Goal: Task Accomplishment & Management: Manage account settings

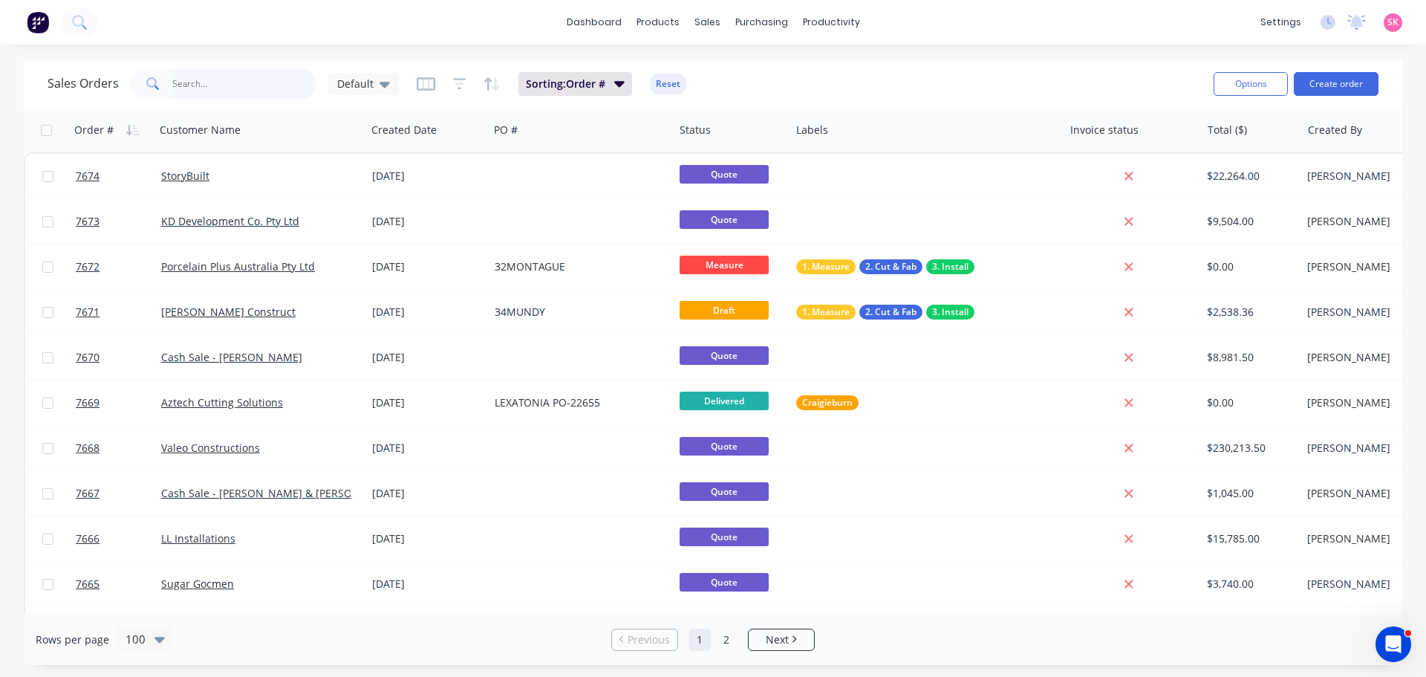
click at [272, 83] on input "text" at bounding box center [244, 84] width 145 height 30
type input "7639"
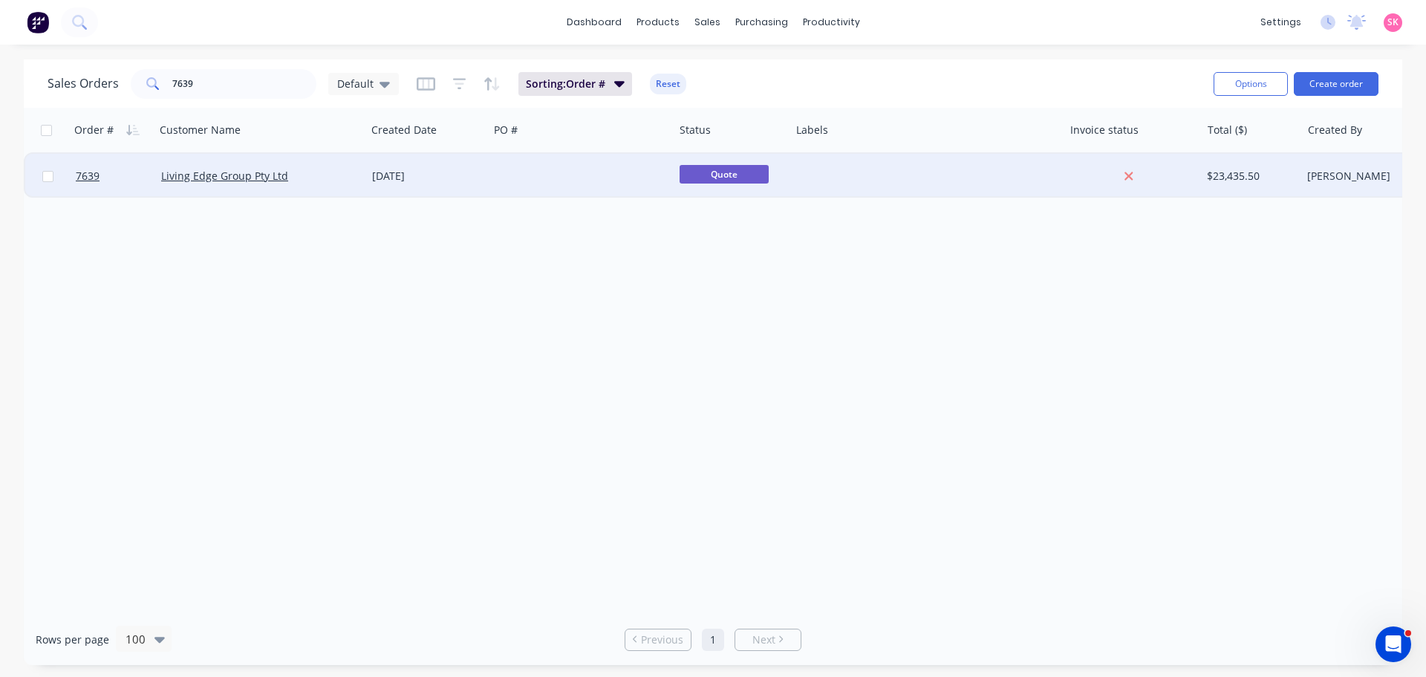
click at [364, 189] on div "Living Edge Group Pty Ltd" at bounding box center [260, 176] width 211 height 45
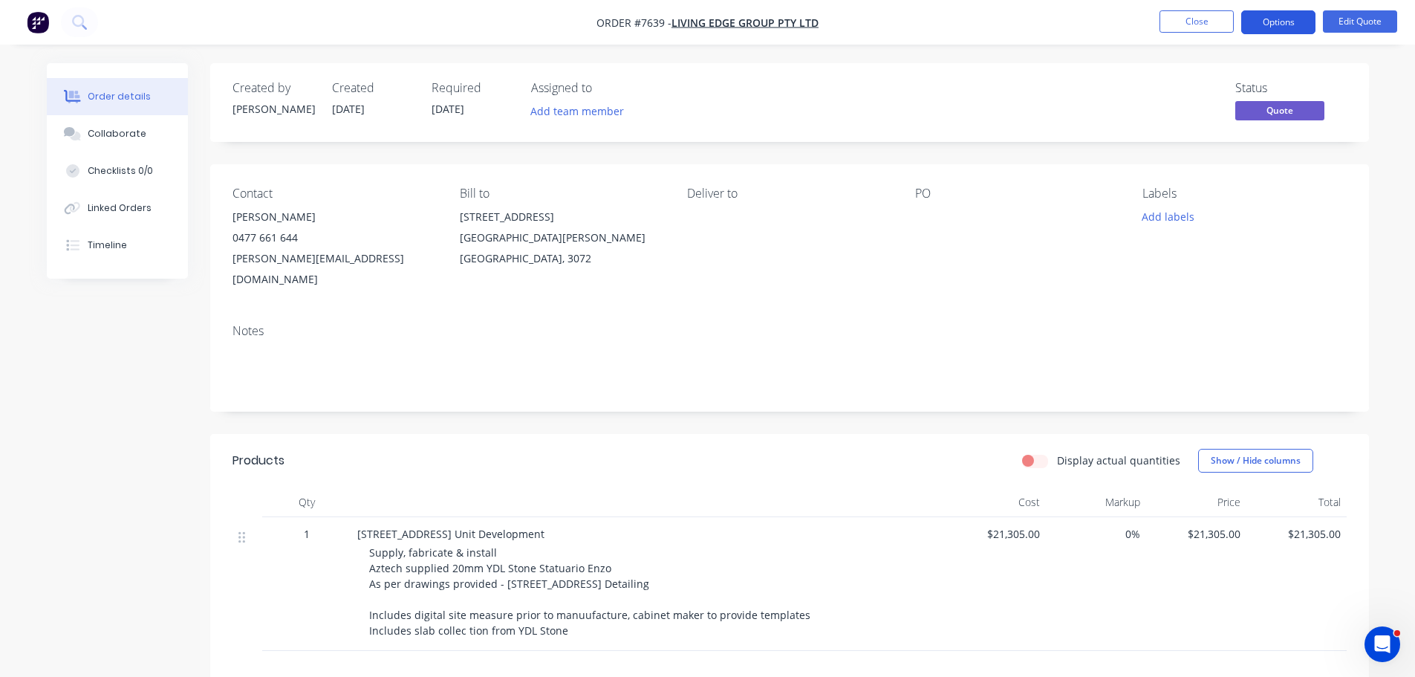
click at [1309, 19] on button "Options" at bounding box center [1278, 22] width 74 height 24
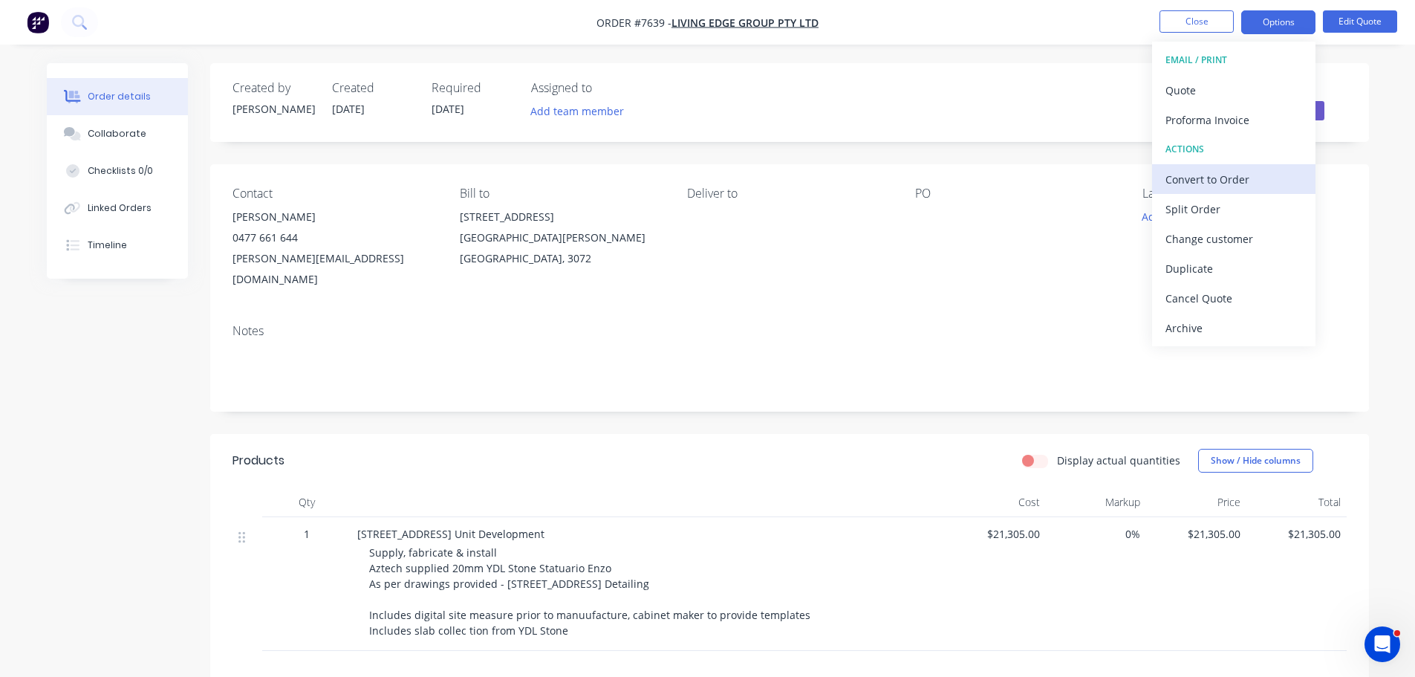
click at [1261, 172] on div "Convert to Order" at bounding box center [1234, 180] width 137 height 22
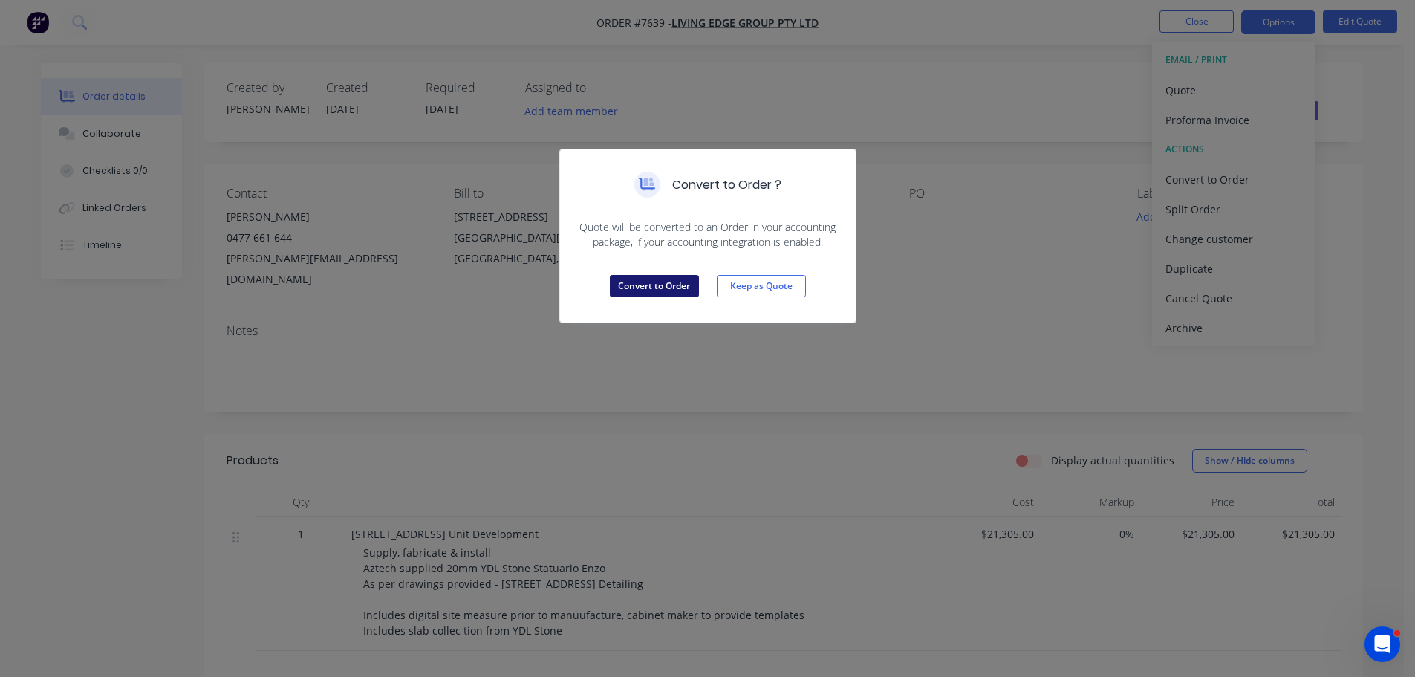
click at [680, 290] on button "Convert to Order" at bounding box center [654, 286] width 89 height 22
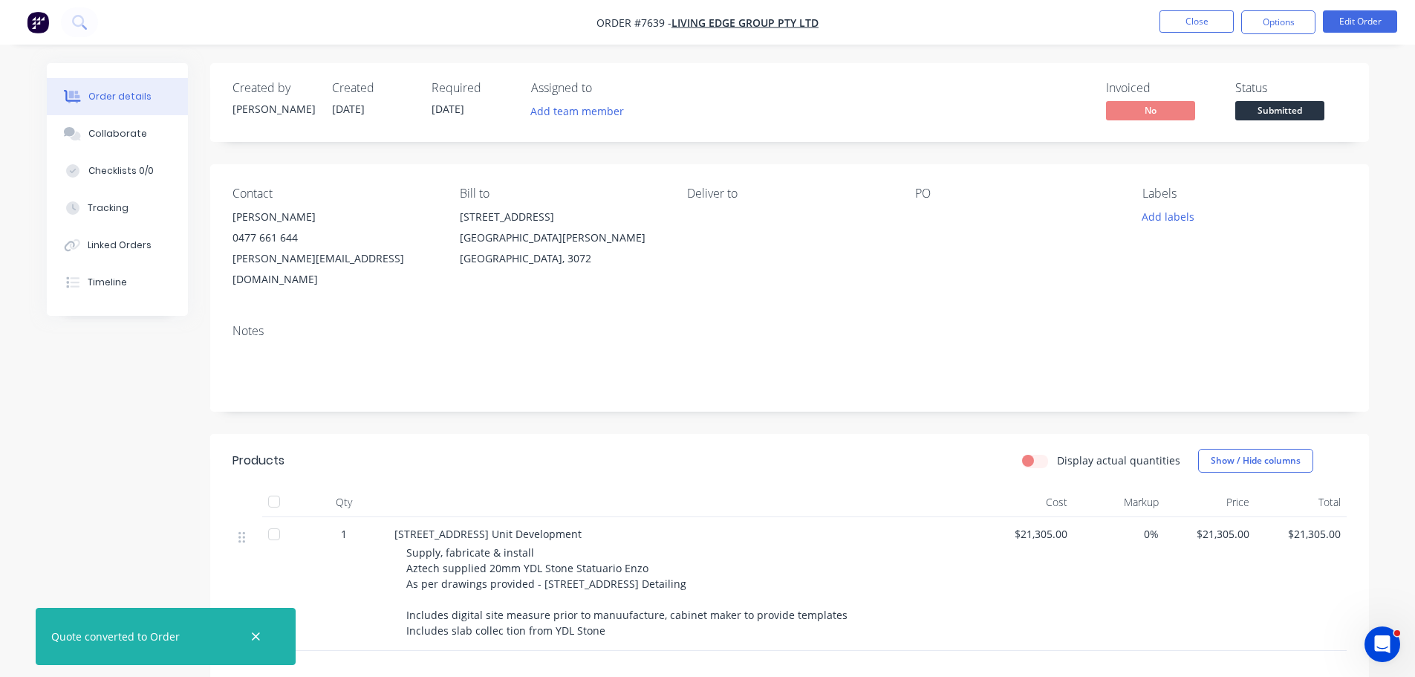
click at [1369, 9] on nav "Order #7639 - Living Edge Group Pty Ltd Close Options Edit Order" at bounding box center [707, 22] width 1415 height 45
click at [1369, 22] on button "Edit Order" at bounding box center [1360, 21] width 74 height 22
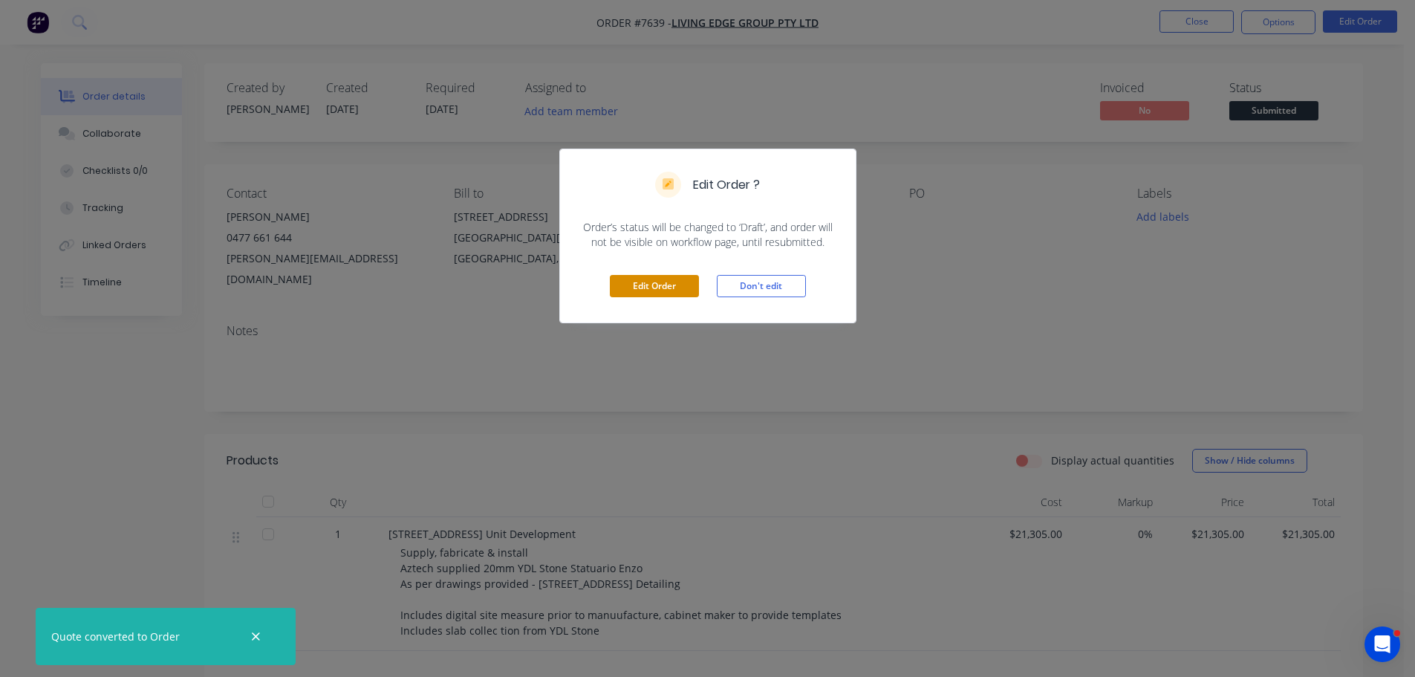
click at [626, 285] on button "Edit Order" at bounding box center [654, 286] width 89 height 22
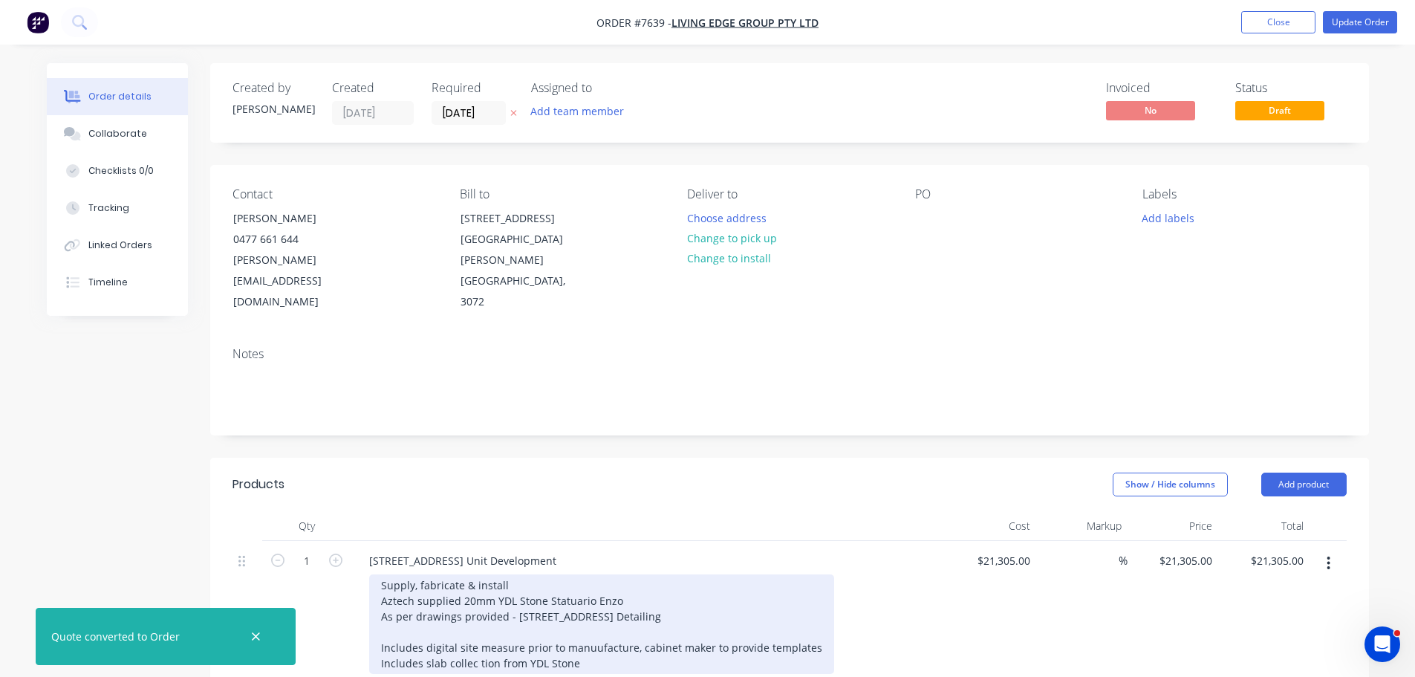
scroll to position [223, 0]
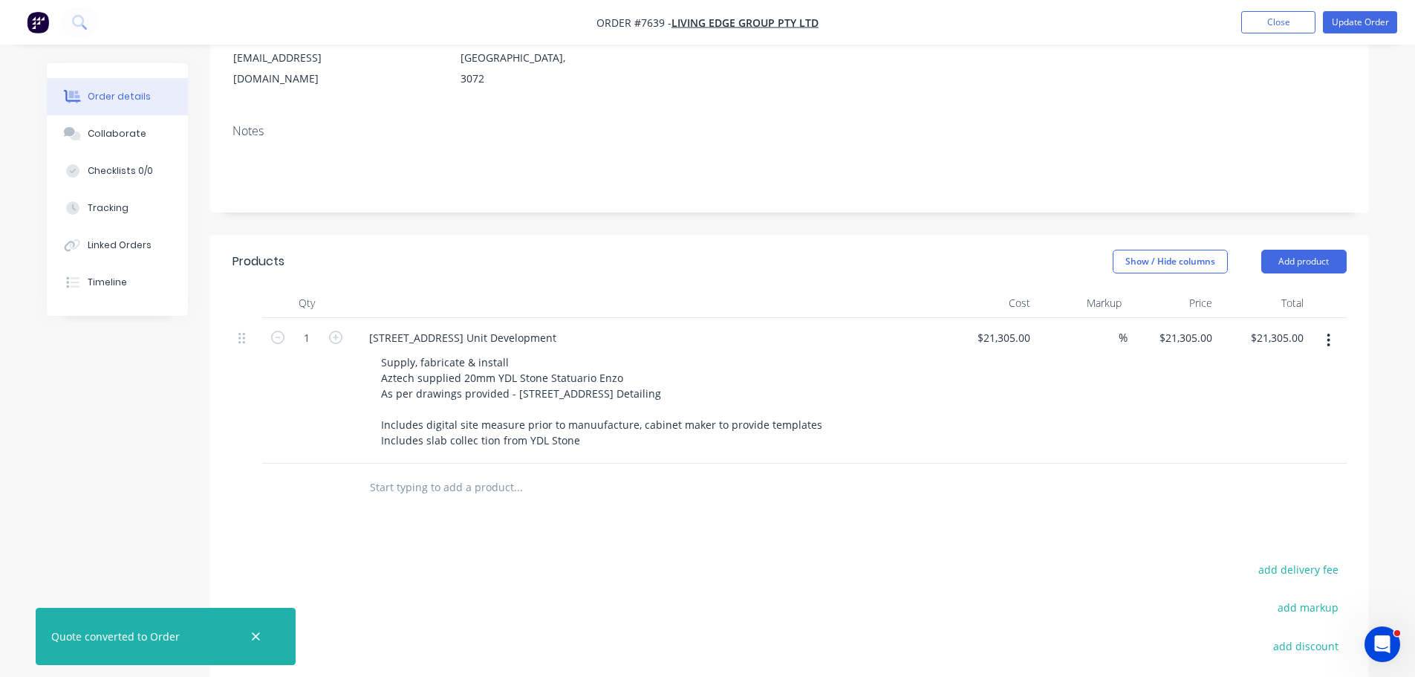
click at [493, 472] on input "text" at bounding box center [517, 487] width 297 height 30
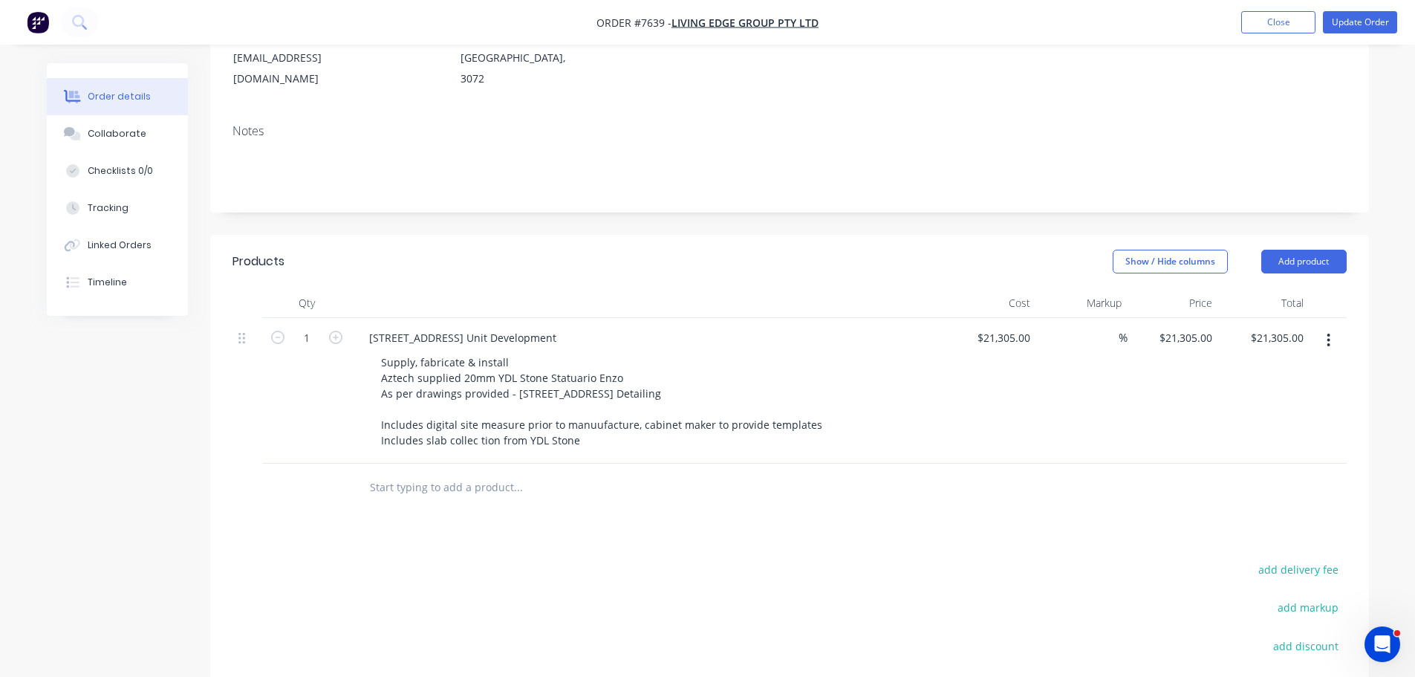
scroll to position [149, 0]
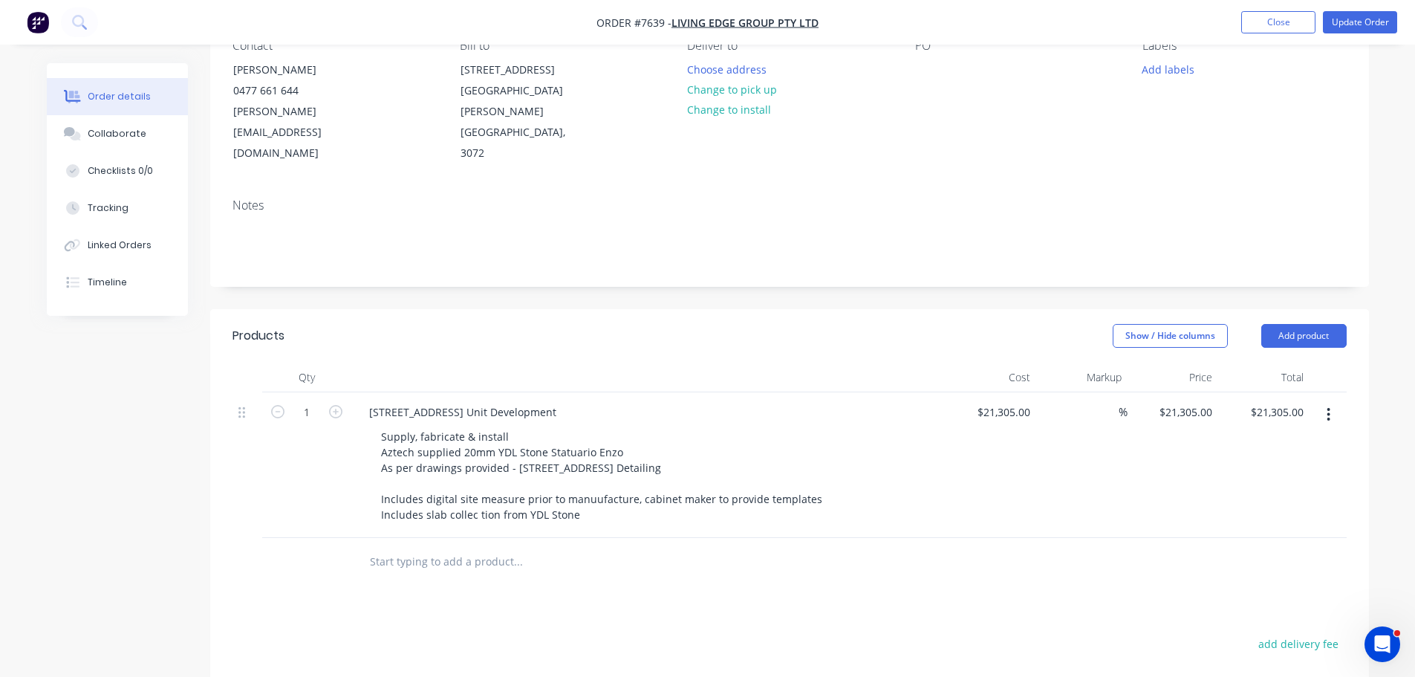
click at [501, 547] on input "text" at bounding box center [517, 562] width 297 height 30
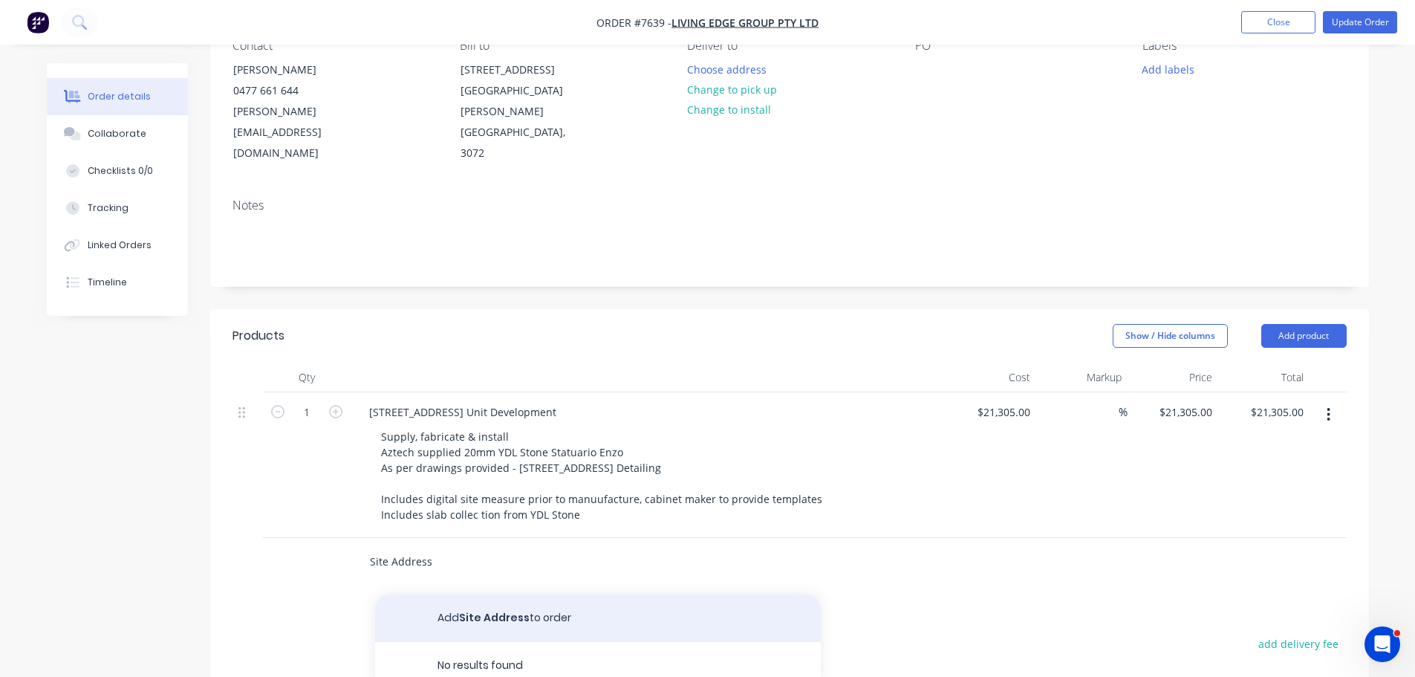
type input "Site Address"
click at [475, 594] on button "Add Site Address to order" at bounding box center [598, 618] width 446 height 48
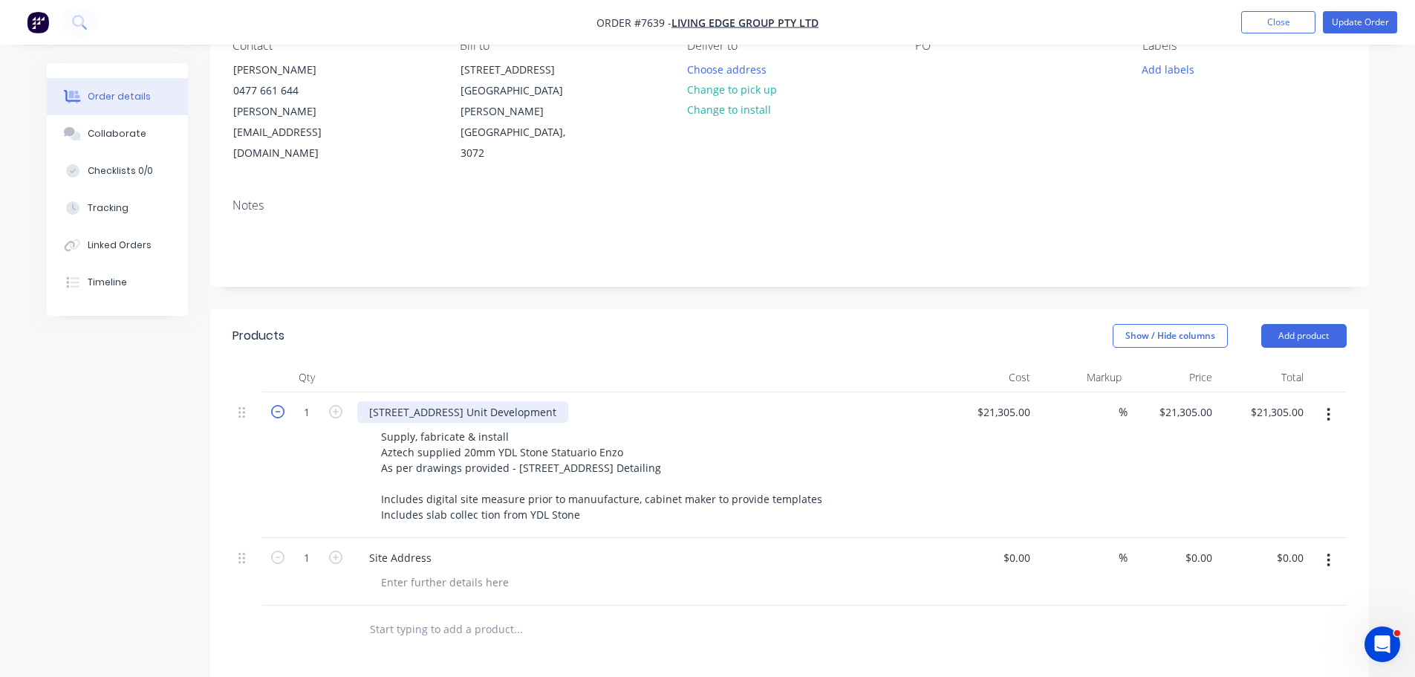
drag, startPoint x: 605, startPoint y: 365, endPoint x: 281, endPoint y: 368, distance: 323.9
click at [282, 392] on div "1 877 Station Street, Box Hill - 3 Unit Development Supply, fabricate & install…" at bounding box center [790, 465] width 1114 height 146
copy div "877 Station Street, Box Hill - 3 Unit Development"
click at [447, 571] on div at bounding box center [445, 582] width 152 height 22
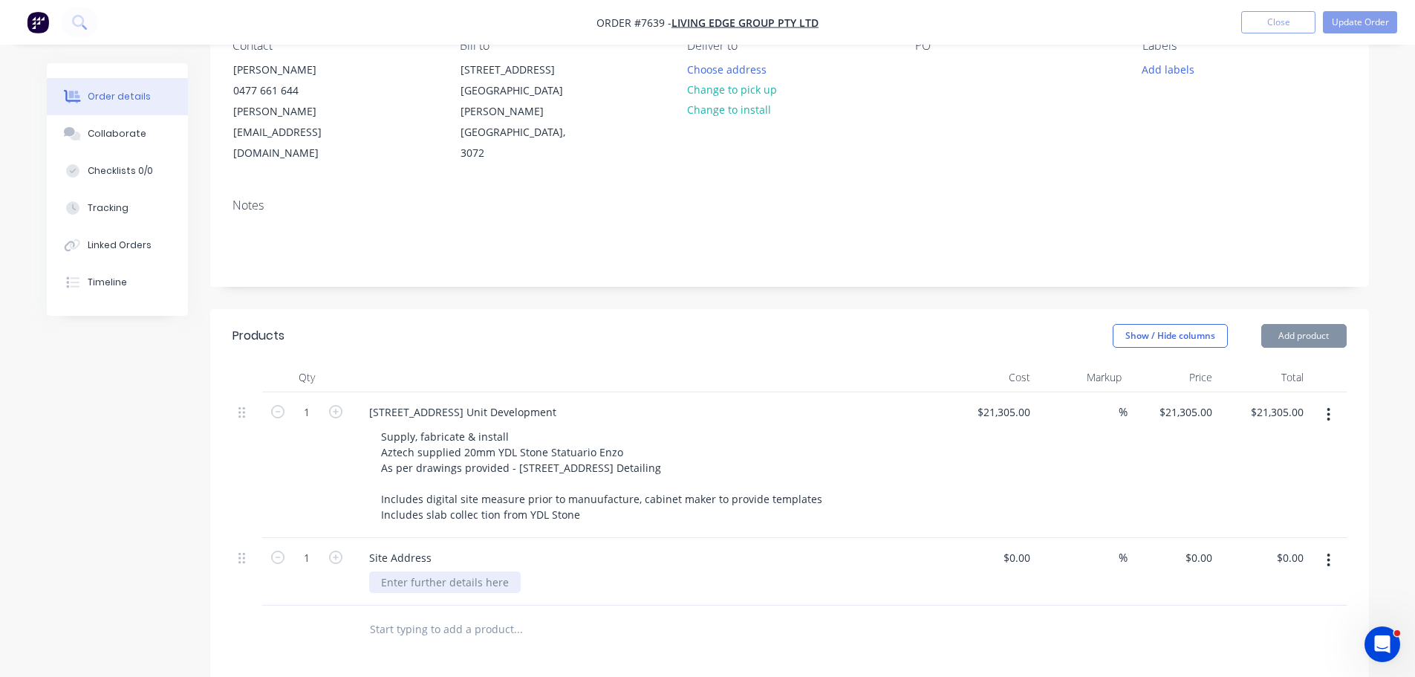
paste div
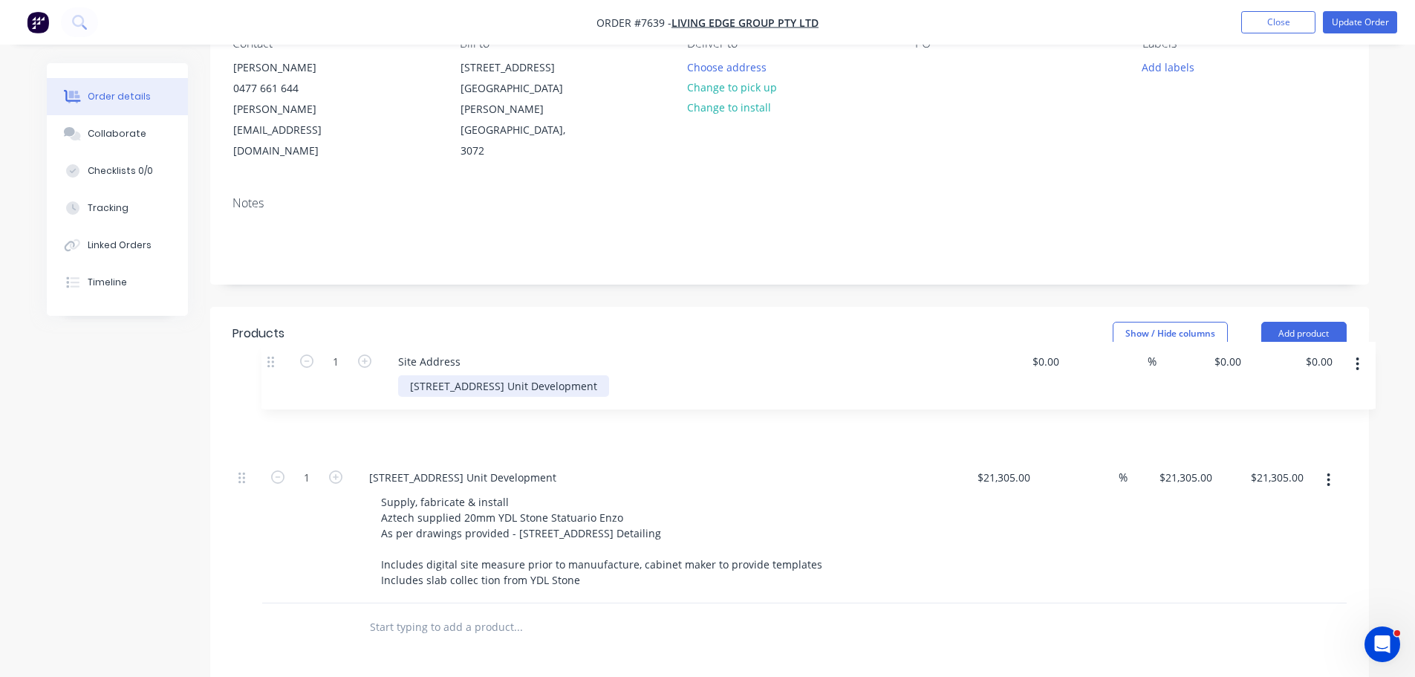
drag, startPoint x: 240, startPoint y: 520, endPoint x: 270, endPoint y: 354, distance: 169.2
click at [270, 390] on div "1 877 Station Street, Box Hill - 3 Unit Development Supply, fabricate & install…" at bounding box center [790, 496] width 1114 height 213
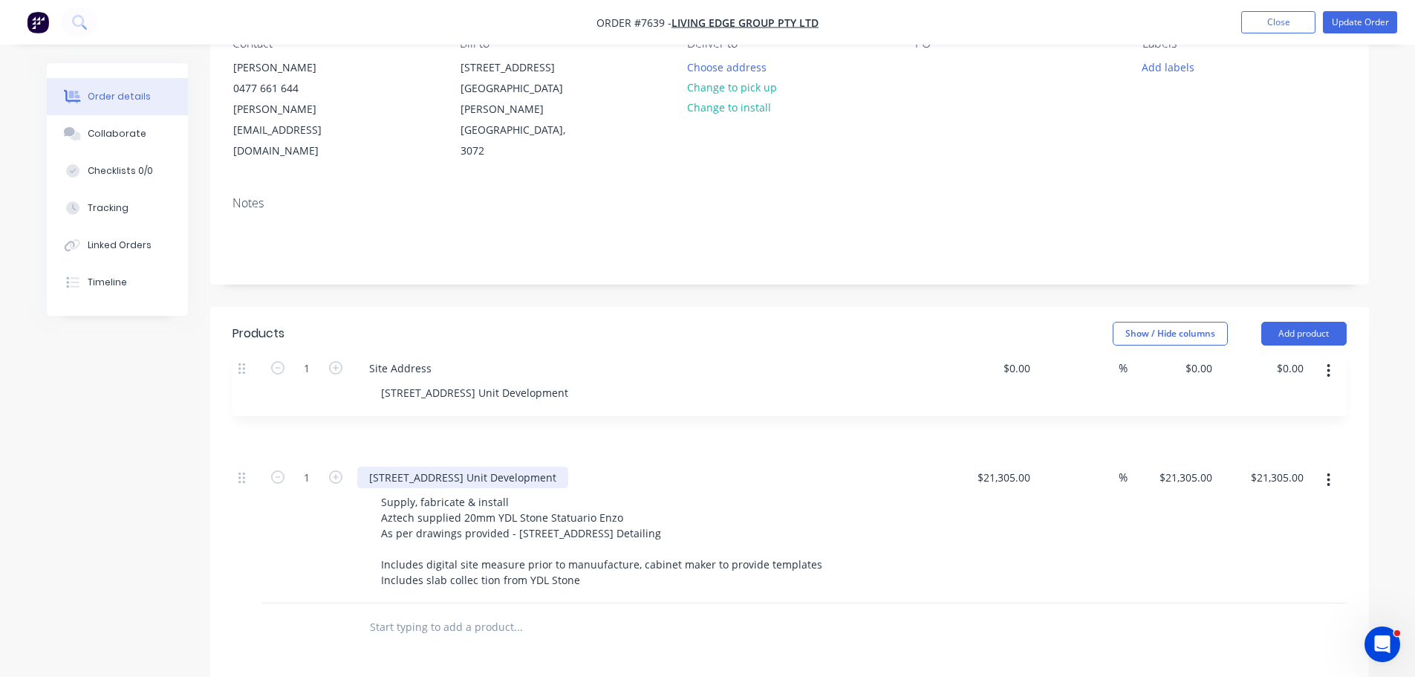
click at [439, 467] on div "877 Station Street, Box Hill - 3 Unit Development" at bounding box center [462, 478] width 211 height 22
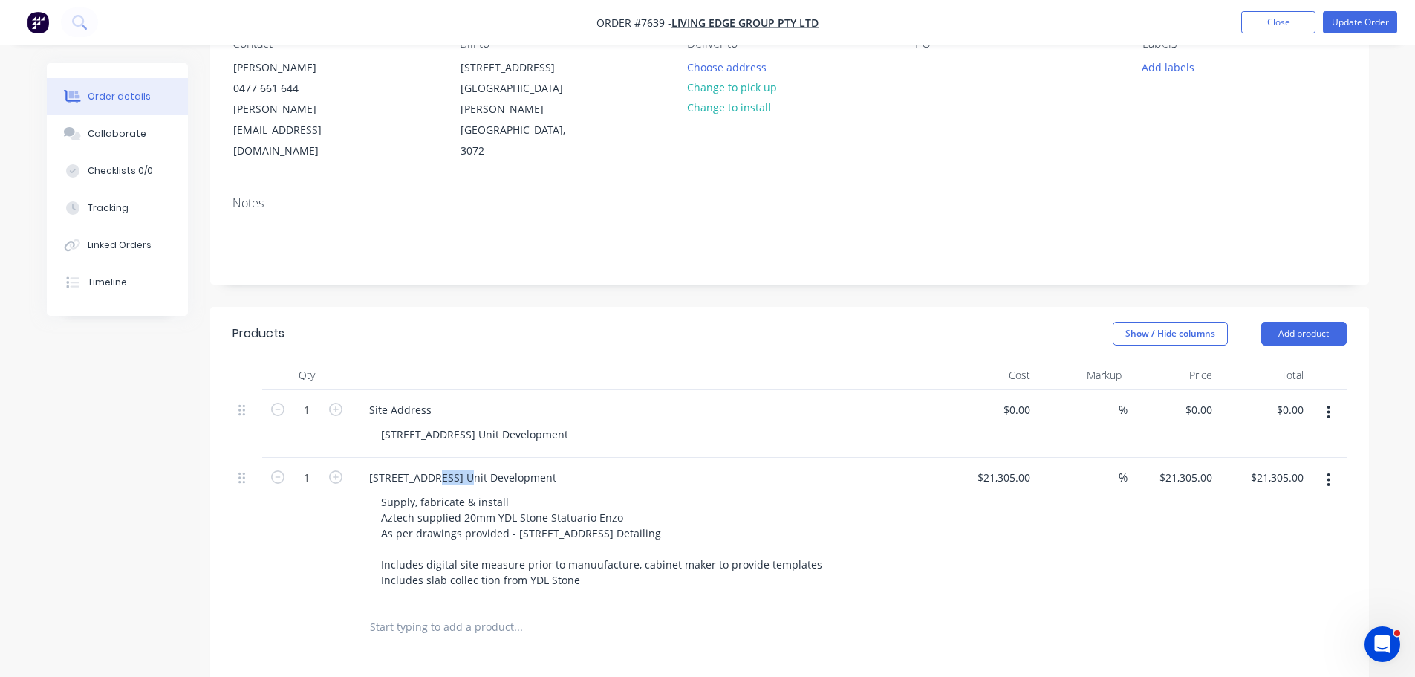
click at [439, 467] on div "877 Station Street, Box Hill - 3 Unit Development" at bounding box center [462, 478] width 211 height 22
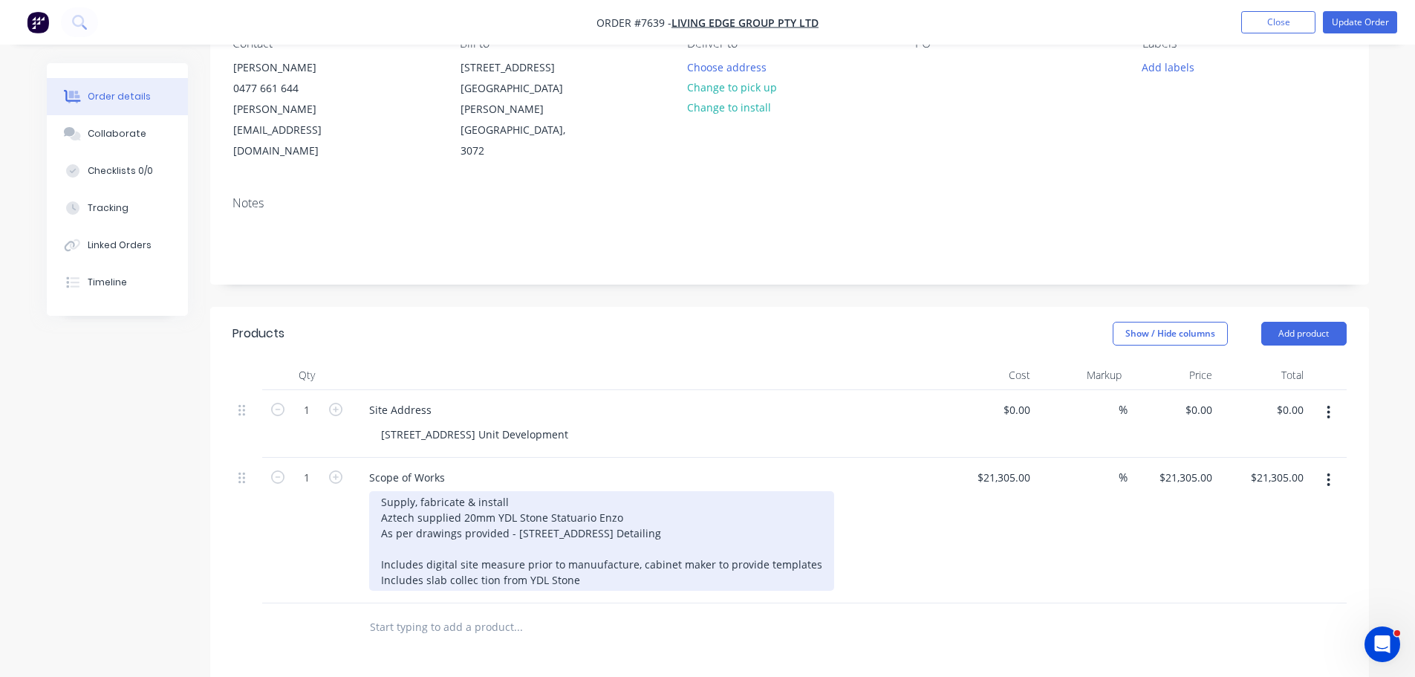
click at [456, 491] on div "Supply, fabricate & install Aztech supplied 20mm YDL Stone Statuario Enzo As pe…" at bounding box center [601, 541] width 465 height 100
click at [514, 491] on div "Supply, fabricate & install Aztech supplied 20mm YDL Stone Statuario Enzo As pe…" at bounding box center [601, 541] width 465 height 100
drag, startPoint x: 519, startPoint y: 463, endPoint x: 513, endPoint y: 483, distance: 20.7
click at [516, 491] on div "Supply, fabricate & install Aztech supplied 20mm YDL Stone Statuario Enzo As pe…" at bounding box center [601, 541] width 465 height 100
click at [527, 491] on div "Supply, fabricate & install Aztech supplied 20mm YDL Stone Statuario Enzo As pe…" at bounding box center [601, 541] width 465 height 100
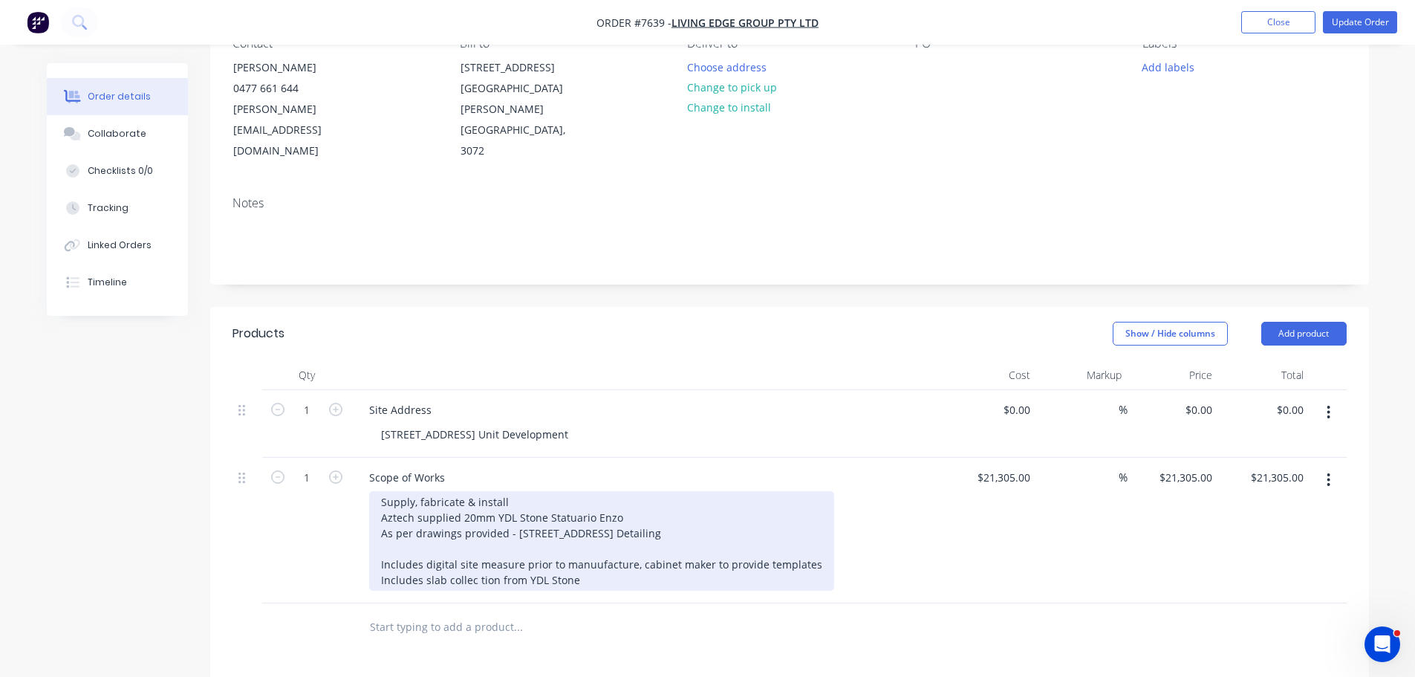
click at [492, 458] on div "Scope of Works Supply, fabricate & install Aztech supplied 20mm YDL Stone Statu…" at bounding box center [648, 531] width 594 height 146
click at [553, 491] on div "Supply, fabricate & install Aztech supplied 20mm YDL Stone Statuario Enzo As pe…" at bounding box center [601, 541] width 465 height 100
drag, startPoint x: 574, startPoint y: 464, endPoint x: 98, endPoint y: 452, distance: 475.6
click at [120, 455] on div "Created by Warrick Created 18/08/25 Required 08/08/25 Assigned to Add team memb…" at bounding box center [708, 471] width 1322 height 1118
click at [609, 491] on div "Supply, fabricate & install Aztech supplied 20mm YDL Stone Statuario Enzo As pe…" at bounding box center [601, 541] width 465 height 100
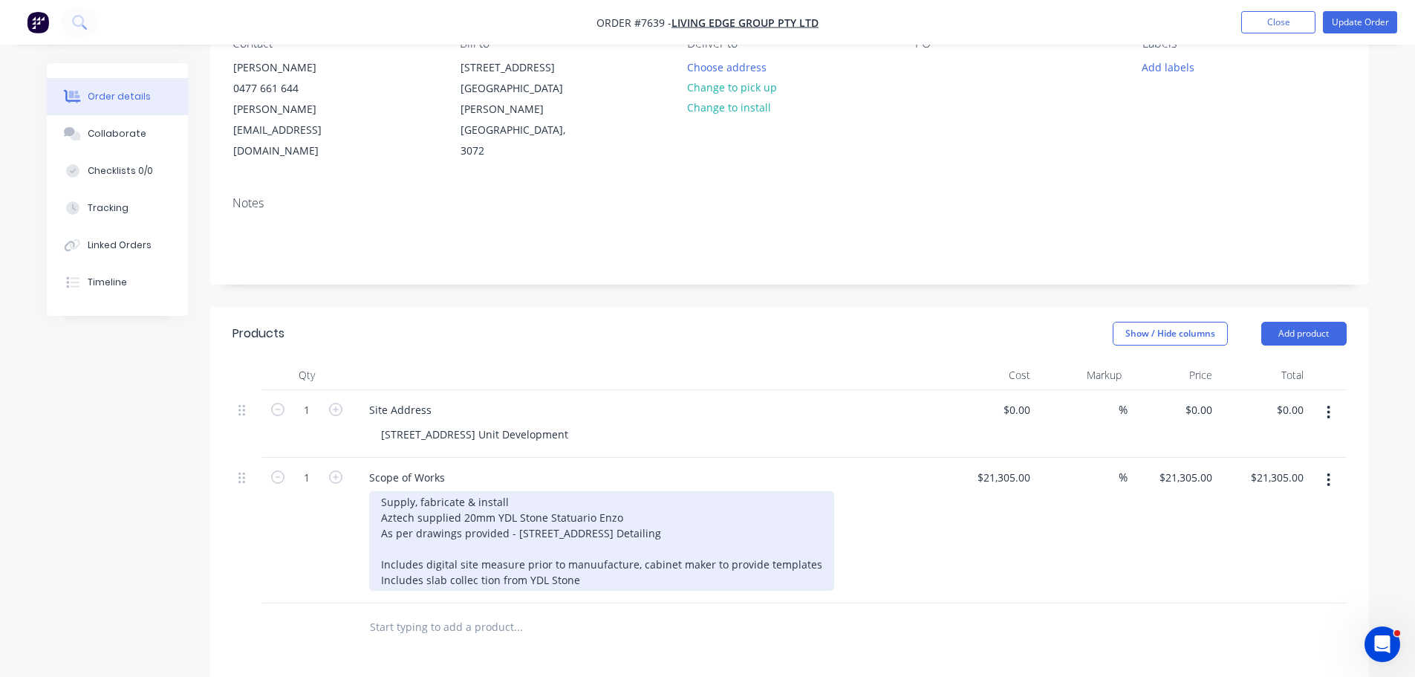
click at [674, 491] on div "Supply, fabricate & install Aztech supplied 20mm YDL Stone Statuario Enzo As pe…" at bounding box center [601, 541] width 465 height 100
drag, startPoint x: 659, startPoint y: 553, endPoint x: 649, endPoint y: 548, distance: 12.0
click at [660, 553] on div "Supply, fabricate & install Aztech supplied 20mm YDL Stone Statuario Enzo As pe…" at bounding box center [601, 541] width 465 height 100
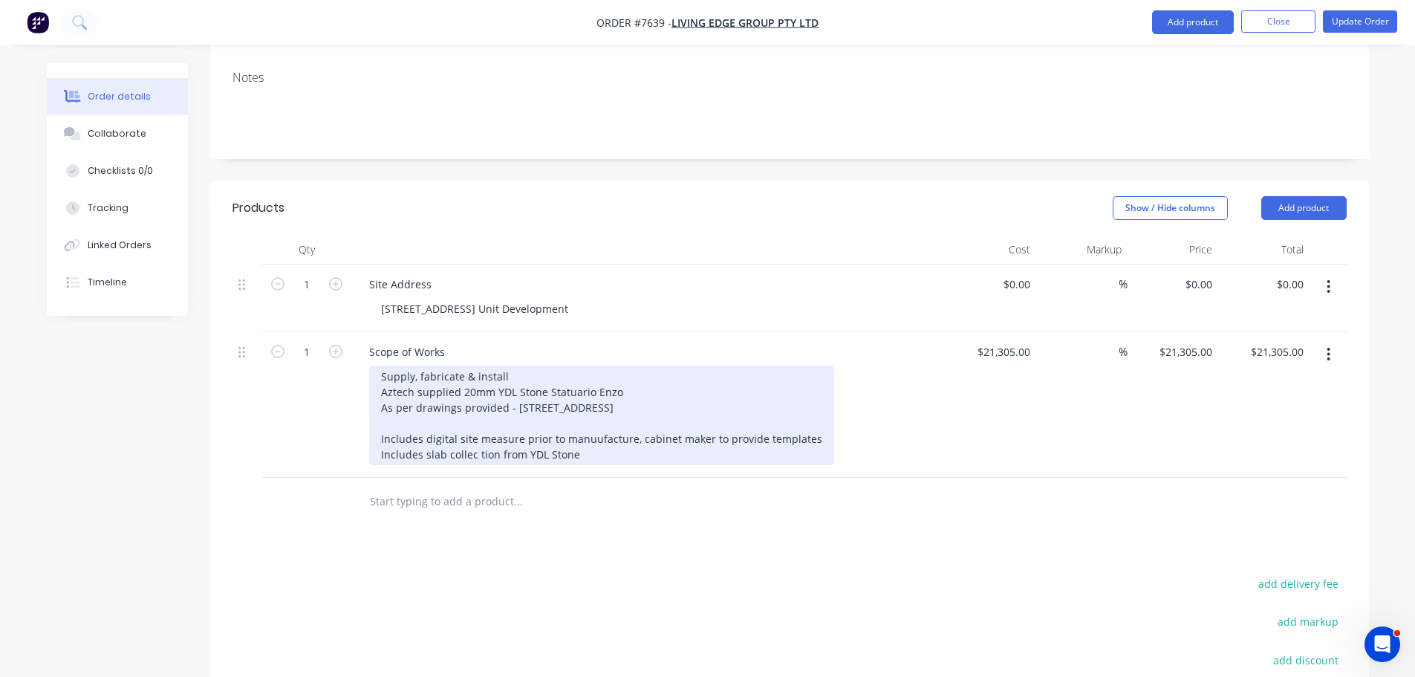
scroll to position [448, 0]
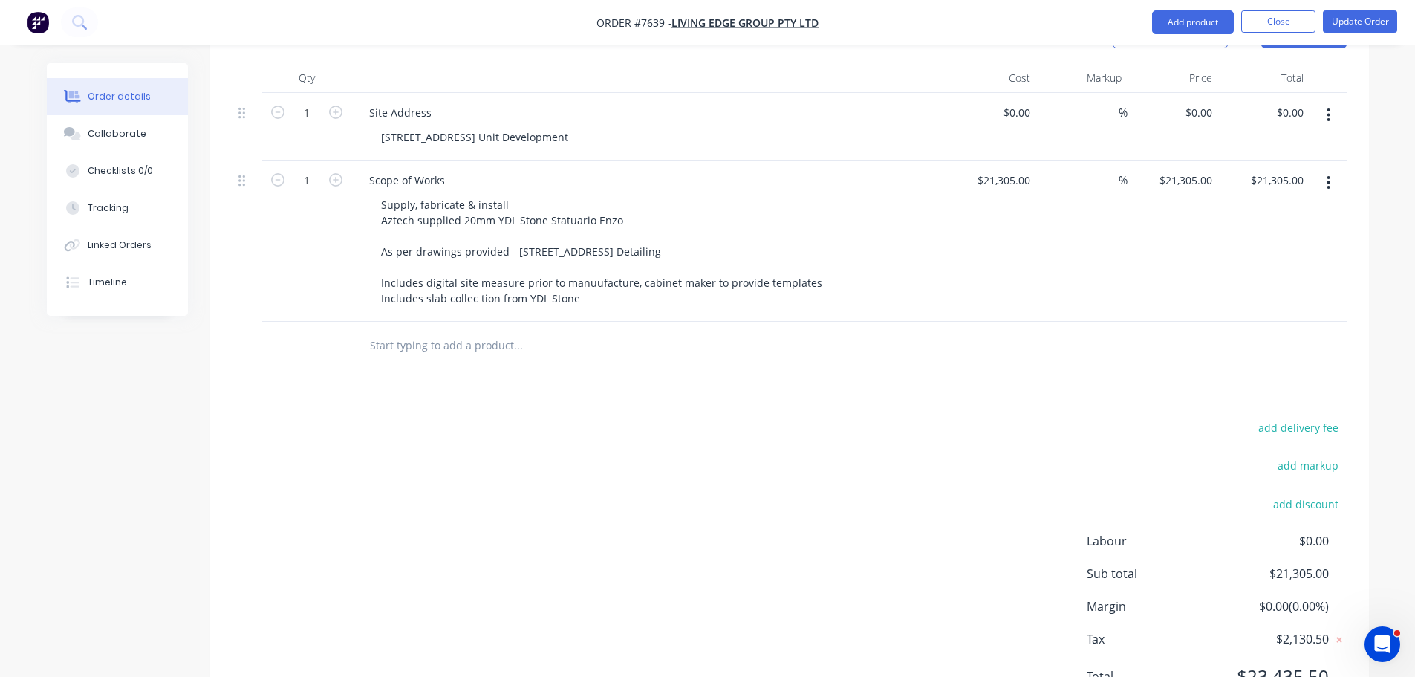
click at [407, 331] on input "text" at bounding box center [517, 346] width 297 height 30
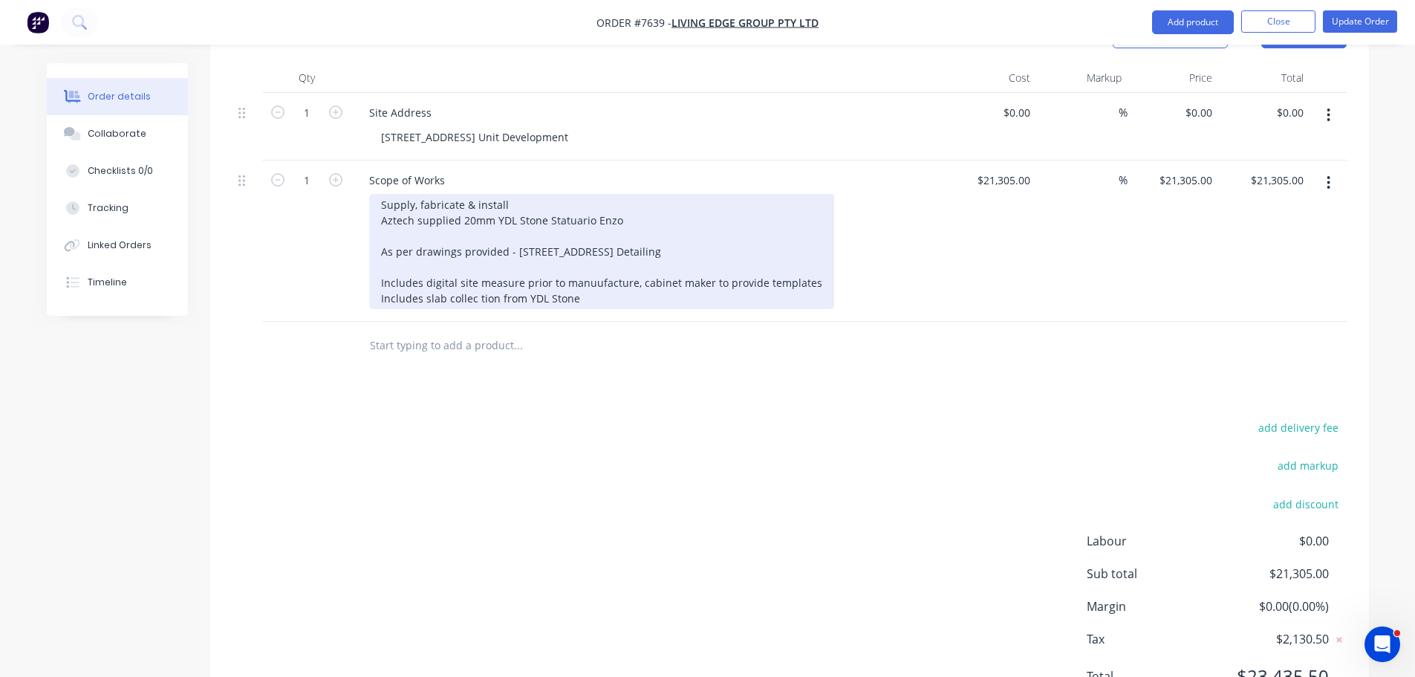
click at [603, 211] on div "Supply, fabricate & install Aztech supplied 20mm YDL Stone Statuario Enzo As pe…" at bounding box center [601, 251] width 465 height 115
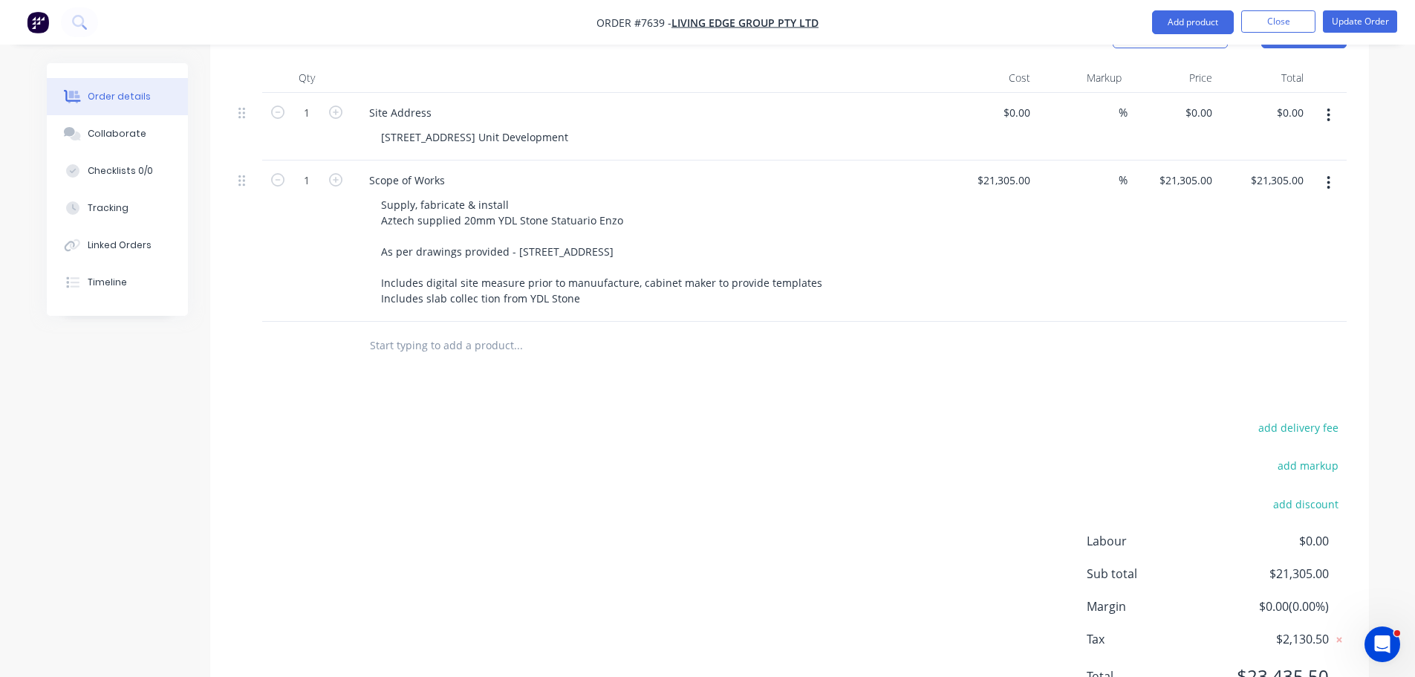
click at [565, 577] on div "add delivery fee add markup add discount Labour $0.00 Sub total $21,305.00 Marg…" at bounding box center [790, 561] width 1114 height 287
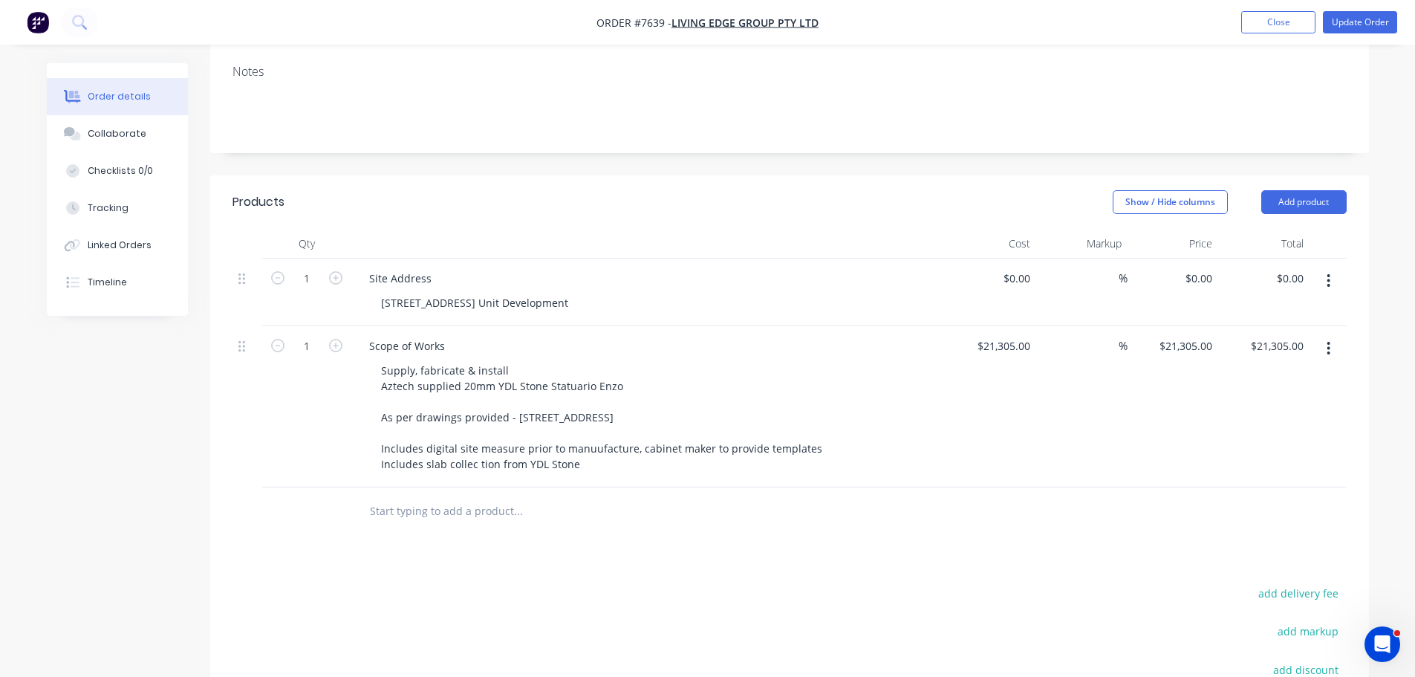
scroll to position [299, 0]
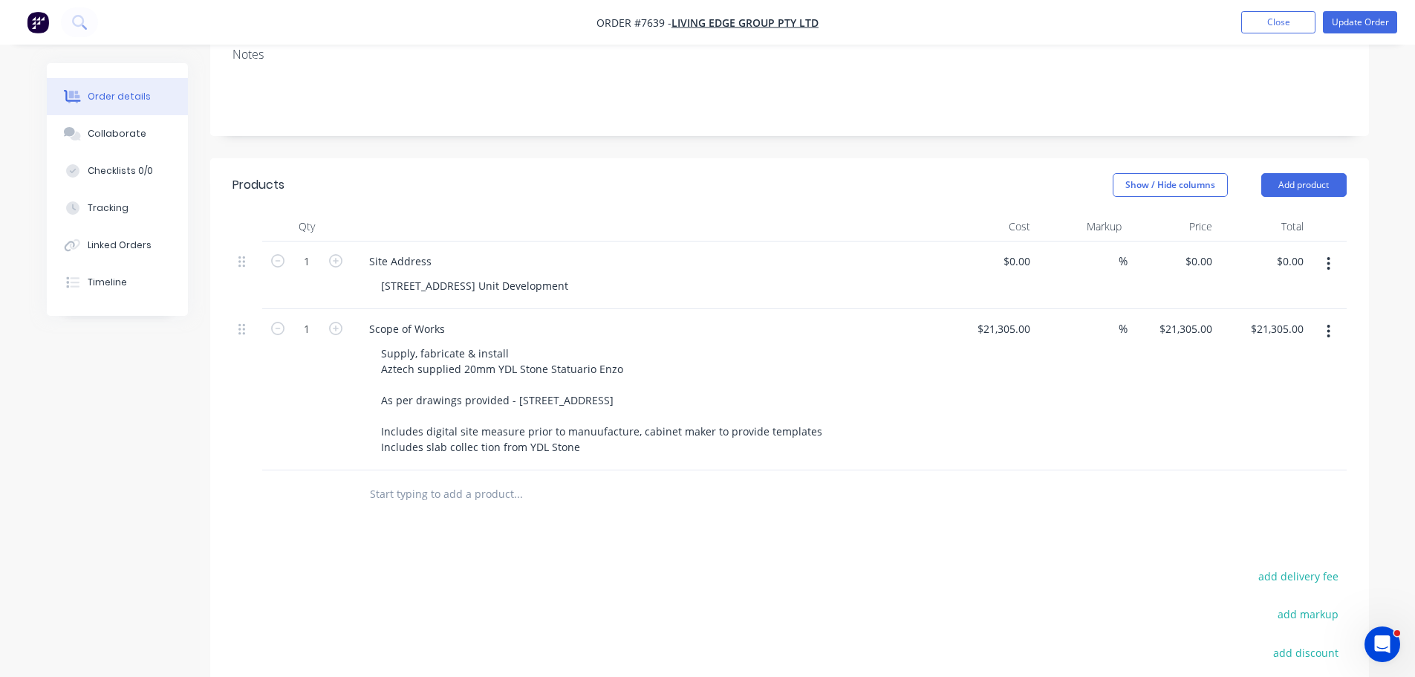
click at [509, 479] on input "text" at bounding box center [517, 494] width 297 height 30
click at [510, 479] on input "text" at bounding box center [517, 494] width 297 height 30
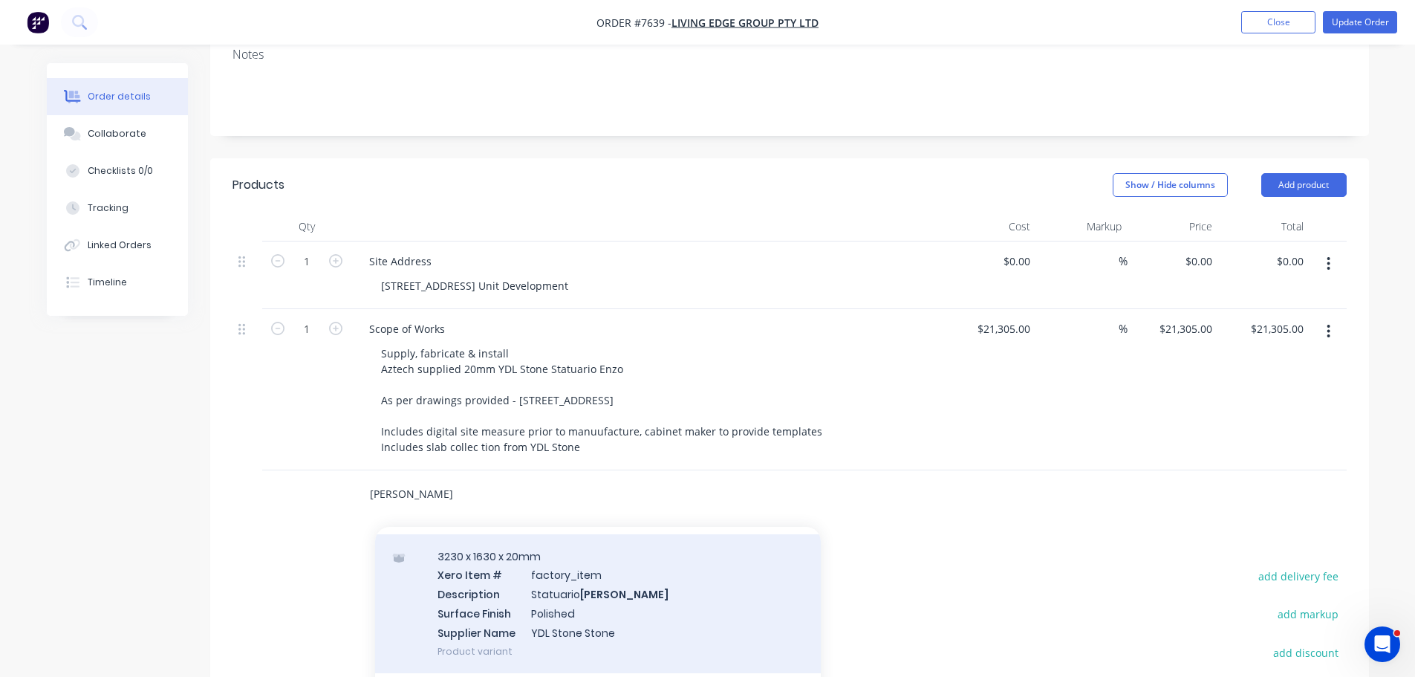
scroll to position [74, 0]
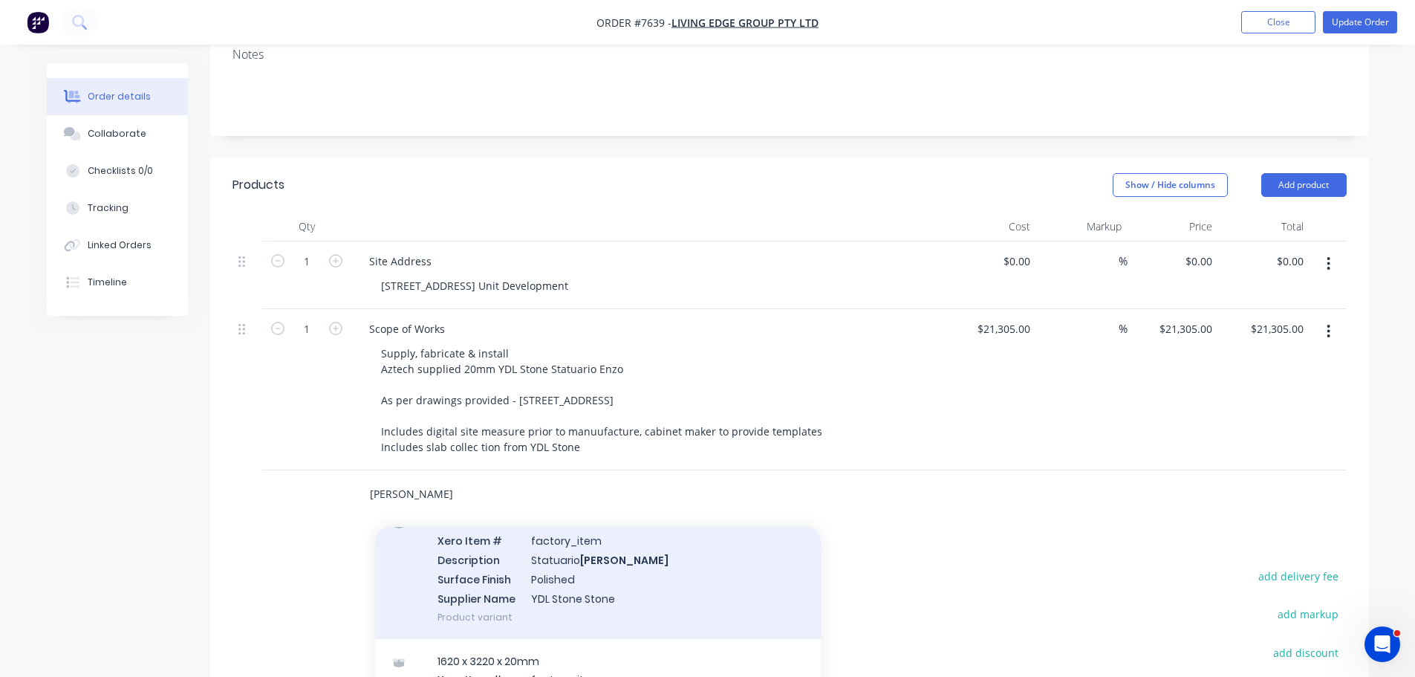
type input "enzo"
click at [576, 539] on div "3230 x 1630 x 20mm Xero Item # factory_item Description Statuario Enzo Surface …" at bounding box center [598, 569] width 446 height 139
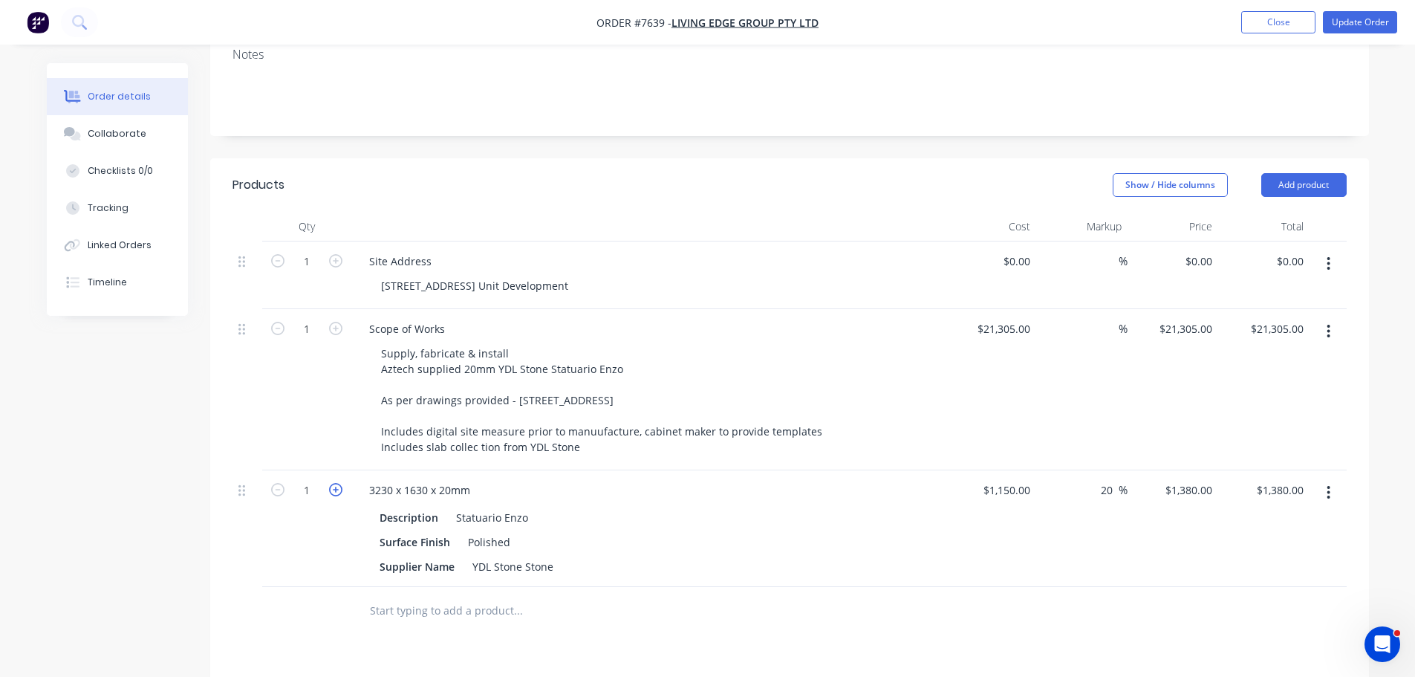
click at [337, 483] on icon "button" at bounding box center [335, 489] width 13 height 13
type input "2"
type input "$2,760.00"
click at [337, 483] on icon "button" at bounding box center [335, 489] width 13 height 13
type input "3"
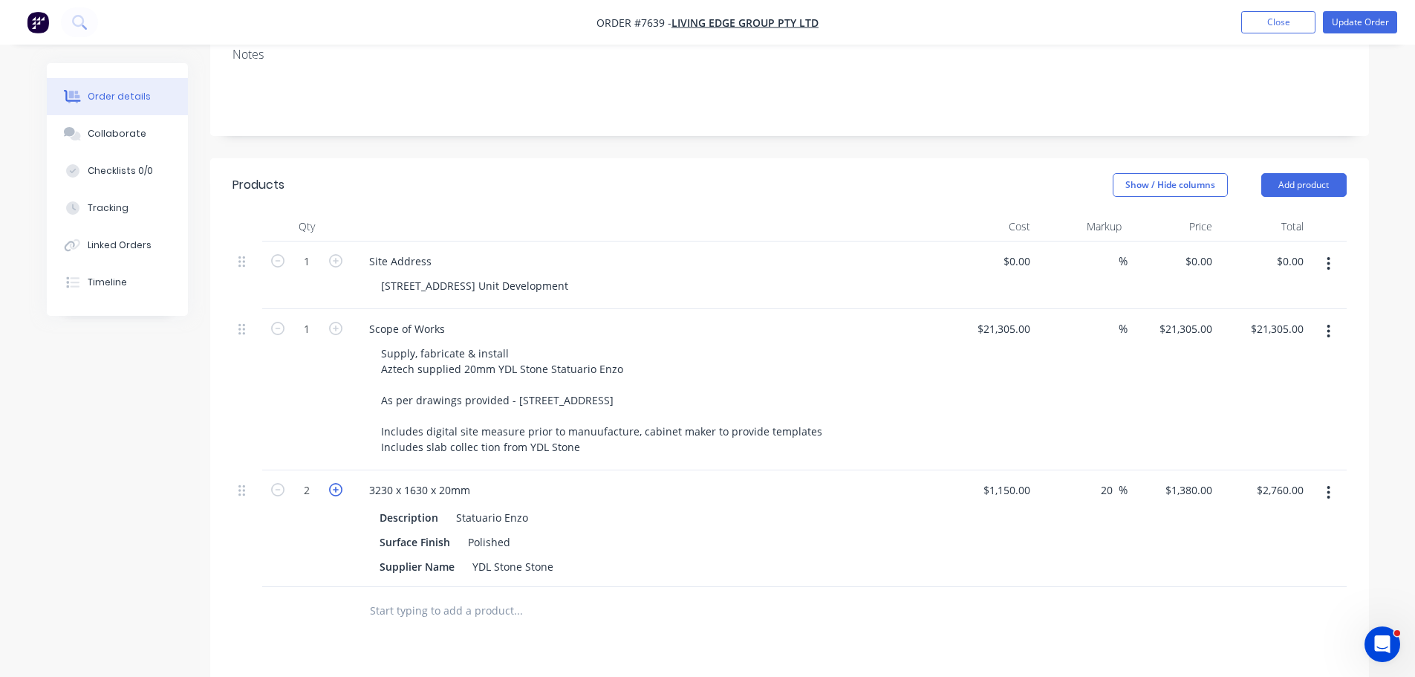
type input "$4,140.00"
click at [337, 483] on icon "button" at bounding box center [335, 489] width 13 height 13
type input "4"
type input "$5,520.00"
click at [336, 483] on icon "button" at bounding box center [335, 489] width 13 height 13
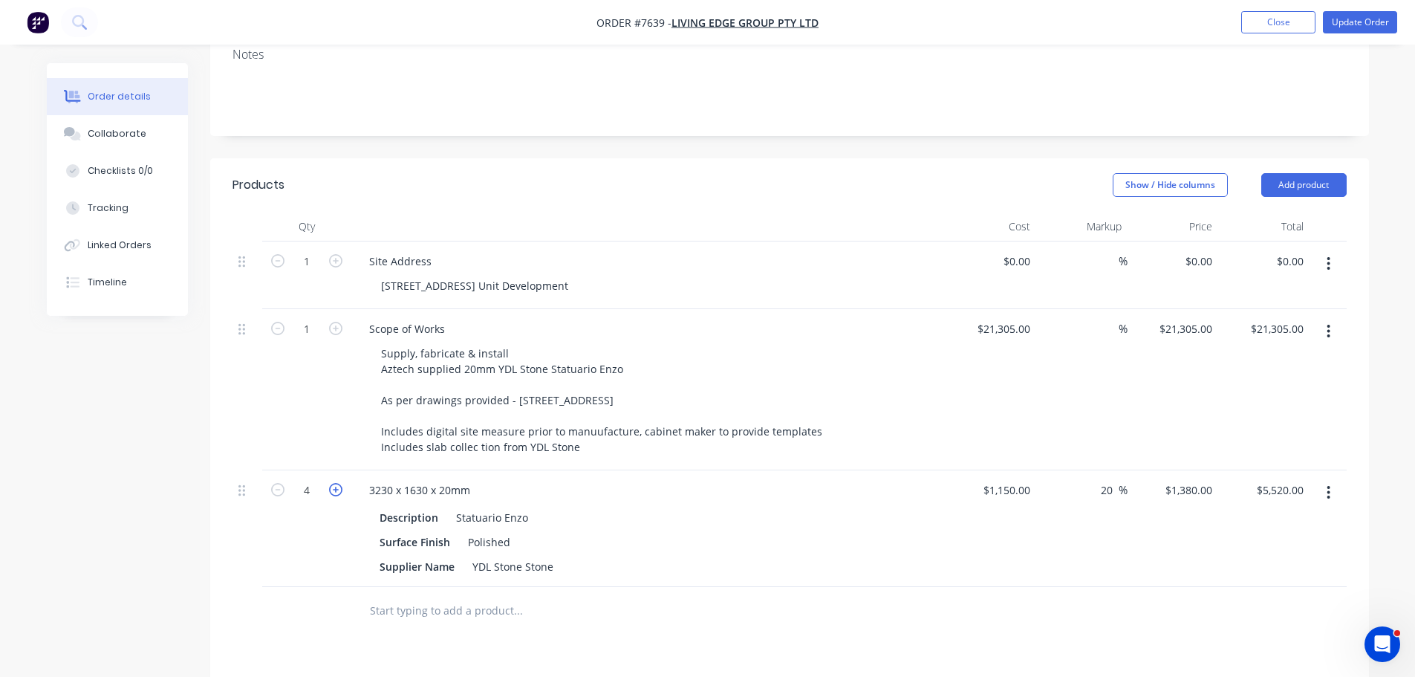
type input "5"
type input "$6,900.00"
click at [336, 483] on icon "button" at bounding box center [335, 489] width 13 height 13
type input "6"
type input "$8,280.00"
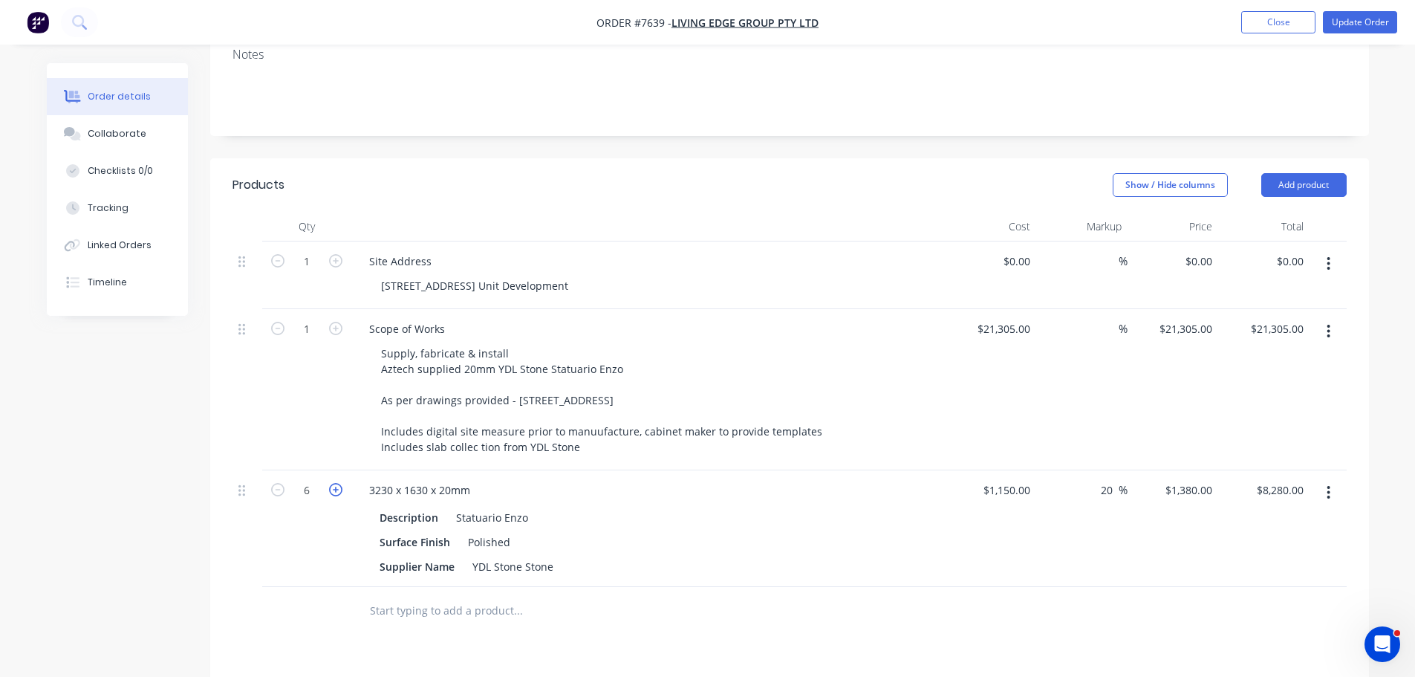
click at [334, 483] on icon "button" at bounding box center [335, 489] width 13 height 13
type input "7"
type input "$9,660.00"
click at [333, 483] on icon "button" at bounding box center [335, 489] width 13 height 13
type input "8"
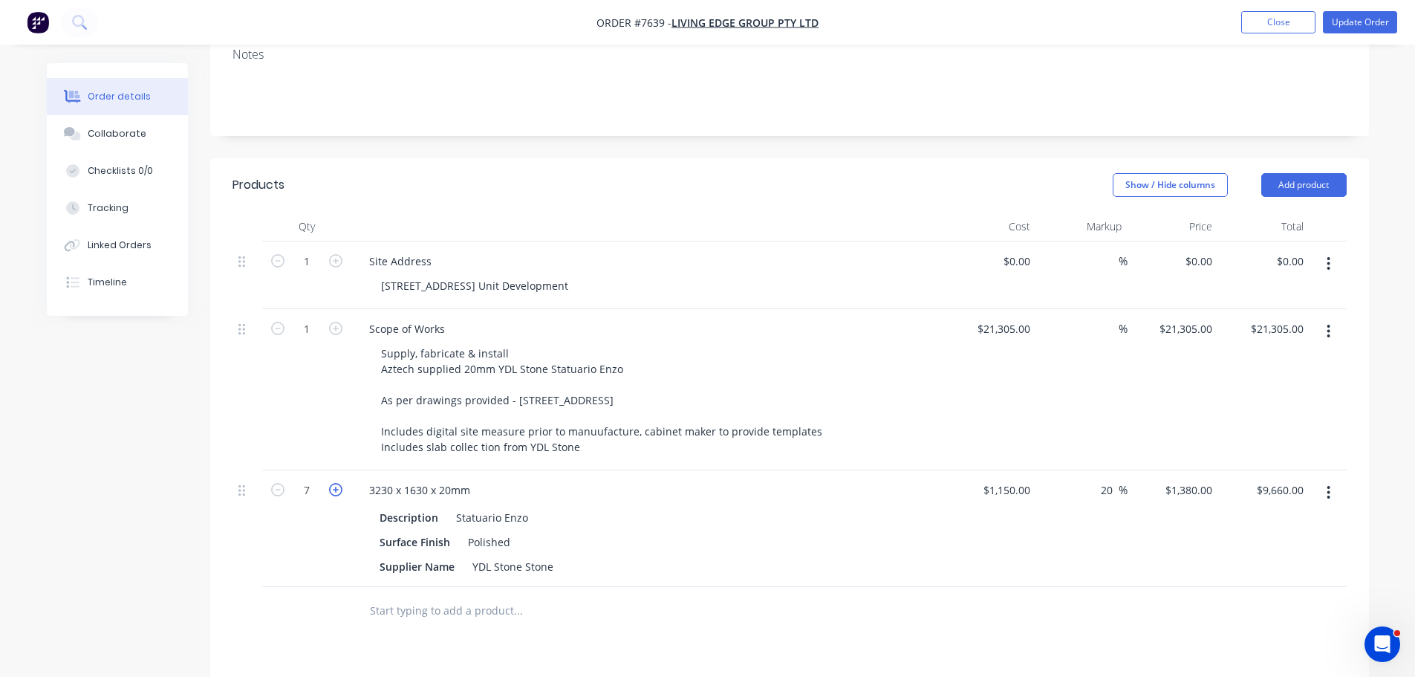
type input "$11,040.00"
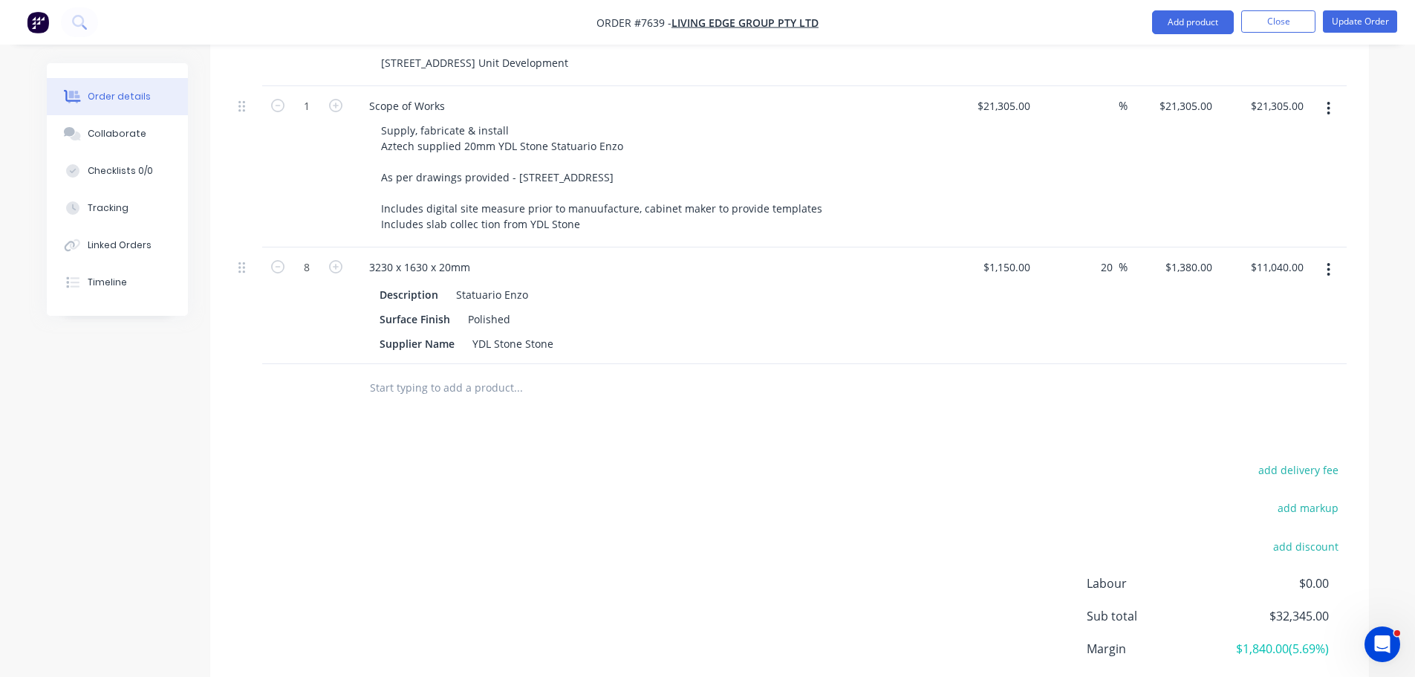
scroll to position [448, 0]
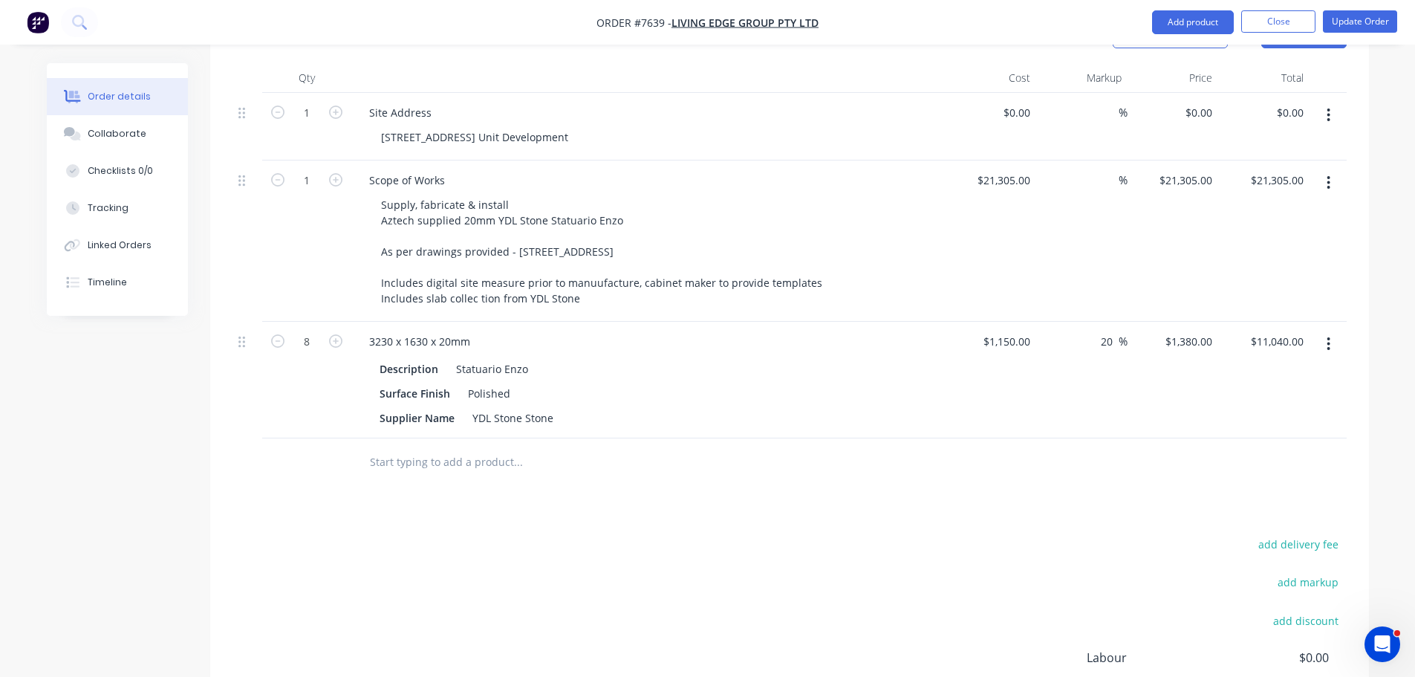
click at [1013, 322] on div "$1,150.00 $1,150.00" at bounding box center [991, 380] width 91 height 117
click at [1004, 331] on div "1150 $1,150.00" at bounding box center [1006, 342] width 60 height 22
click at [973, 484] on div "Products Show / Hide columns Add product Qty Cost Markup Price Total 1 Site Add…" at bounding box center [789, 427] width 1159 height 834
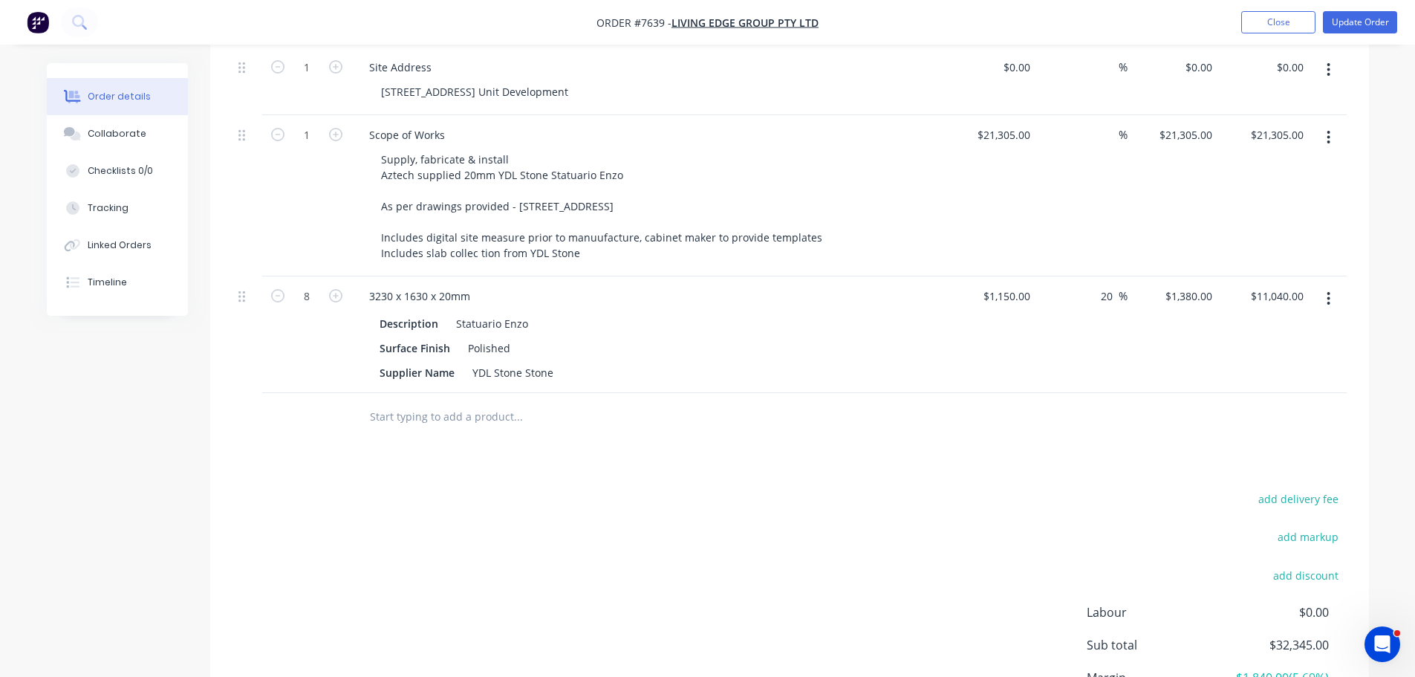
scroll to position [298, 0]
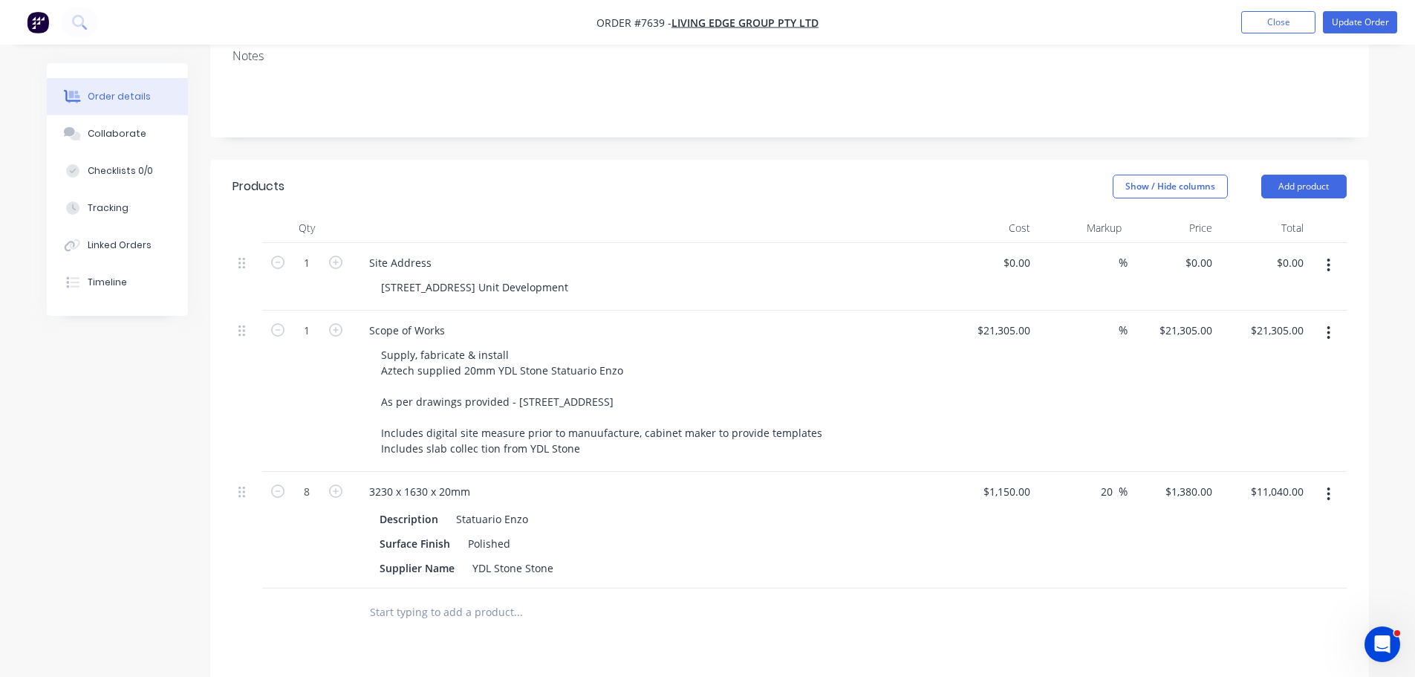
click at [1009, 472] on div "$1,150.00 $1,150.00" at bounding box center [991, 530] width 91 height 117
click at [1010, 481] on div "1150 $1,150.00" at bounding box center [1009, 492] width 54 height 22
type input "$0.00"
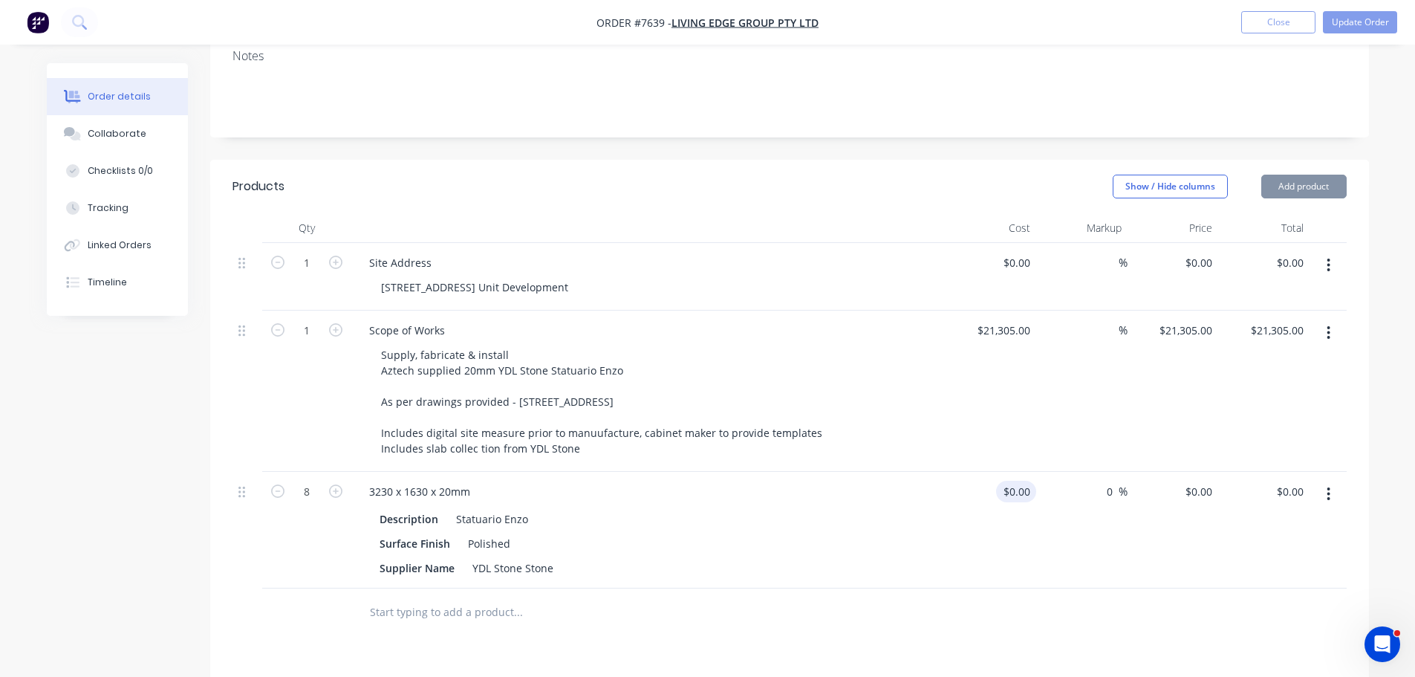
type input "0"
type input "$0.00"
click at [917, 400] on div "Supply, fabricate & install Aztech supplied 20mm YDL Stone Statuario Enzo As pe…" at bounding box center [654, 401] width 571 height 115
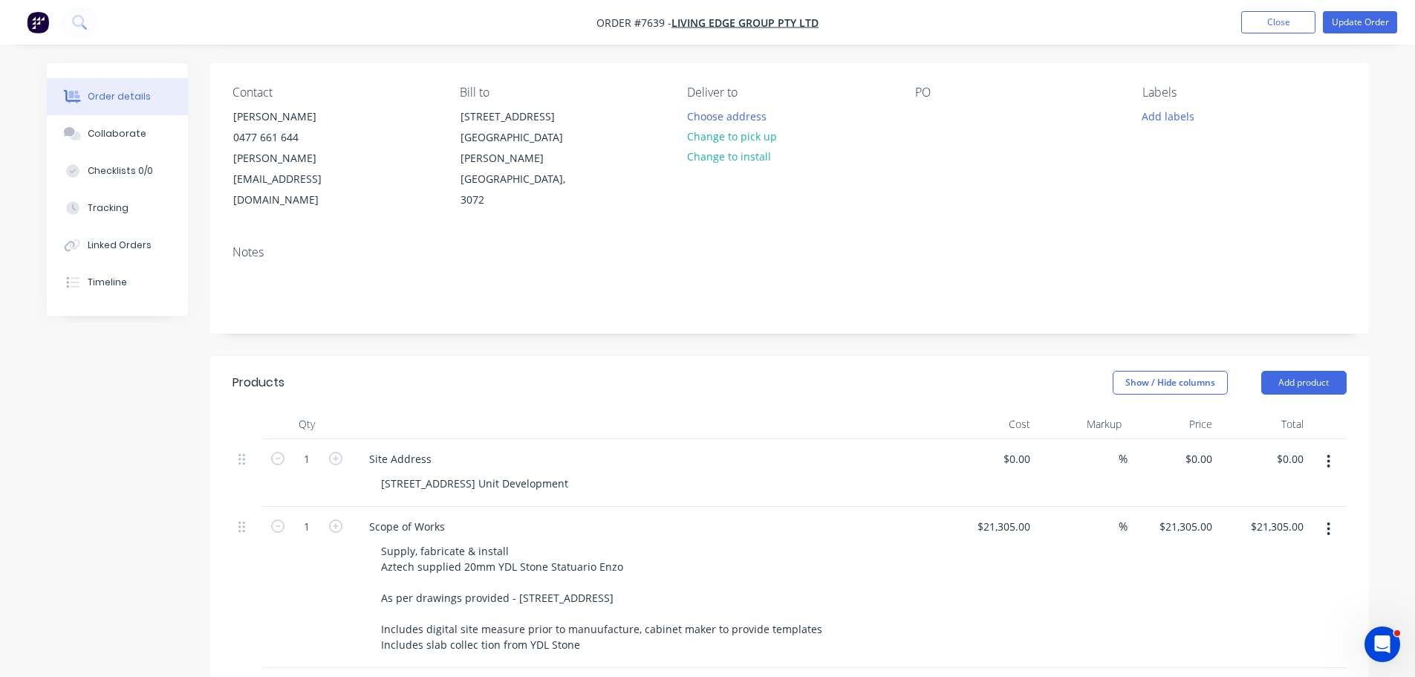
scroll to position [0, 0]
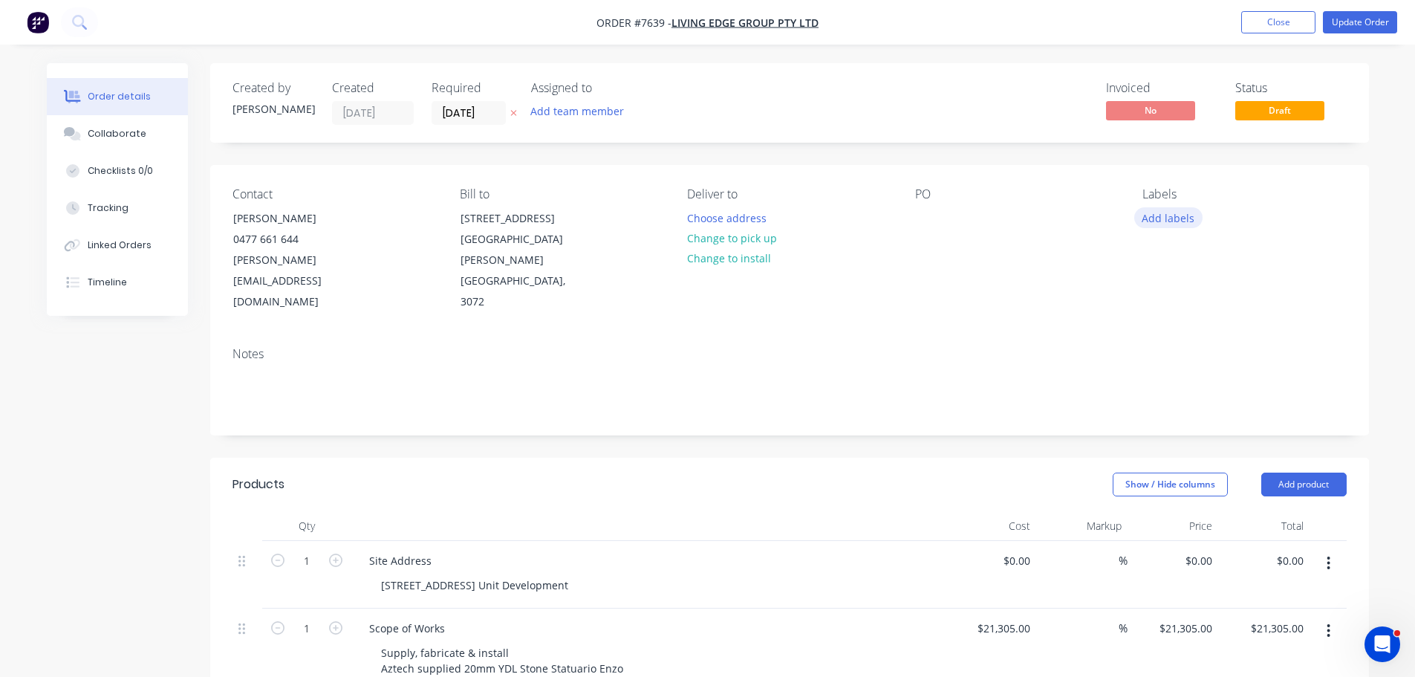
click at [1190, 225] on button "Add labels" at bounding box center [1168, 217] width 68 height 20
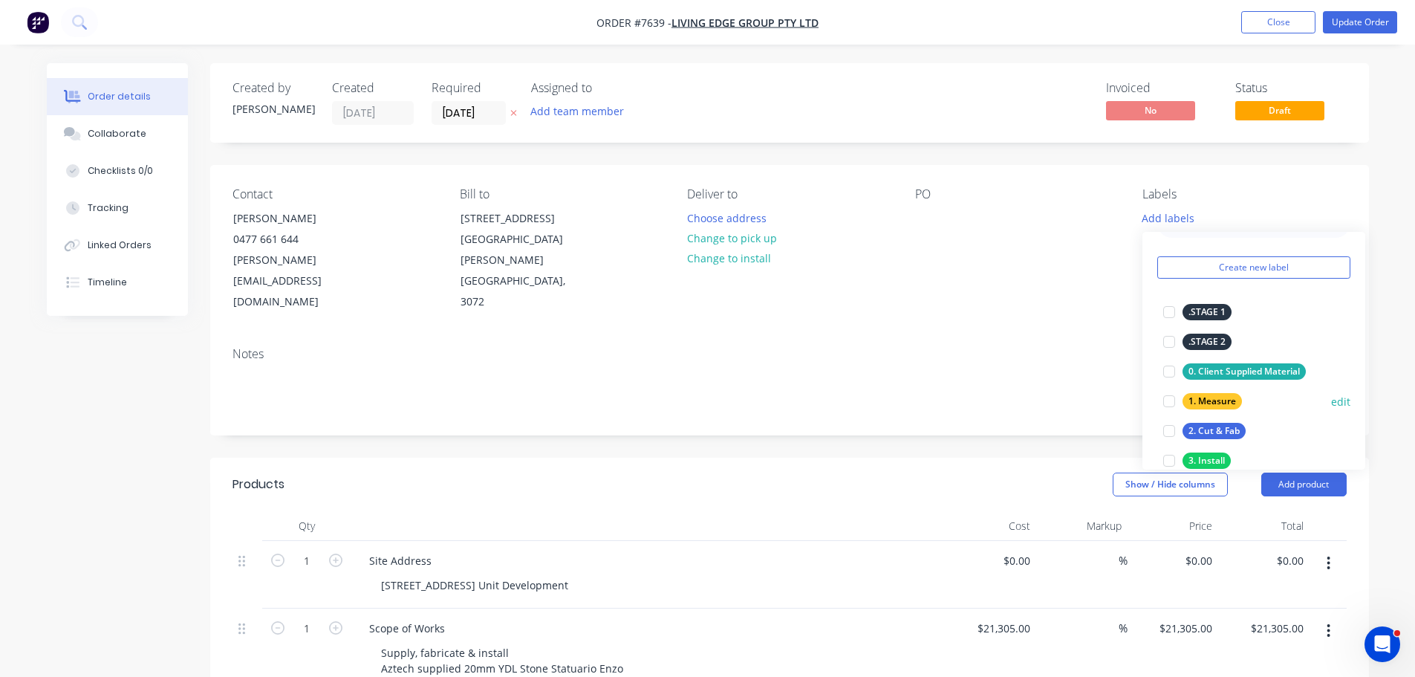
scroll to position [74, 0]
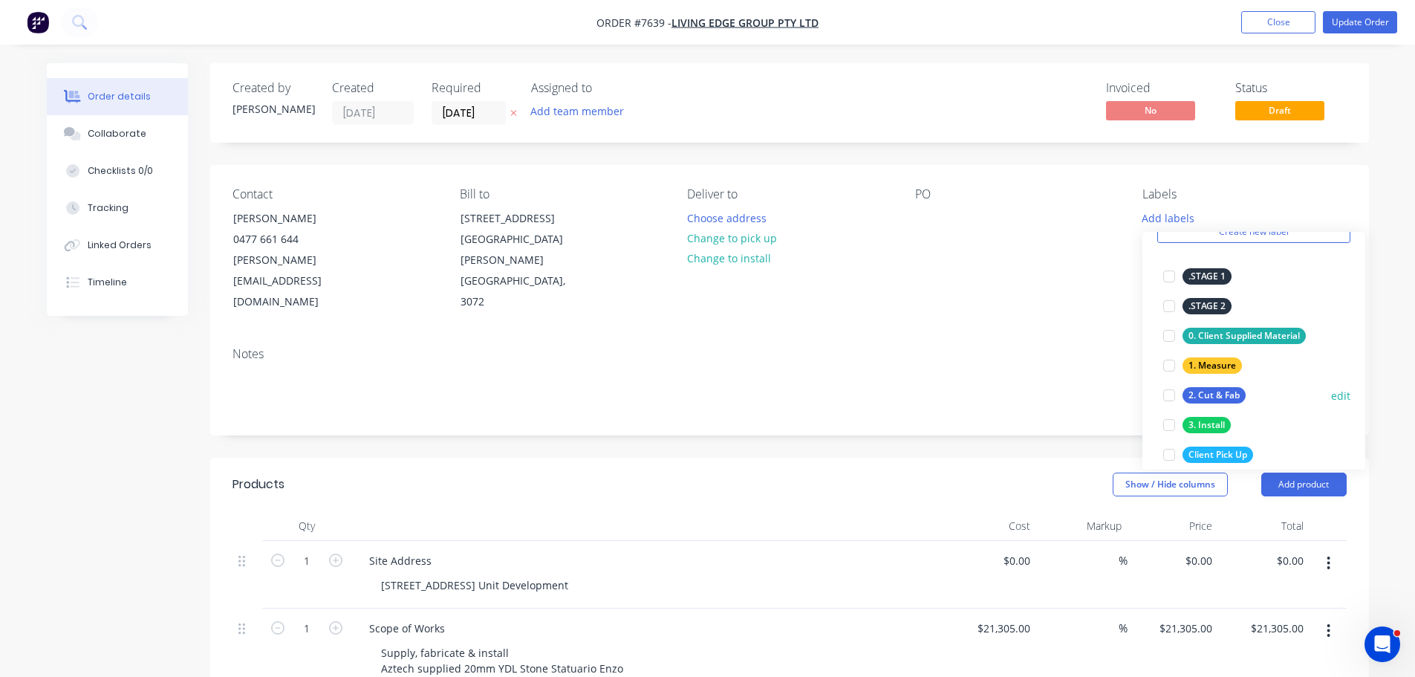
drag, startPoint x: 1169, startPoint y: 365, endPoint x: 1167, endPoint y: 380, distance: 15.8
click at [1167, 365] on div at bounding box center [1169, 366] width 30 height 30
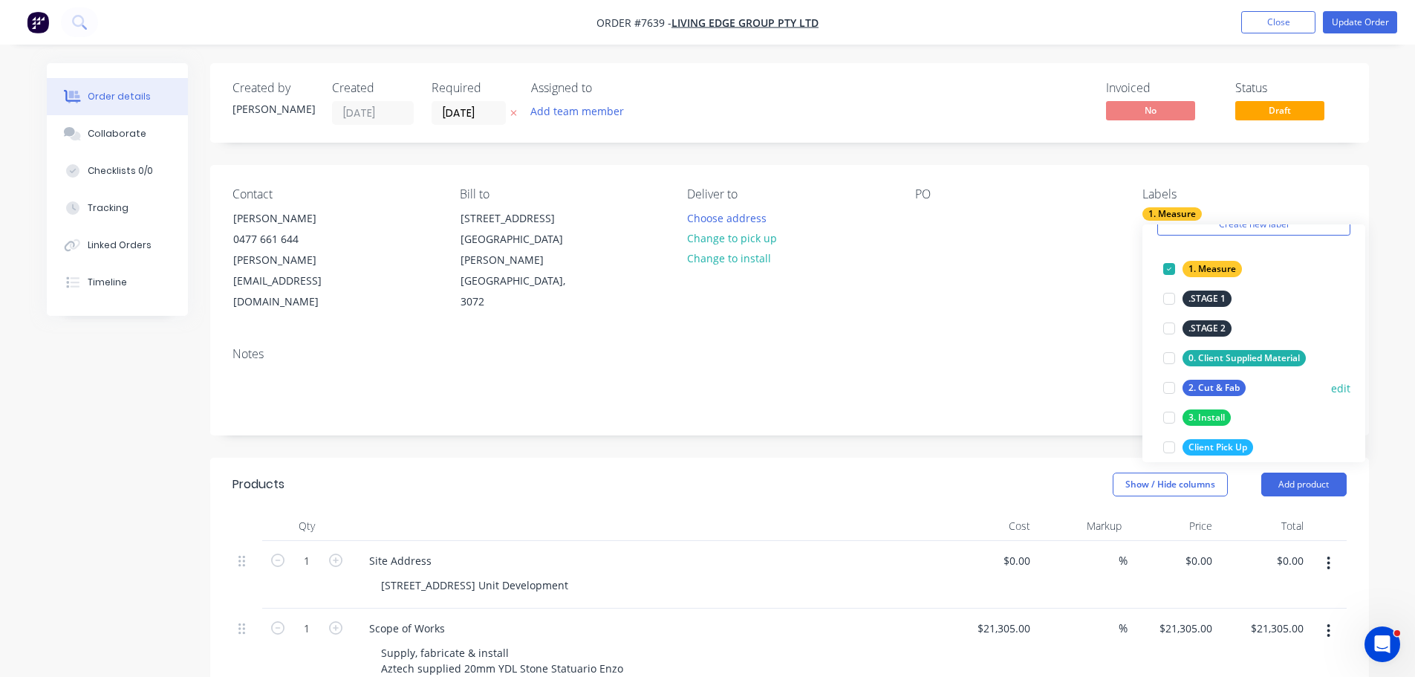
click at [1172, 388] on div at bounding box center [1169, 388] width 30 height 30
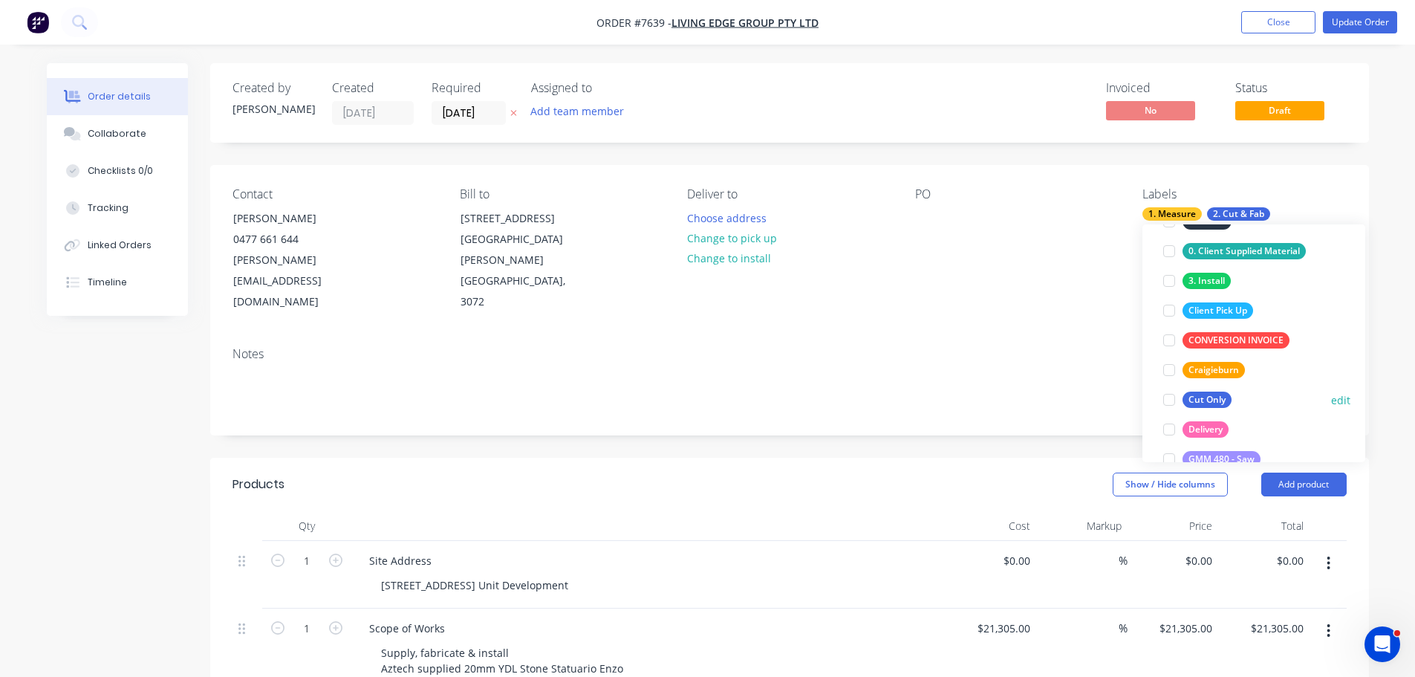
scroll to position [223, 0]
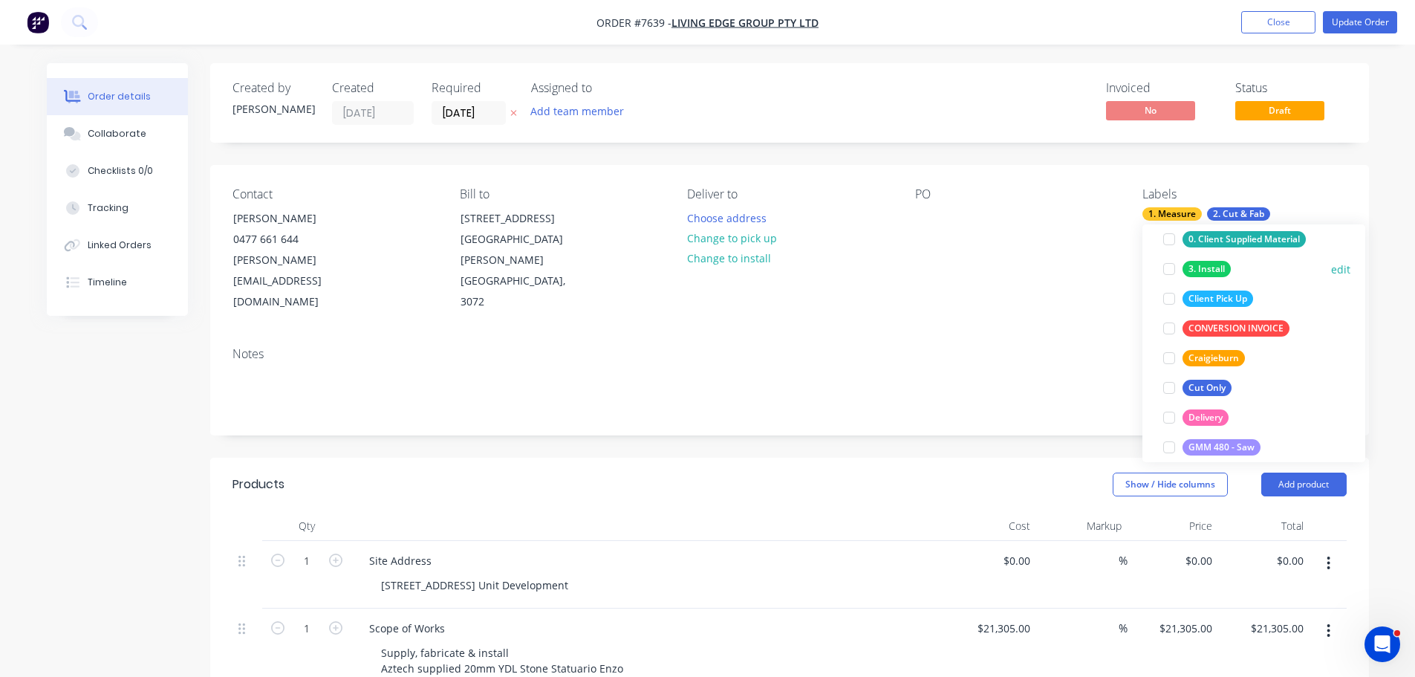
click at [1166, 267] on div at bounding box center [1169, 269] width 30 height 30
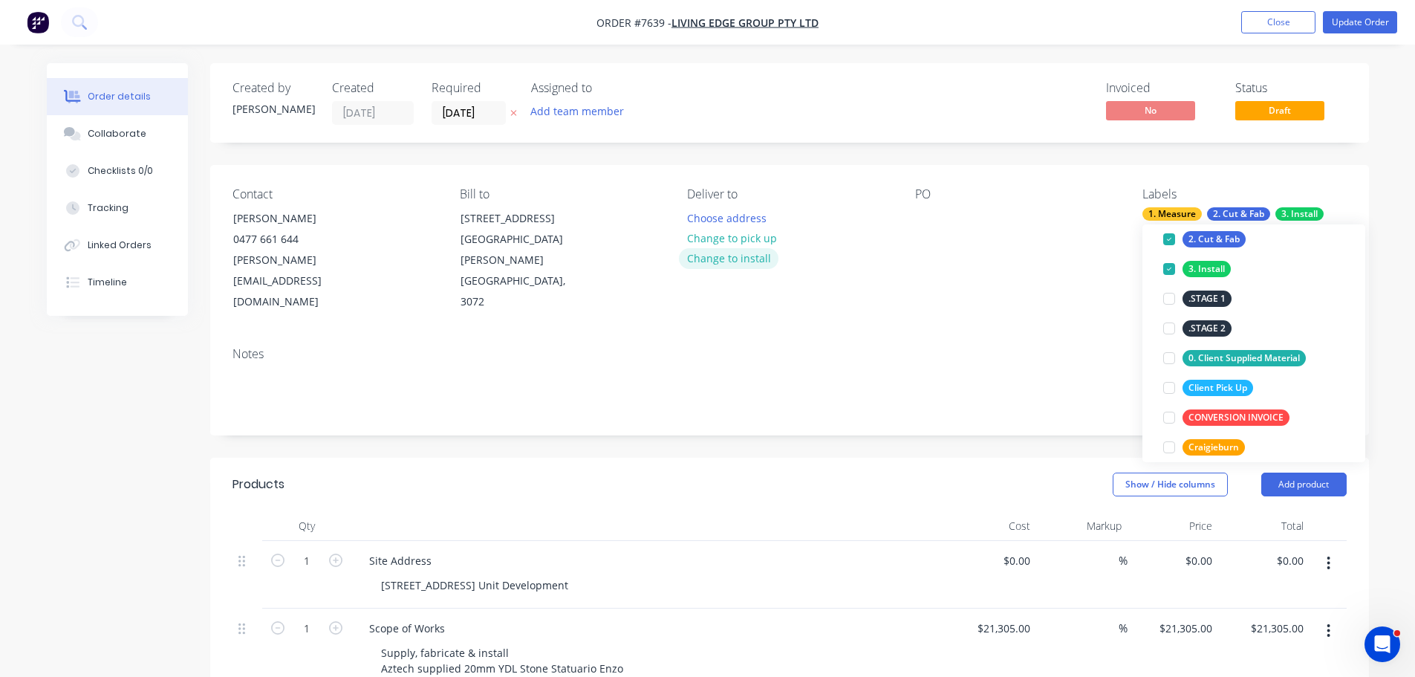
click at [701, 258] on button "Change to install" at bounding box center [729, 258] width 100 height 20
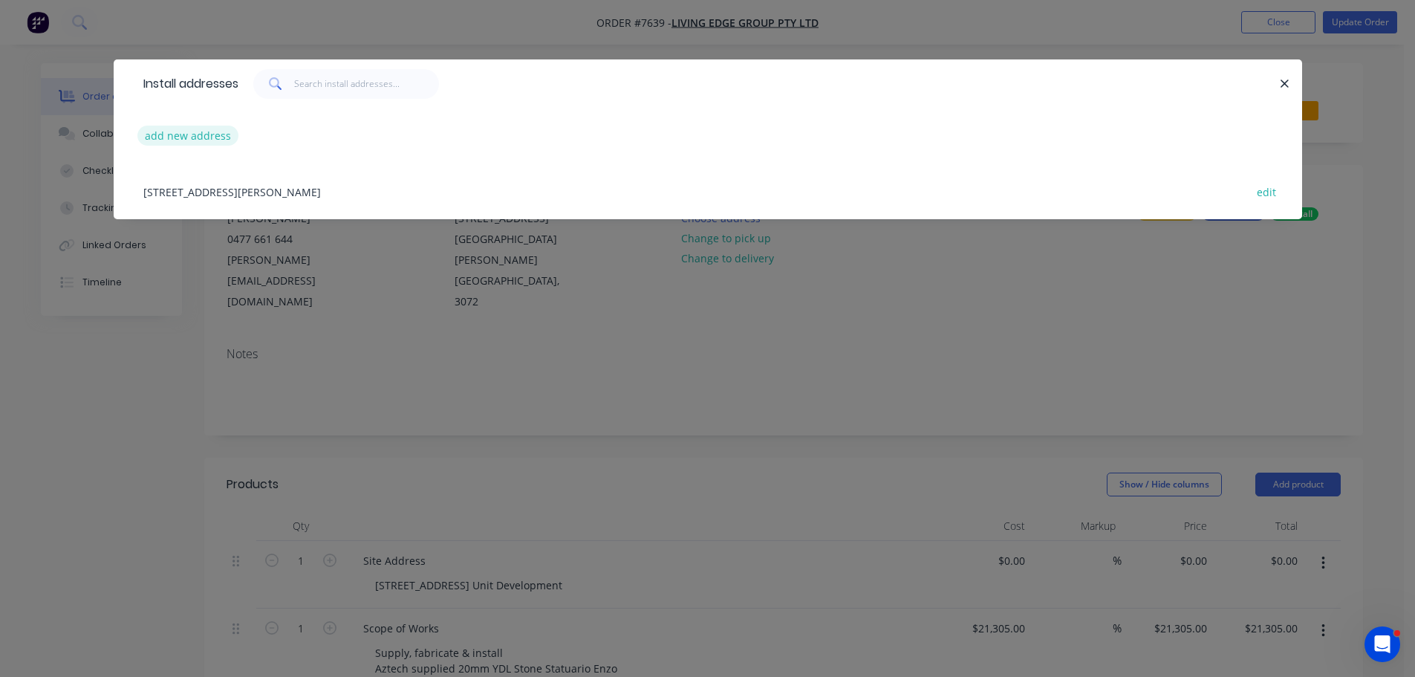
click at [215, 141] on button "add new address" at bounding box center [188, 136] width 102 height 20
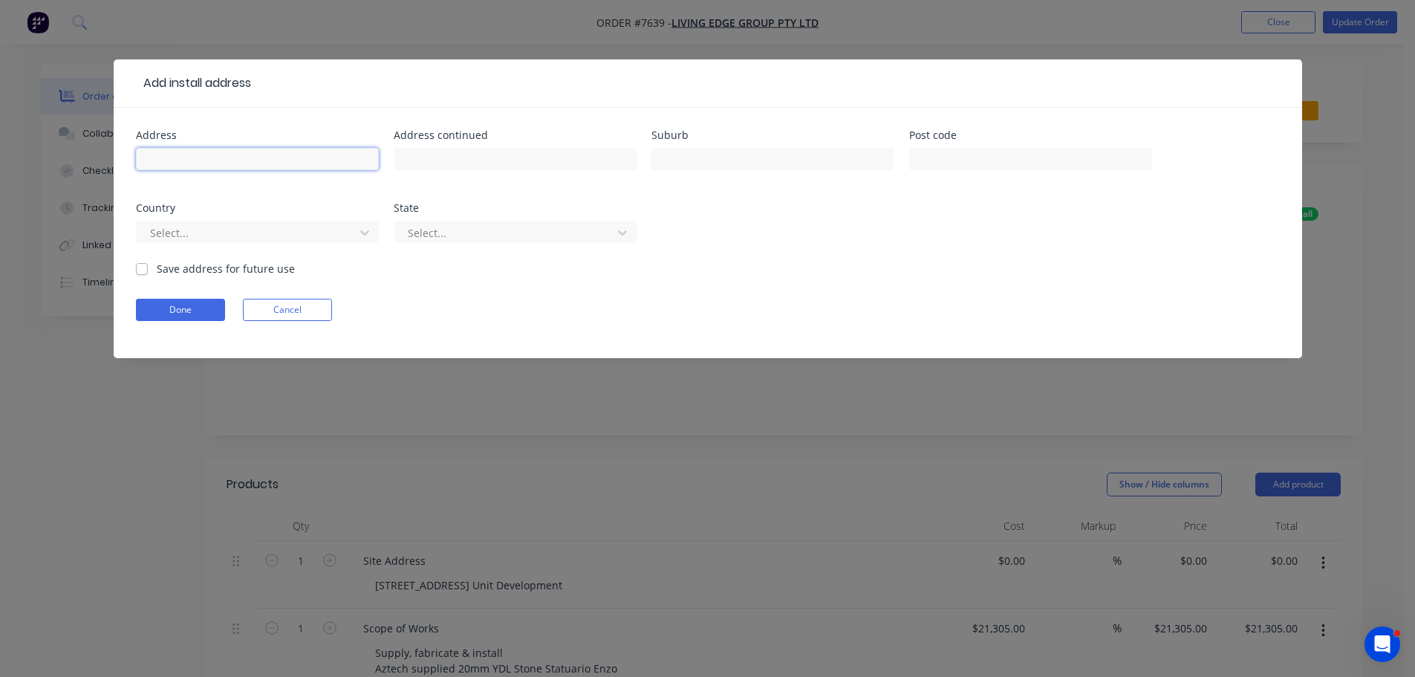
click at [198, 157] on input "text" at bounding box center [257, 159] width 243 height 22
type input "877 Station Street"
type input "Box Hill North"
type input "3129"
click at [230, 245] on div "Select..." at bounding box center [257, 239] width 243 height 44
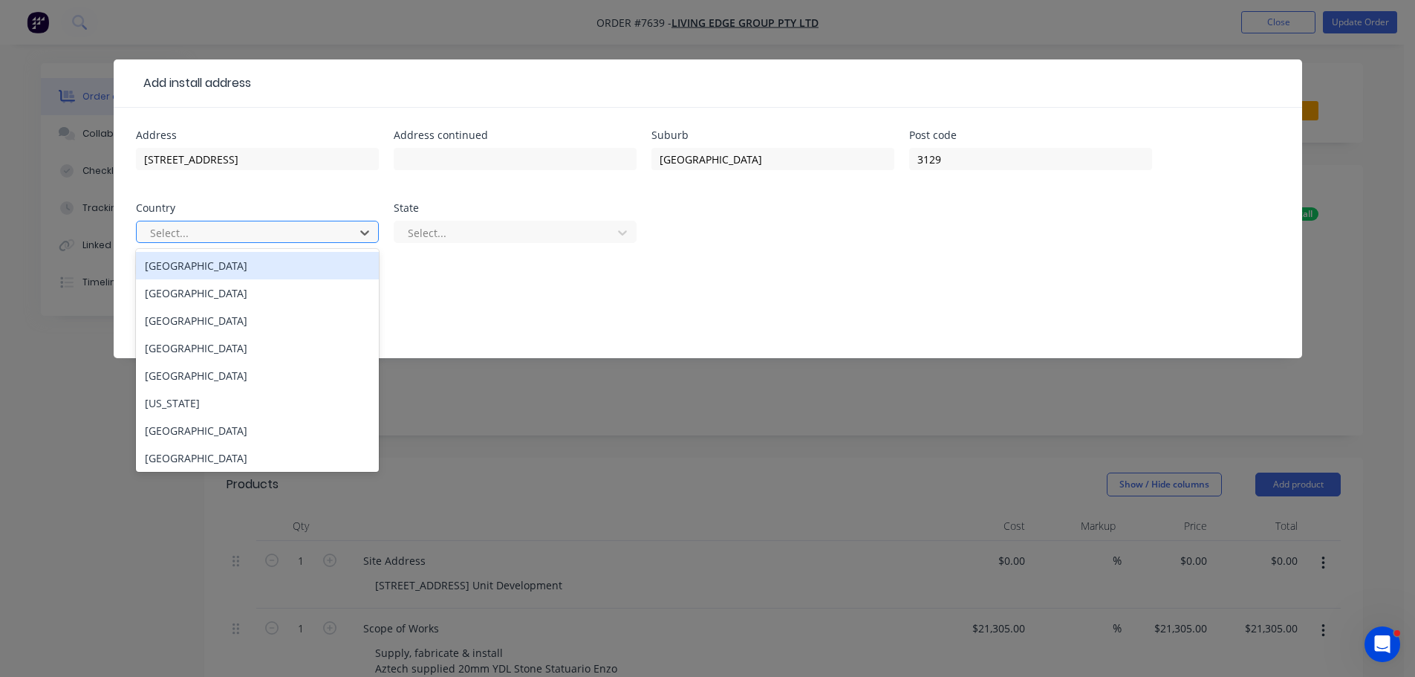
click at [235, 238] on div at bounding box center [248, 233] width 198 height 19
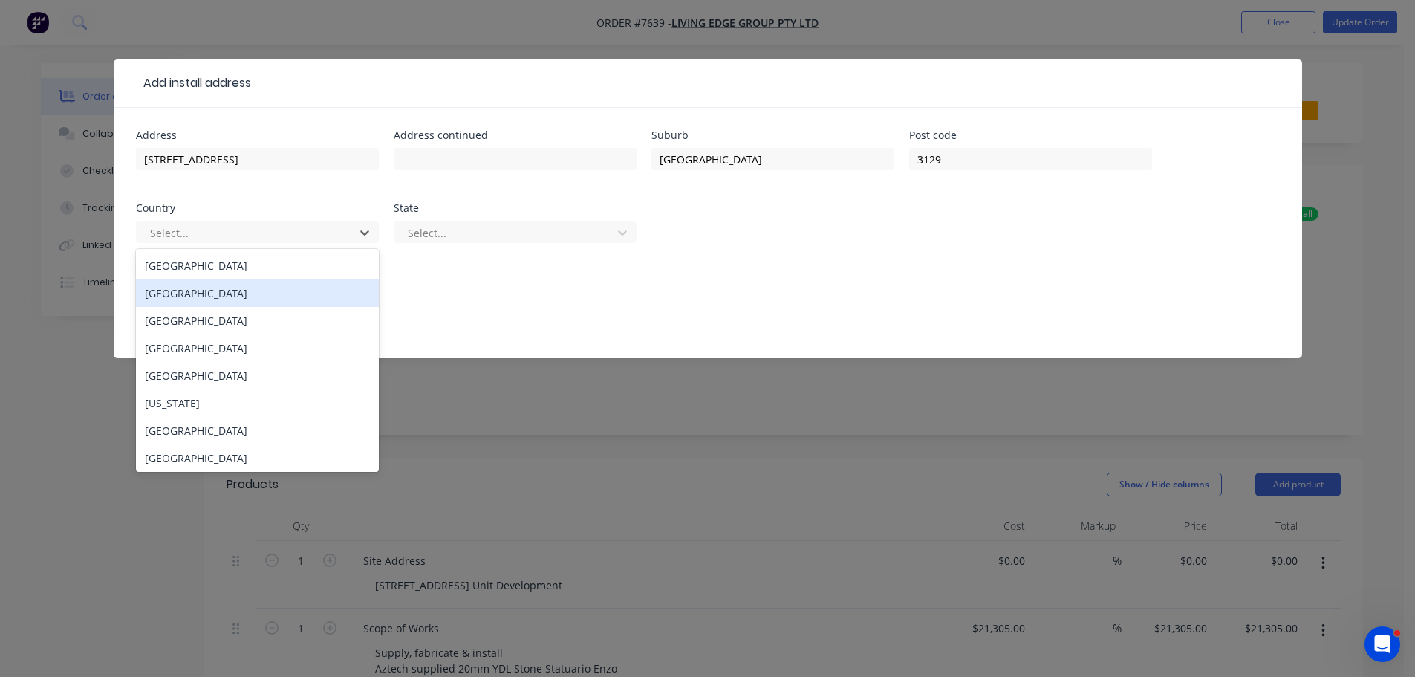
click at [234, 290] on div "Afghanistan" at bounding box center [257, 292] width 243 height 27
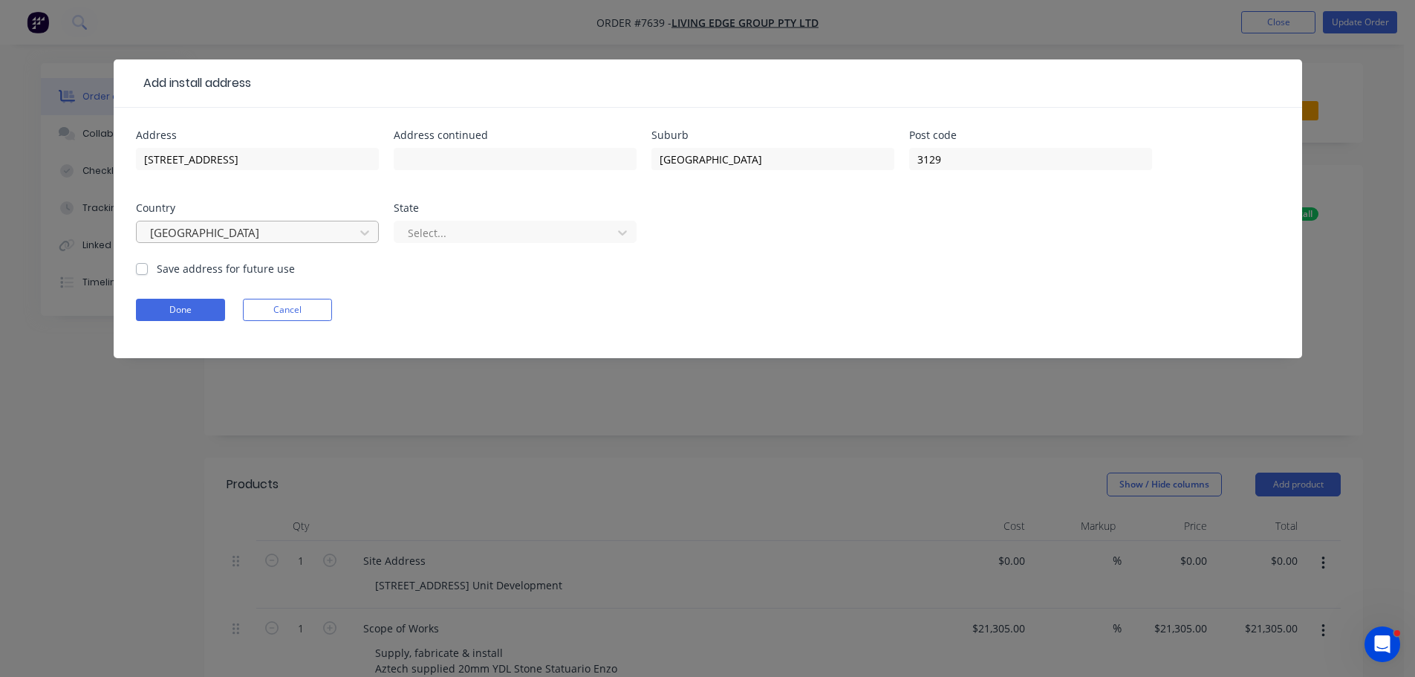
click at [247, 242] on div "Afghanistan" at bounding box center [247, 232] width 207 height 22
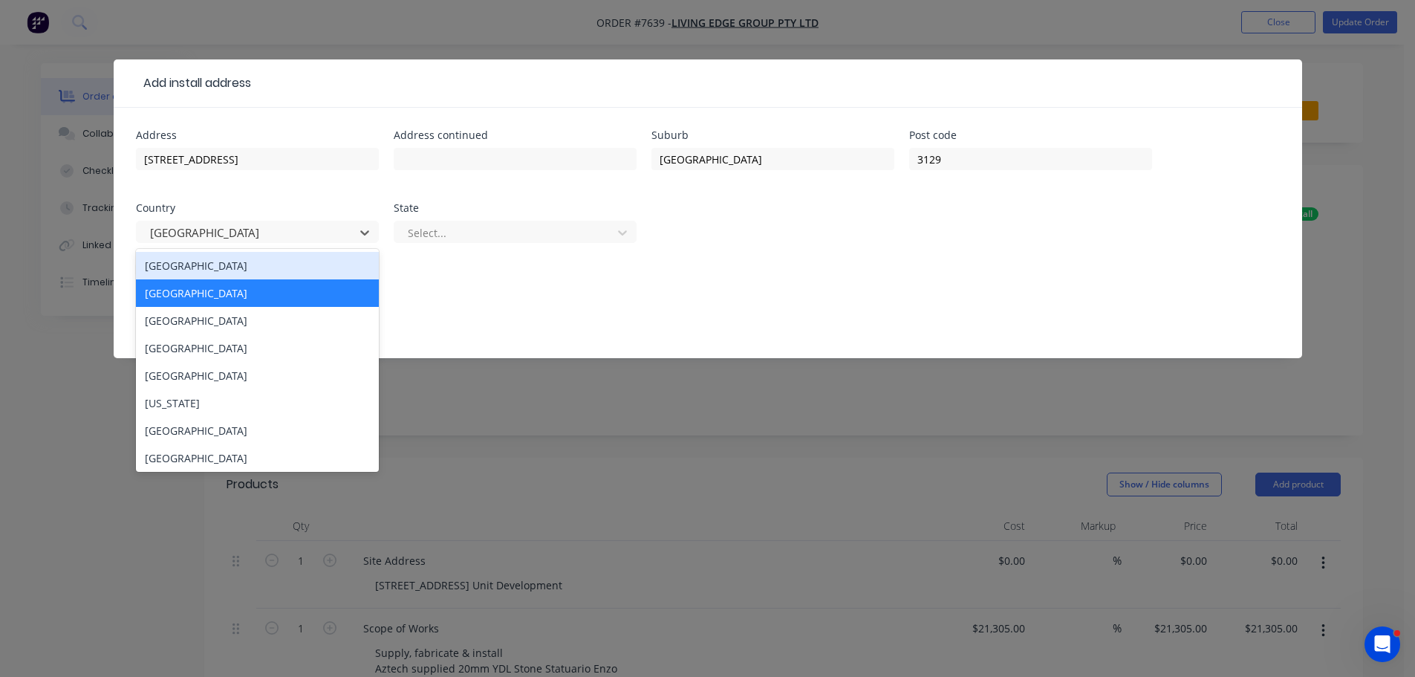
drag, startPoint x: 238, startPoint y: 265, endPoint x: 330, endPoint y: 265, distance: 91.4
click at [238, 266] on div "Australia" at bounding box center [257, 265] width 243 height 27
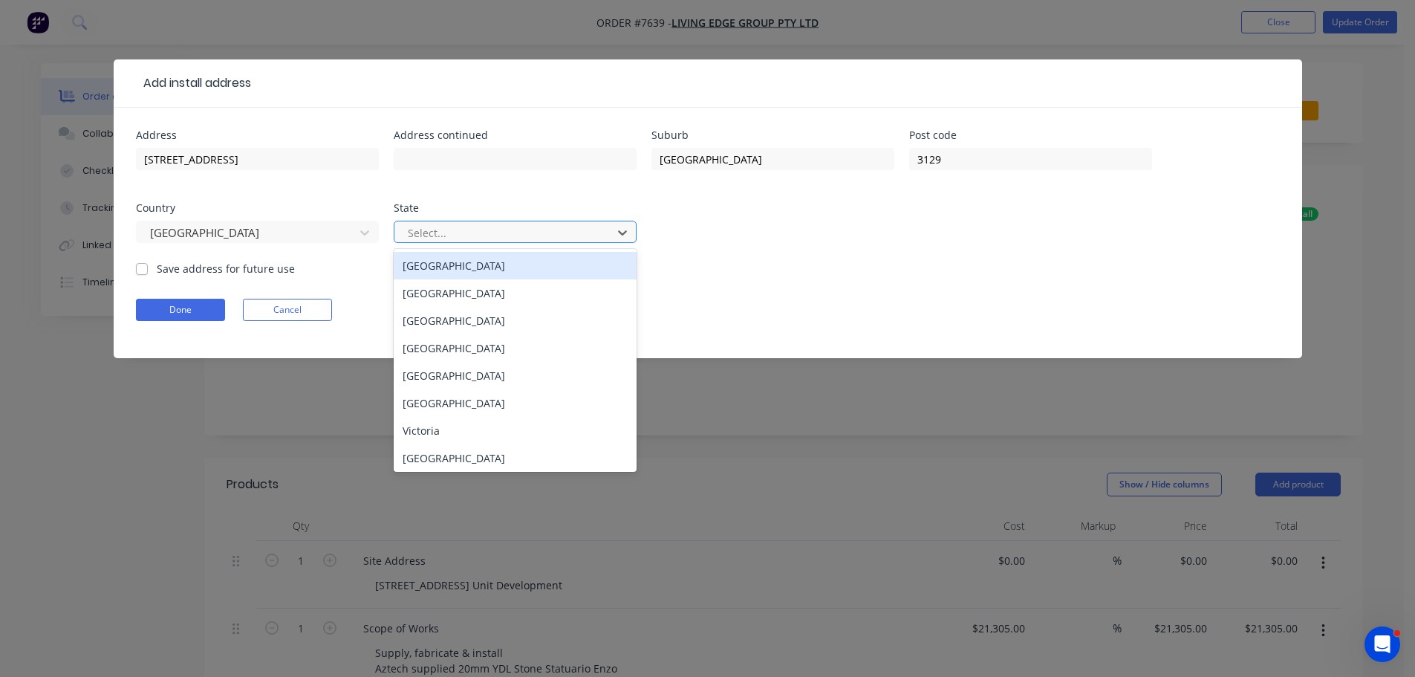
click at [452, 241] on div at bounding box center [505, 233] width 198 height 19
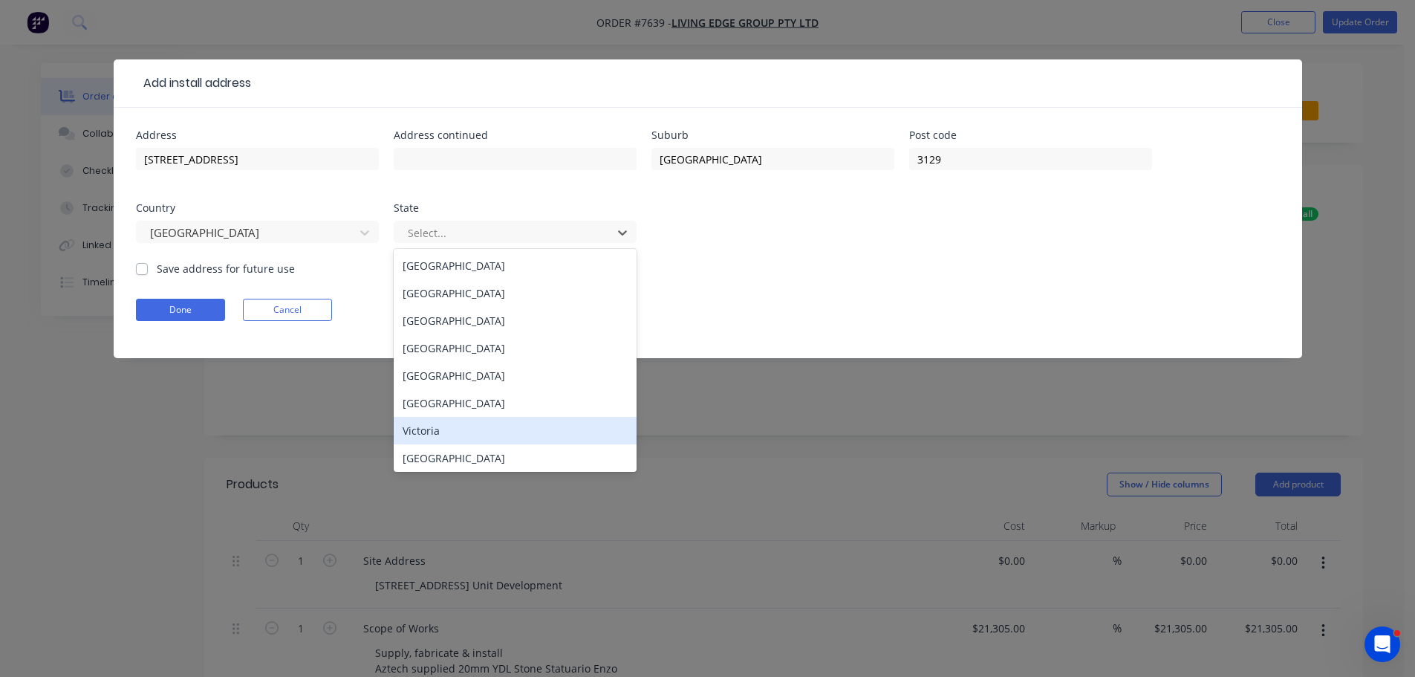
click at [451, 425] on div "Victoria" at bounding box center [515, 430] width 243 height 27
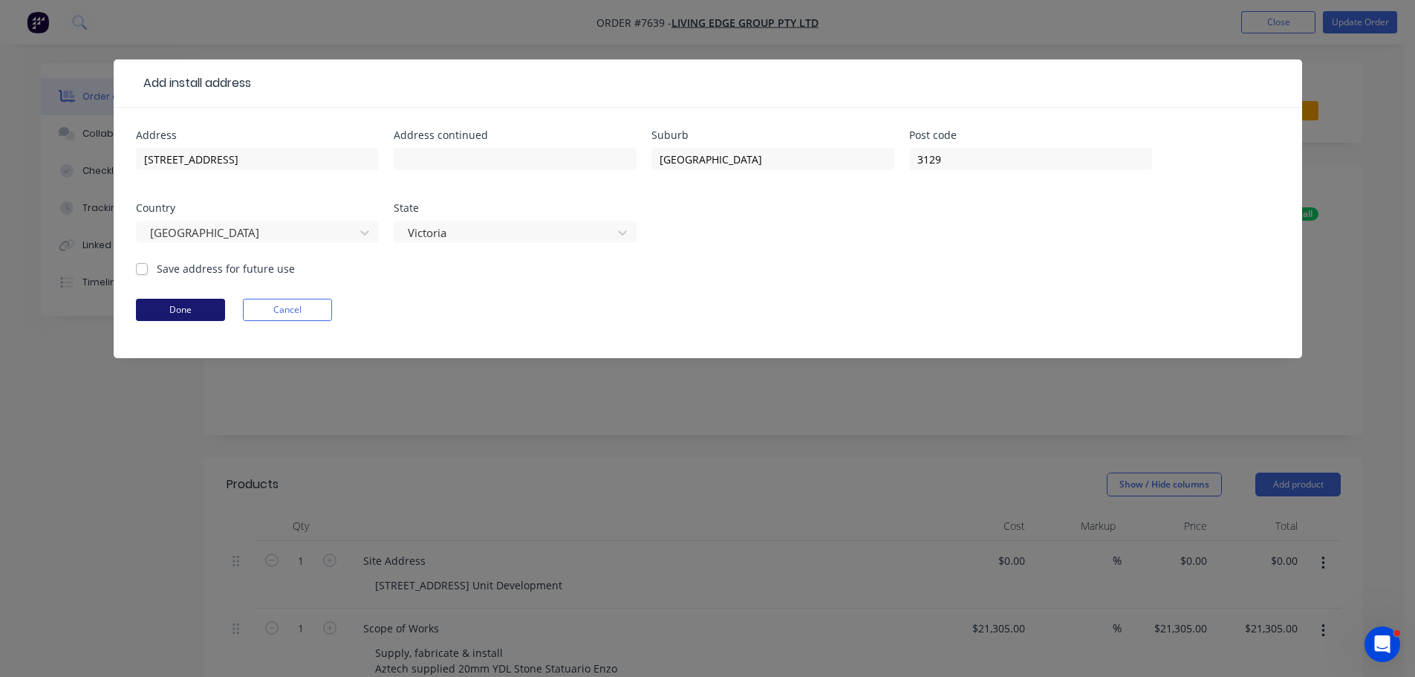
click at [196, 312] on button "Done" at bounding box center [180, 310] width 89 height 22
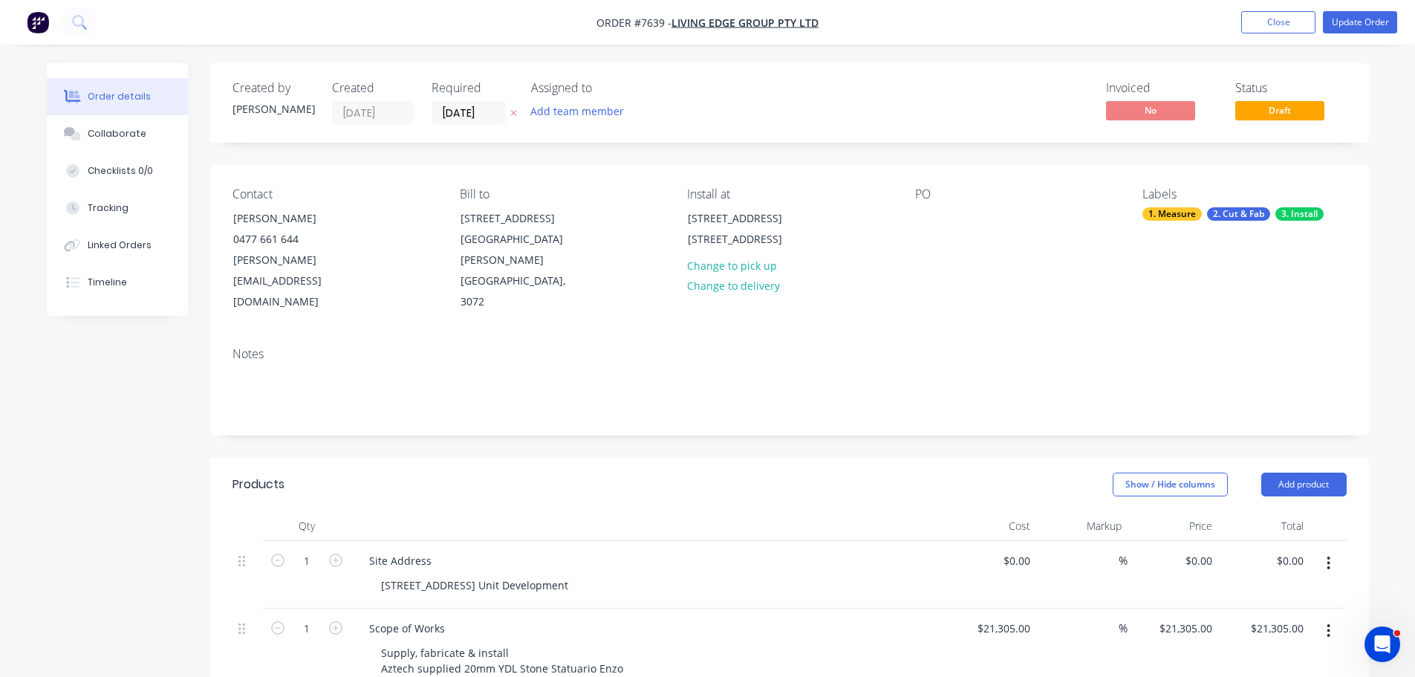
click at [895, 217] on div "Contact Bert Yap 0477 661 644 bert@livingedgegroup.com.au Bill to 41 Raglan Str…" at bounding box center [789, 250] width 1159 height 170
click at [926, 214] on div at bounding box center [927, 218] width 24 height 22
click at [987, 472] on div "Show / Hide columns Add product" at bounding box center [907, 484] width 877 height 24
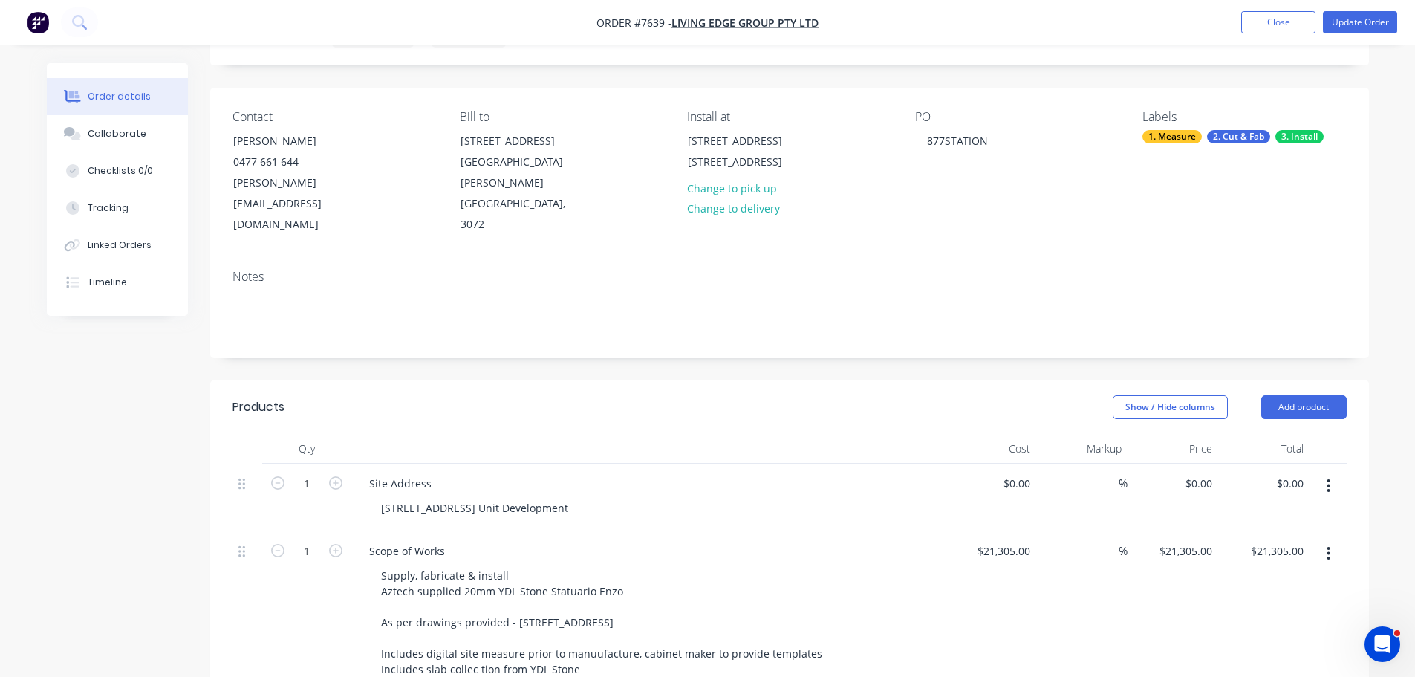
scroll to position [0, 0]
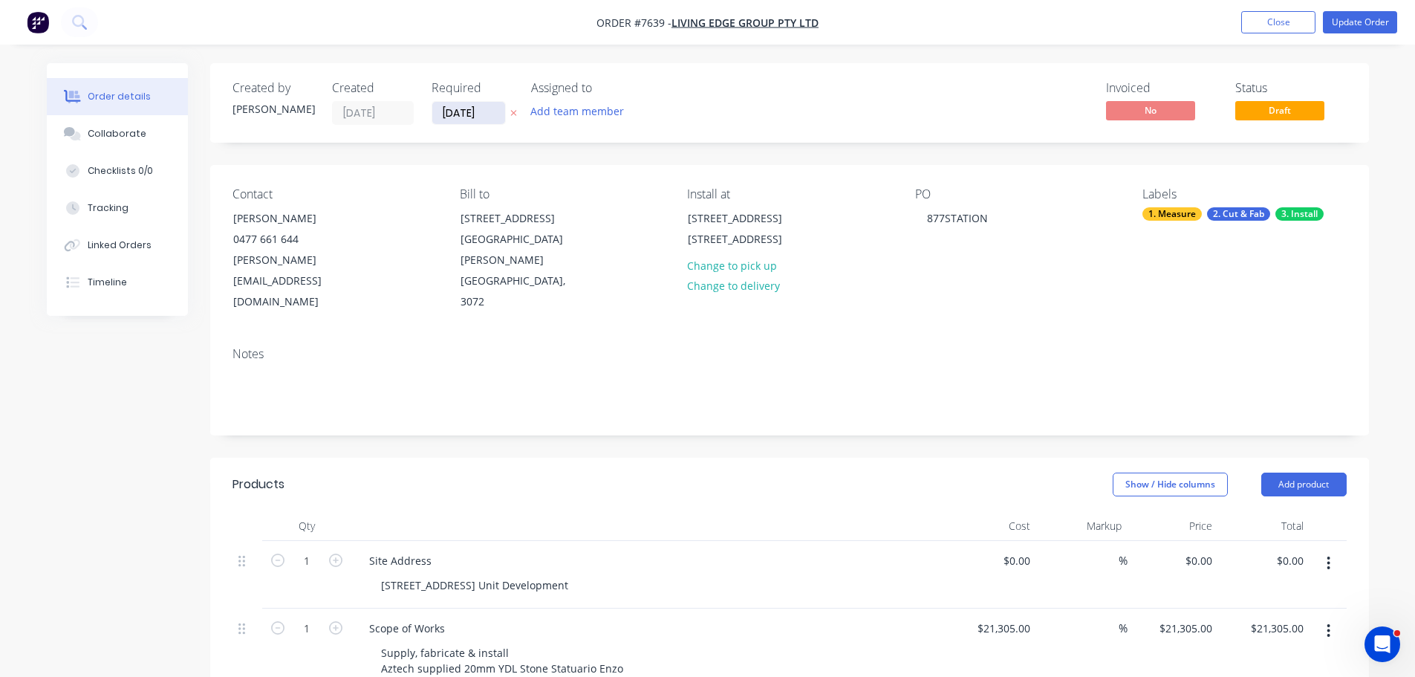
click at [478, 104] on input "[DATE]" at bounding box center [468, 113] width 73 height 22
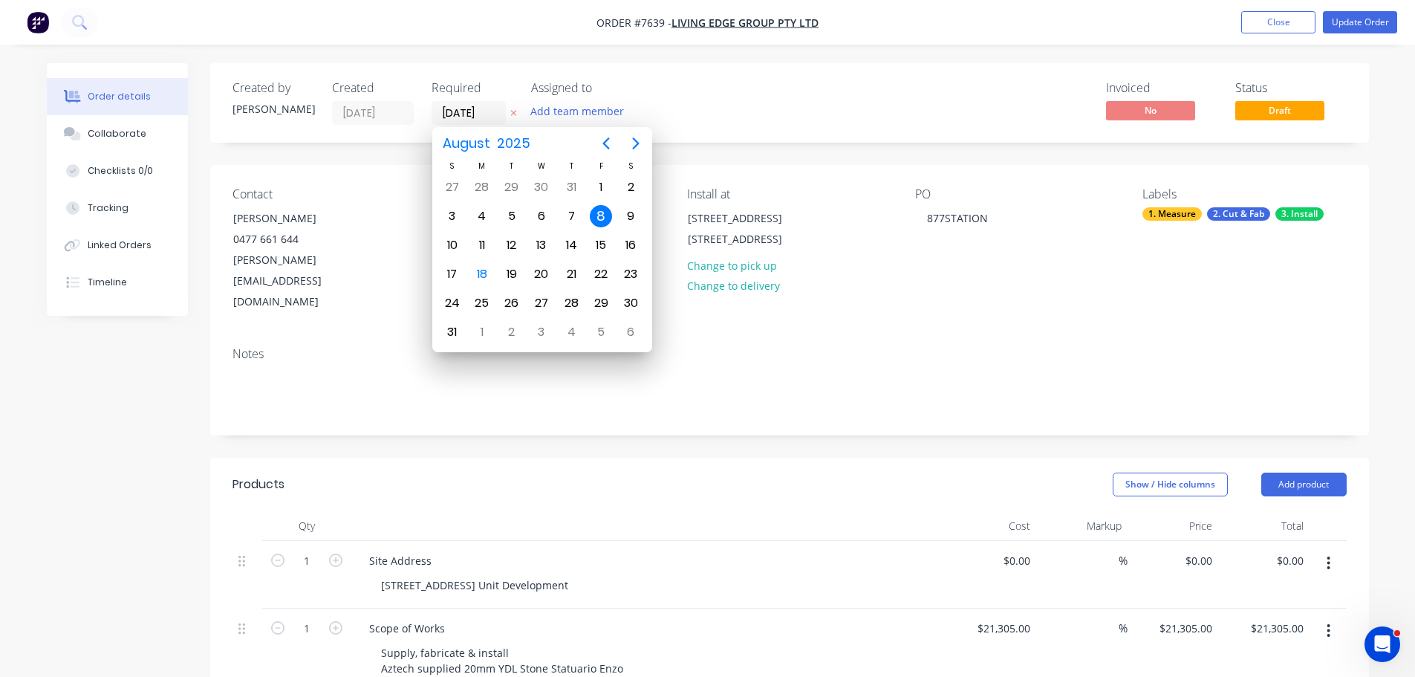
click at [383, 186] on div "Contact Bert Yap 0477 661 644 bert@livingedgegroup.com.au Bill to 41 Raglan Str…" at bounding box center [789, 250] width 1159 height 170
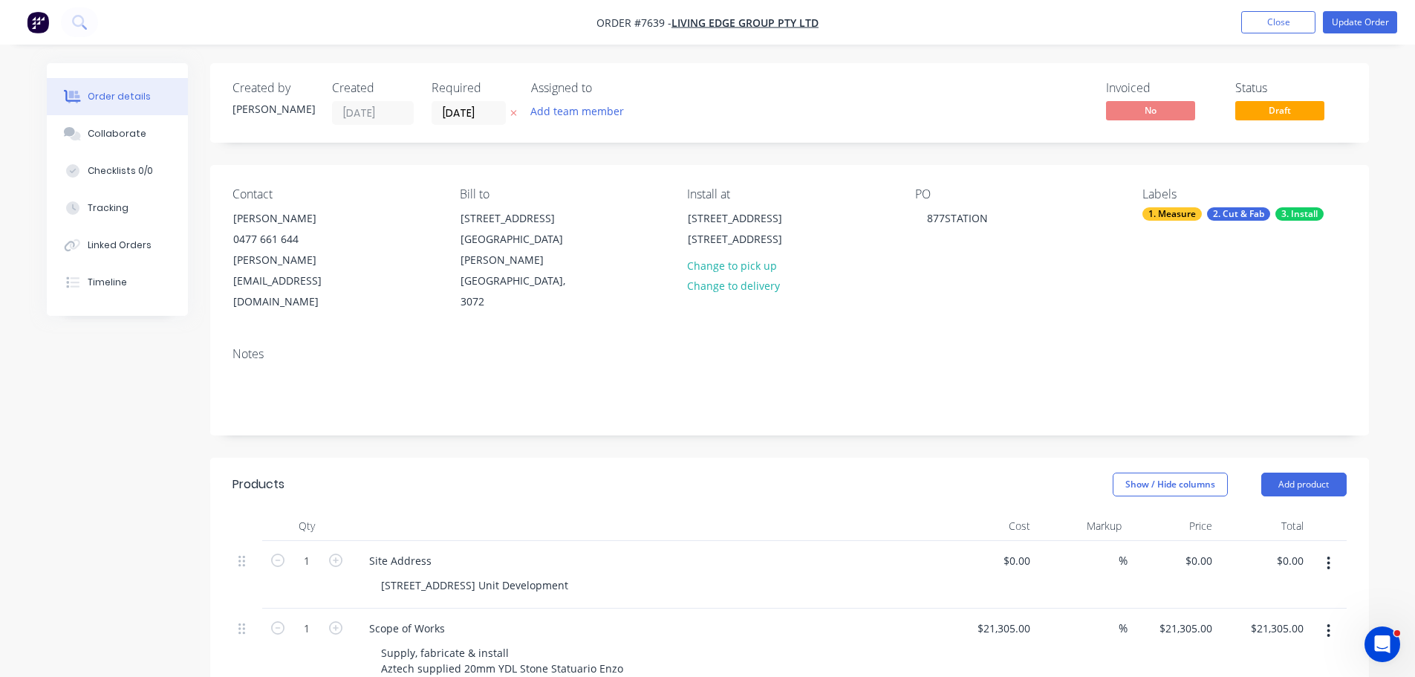
click at [575, 403] on div "Created by Warrick Created 18/08/25 Required 08/08/25 Assigned to Add team memb…" at bounding box center [789, 677] width 1159 height 1228
click at [560, 550] on div "Site Address" at bounding box center [648, 561] width 582 height 22
click at [530, 574] on div "877 Station Street, Box Hill - 3 Unit Development" at bounding box center [474, 585] width 211 height 22
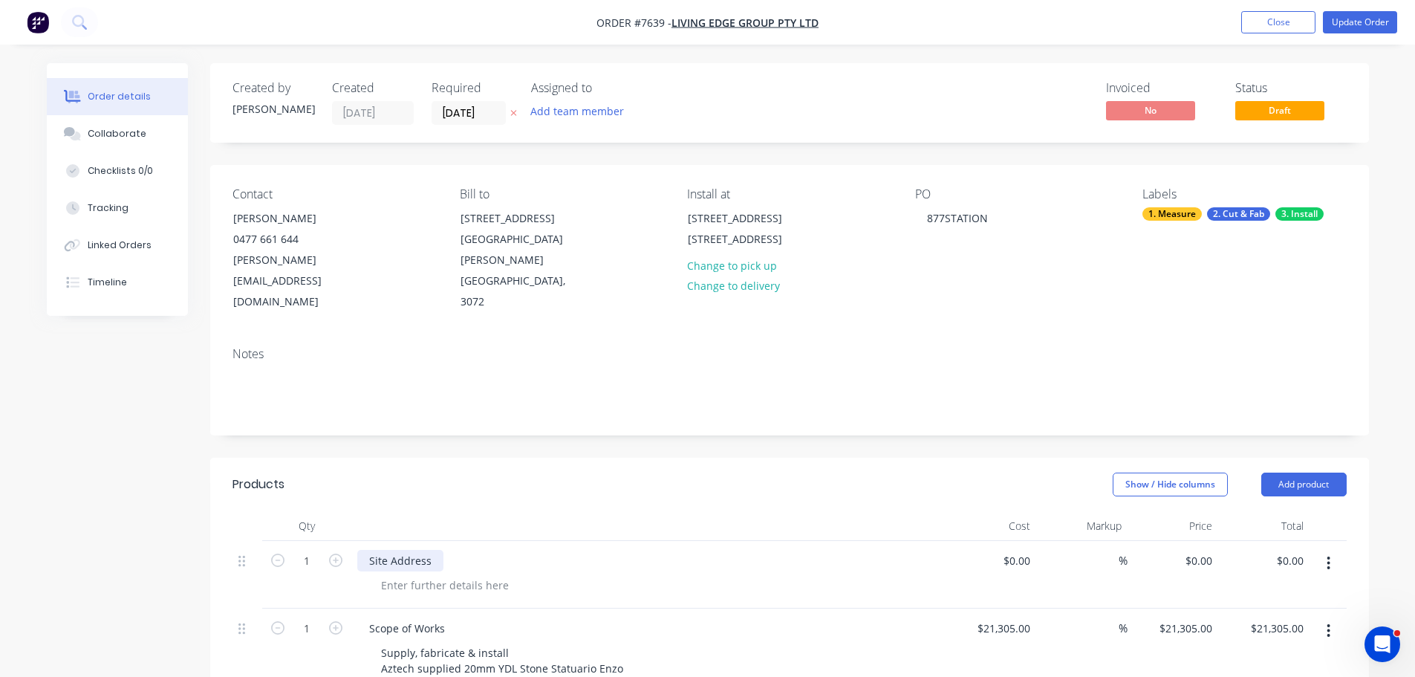
click at [432, 550] on div "Site Address" at bounding box center [400, 561] width 86 height 22
click at [468, 574] on div at bounding box center [445, 585] width 152 height 22
click at [666, 472] on div "Show / Hide columns Add product" at bounding box center [907, 484] width 877 height 24
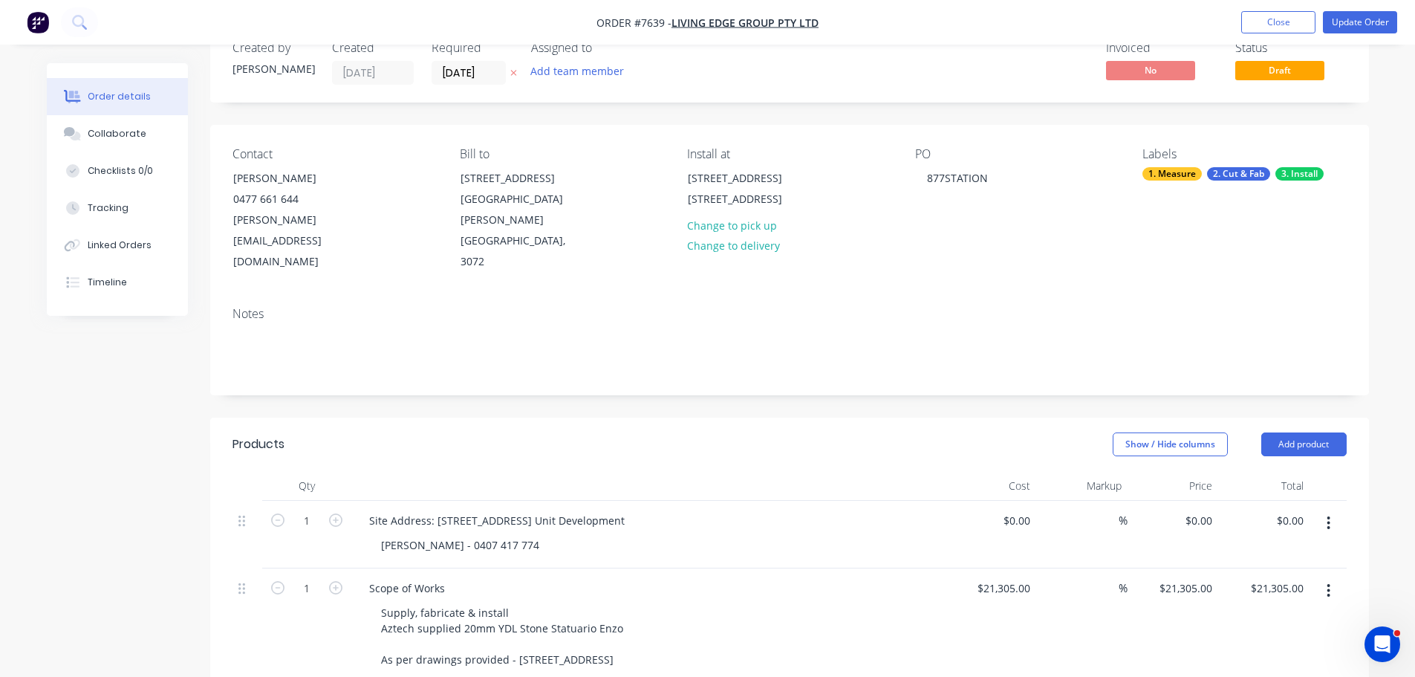
scroll to position [74, 0]
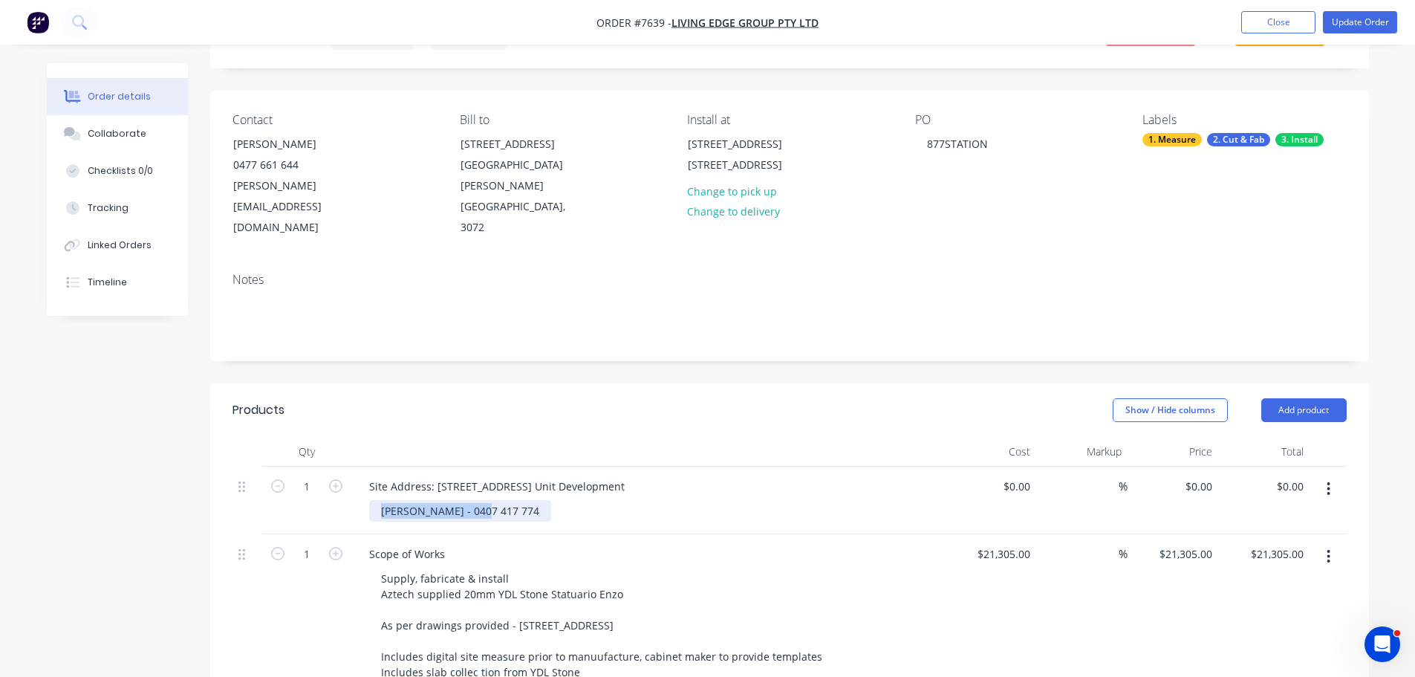
drag, startPoint x: 484, startPoint y: 467, endPoint x: 243, endPoint y: 464, distance: 241.5
click at [262, 467] on div "1 Site Address: 877 Station Street, Box Hill - 3 Unit Development John - 0407 4…" at bounding box center [790, 501] width 1114 height 68
click at [608, 398] on div "Show / Hide columns Add product" at bounding box center [907, 410] width 877 height 24
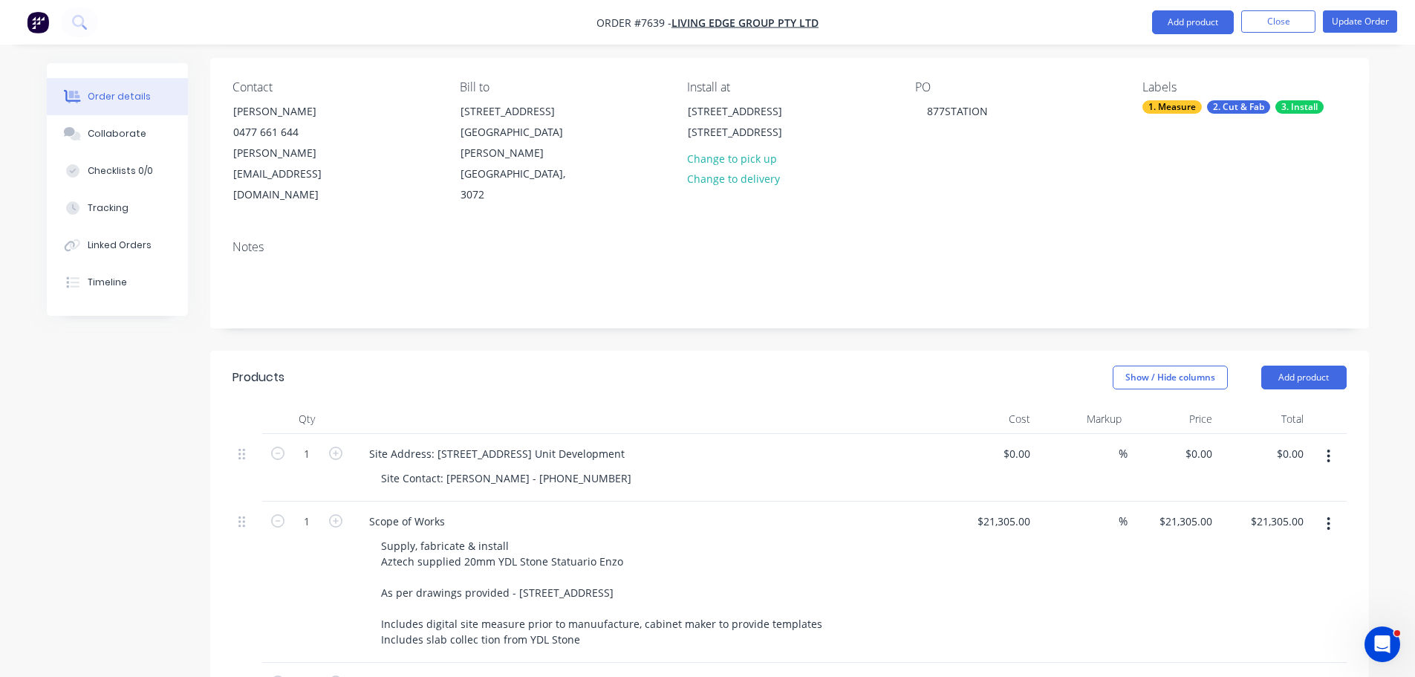
scroll to position [0, 0]
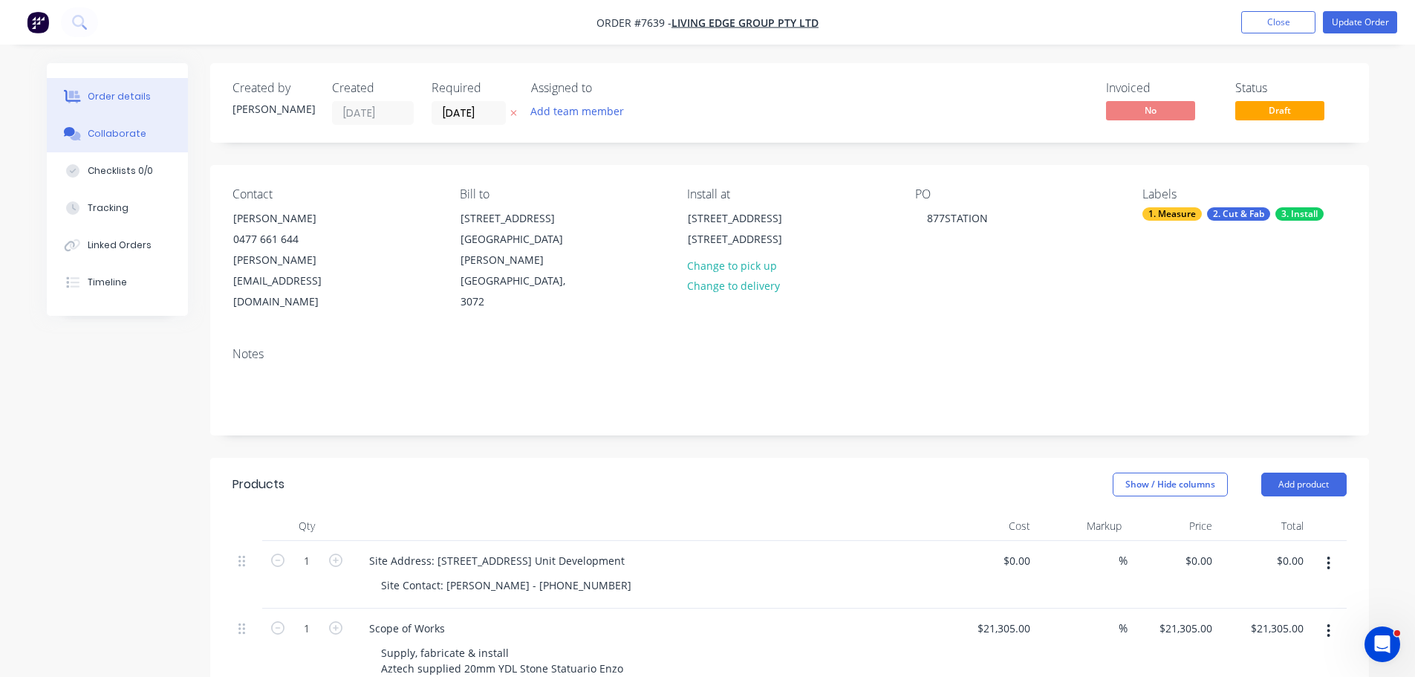
click at [92, 135] on div "Collaborate" at bounding box center [117, 133] width 59 height 13
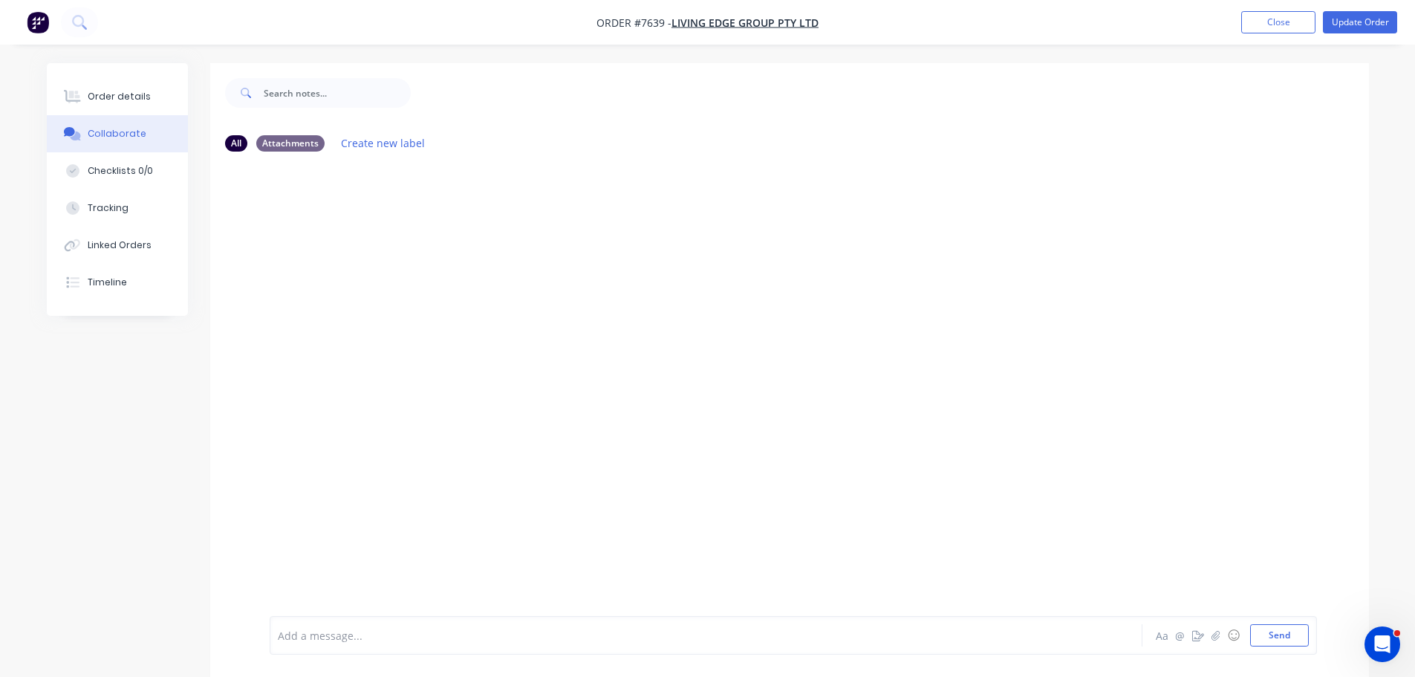
click at [364, 656] on div "Add a message... Aa @ ☺ Send" at bounding box center [789, 635] width 1159 height 83
click at [371, 647] on div "Add a message... Aa @ ☺ Send" at bounding box center [794, 635] width 1048 height 39
click at [374, 637] on div at bounding box center [665, 636] width 773 height 16
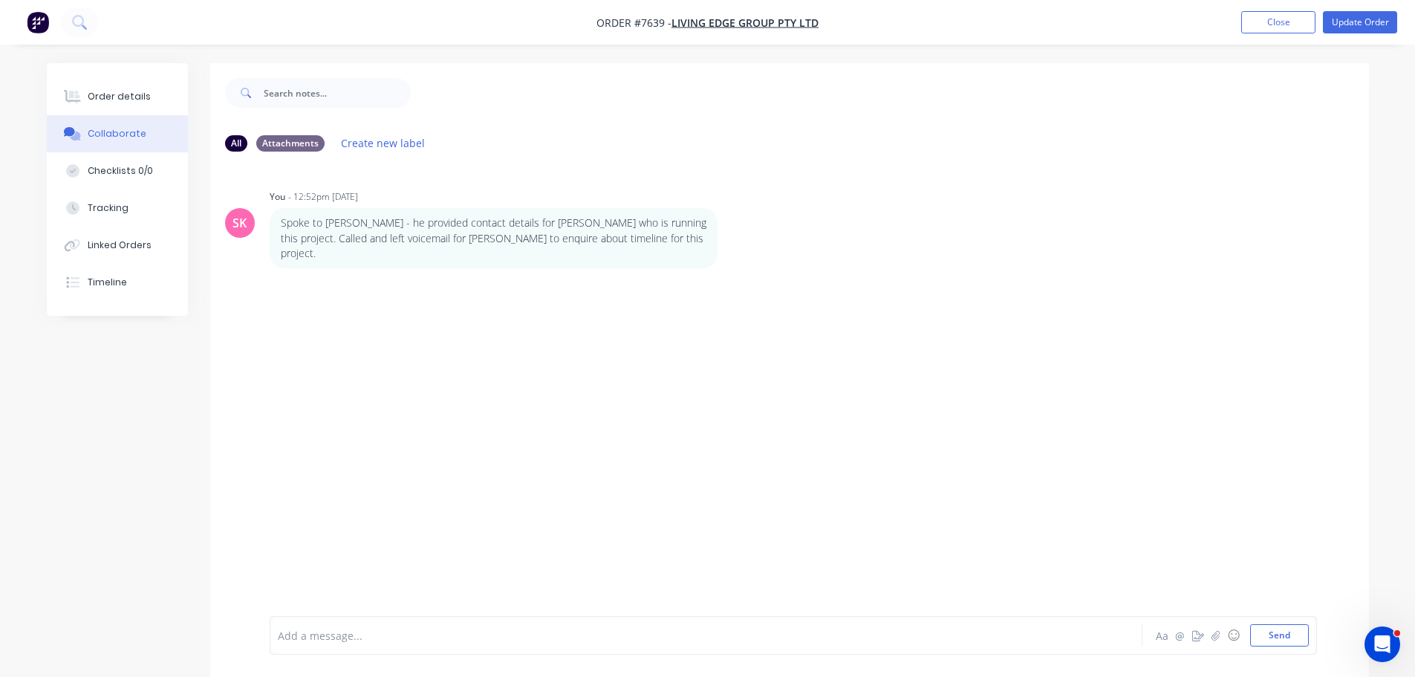
click at [475, 275] on div "SK You - 12:52pm 18/08/25 Spoke to Bert - he provided contact details for John …" at bounding box center [789, 389] width 1159 height 452
click at [1281, 14] on button "Close" at bounding box center [1278, 22] width 74 height 22
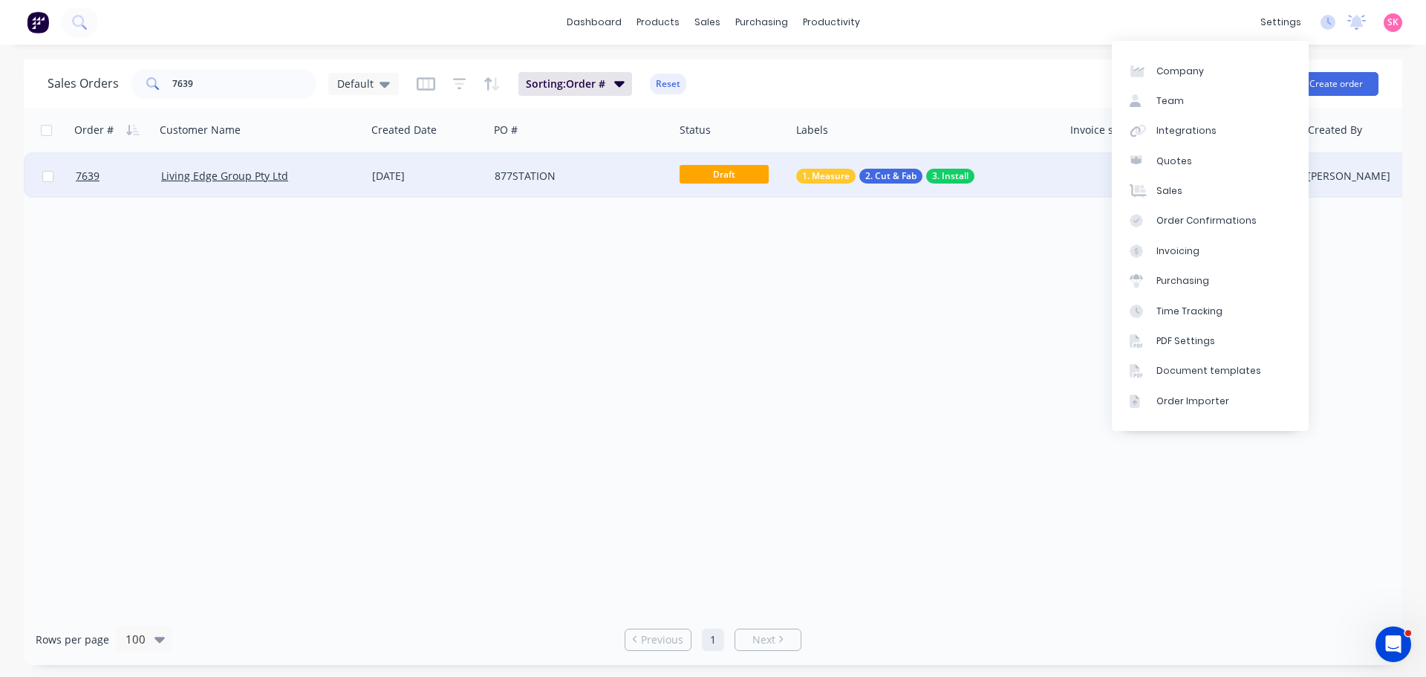
click at [498, 186] on div "877STATION" at bounding box center [581, 176] width 185 height 45
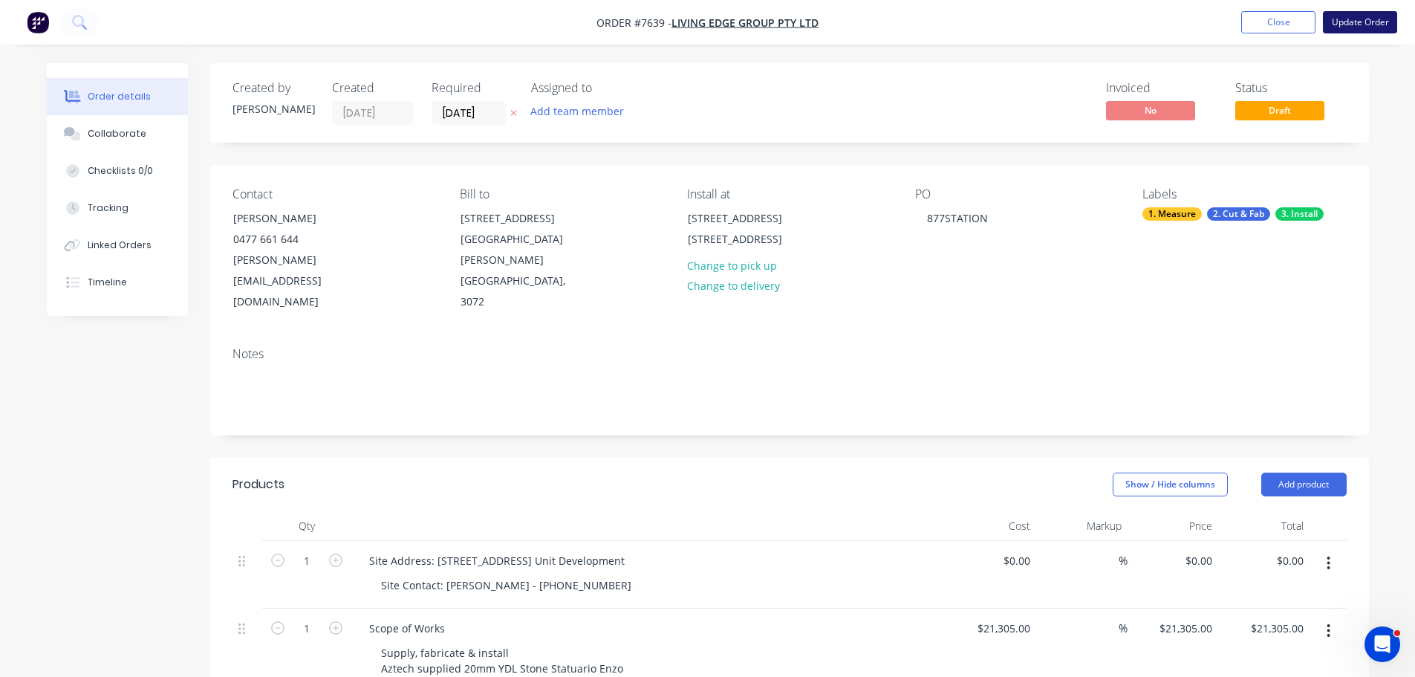
click at [1365, 22] on button "Update Order" at bounding box center [1360, 22] width 74 height 22
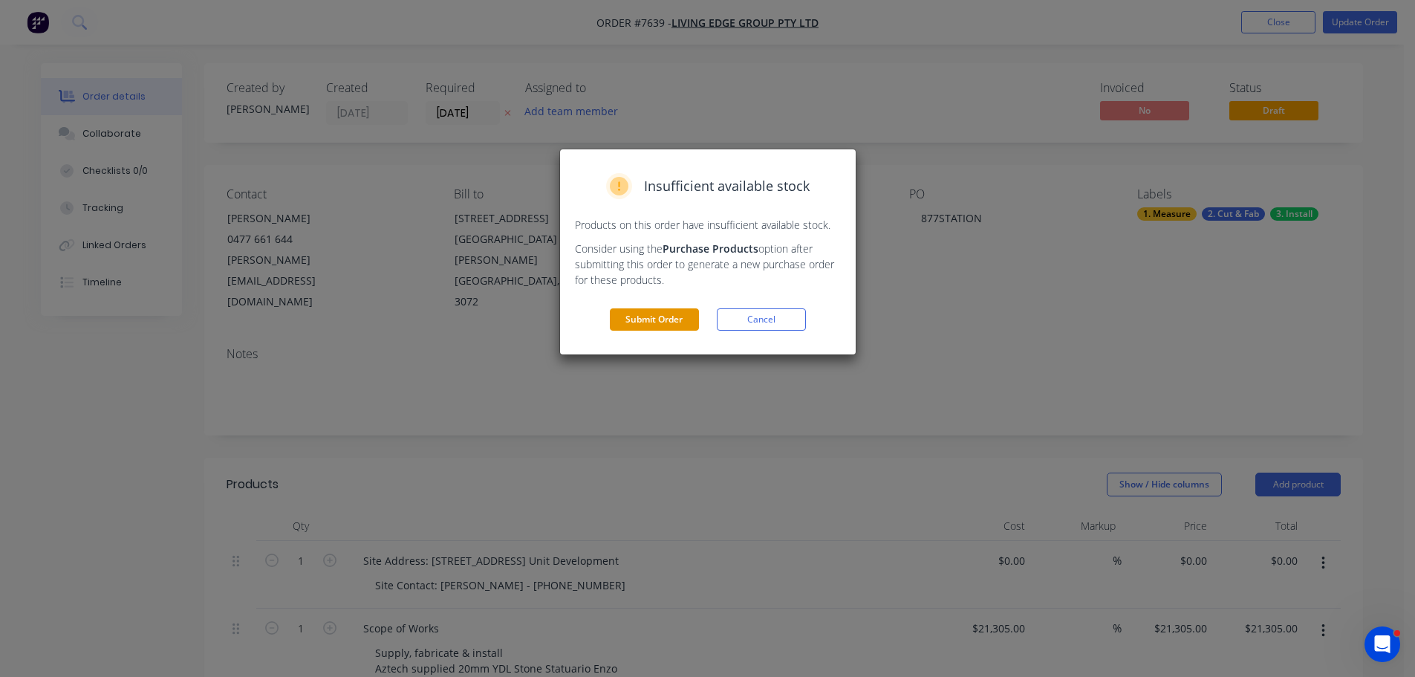
click at [681, 315] on button "Submit Order" at bounding box center [654, 319] width 89 height 22
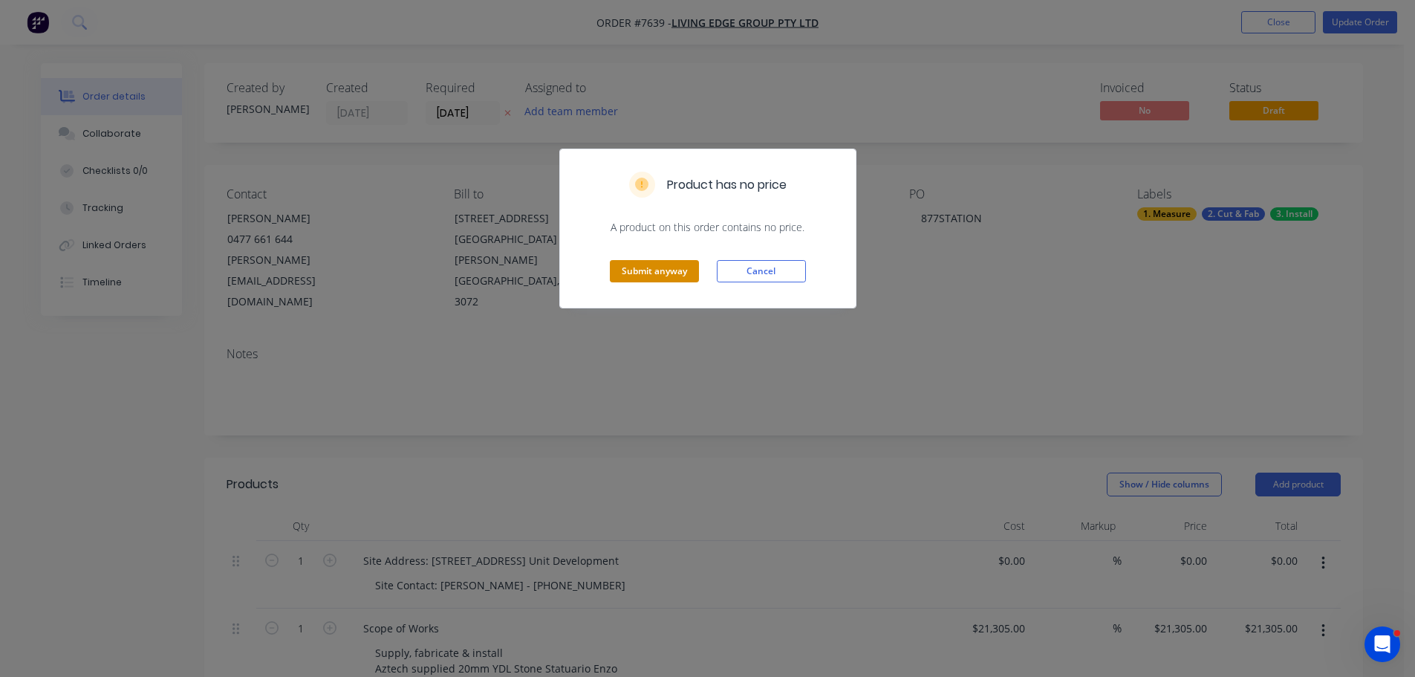
click at [652, 271] on button "Submit anyway" at bounding box center [654, 271] width 89 height 22
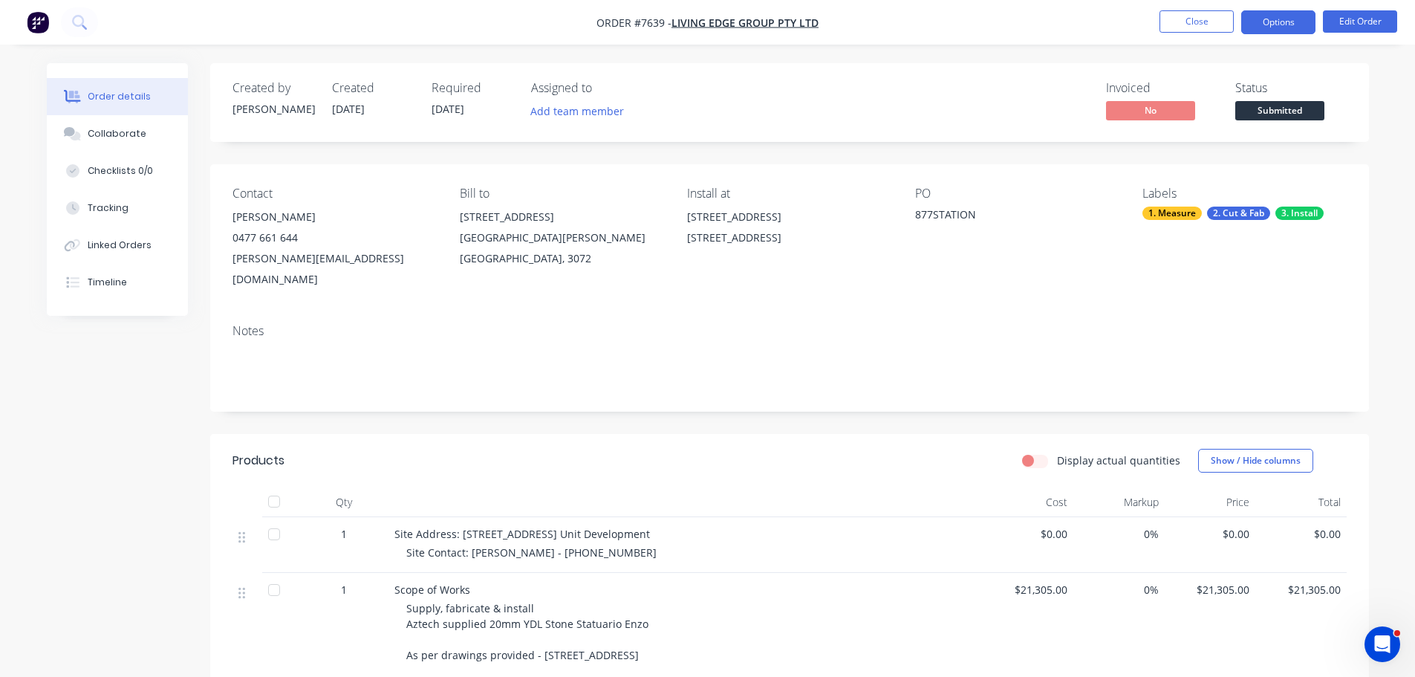
click at [1261, 19] on button "Options" at bounding box center [1278, 22] width 74 height 24
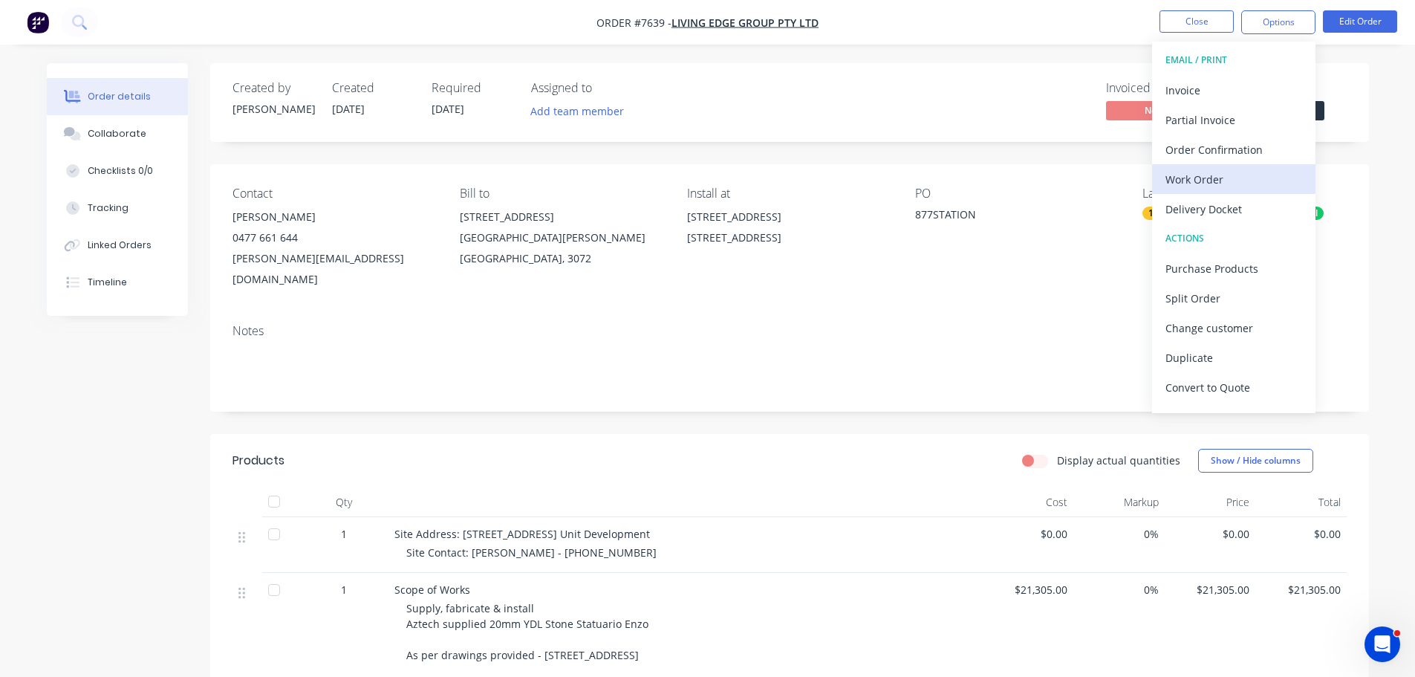
click at [1235, 175] on div "Work Order" at bounding box center [1234, 180] width 137 height 22
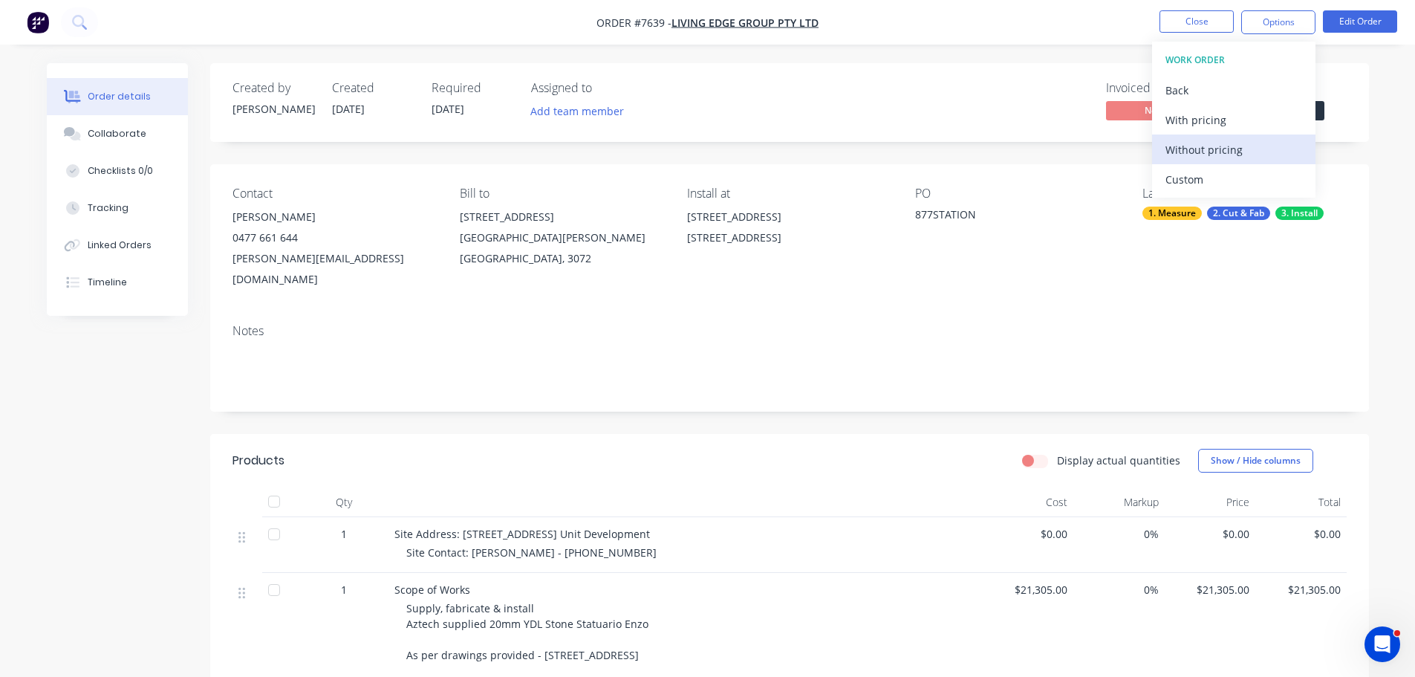
click at [1244, 158] on div "Without pricing" at bounding box center [1234, 150] width 137 height 22
click at [1212, 15] on button "Close" at bounding box center [1197, 21] width 74 height 22
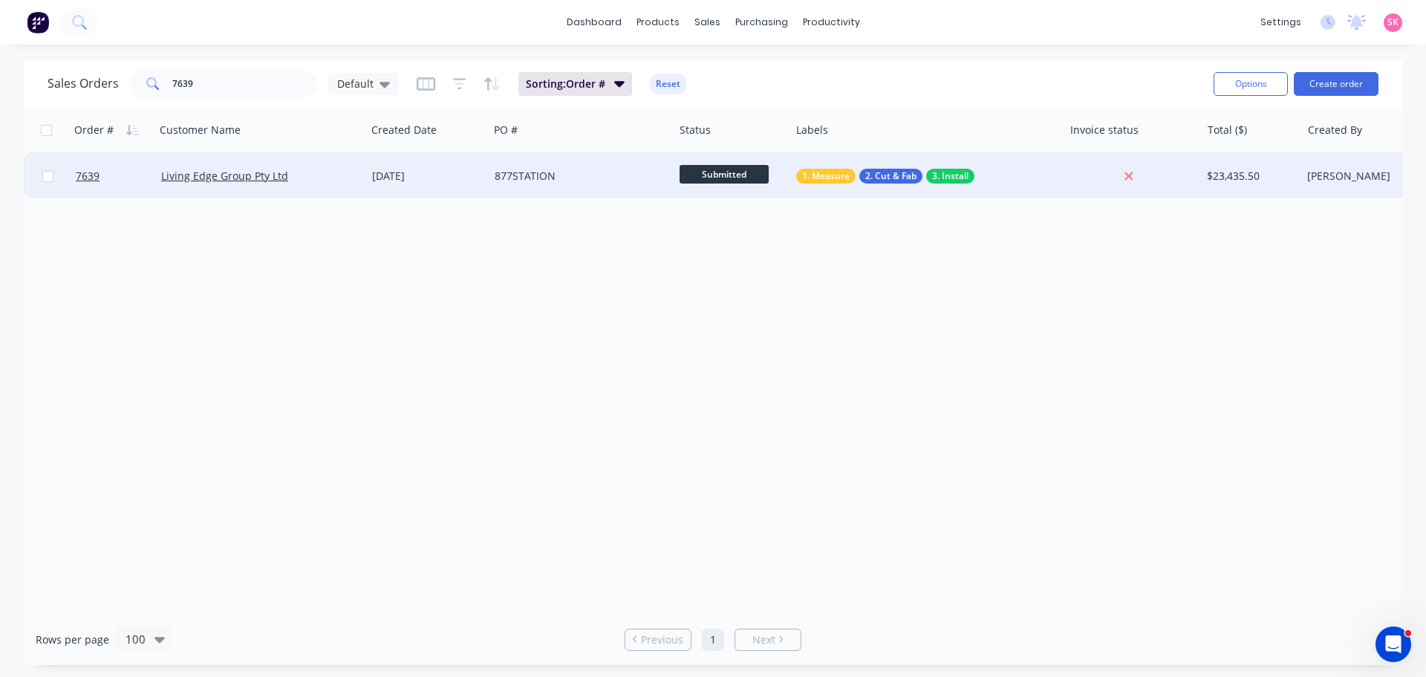
click at [357, 175] on div "Living Edge Group Pty Ltd" at bounding box center [260, 176] width 199 height 15
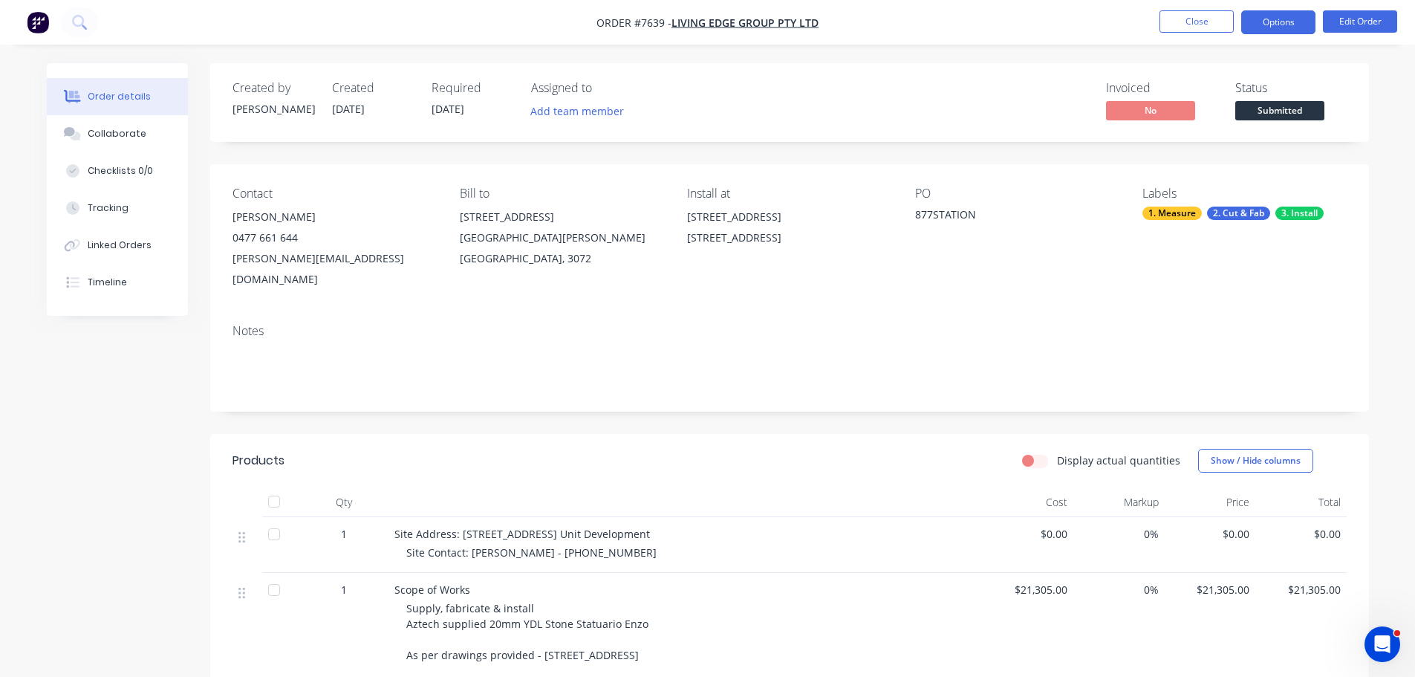
click at [1290, 29] on button "Options" at bounding box center [1278, 22] width 74 height 24
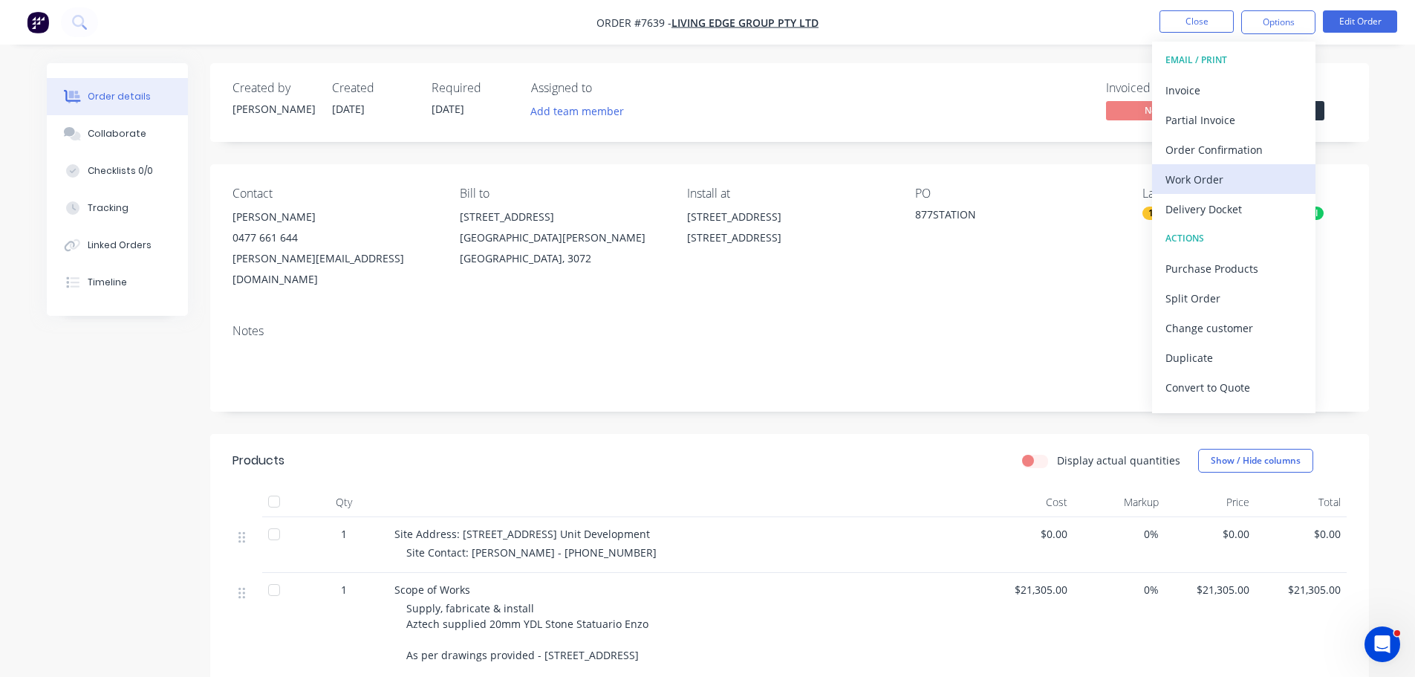
click at [1268, 175] on div "Work Order" at bounding box center [1234, 180] width 137 height 22
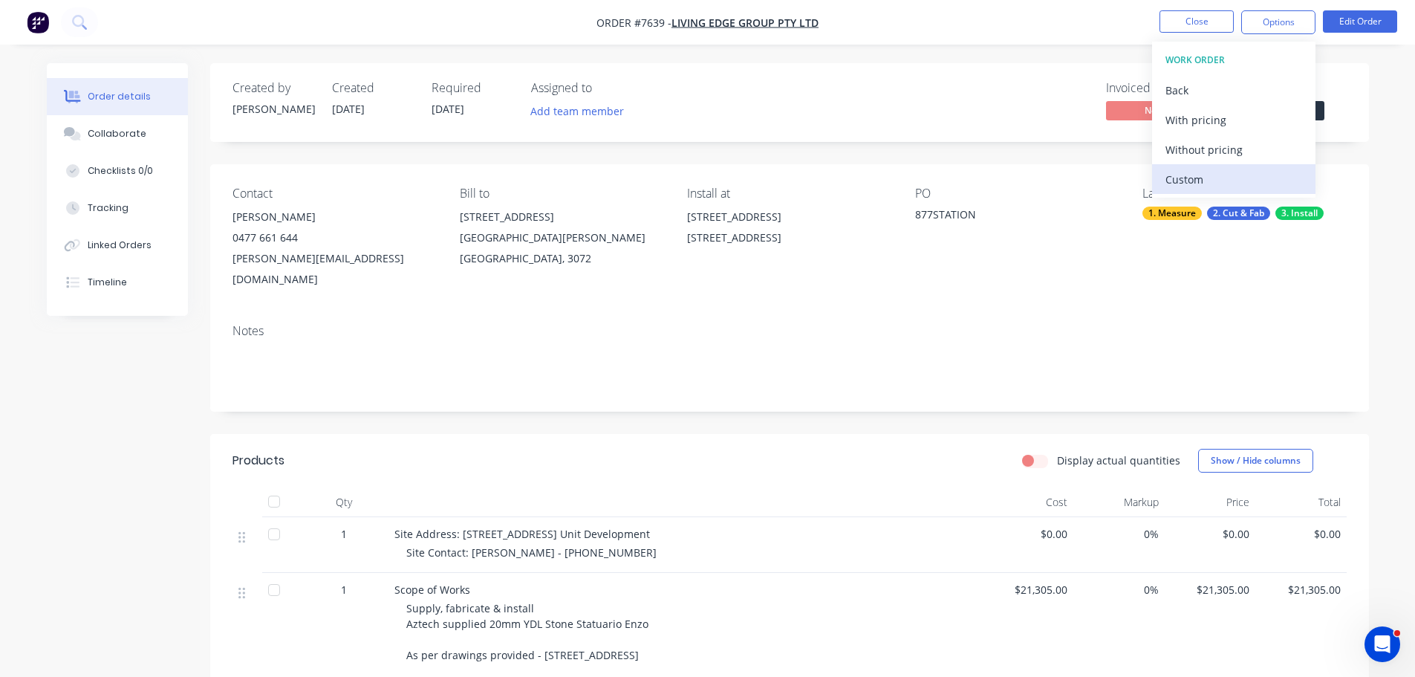
click at [1258, 165] on button "Custom" at bounding box center [1233, 179] width 163 height 30
click at [1254, 150] on div "Without pricing" at bounding box center [1234, 150] width 137 height 22
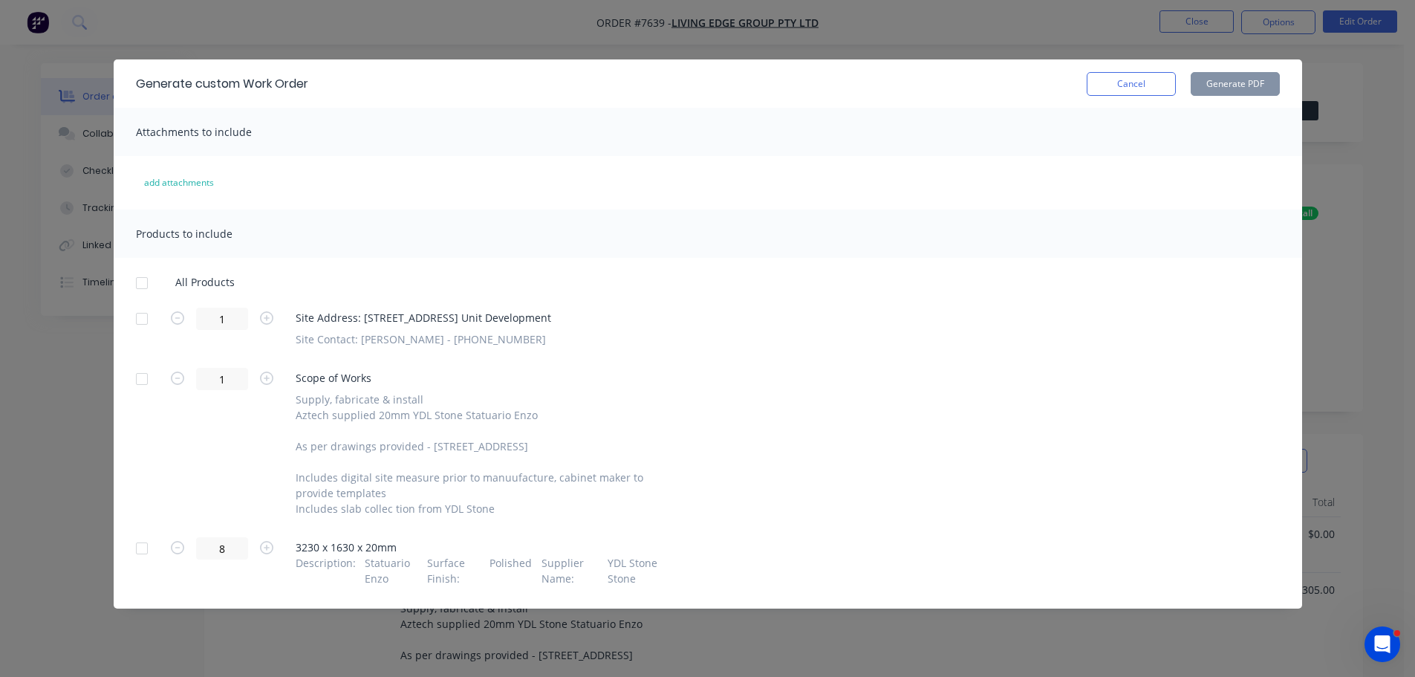
click at [141, 311] on div at bounding box center [142, 319] width 30 height 30
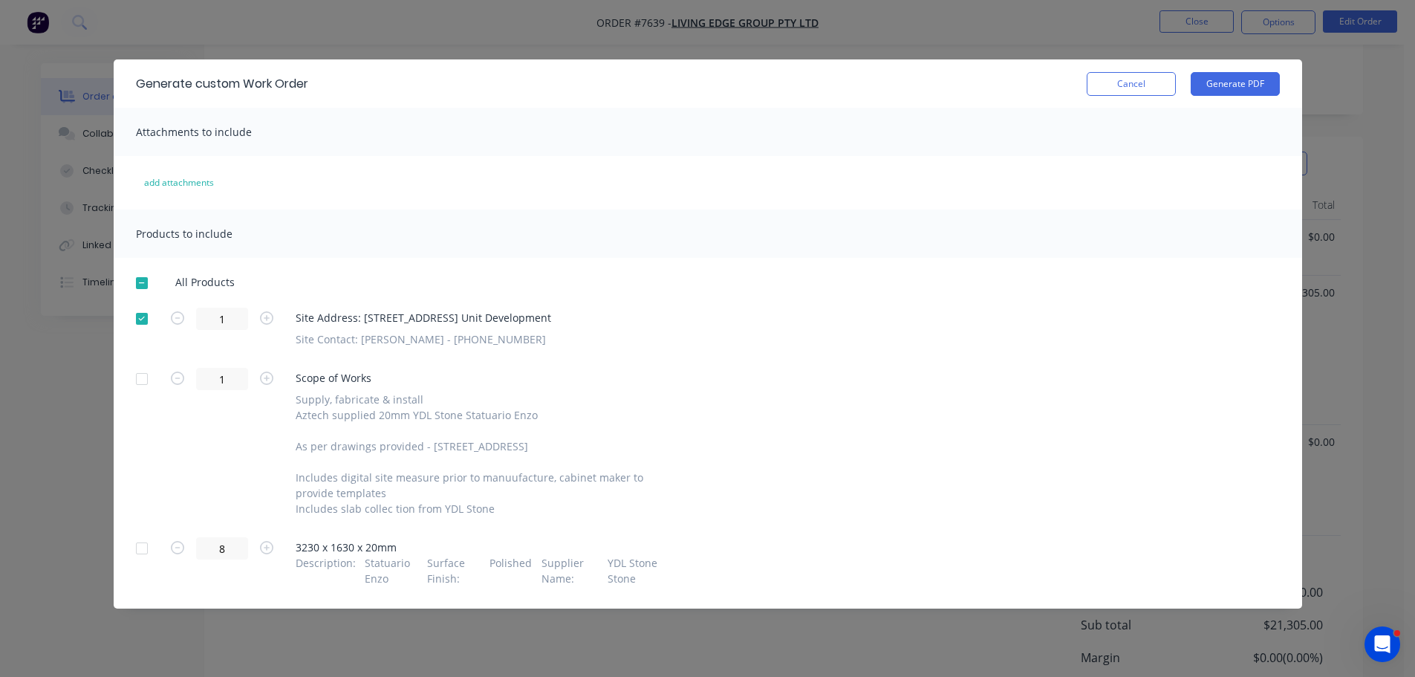
click at [137, 550] on div at bounding box center [142, 548] width 30 height 30
click at [1270, 82] on button "Generate PDF" at bounding box center [1235, 84] width 89 height 24
click at [1149, 87] on button "Cancel" at bounding box center [1131, 84] width 89 height 24
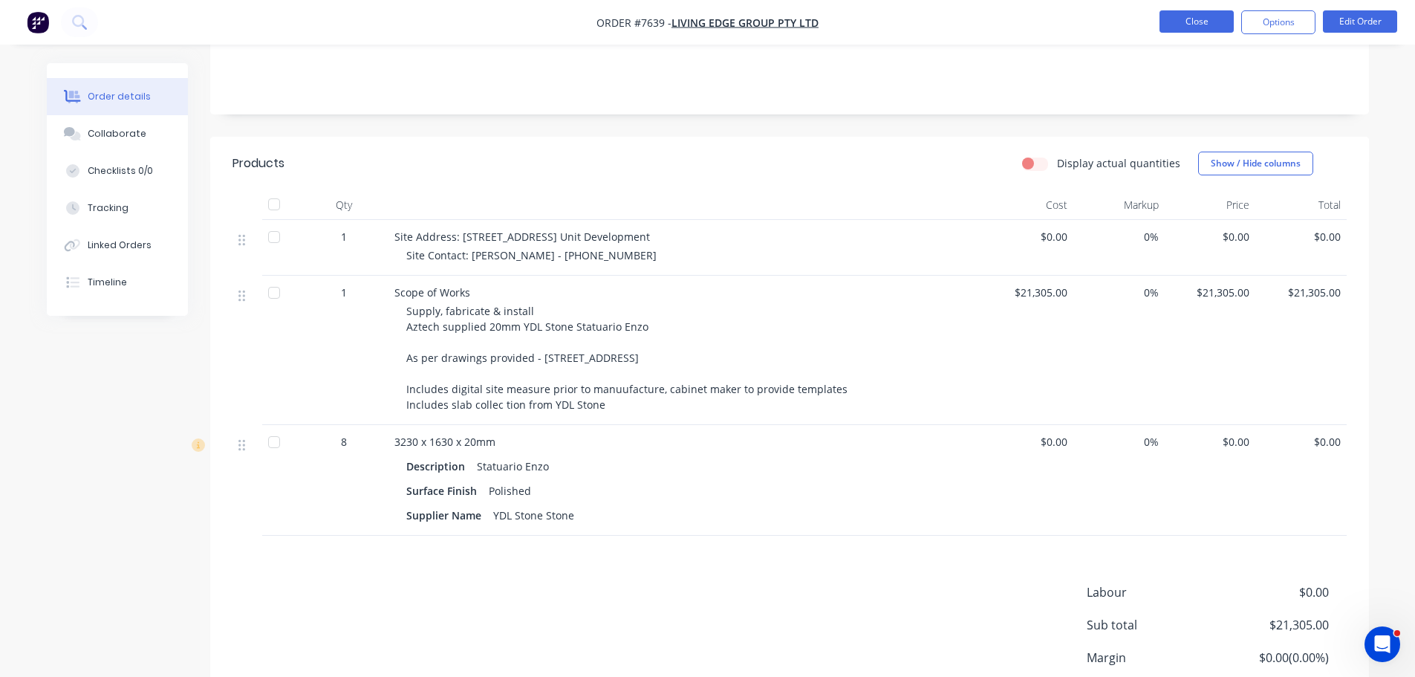
click at [1183, 25] on button "Close" at bounding box center [1197, 21] width 74 height 22
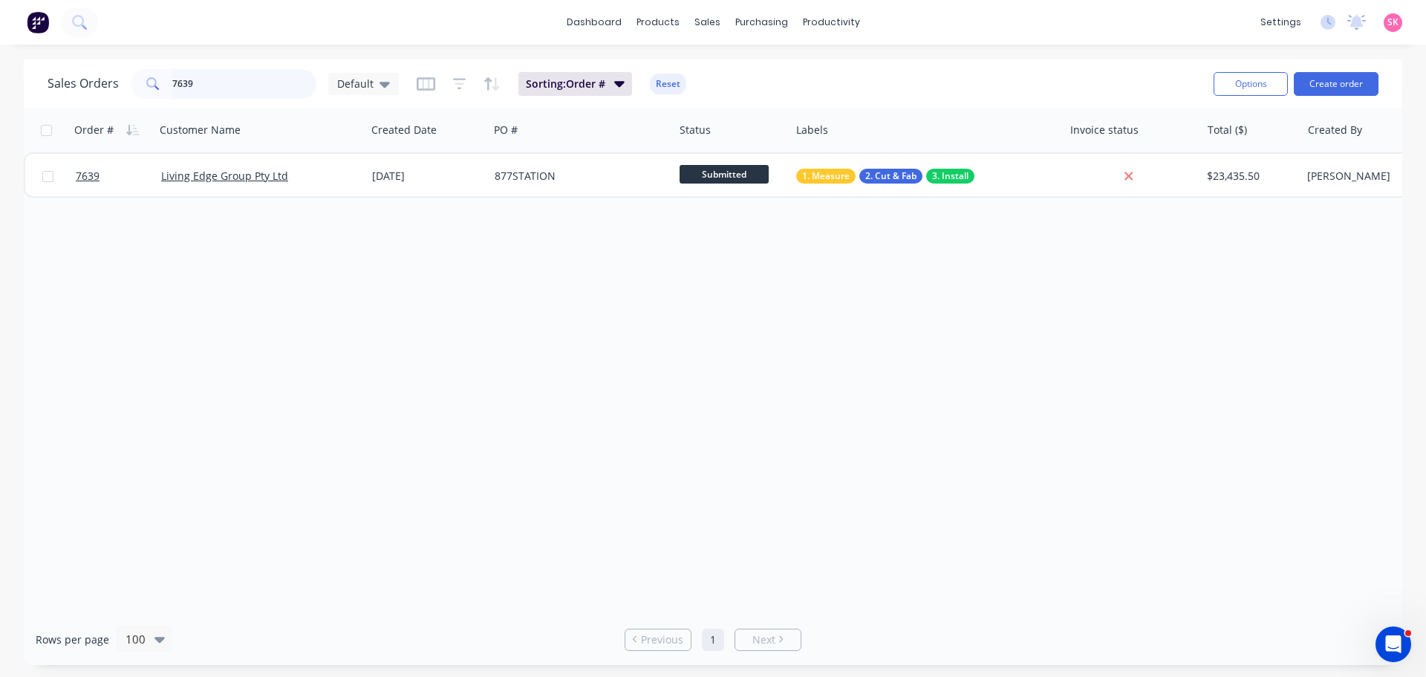
drag, startPoint x: 241, startPoint y: 79, endPoint x: 80, endPoint y: 95, distance: 162.0
click at [98, 91] on div "Sales Orders 7639 Default" at bounding box center [223, 84] width 351 height 30
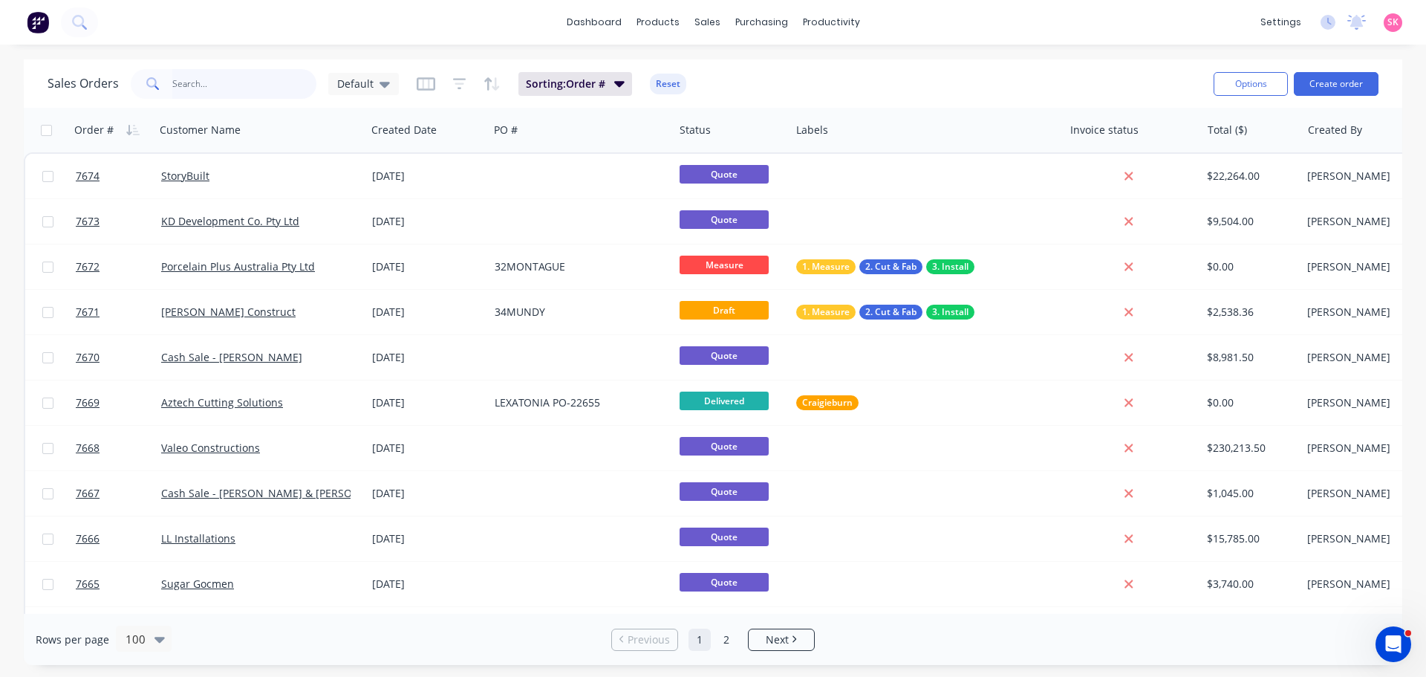
click at [236, 73] on input "text" at bounding box center [244, 84] width 145 height 30
click at [238, 75] on input "text" at bounding box center [244, 84] width 145 height 30
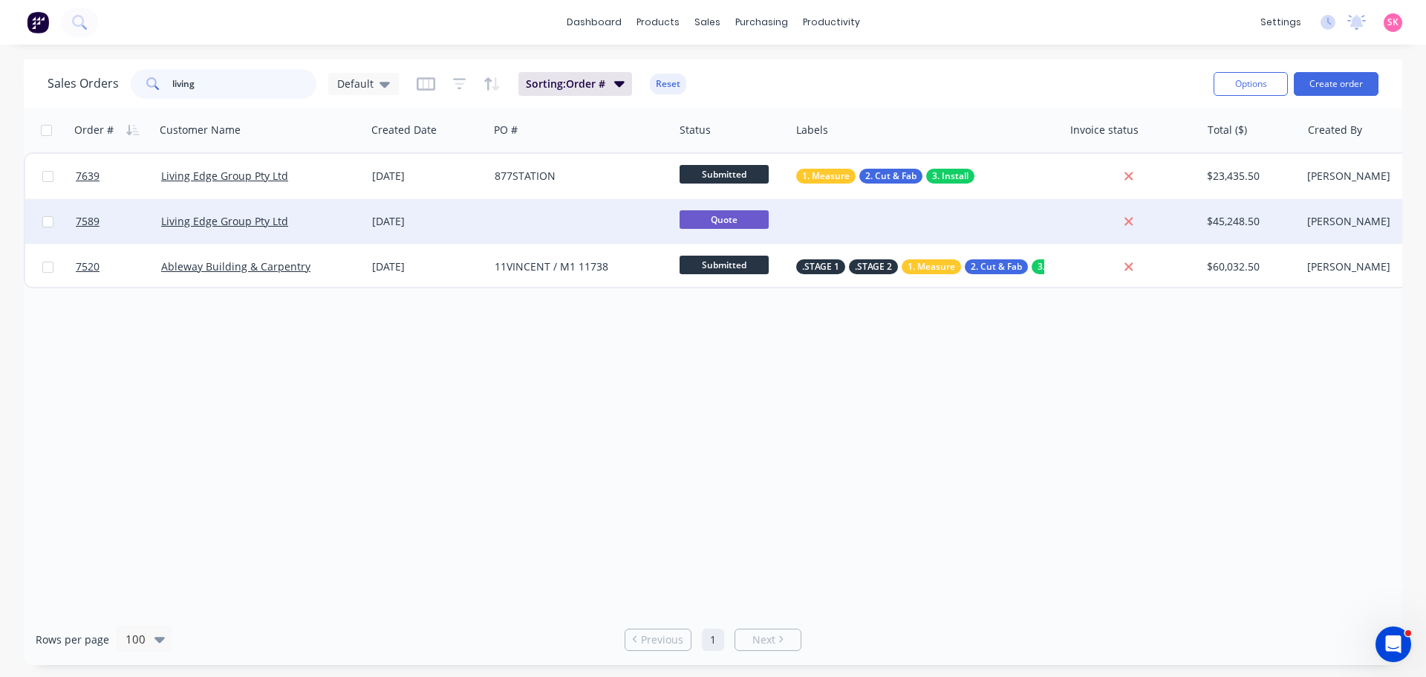
type input "living"
click at [492, 227] on div at bounding box center [581, 221] width 185 height 45
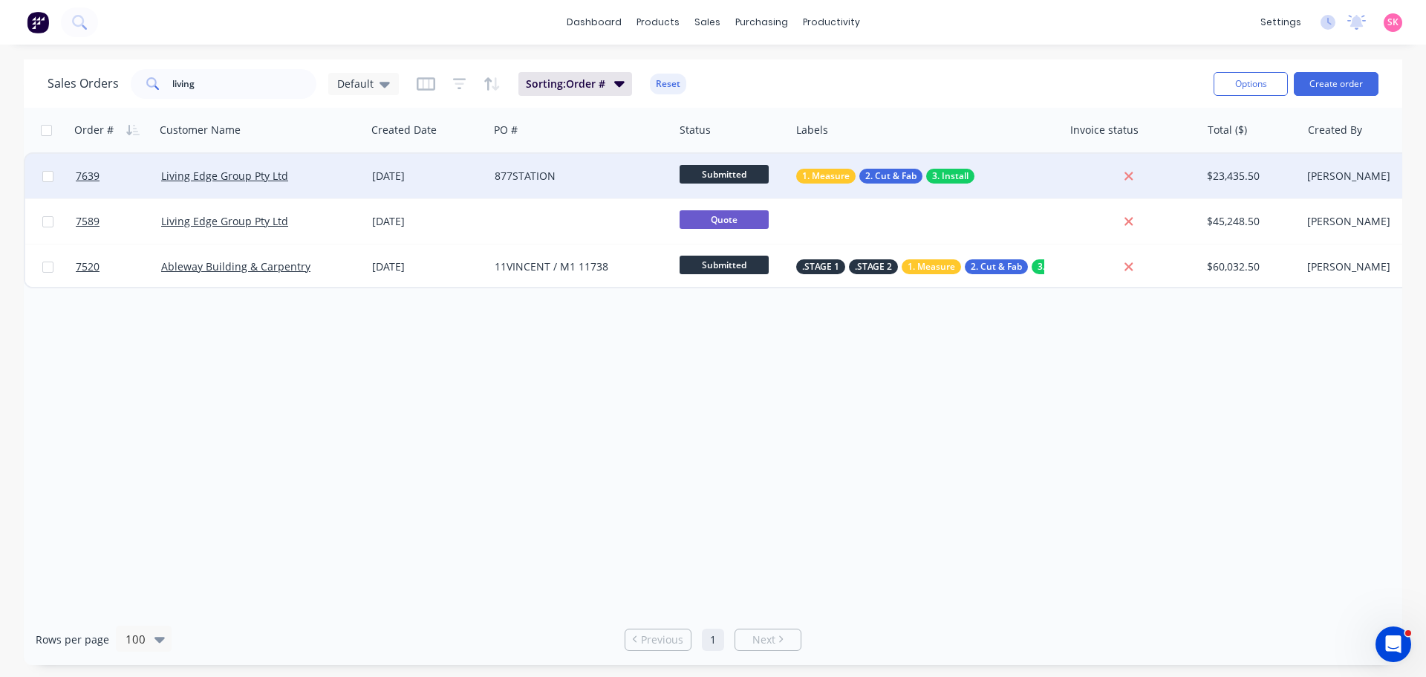
click at [331, 178] on div "Living Edge Group Pty Ltd" at bounding box center [255, 176] width 189 height 15
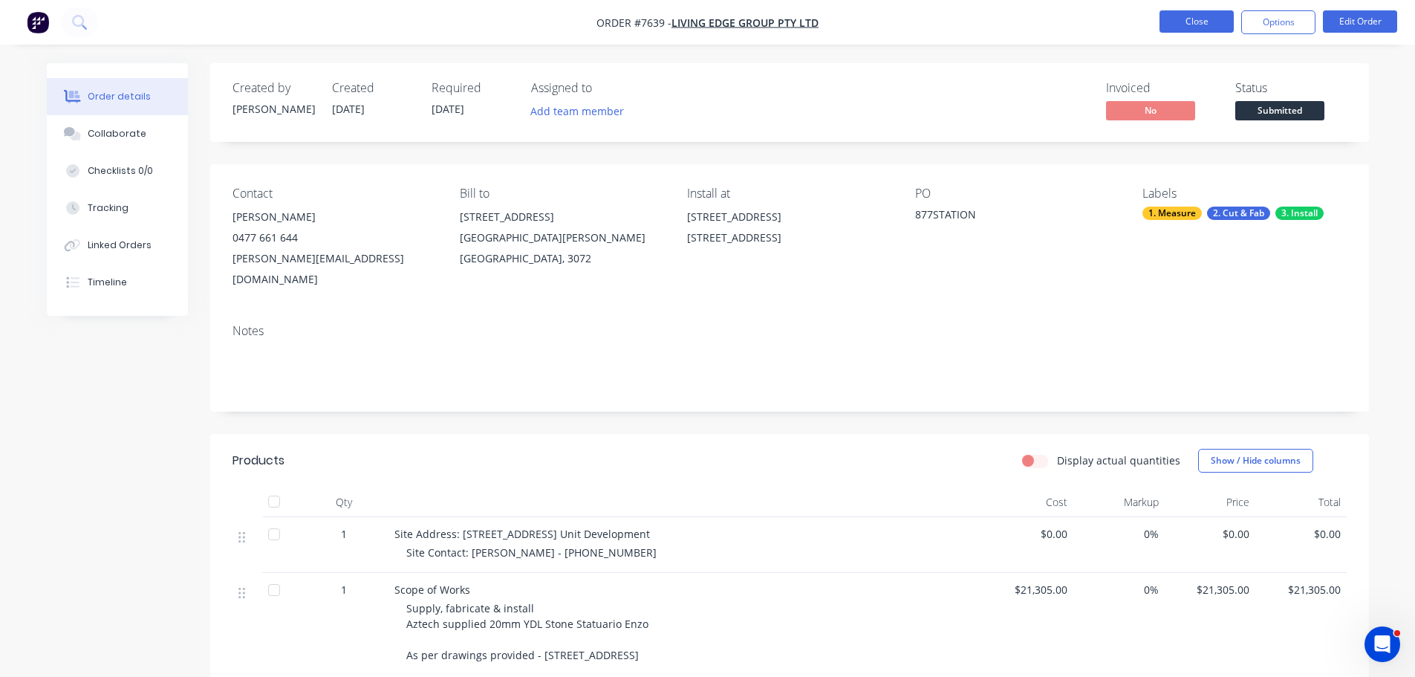
click at [1191, 22] on button "Close" at bounding box center [1197, 21] width 74 height 22
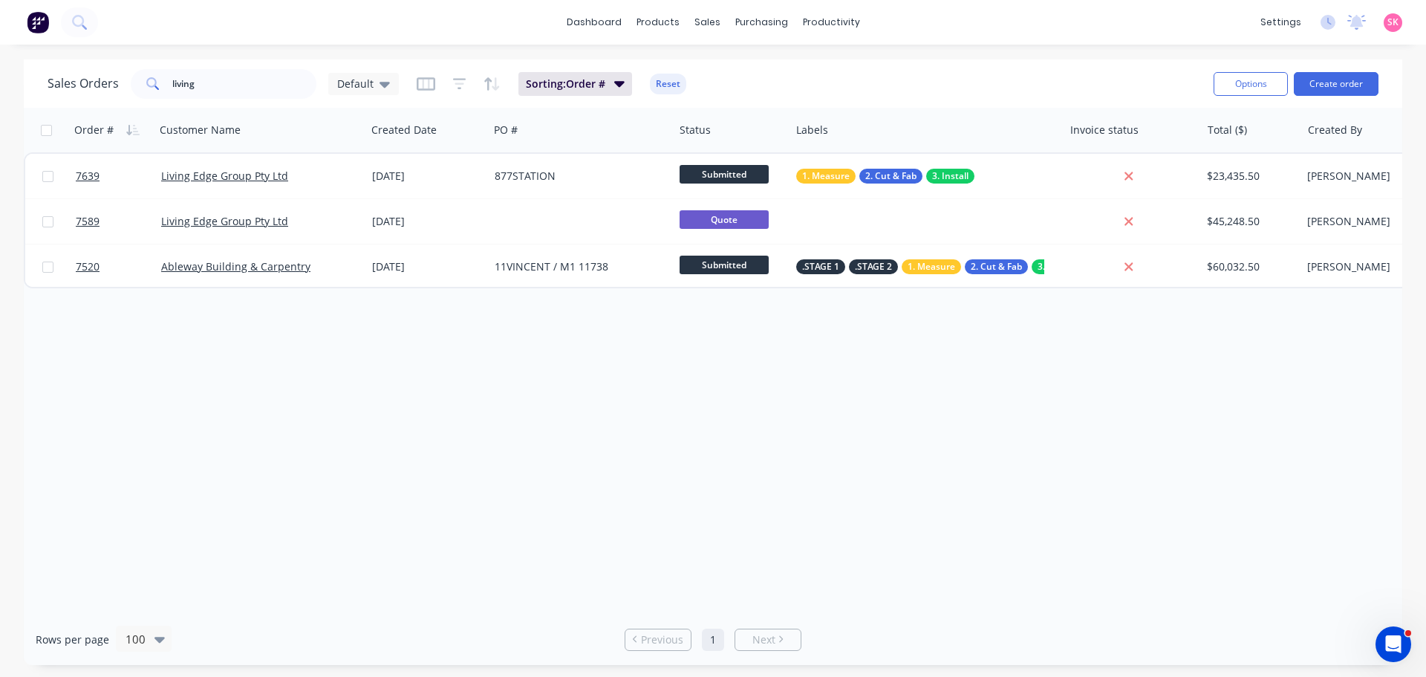
click at [665, 375] on div "Order # Customer Name Created Date PO # Status Labels Invoice status Total ($) …" at bounding box center [713, 361] width 1379 height 506
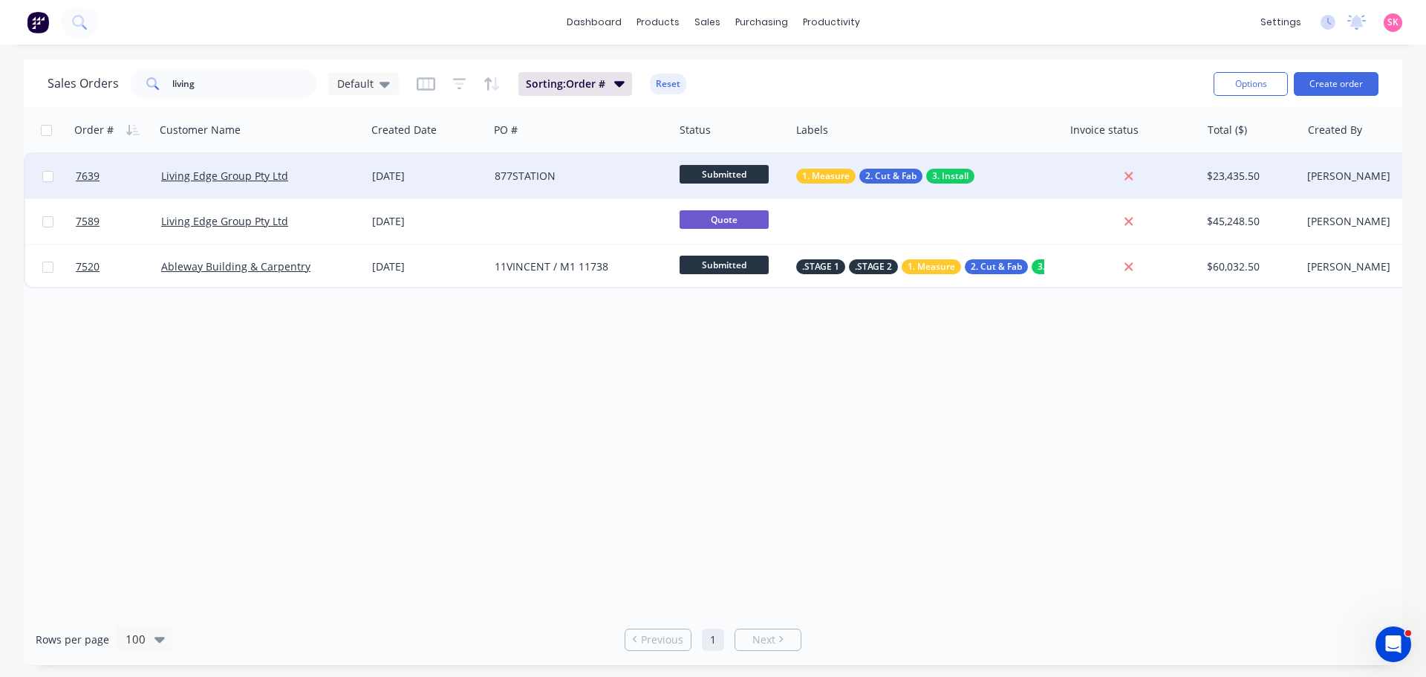
click at [330, 180] on div "Living Edge Group Pty Ltd" at bounding box center [255, 176] width 189 height 15
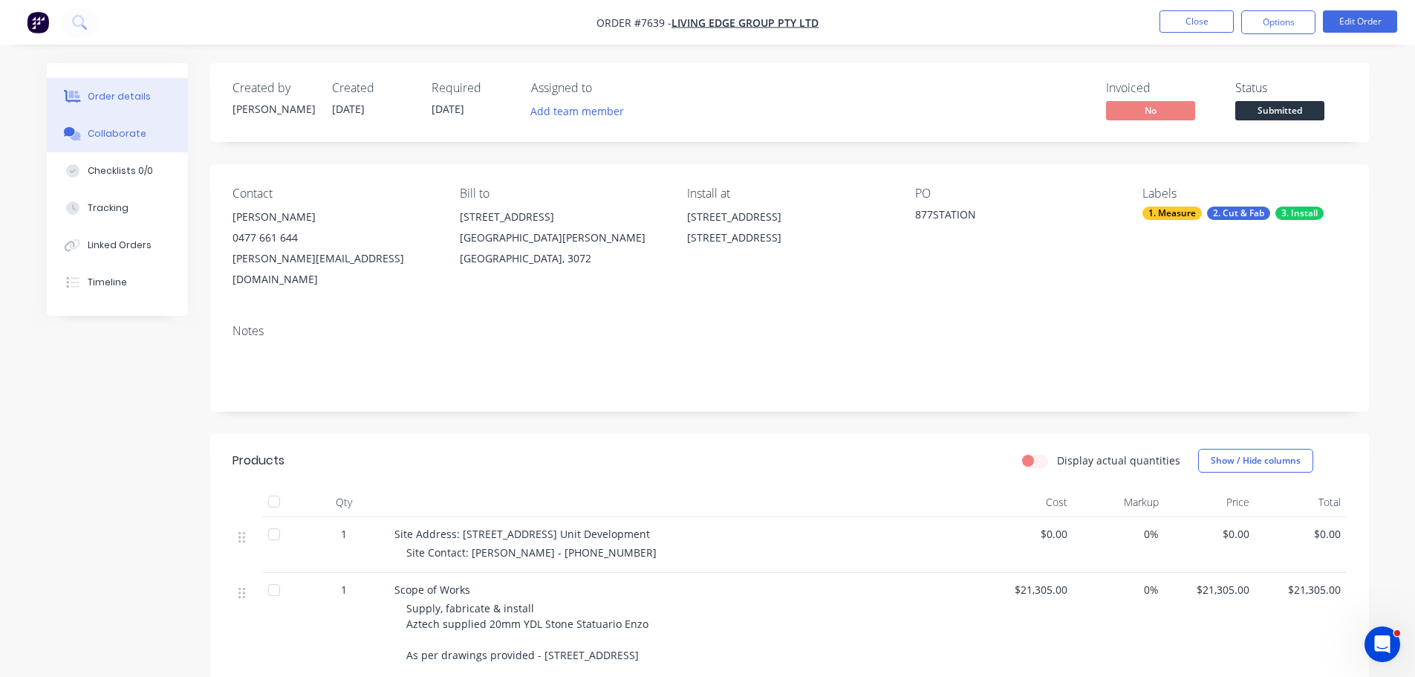
click at [130, 144] on button "Collaborate" at bounding box center [117, 133] width 141 height 37
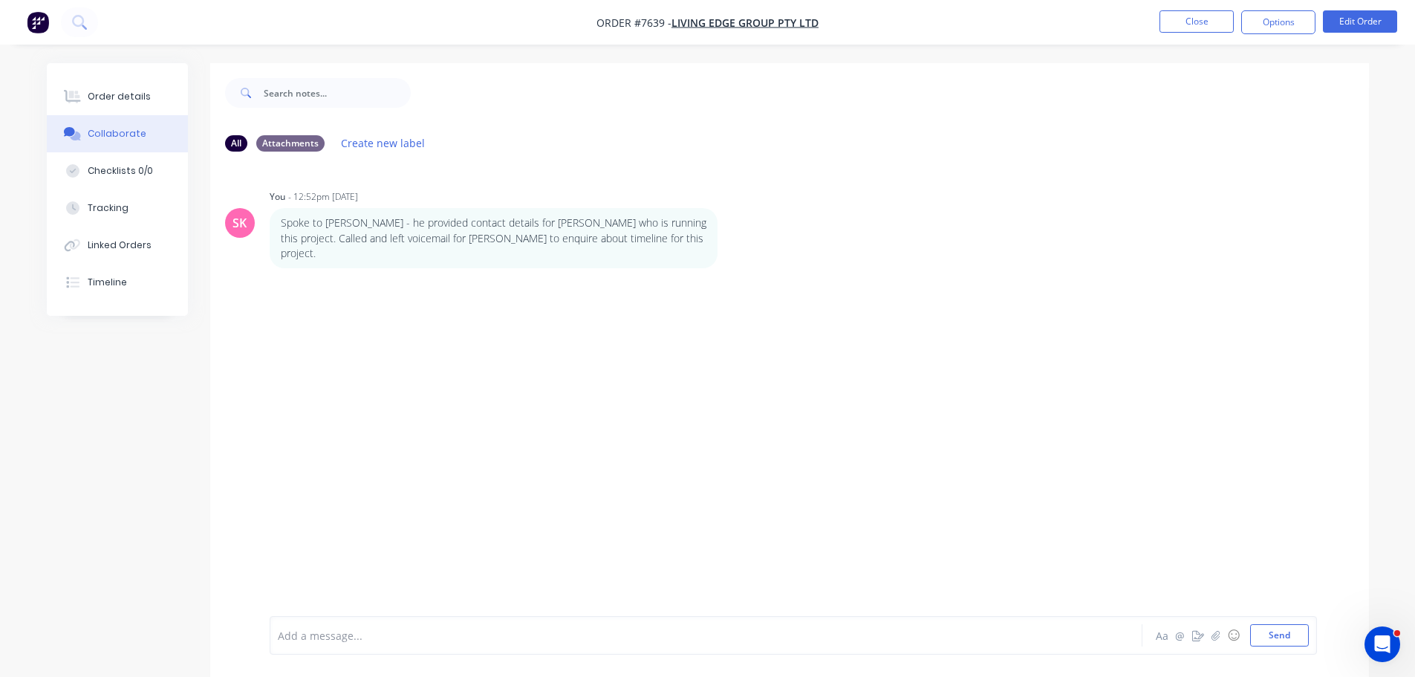
click at [502, 642] on div at bounding box center [665, 636] width 773 height 16
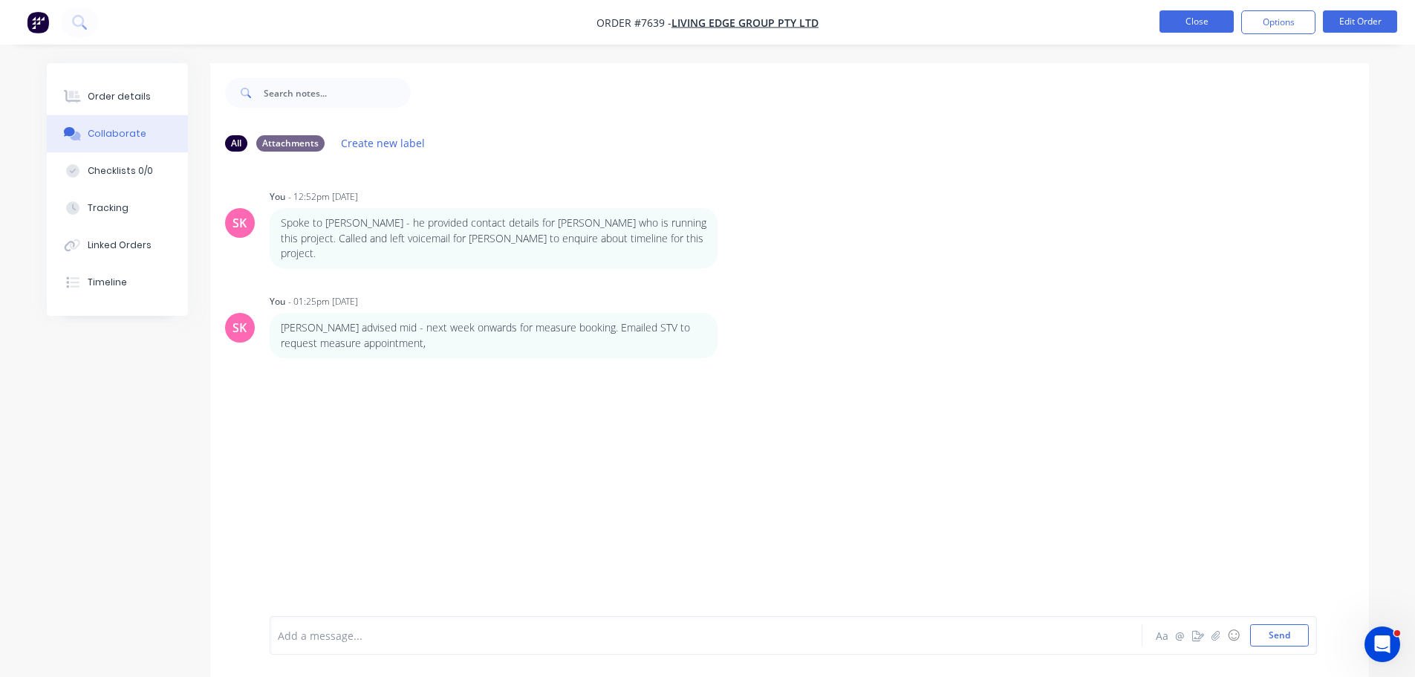
click at [1164, 22] on button "Close" at bounding box center [1197, 21] width 74 height 22
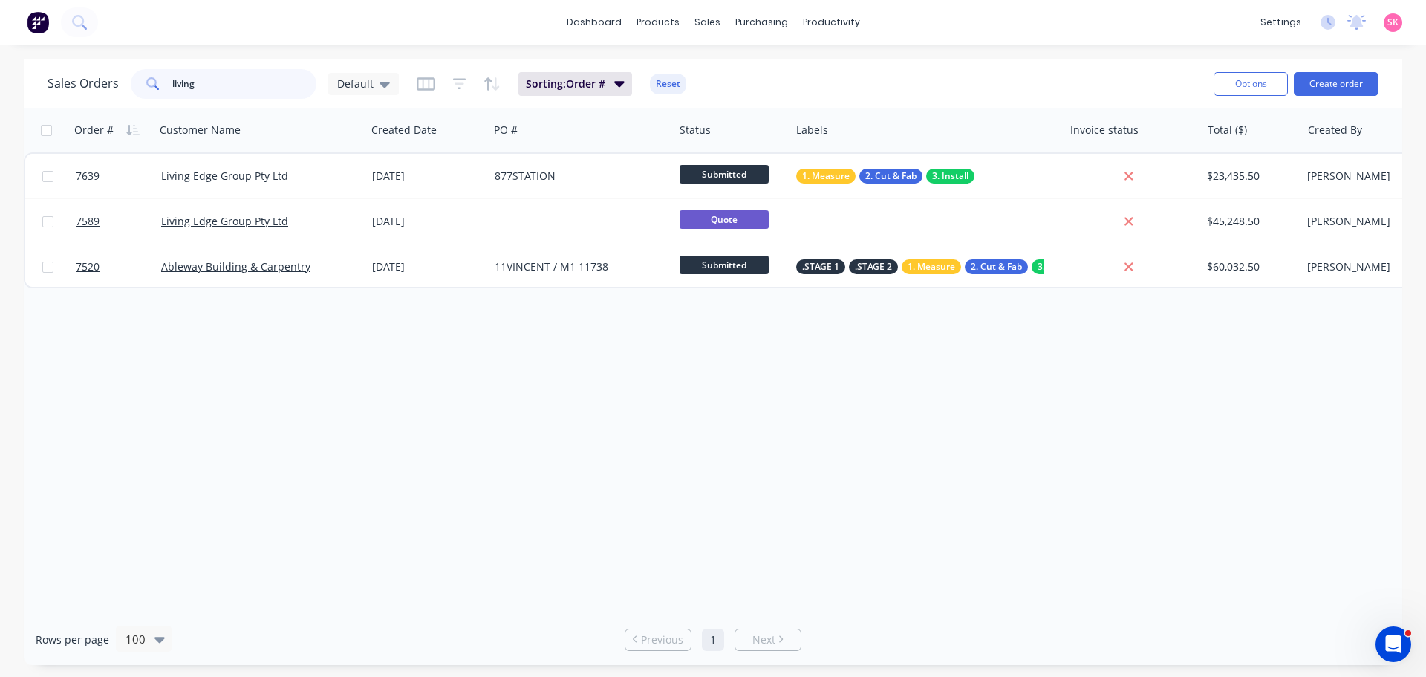
drag, startPoint x: 302, startPoint y: 86, endPoint x: 56, endPoint y: 88, distance: 245.2
click at [62, 89] on div "Sales Orders living Default" at bounding box center [223, 84] width 351 height 30
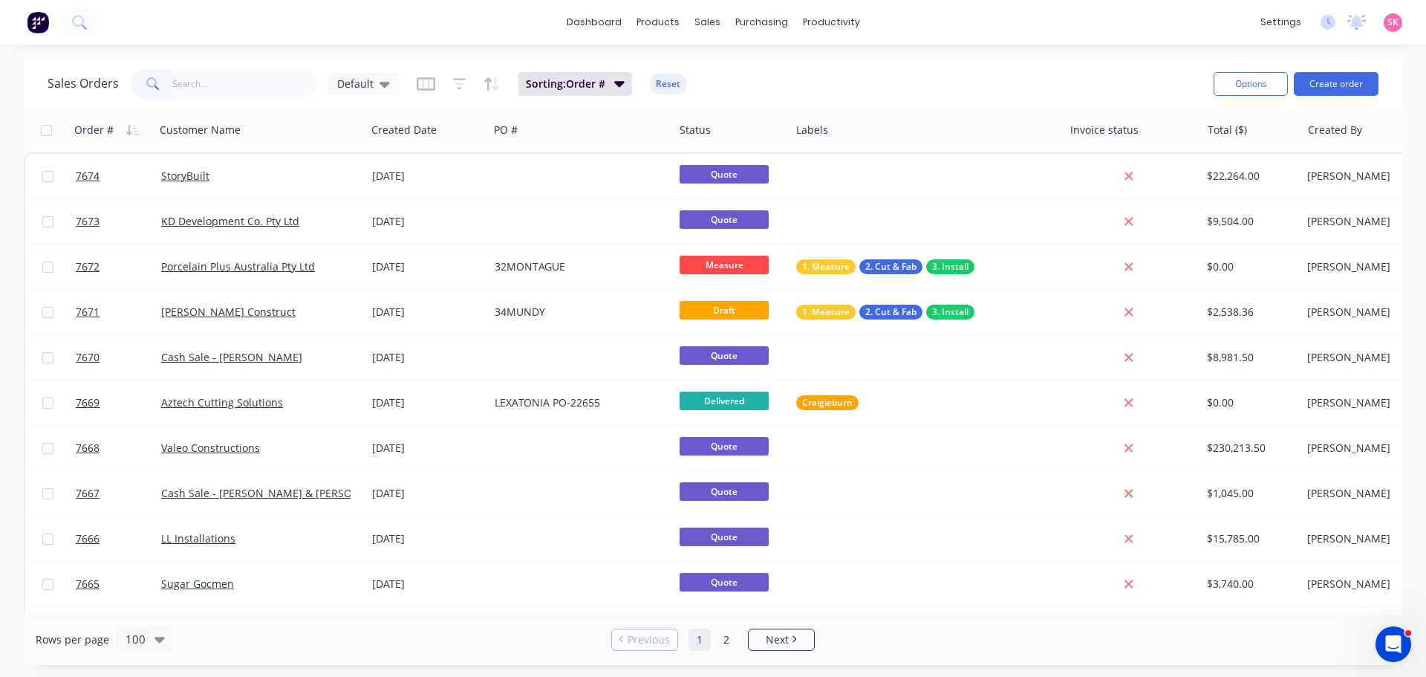
click at [860, 69] on div "Sales Orders Default Sorting: Order # Reset" at bounding box center [625, 83] width 1154 height 36
click at [219, 79] on input "text" at bounding box center [244, 84] width 145 height 30
type input "2503148"
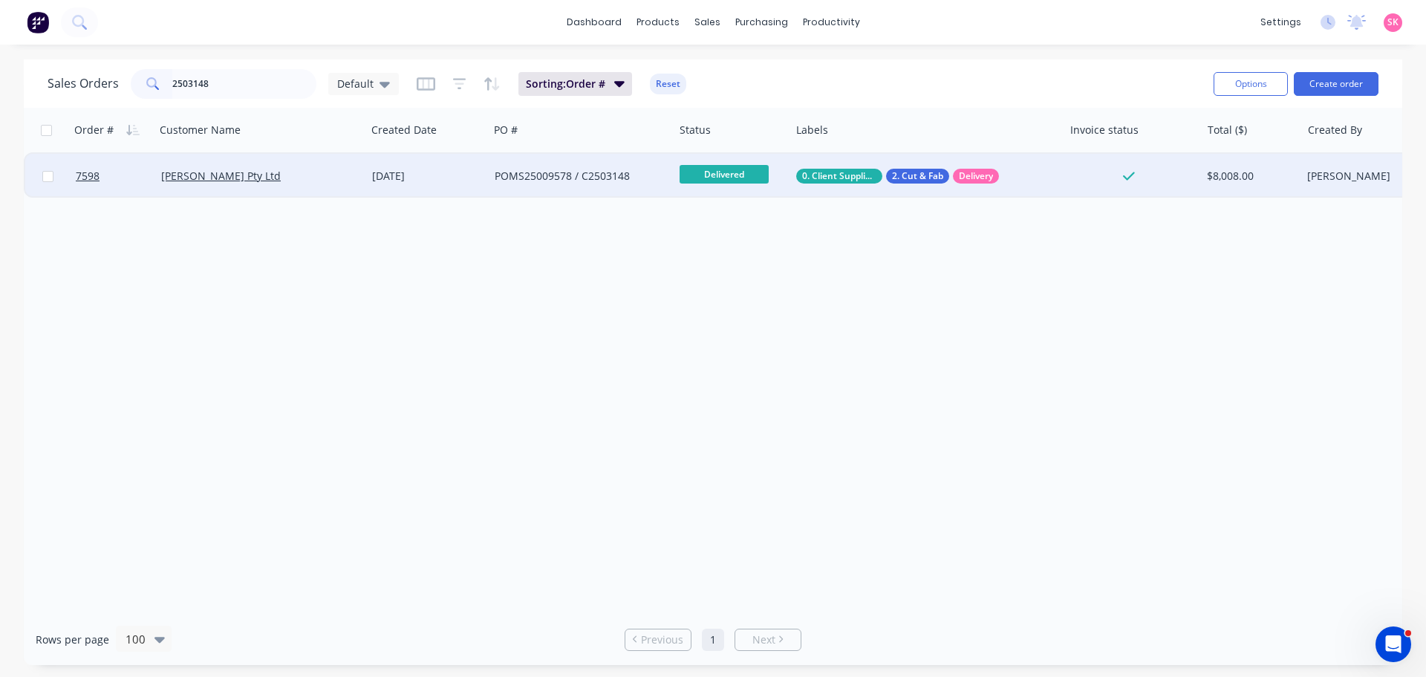
click at [354, 189] on div "[PERSON_NAME] Pty Ltd" at bounding box center [260, 176] width 211 height 45
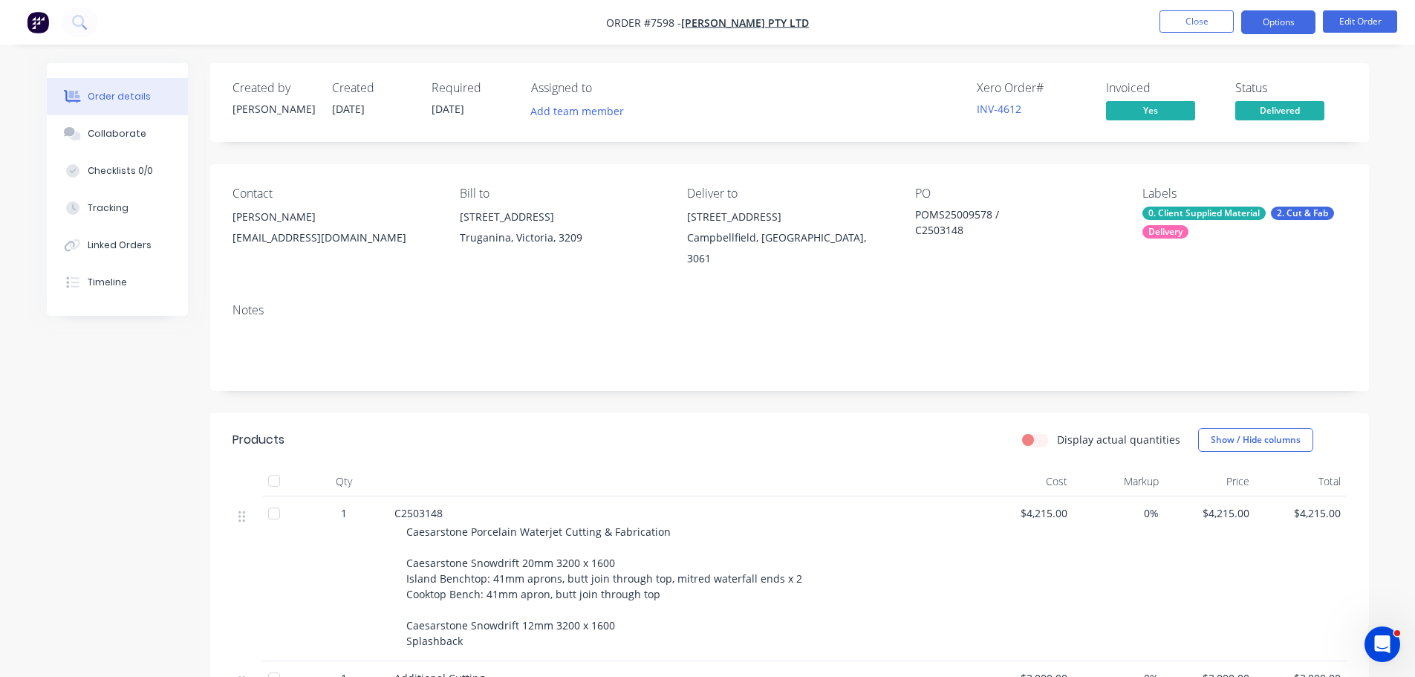
click at [1282, 24] on button "Options" at bounding box center [1278, 22] width 74 height 24
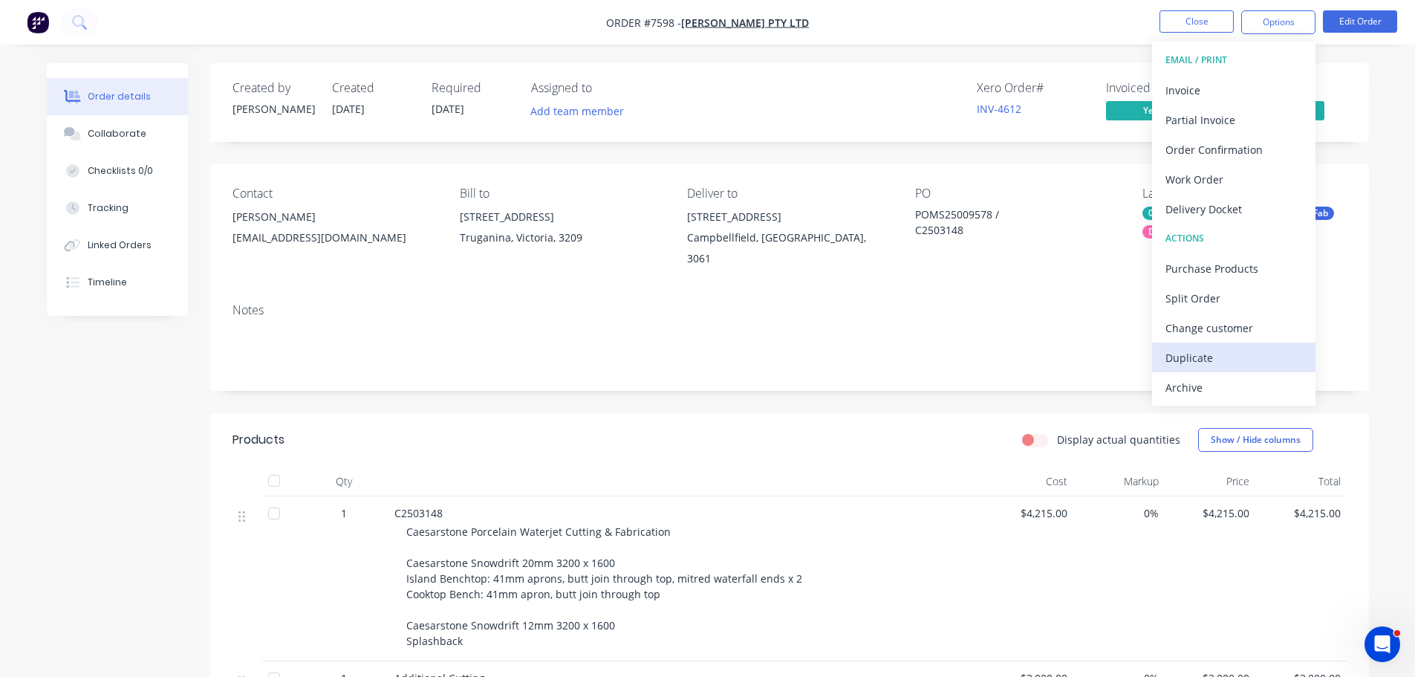
click at [1206, 368] on div "Duplicate" at bounding box center [1234, 358] width 137 height 22
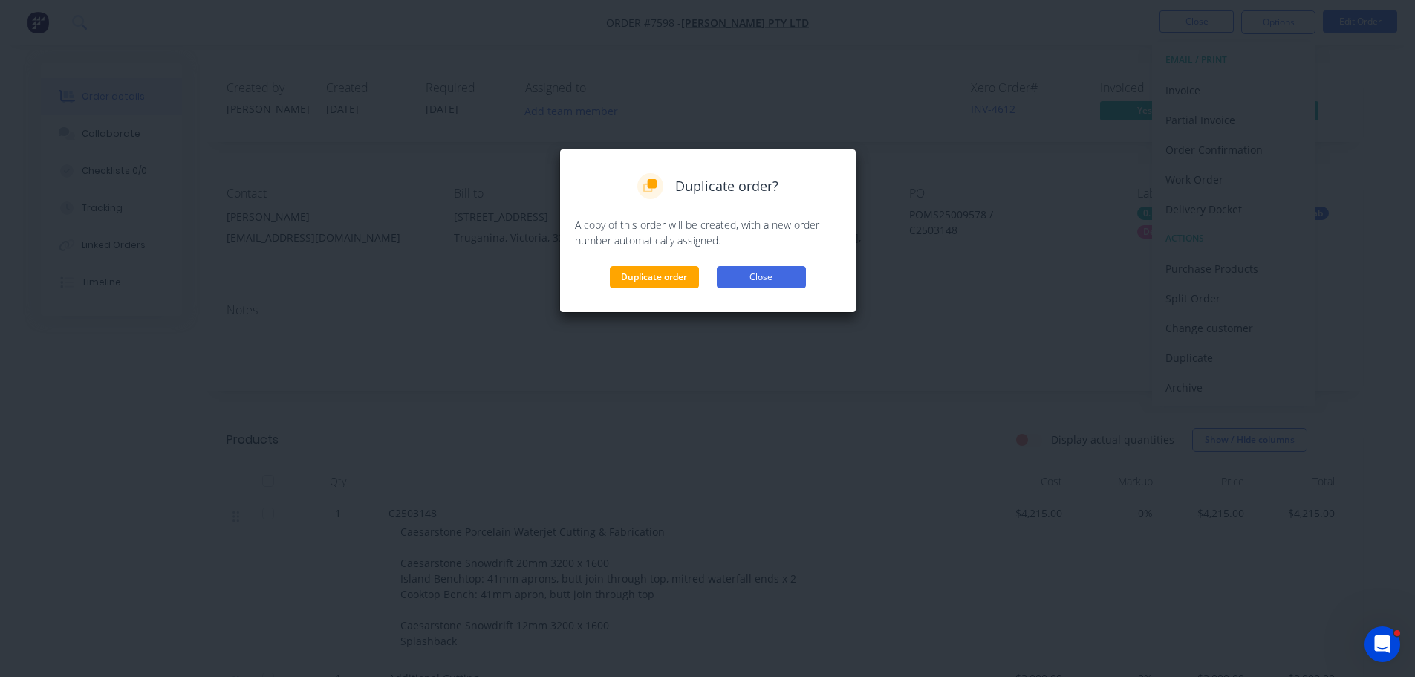
click at [759, 267] on button "Close" at bounding box center [761, 277] width 89 height 22
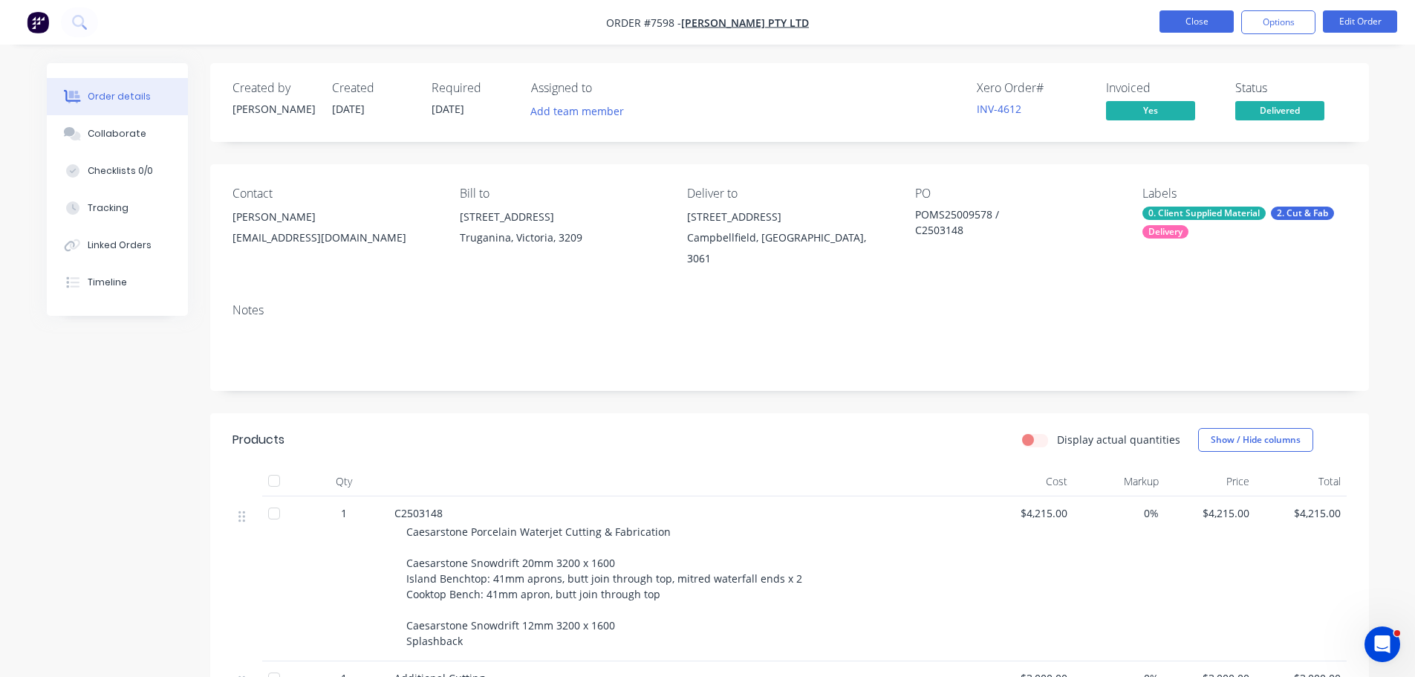
click at [1217, 19] on button "Close" at bounding box center [1197, 21] width 74 height 22
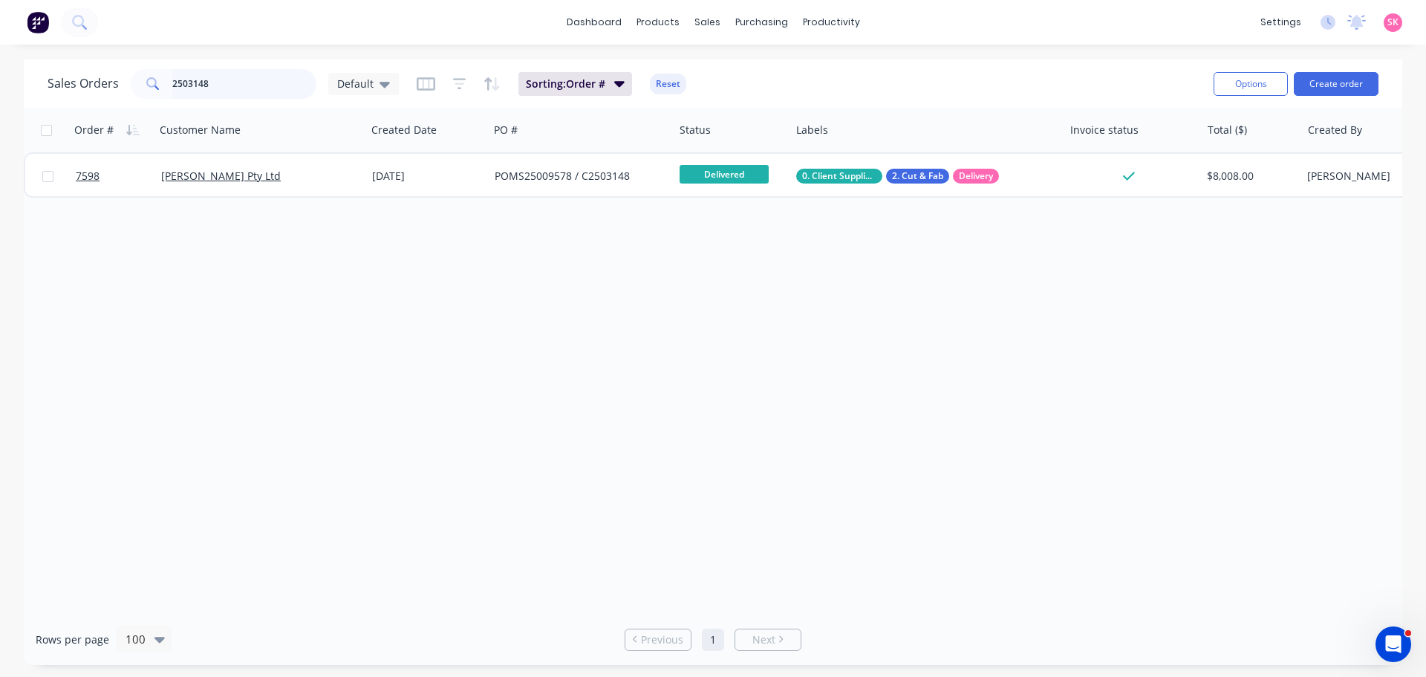
drag, startPoint x: 239, startPoint y: 80, endPoint x: 0, endPoint y: 82, distance: 239.2
click at [10, 82] on div "Sales Orders 2503148 Default Sorting: Order # Reset Options Create order Order …" at bounding box center [713, 361] width 1426 height 605
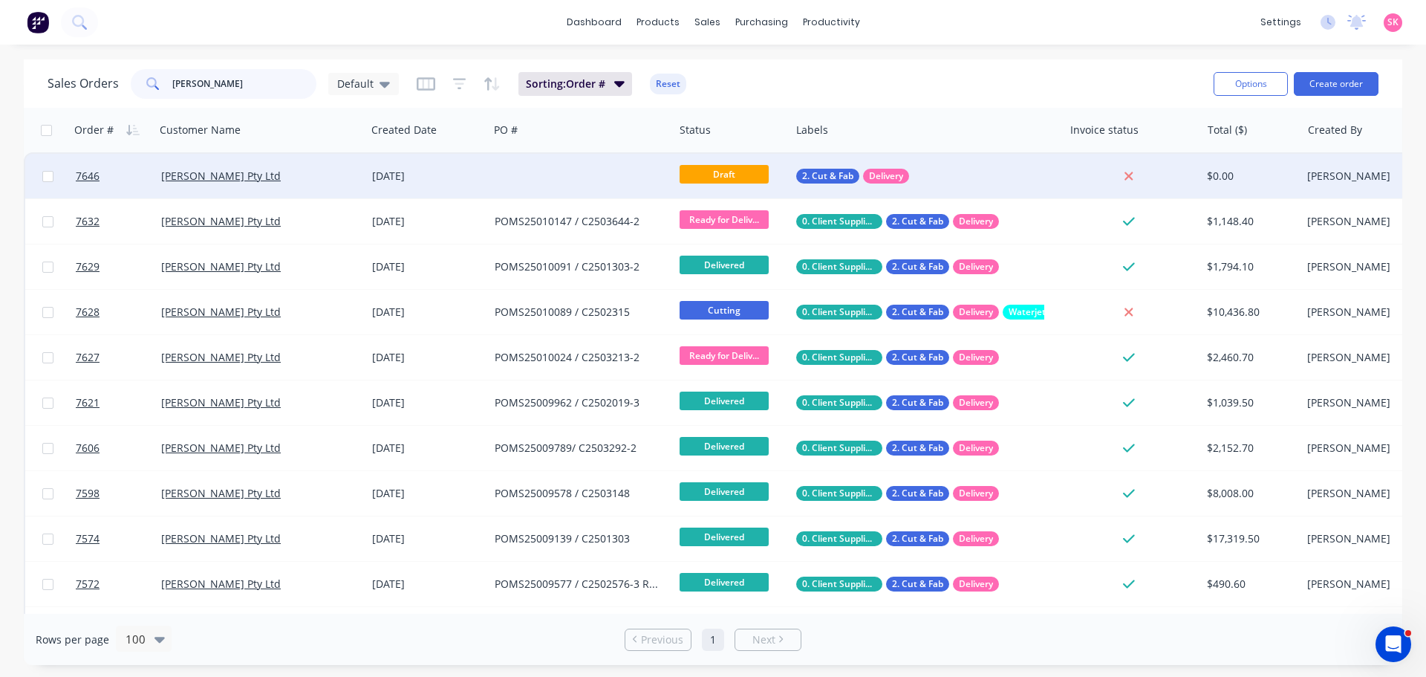
type input "marbut"
click at [340, 183] on div "[PERSON_NAME] Pty Ltd" at bounding box center [260, 176] width 211 height 45
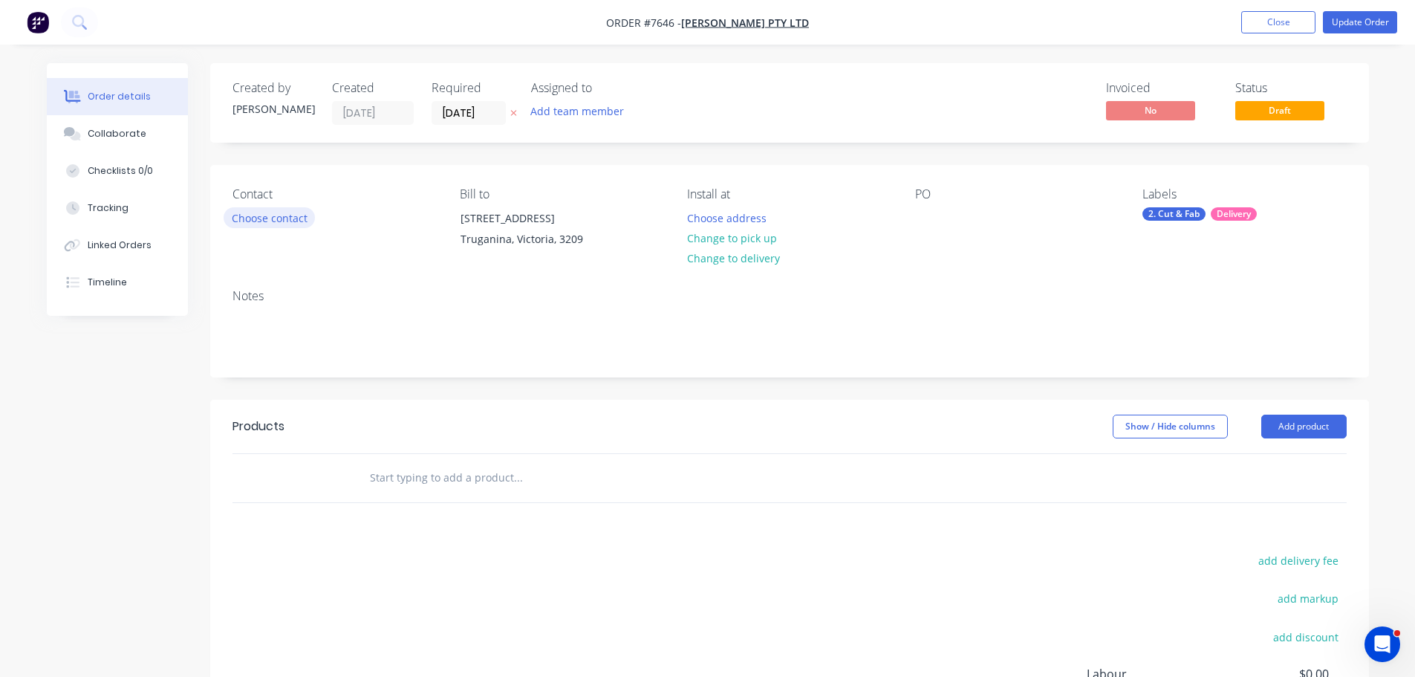
click at [301, 227] on button "Choose contact" at bounding box center [269, 217] width 91 height 20
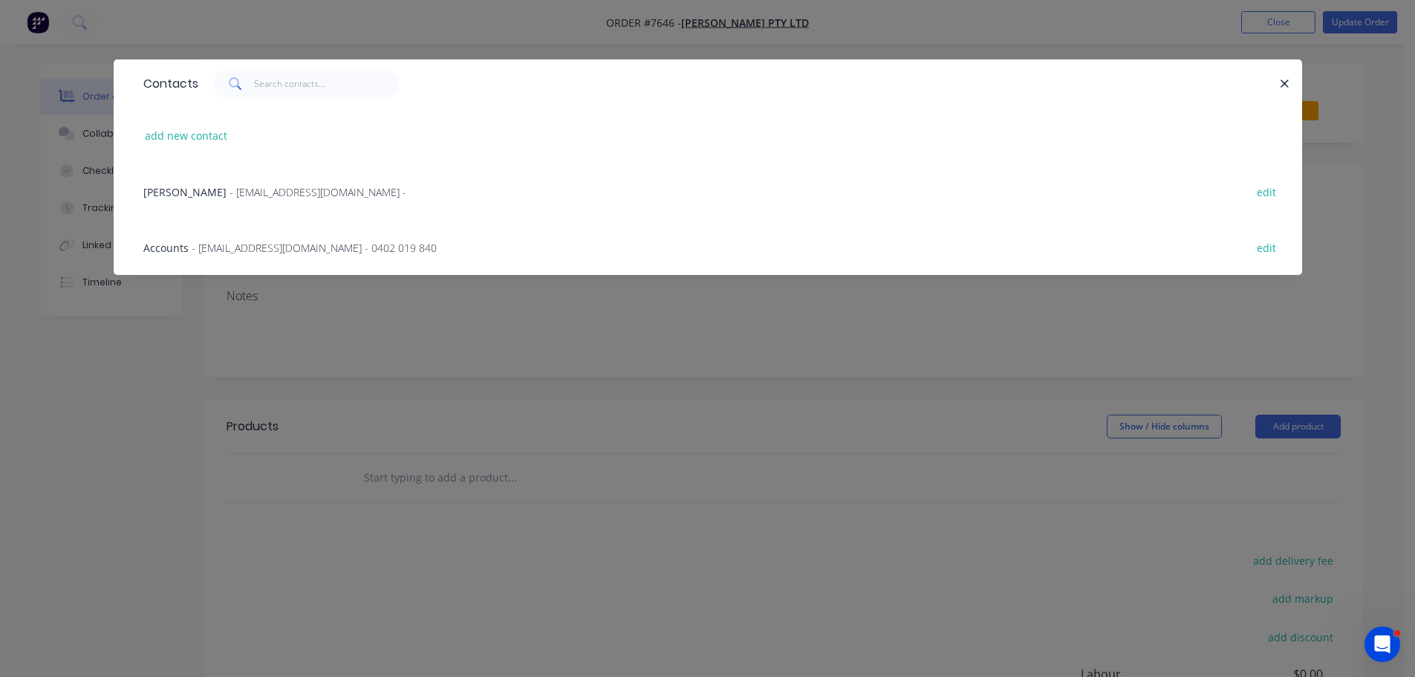
click at [273, 258] on div "Accounts - accountspayable@anmargroup.com.au - 0402 019 840 edit" at bounding box center [708, 247] width 1144 height 56
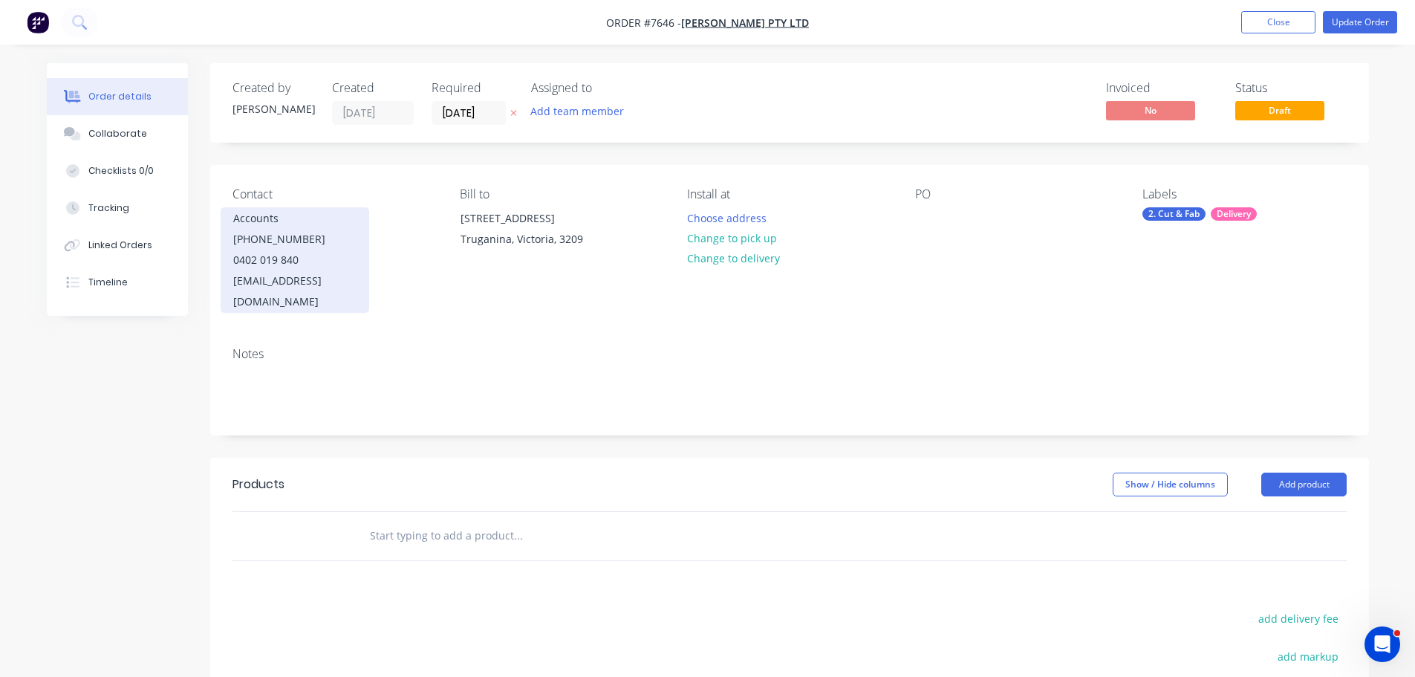
click at [270, 222] on div "Accounts" at bounding box center [294, 218] width 123 height 21
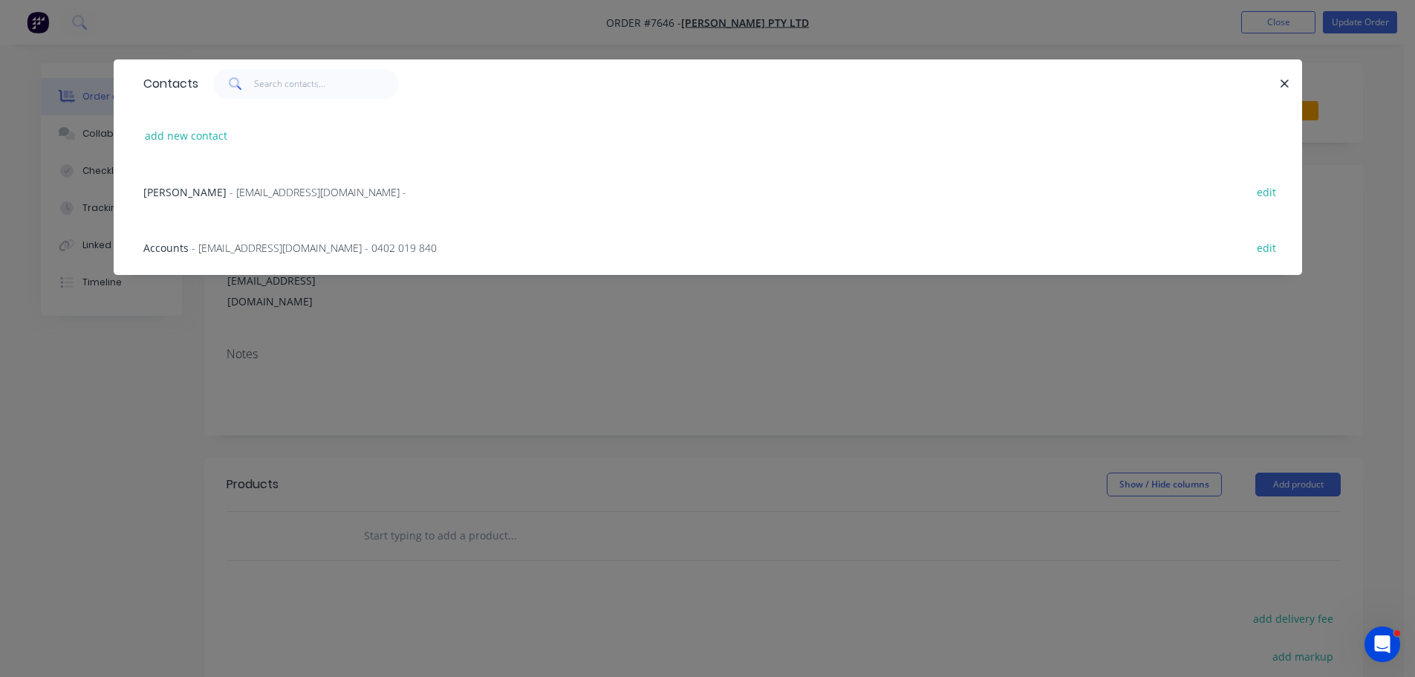
click at [259, 183] on div "Trinh Tran - purchasing@anmargroup.com.au - edit" at bounding box center [708, 191] width 1144 height 56
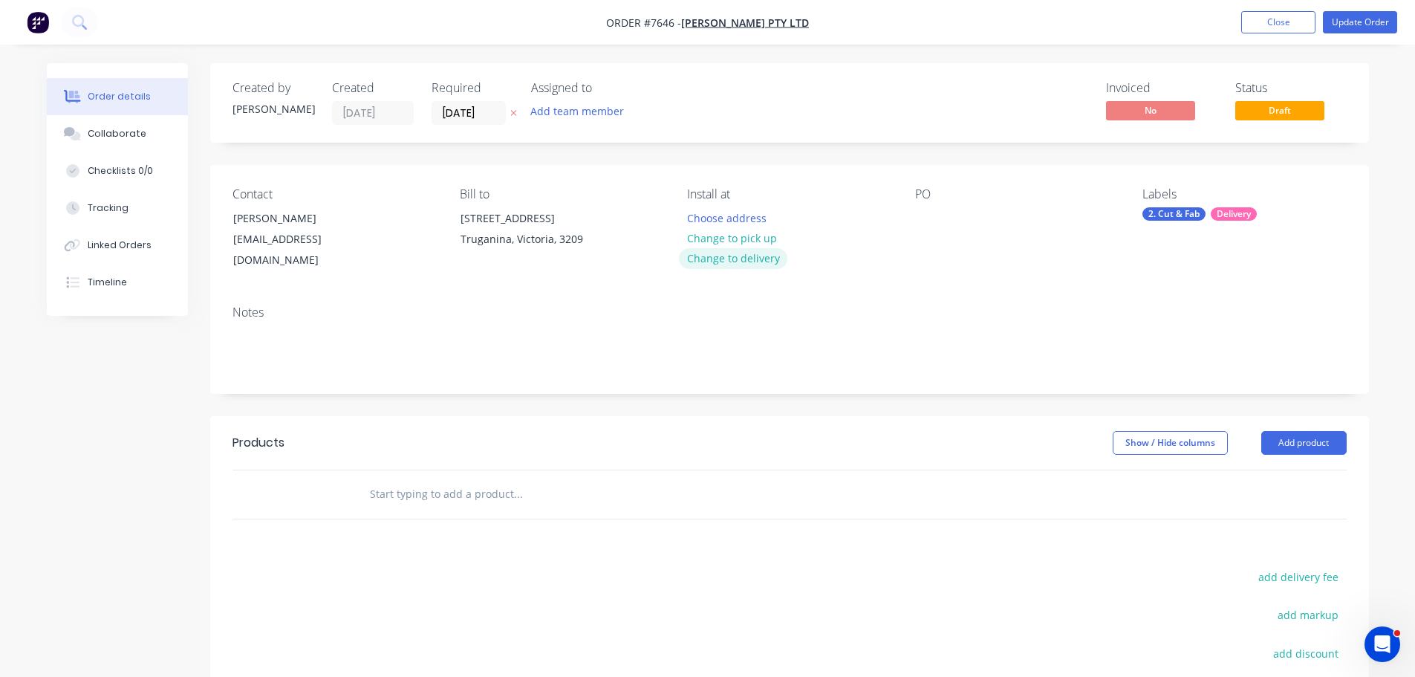
click at [719, 256] on button "Change to delivery" at bounding box center [733, 258] width 108 height 20
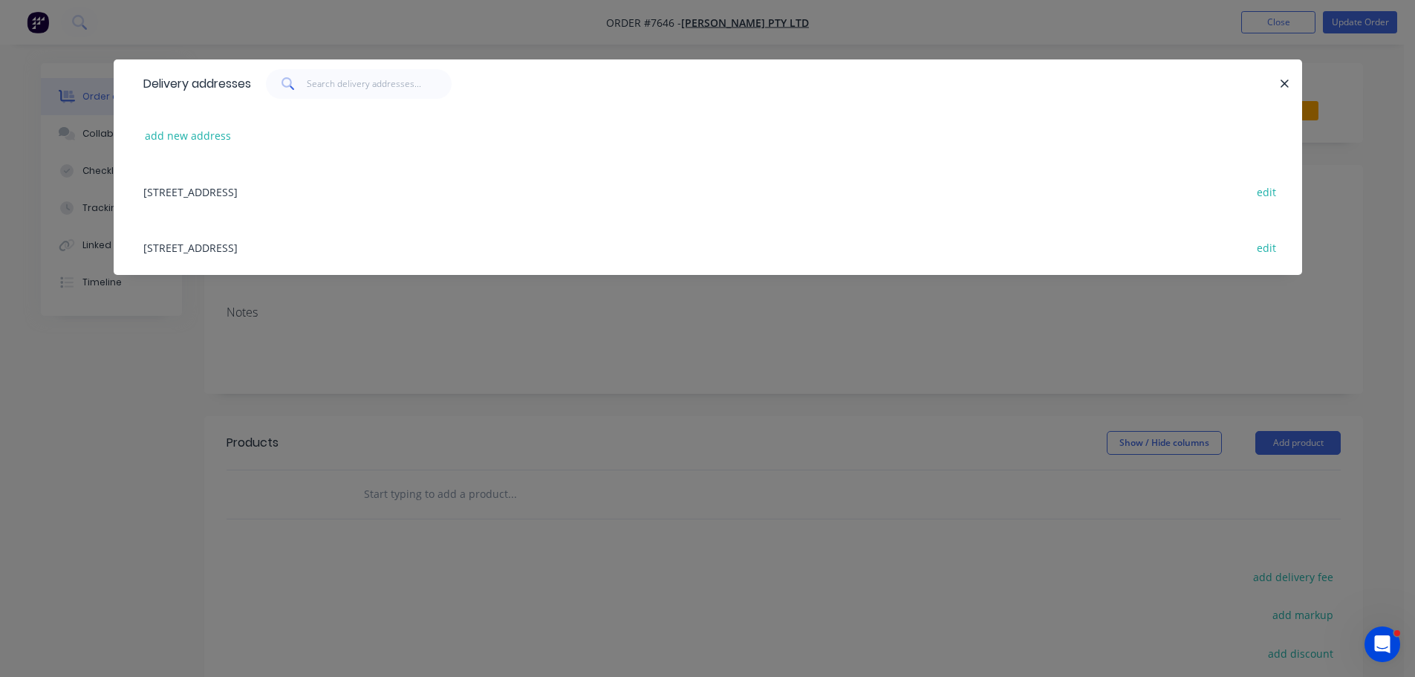
click at [266, 250] on div "122-126 National Blvd, Campbellfield, Victoria, Australia, 3061 edit" at bounding box center [708, 247] width 1144 height 56
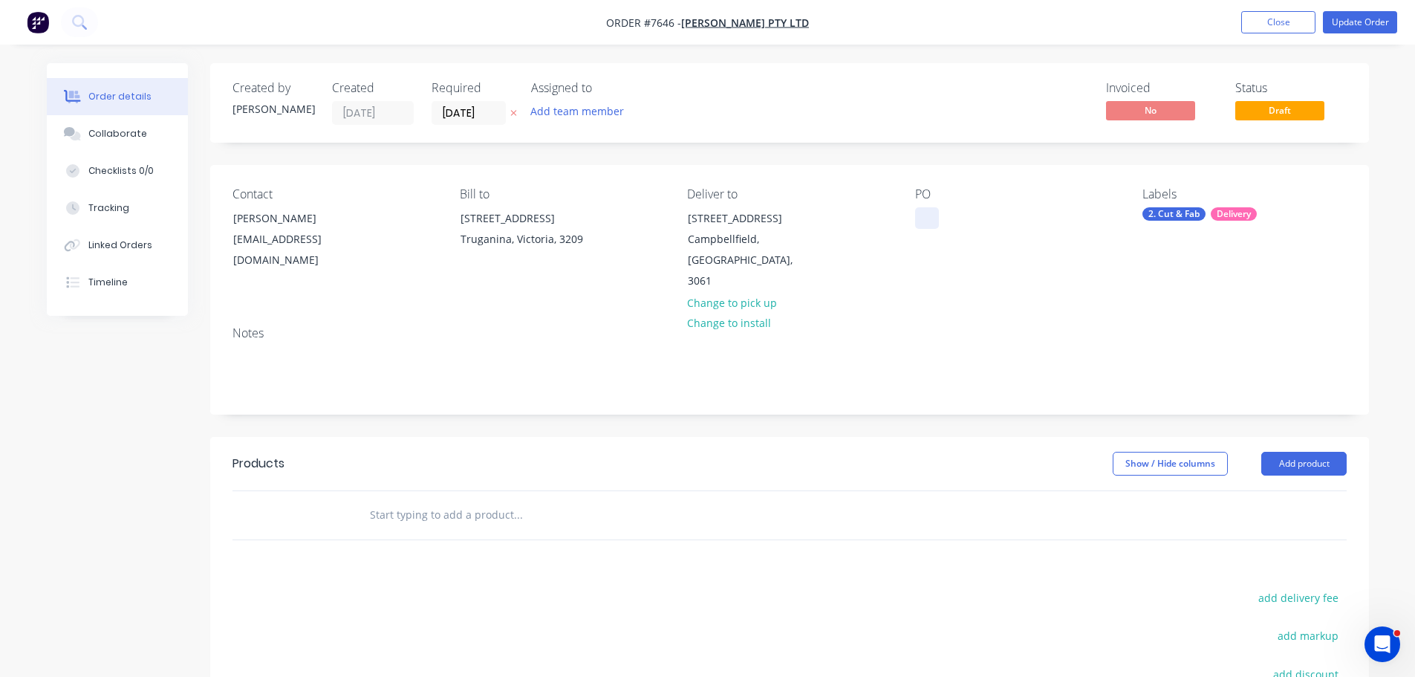
click at [935, 214] on div at bounding box center [927, 218] width 24 height 22
click at [929, 238] on div "PO" at bounding box center [1017, 239] width 204 height 105
click at [928, 215] on div at bounding box center [927, 218] width 24 height 22
paste div
drag, startPoint x: 996, startPoint y: 218, endPoint x: 984, endPoint y: 218, distance: 11.9
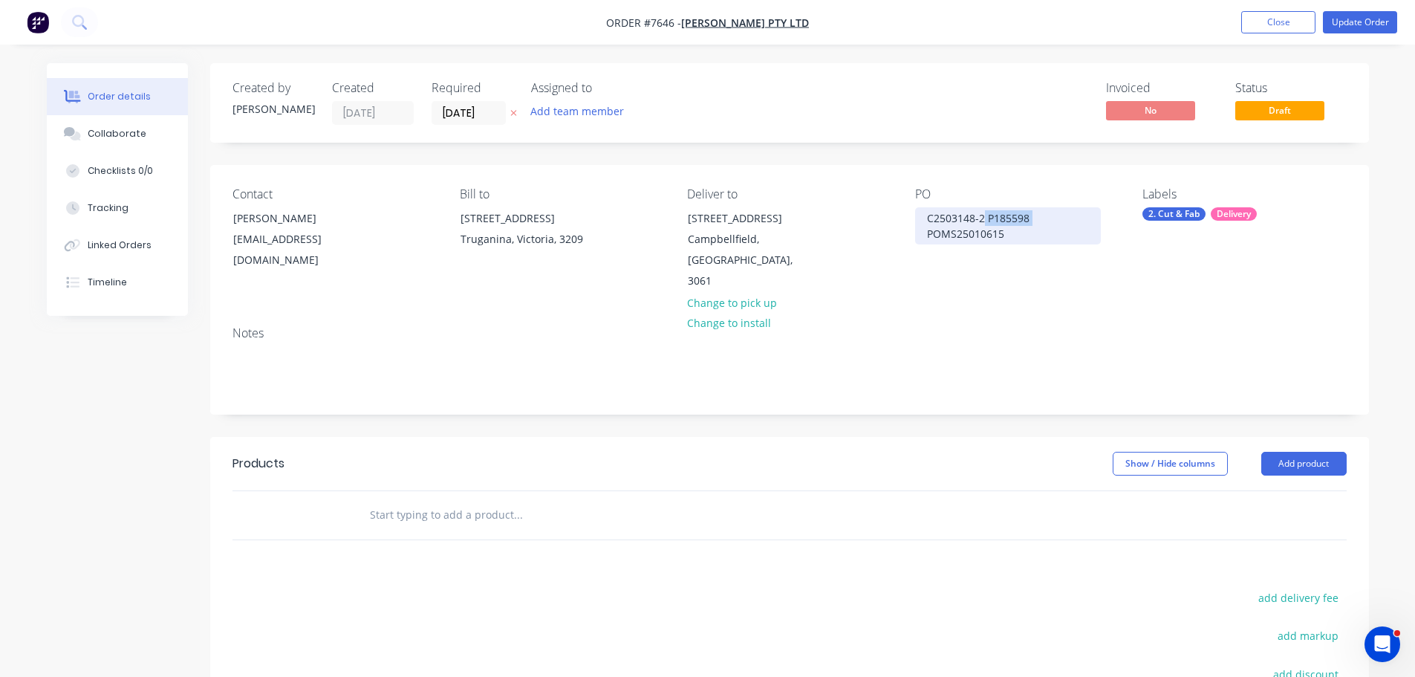
click at [984, 218] on div "C2503148-2 P185598 POMS25010615" at bounding box center [1008, 225] width 186 height 37
drag, startPoint x: 984, startPoint y: 217, endPoint x: 839, endPoint y: 213, distance: 144.9
click at [847, 215] on div "Contact Trinh Tran purchasing@anmargroup.com.au Bill to 14 Felstead Drive Truga…" at bounding box center [789, 239] width 1159 height 149
click at [1011, 218] on div "POMS25010615" at bounding box center [965, 218] width 101 height 22
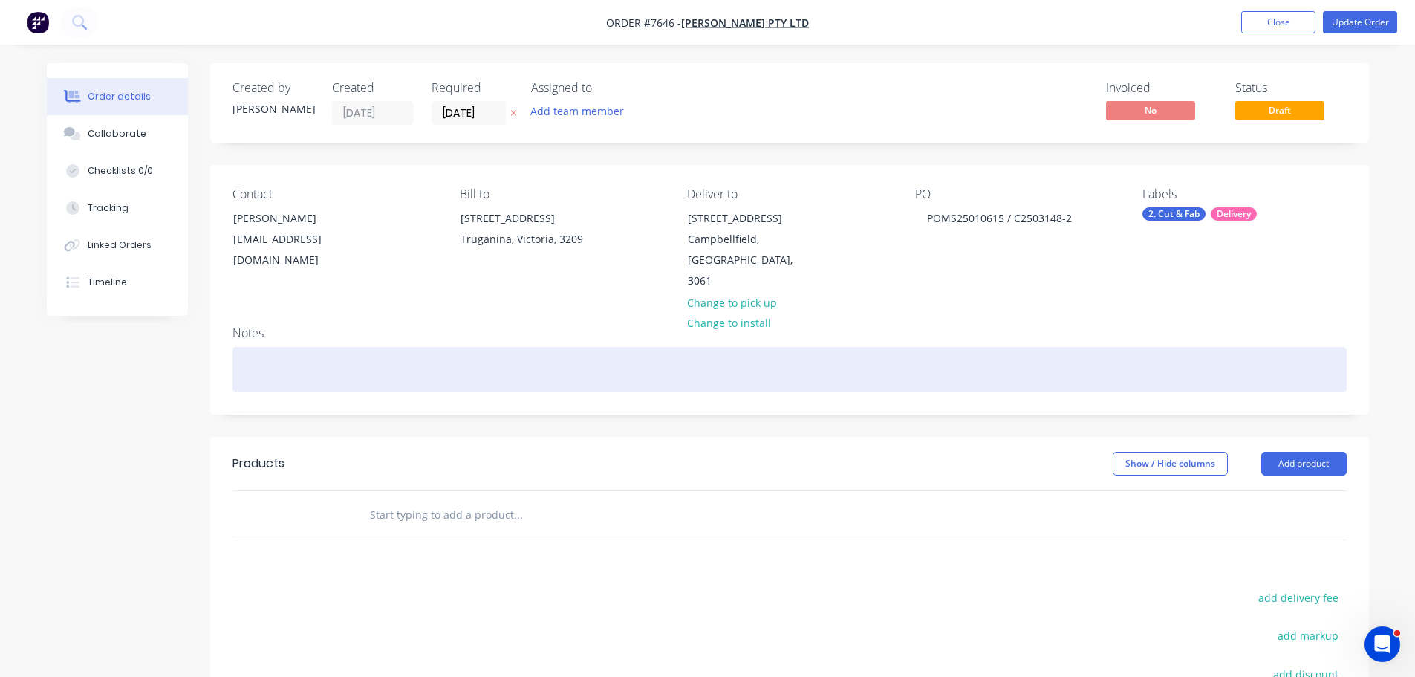
click at [1186, 347] on div at bounding box center [790, 369] width 1114 height 45
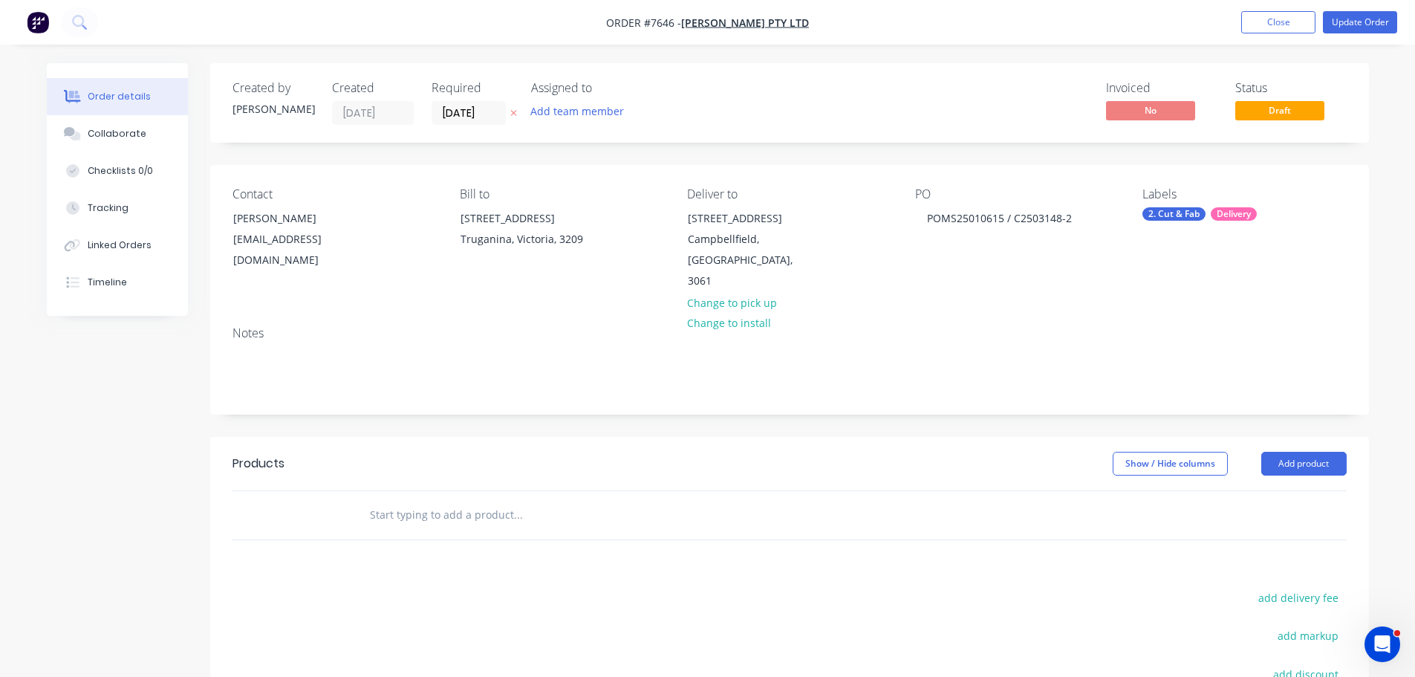
click at [439, 406] on div "Created by Stacey Created 12/08/25 Required 12/08/25 Assigned to Add team membe…" at bounding box center [789, 480] width 1159 height 834
click at [463, 500] on input "text" at bounding box center [517, 515] width 297 height 30
paste input "C2503148-2"
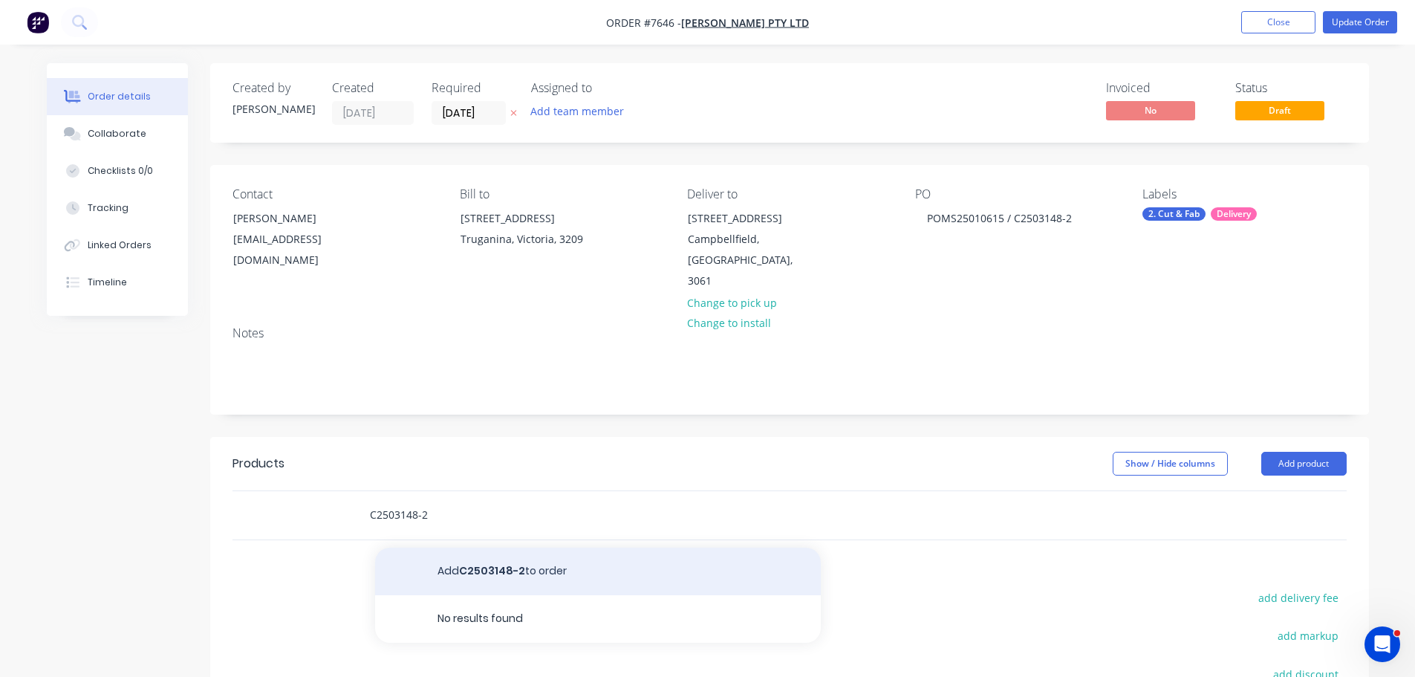
type input "C2503148-2"
click at [452, 548] on button "Add C2503148-2 to order" at bounding box center [598, 572] width 446 height 48
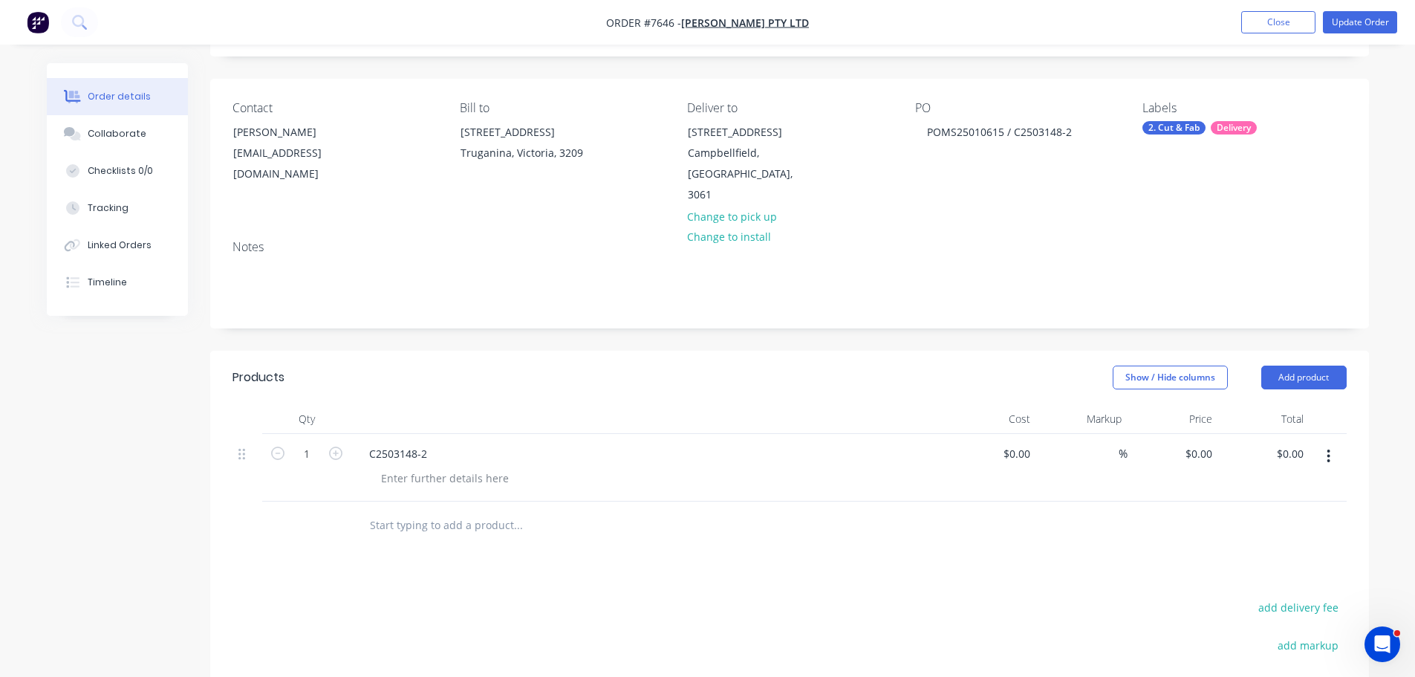
scroll to position [223, 0]
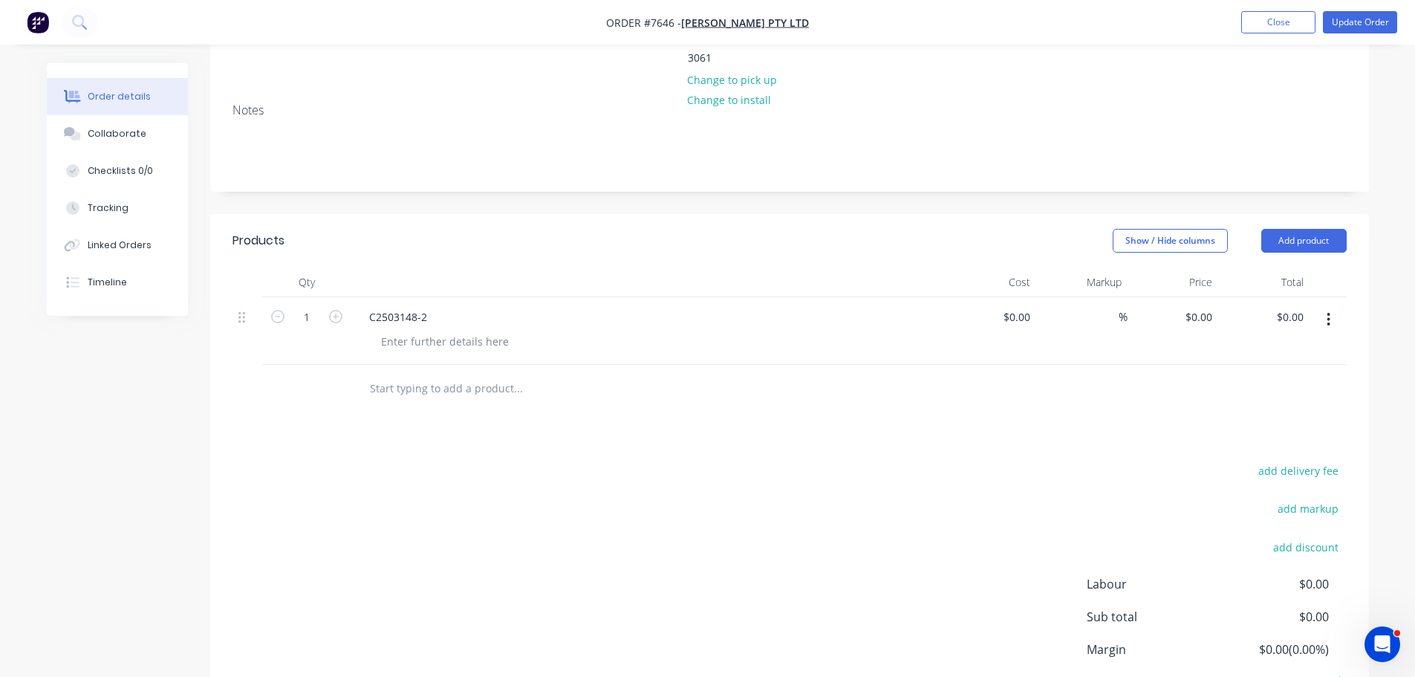
click at [412, 374] on input "text" at bounding box center [517, 389] width 297 height 30
click at [465, 331] on div at bounding box center [445, 342] width 152 height 22
click at [82, 123] on button "Collaborate" at bounding box center [117, 133] width 141 height 37
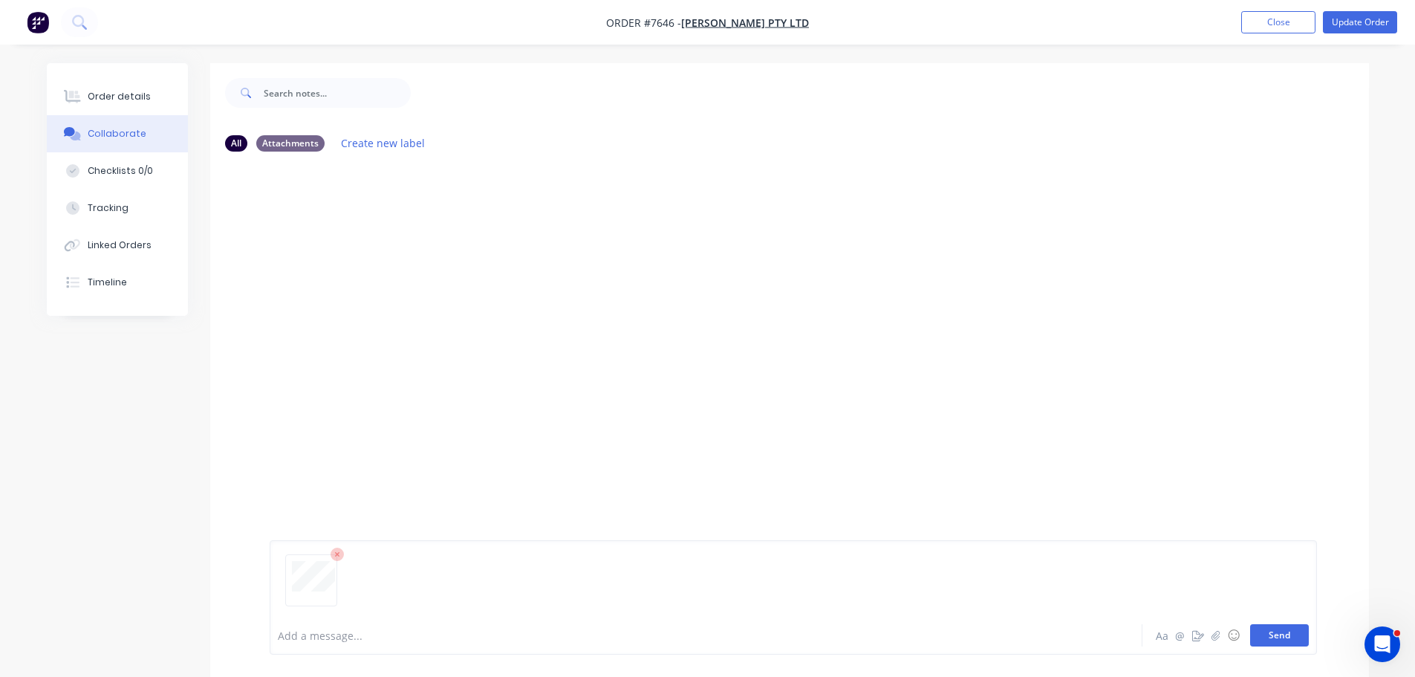
click at [1295, 638] on button "Send" at bounding box center [1279, 635] width 59 height 22
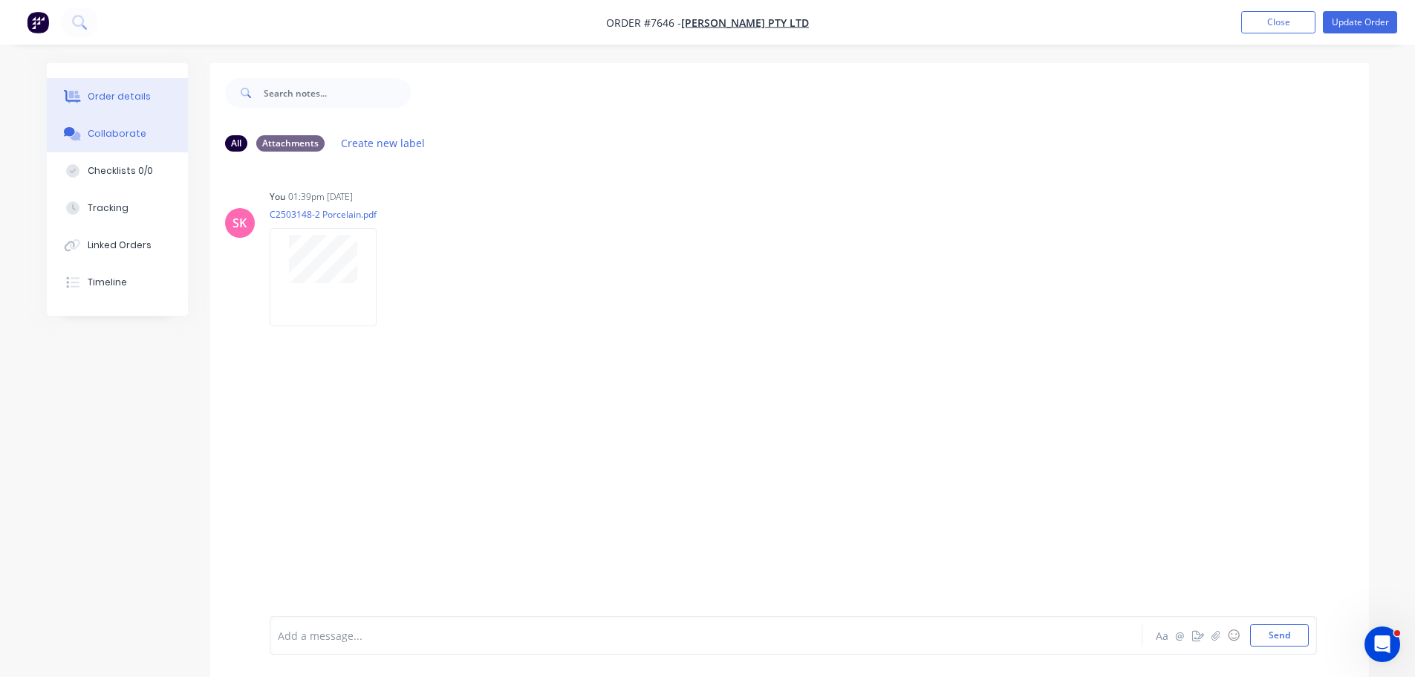
click at [133, 92] on div "Order details" at bounding box center [119, 96] width 63 height 13
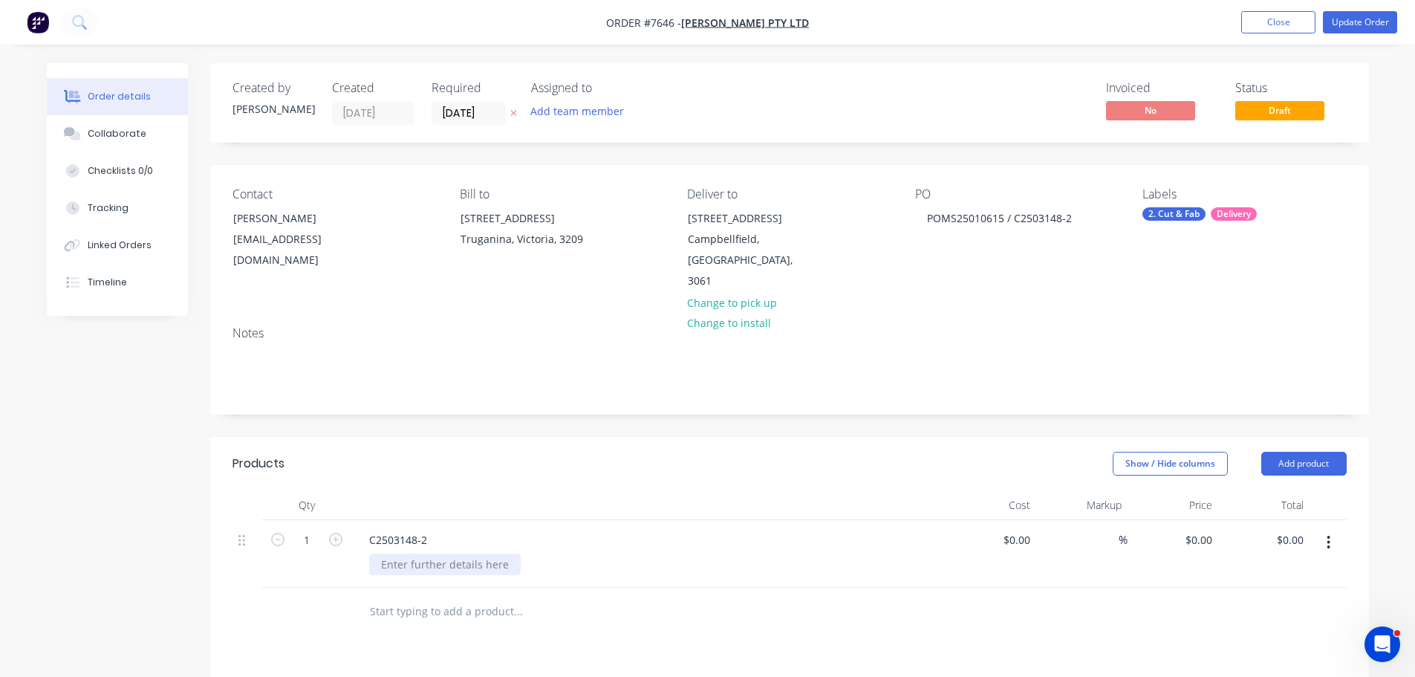
click at [435, 553] on div at bounding box center [445, 564] width 152 height 22
drag, startPoint x: 753, startPoint y: 474, endPoint x: 754, endPoint y: 500, distance: 26.0
click at [753, 490] on div at bounding box center [648, 505] width 594 height 30
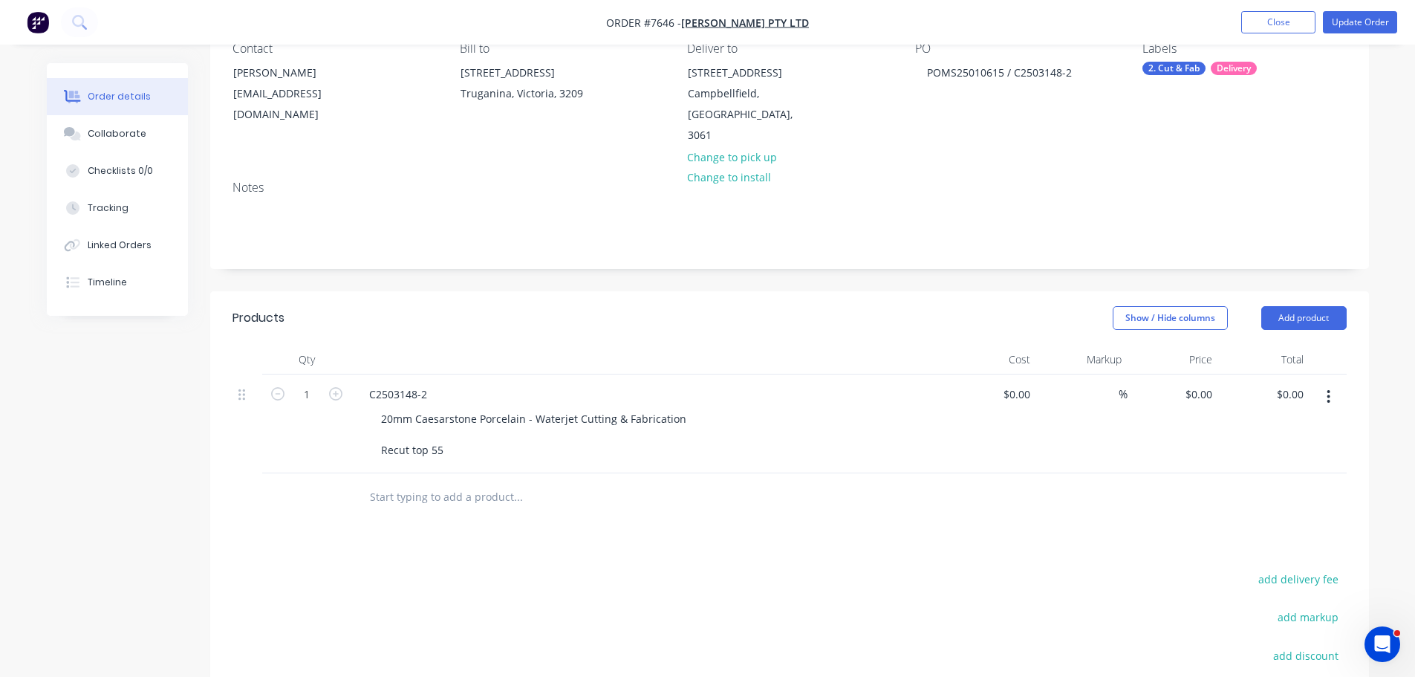
scroll to position [297, 0]
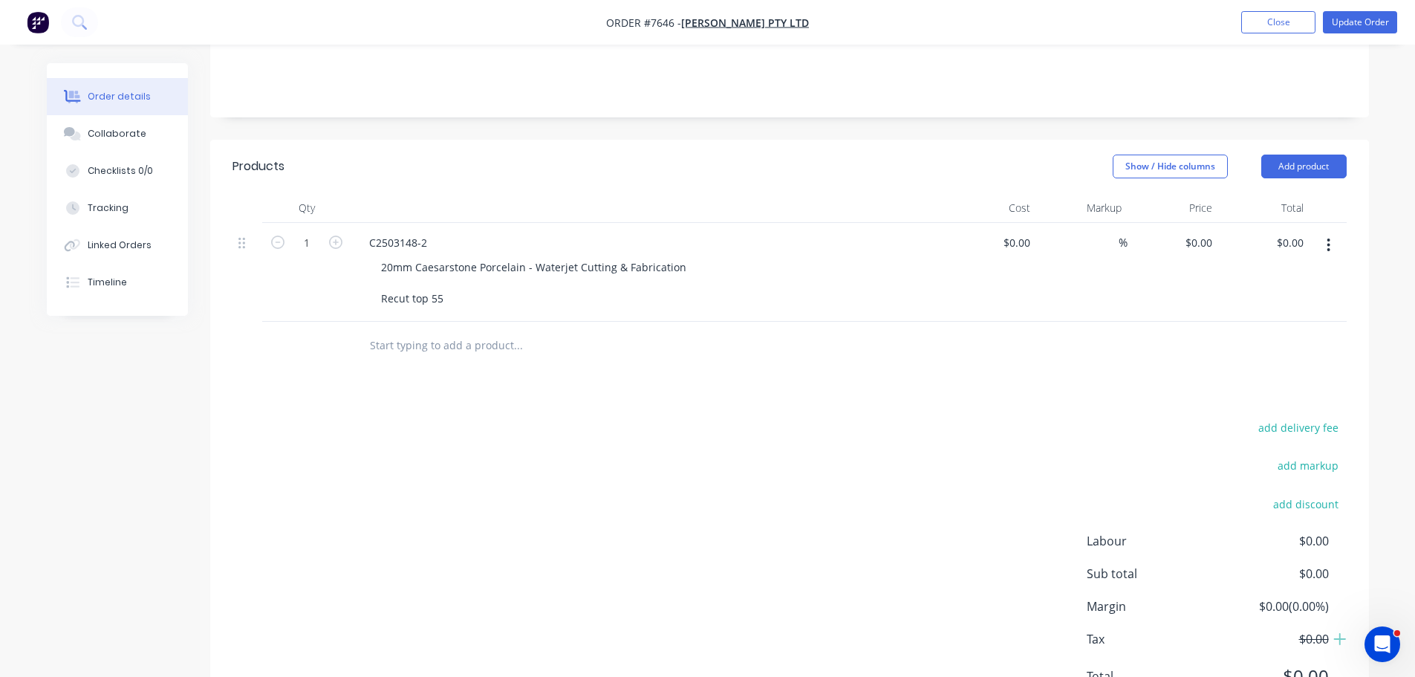
click at [461, 331] on input "text" at bounding box center [517, 346] width 297 height 30
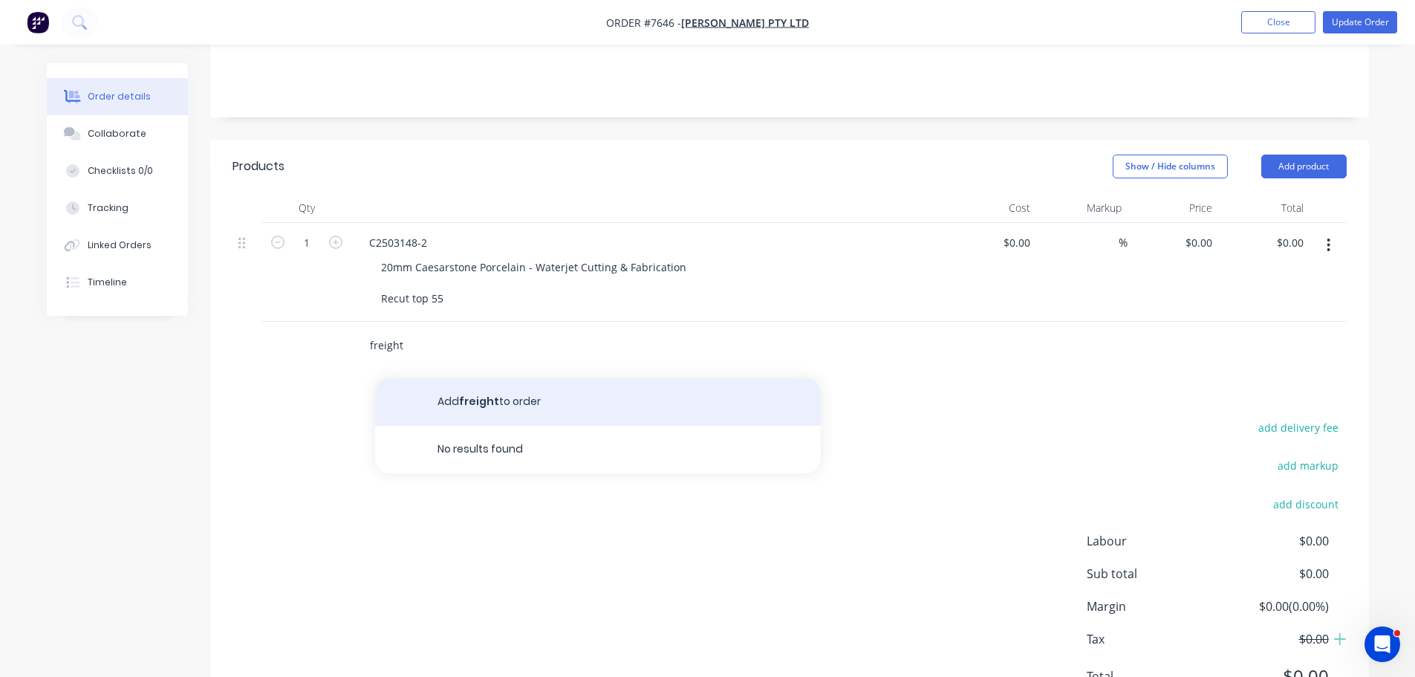
type input "freight"
click at [452, 392] on button "Add freight to order" at bounding box center [598, 402] width 446 height 48
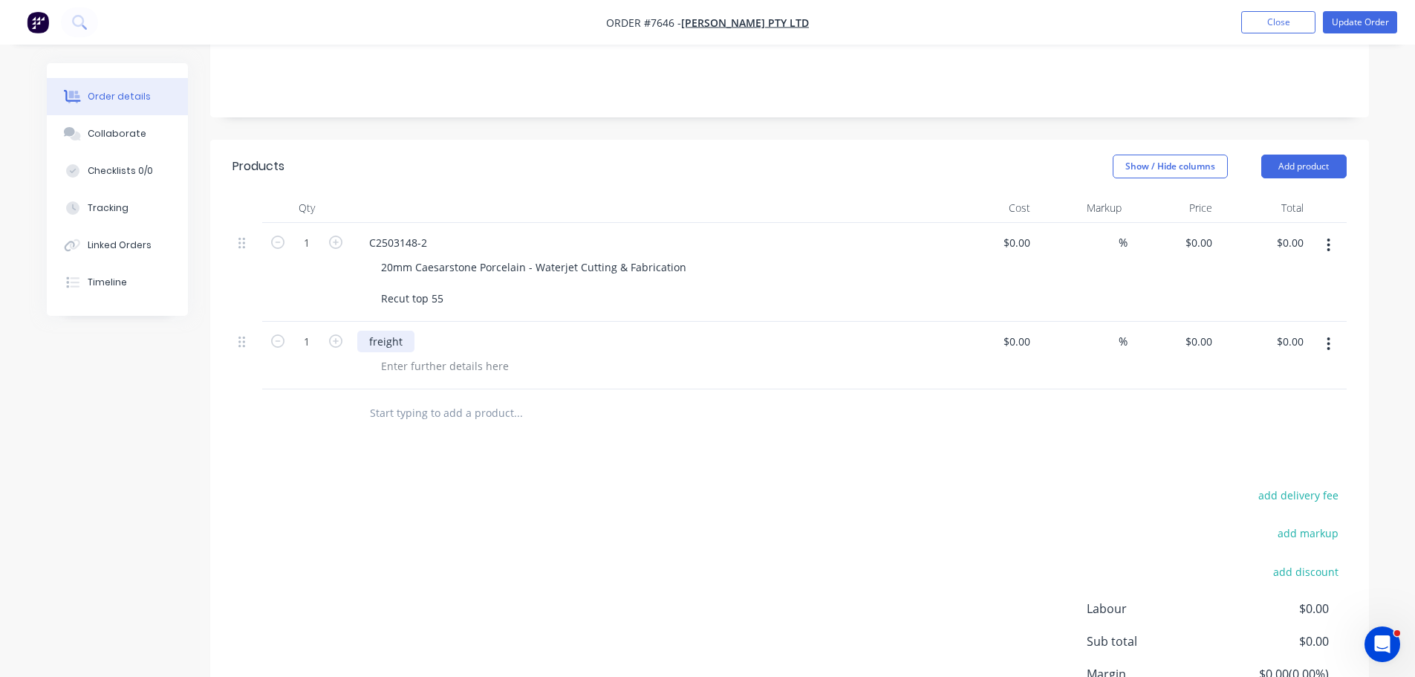
click at [382, 331] on div "freight" at bounding box center [385, 342] width 57 height 22
click at [1027, 331] on input at bounding box center [1027, 342] width 17 height 22
type input "$65.00"
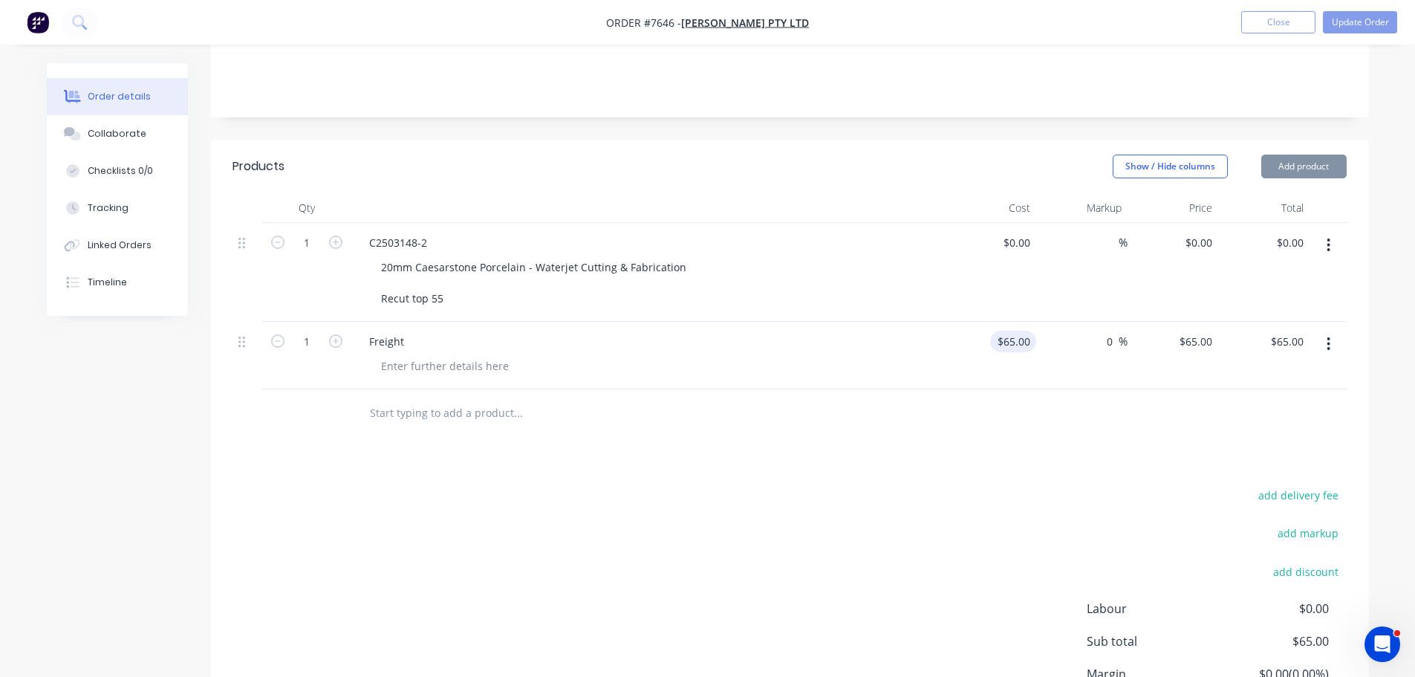
type input "0"
type input "65"
type input "65.00"
type input "$65.00"
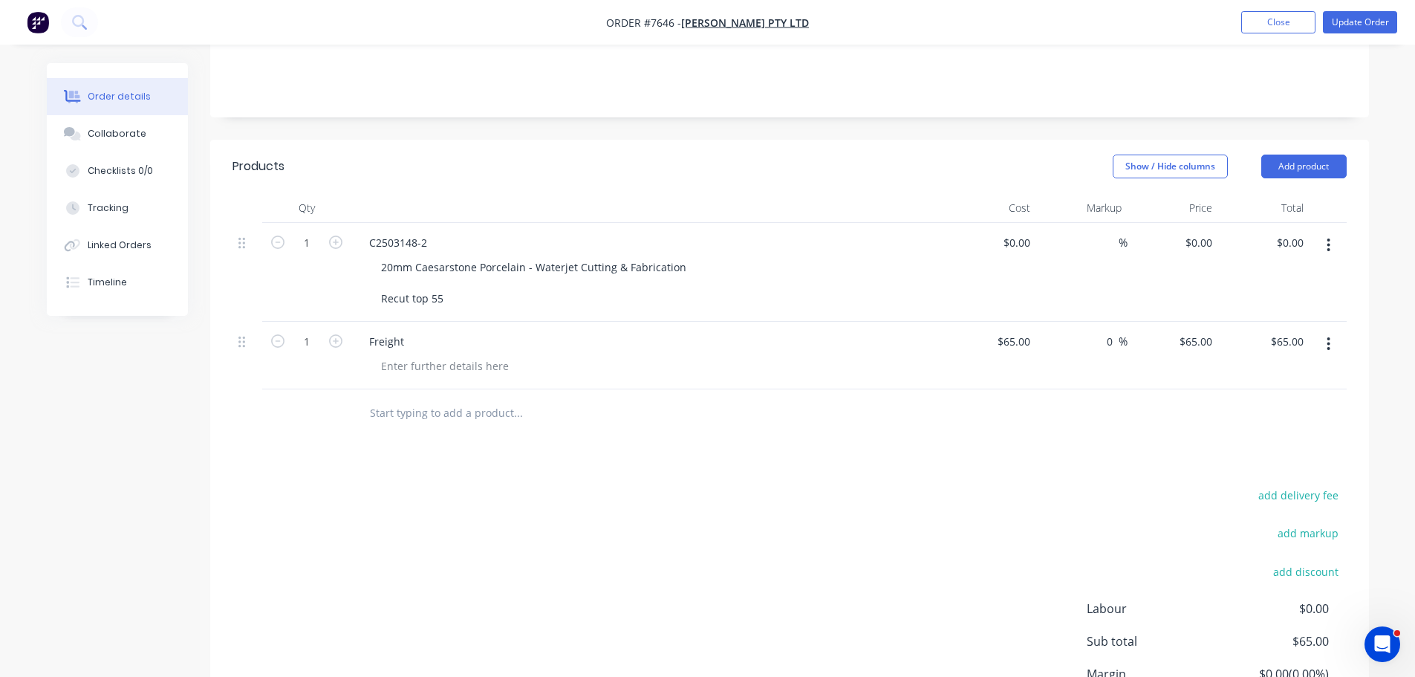
click at [723, 459] on div "Products Show / Hide columns Add product Qty Cost Markup Price Total 1 C2503148…" at bounding box center [789, 467] width 1159 height 655
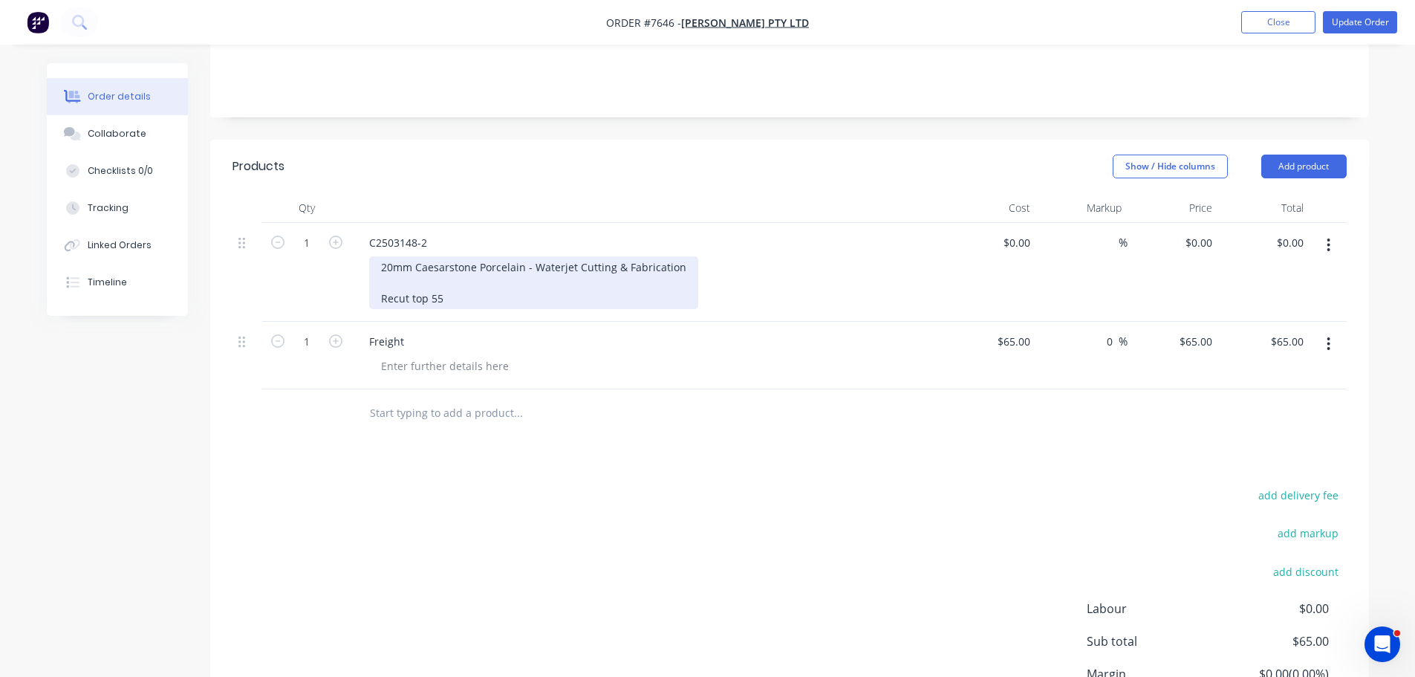
click at [680, 256] on div "20mm Caesarstone Porcelain - Waterjet Cutting & Fabrication Recut top 55" at bounding box center [533, 282] width 329 height 53
click at [449, 259] on div "20mm Caesarstone Porcelain - Waterjet Cutting & Fabrication Recut top 55" at bounding box center [533, 282] width 329 height 53
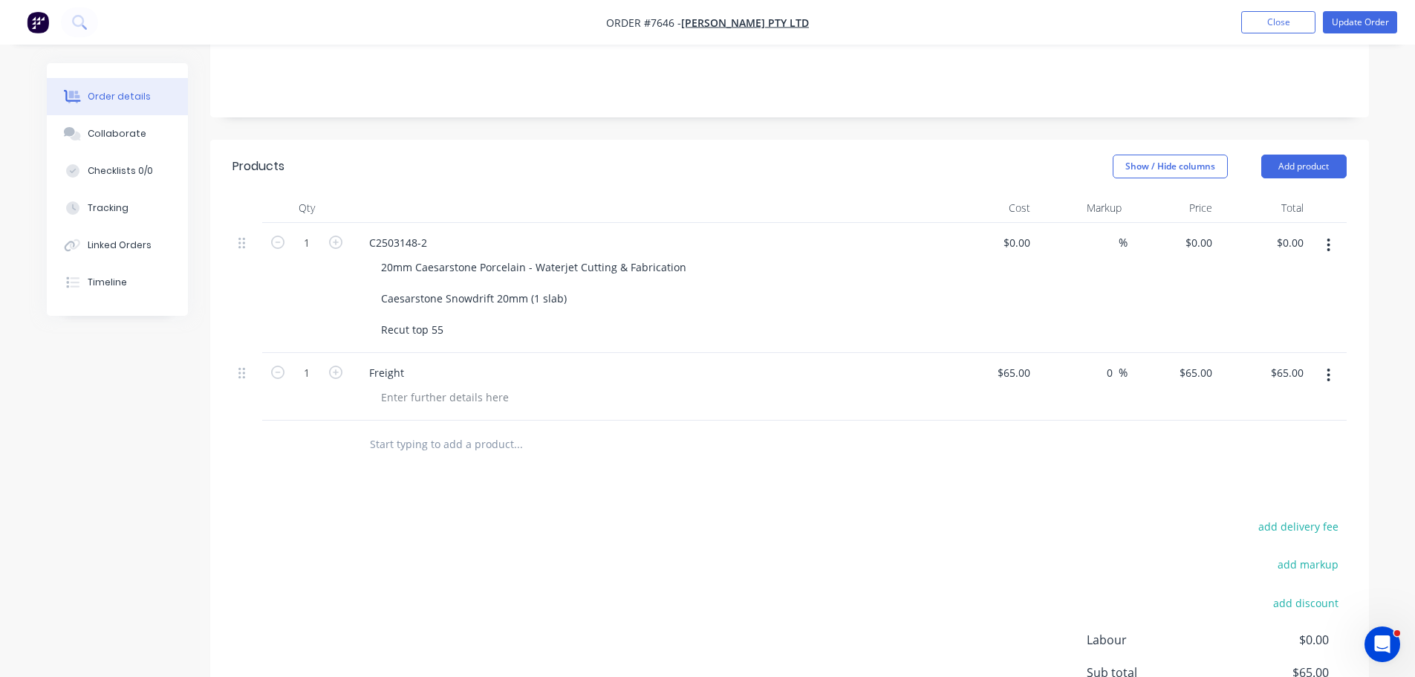
click at [803, 193] on div at bounding box center [648, 208] width 594 height 30
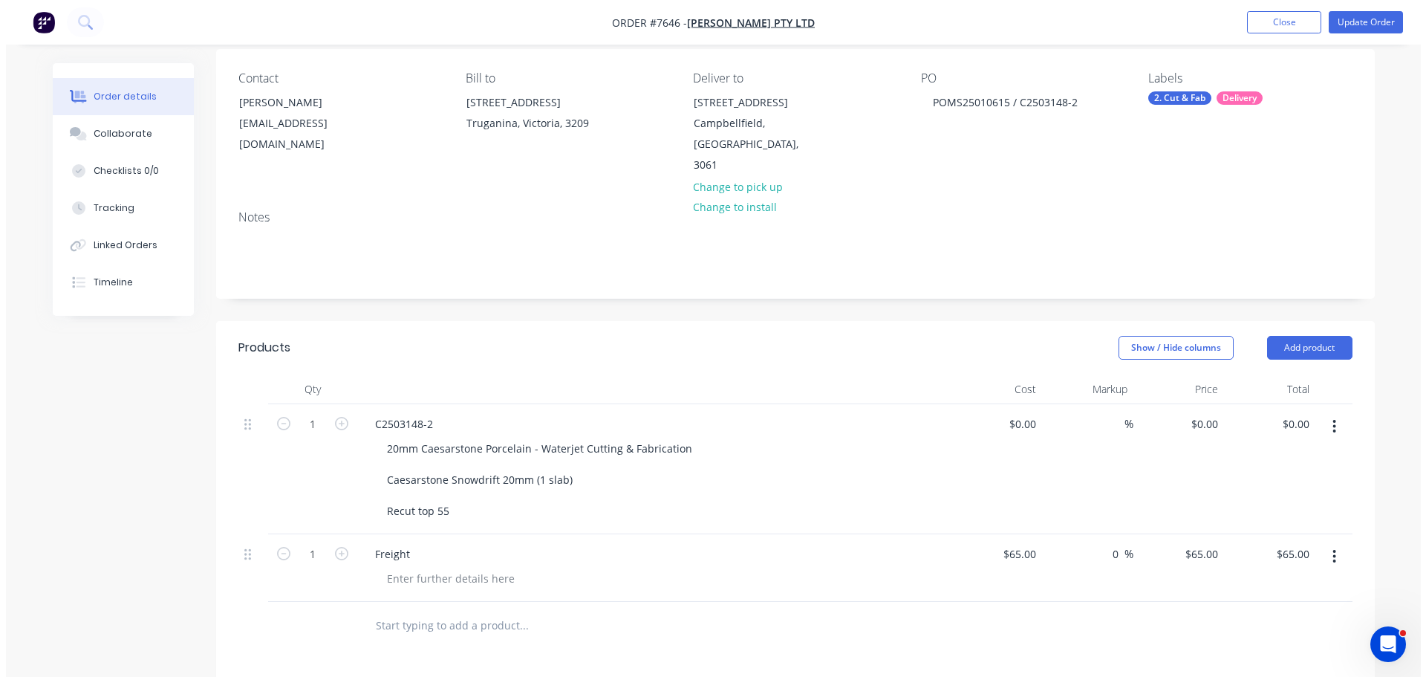
scroll to position [0, 0]
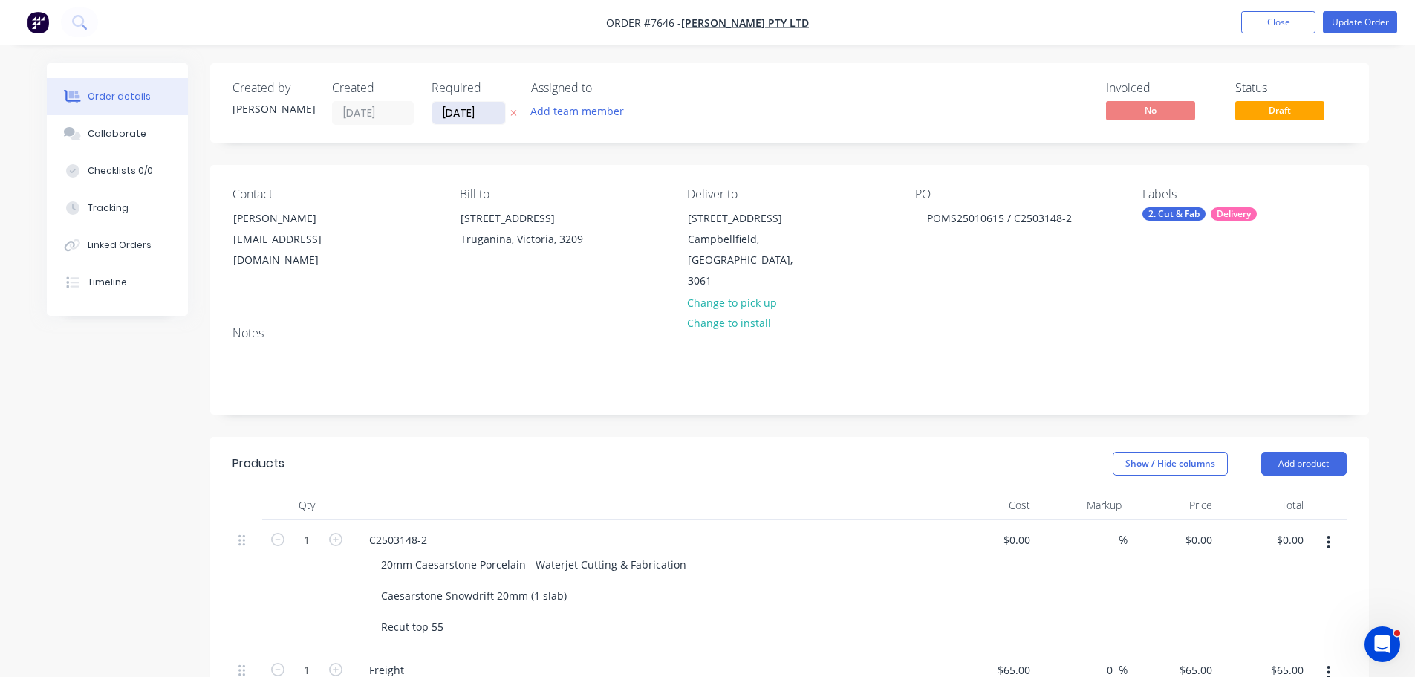
click at [476, 111] on input "12/08/25" at bounding box center [468, 113] width 73 height 22
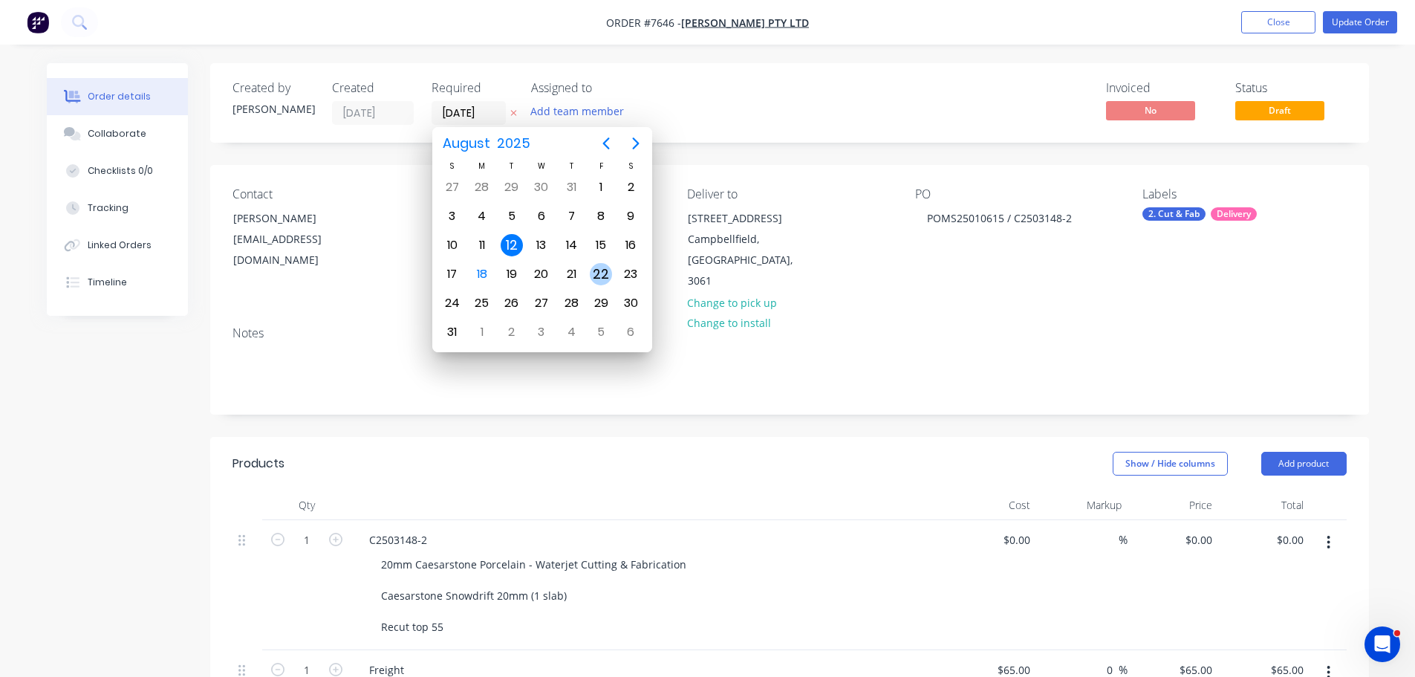
click at [597, 275] on div "22" at bounding box center [601, 274] width 22 height 22
type input "22/08/25"
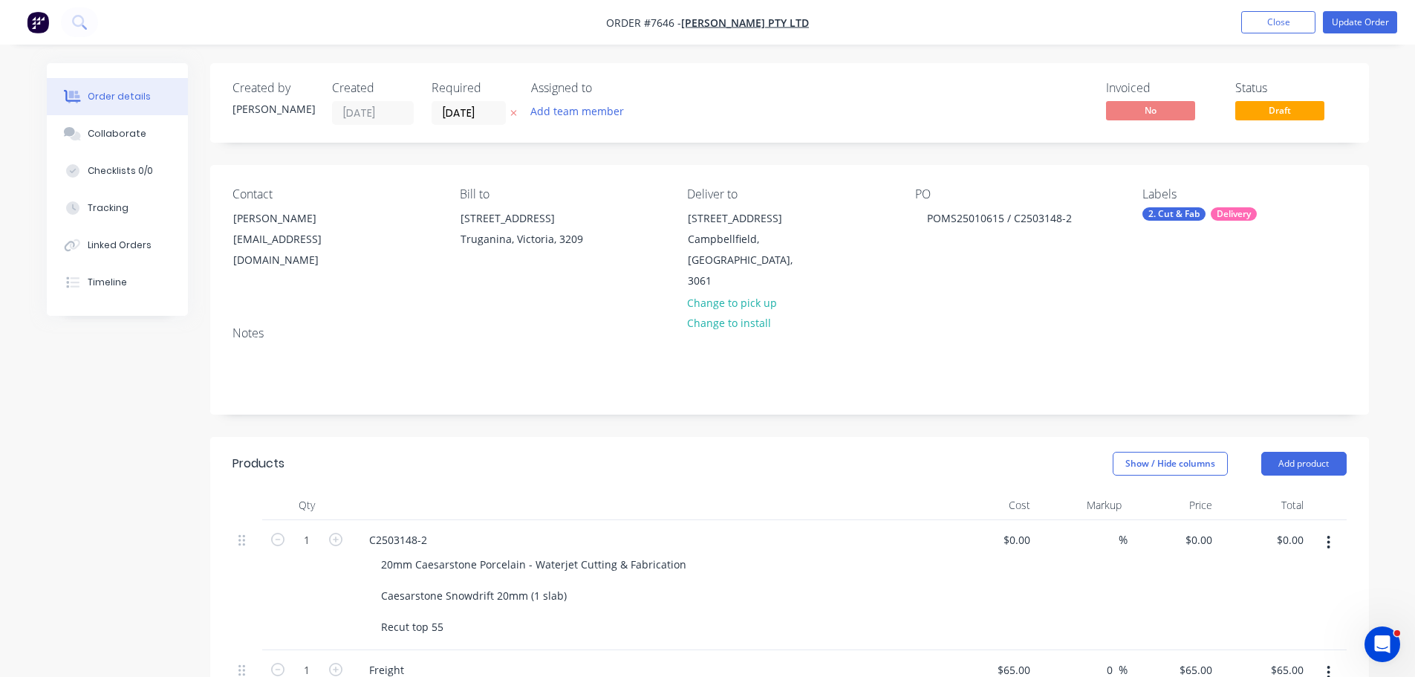
click at [639, 184] on div "Contact Trinh Tran purchasing@anmargroup.com.au Bill to 14 Felstead Drive Truga…" at bounding box center [789, 239] width 1159 height 149
click at [1347, 21] on button "Update Order" at bounding box center [1360, 22] width 74 height 22
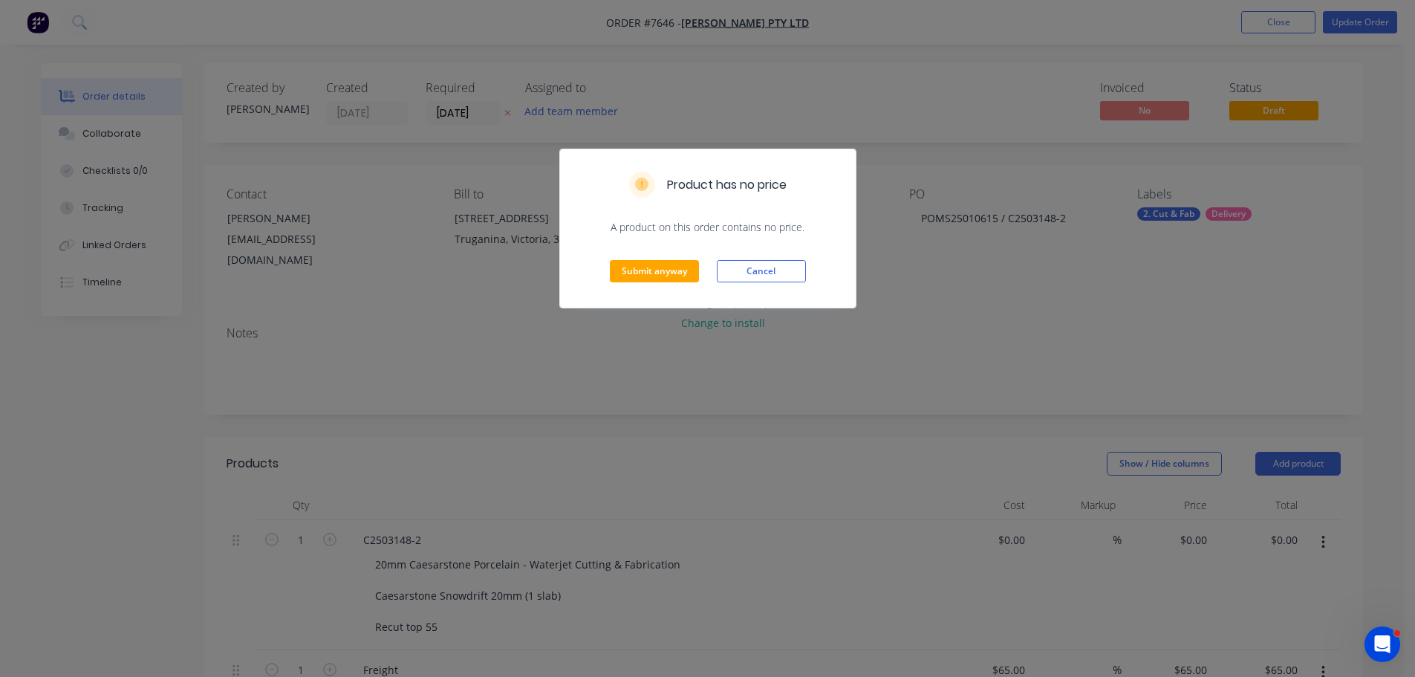
click at [672, 253] on div "Submit anyway Cancel" at bounding box center [708, 271] width 296 height 73
click at [672, 260] on button "Submit anyway" at bounding box center [654, 271] width 89 height 22
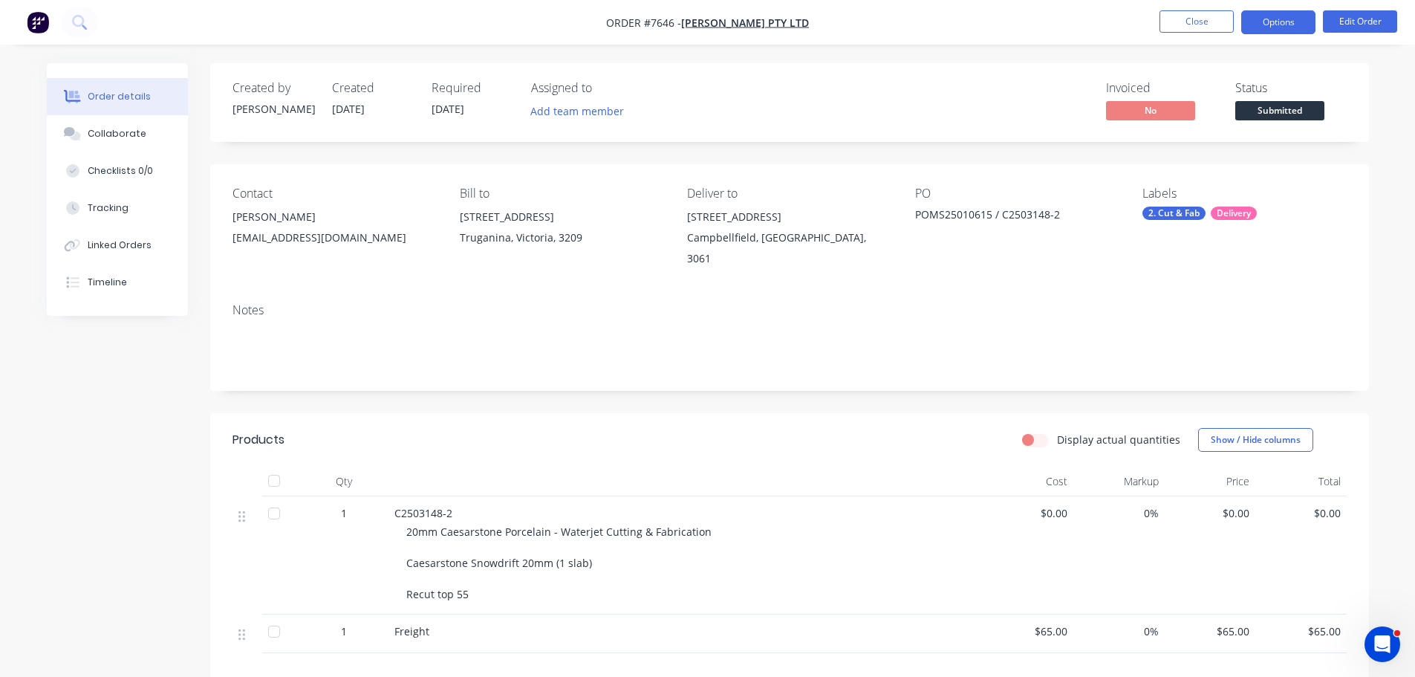
click at [1290, 15] on button "Options" at bounding box center [1278, 22] width 74 height 24
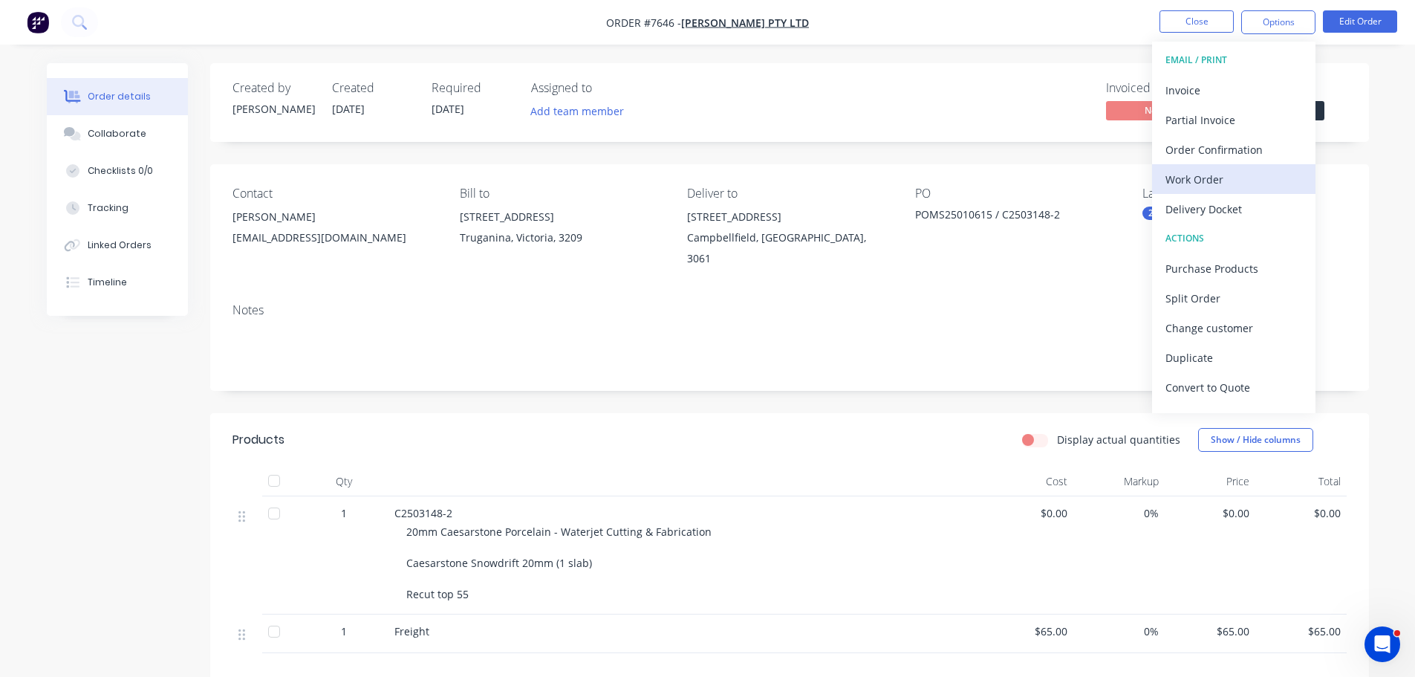
click at [1247, 189] on div "Work Order" at bounding box center [1234, 180] width 137 height 22
click at [1238, 181] on div "Custom" at bounding box center [1234, 180] width 137 height 22
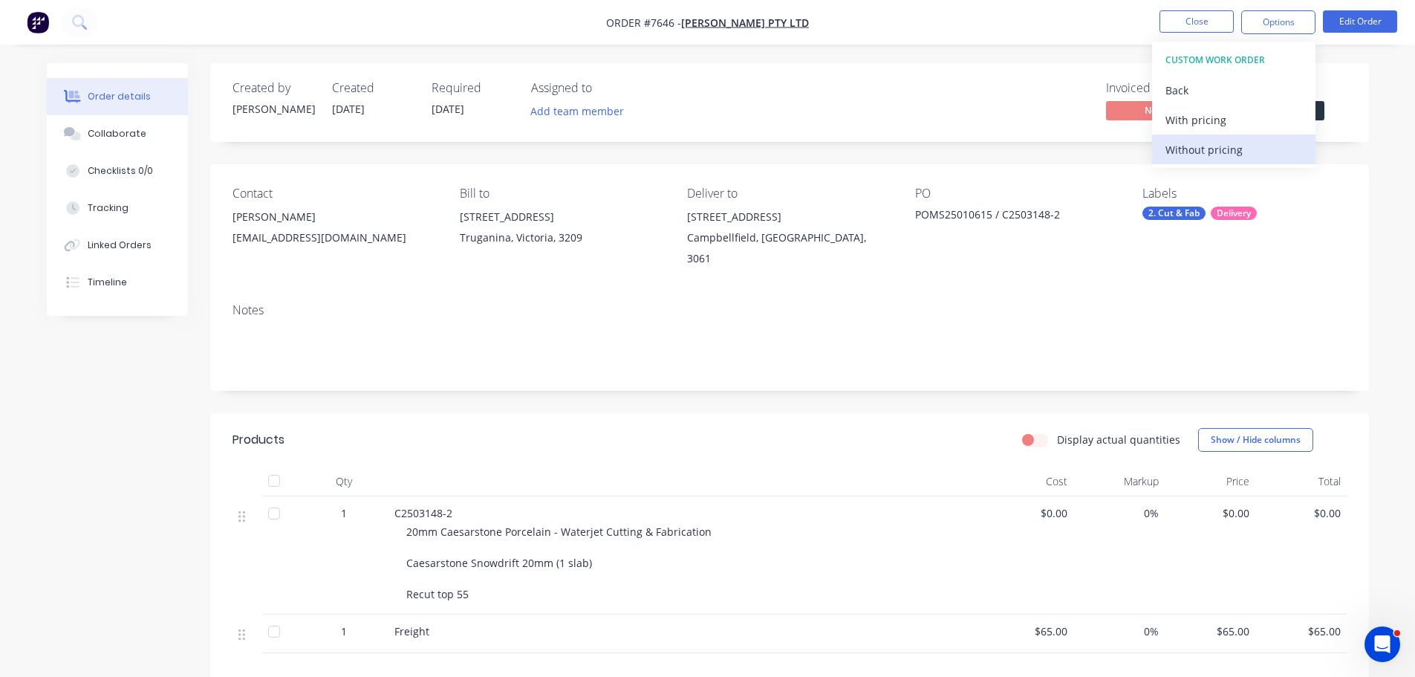
click at [1231, 146] on div "Without pricing" at bounding box center [1234, 150] width 137 height 22
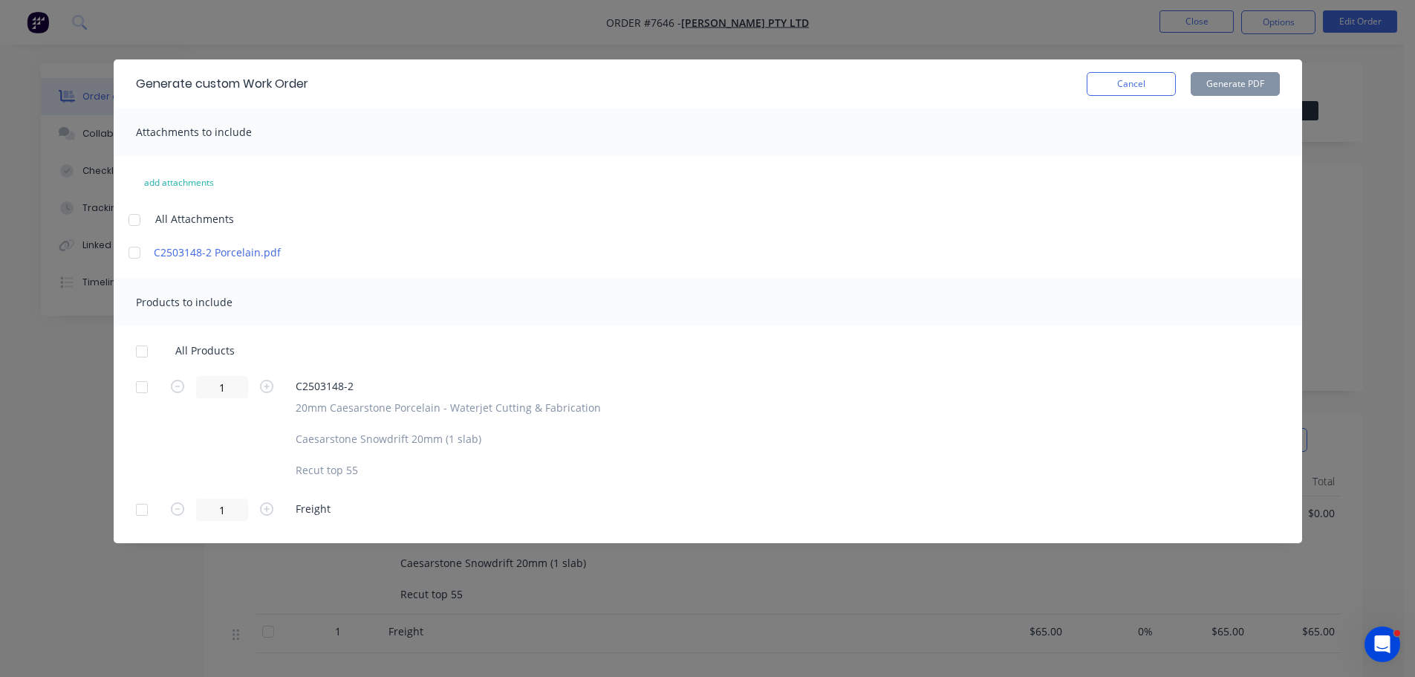
click at [140, 383] on div at bounding box center [142, 387] width 30 height 30
click at [1215, 92] on button "Generate PDF" at bounding box center [1235, 84] width 89 height 24
click at [1155, 81] on button "Cancel" at bounding box center [1131, 84] width 89 height 24
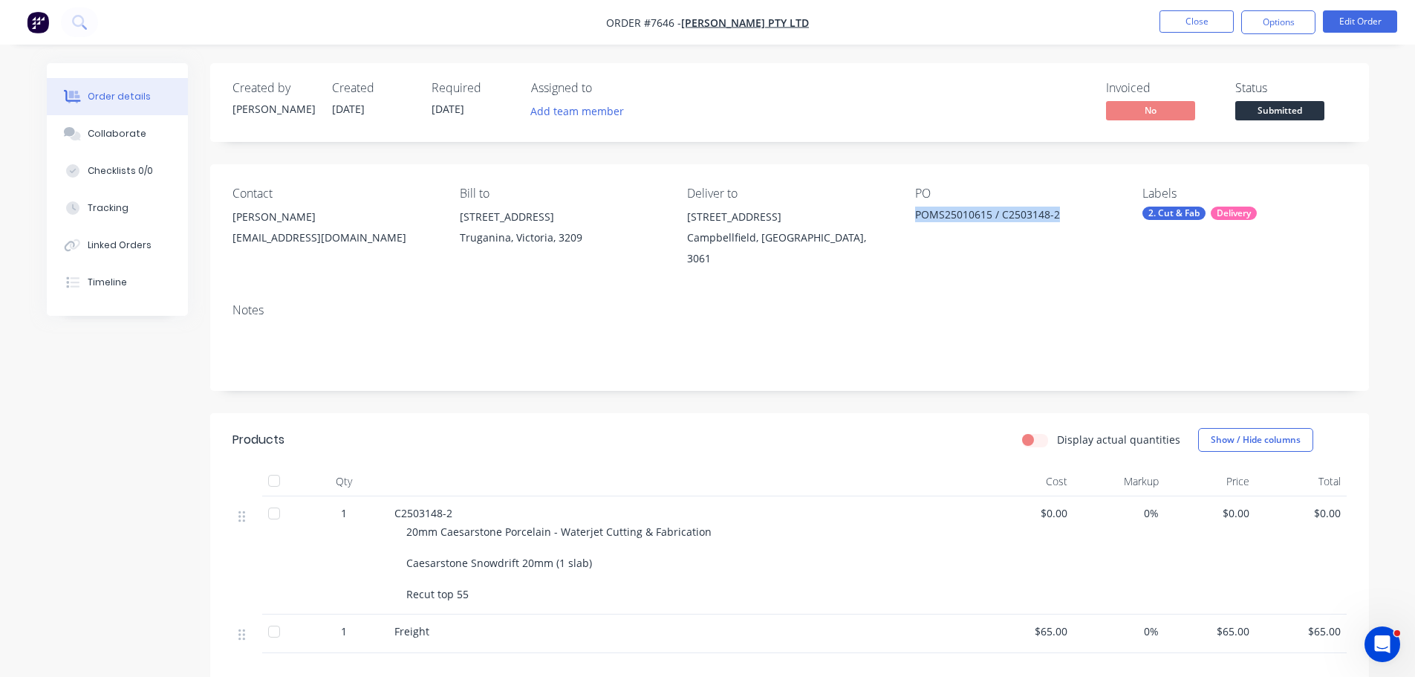
drag, startPoint x: 1059, startPoint y: 217, endPoint x: 915, endPoint y: 229, distance: 143.9
click at [915, 229] on div "PO POMS25010615 / C2503148-2" at bounding box center [1017, 227] width 204 height 82
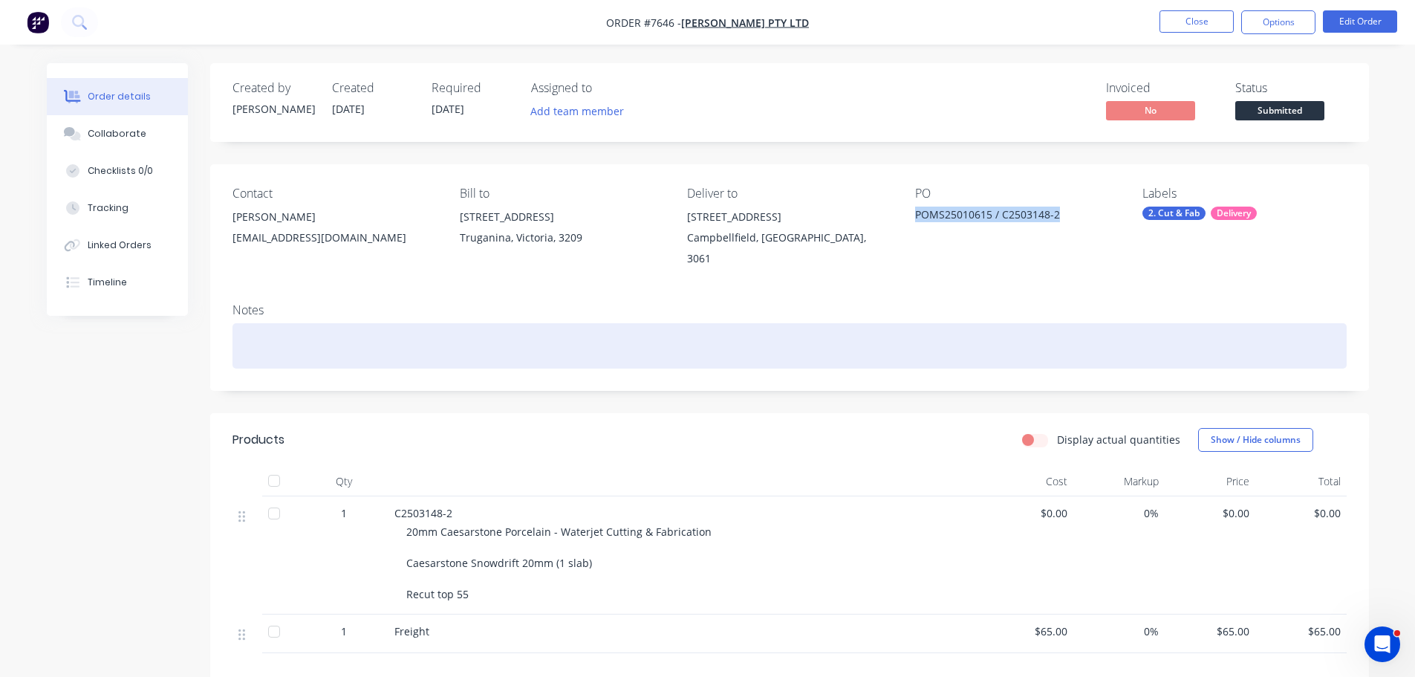
copy div "POMS25010615 / C2503148-2"
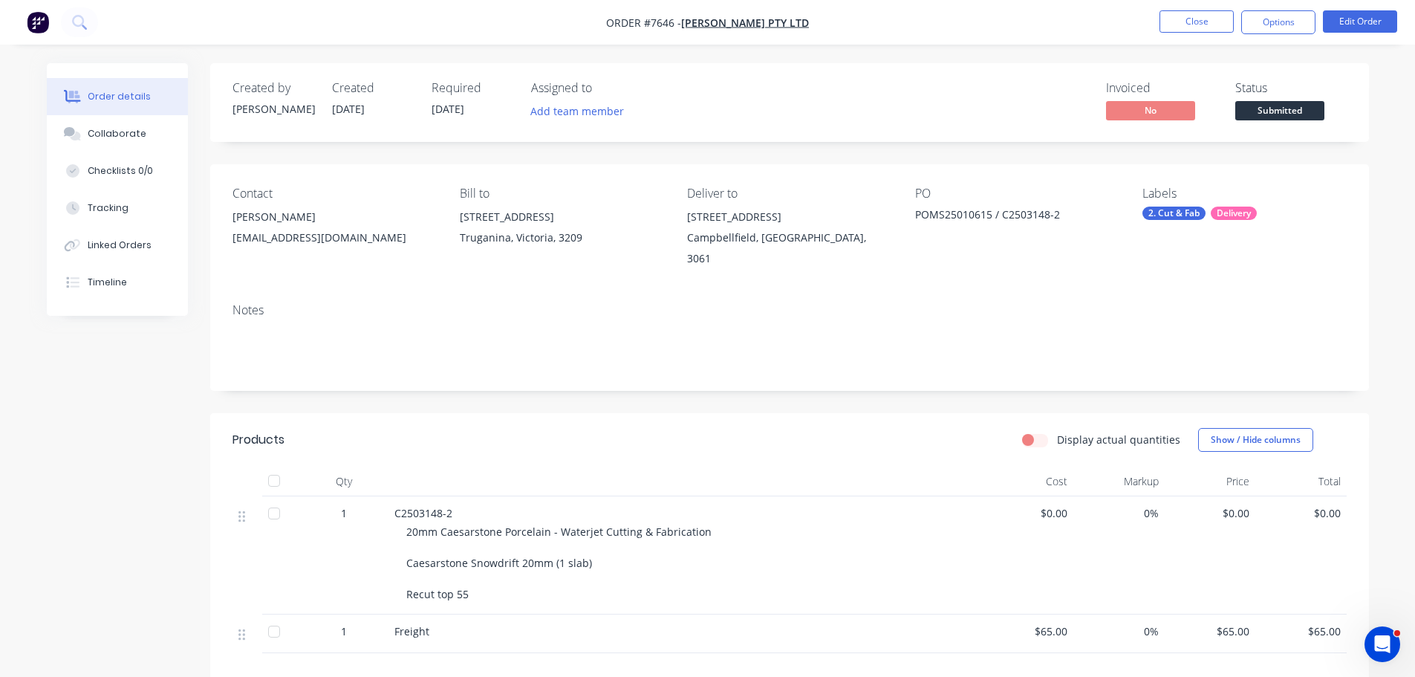
click at [750, 364] on div "Notes" at bounding box center [789, 341] width 1159 height 100
click at [1199, 13] on button "Close" at bounding box center [1197, 21] width 74 height 22
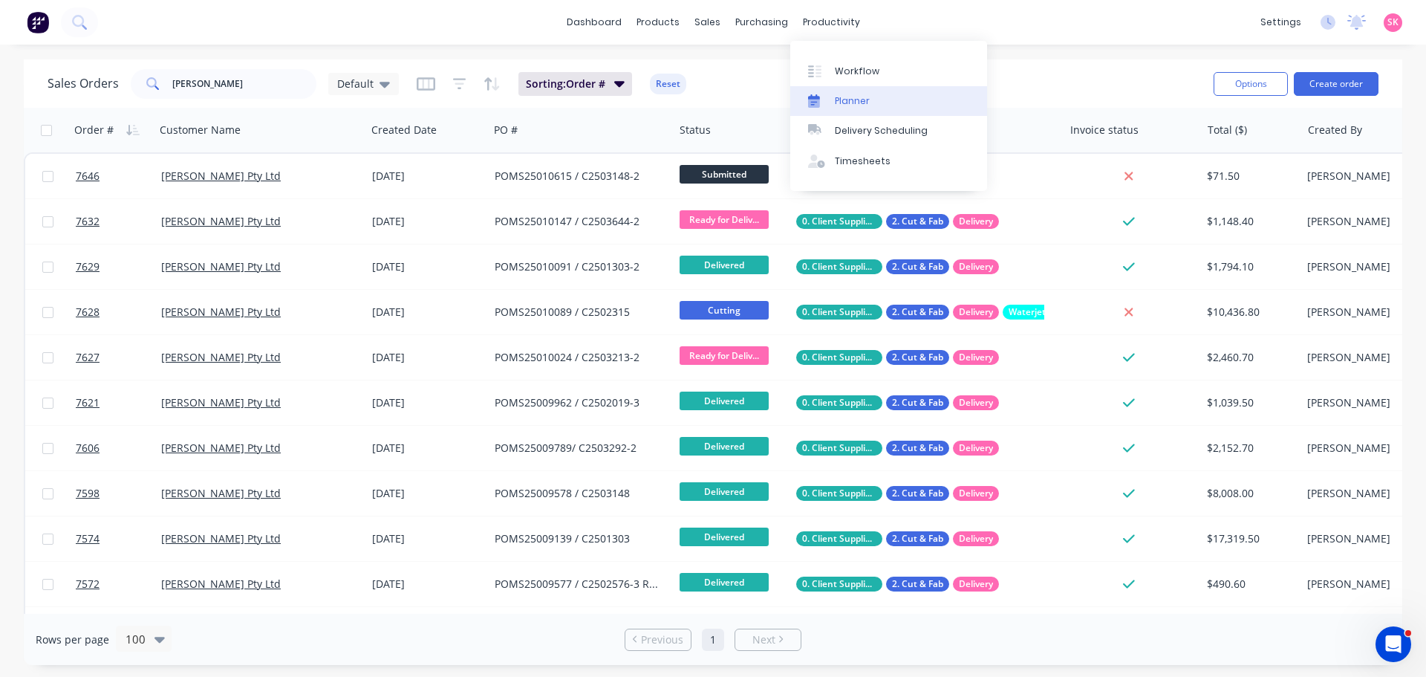
drag, startPoint x: 858, startPoint y: 90, endPoint x: 871, endPoint y: 91, distance: 13.5
click at [858, 90] on link "Planner" at bounding box center [888, 101] width 197 height 30
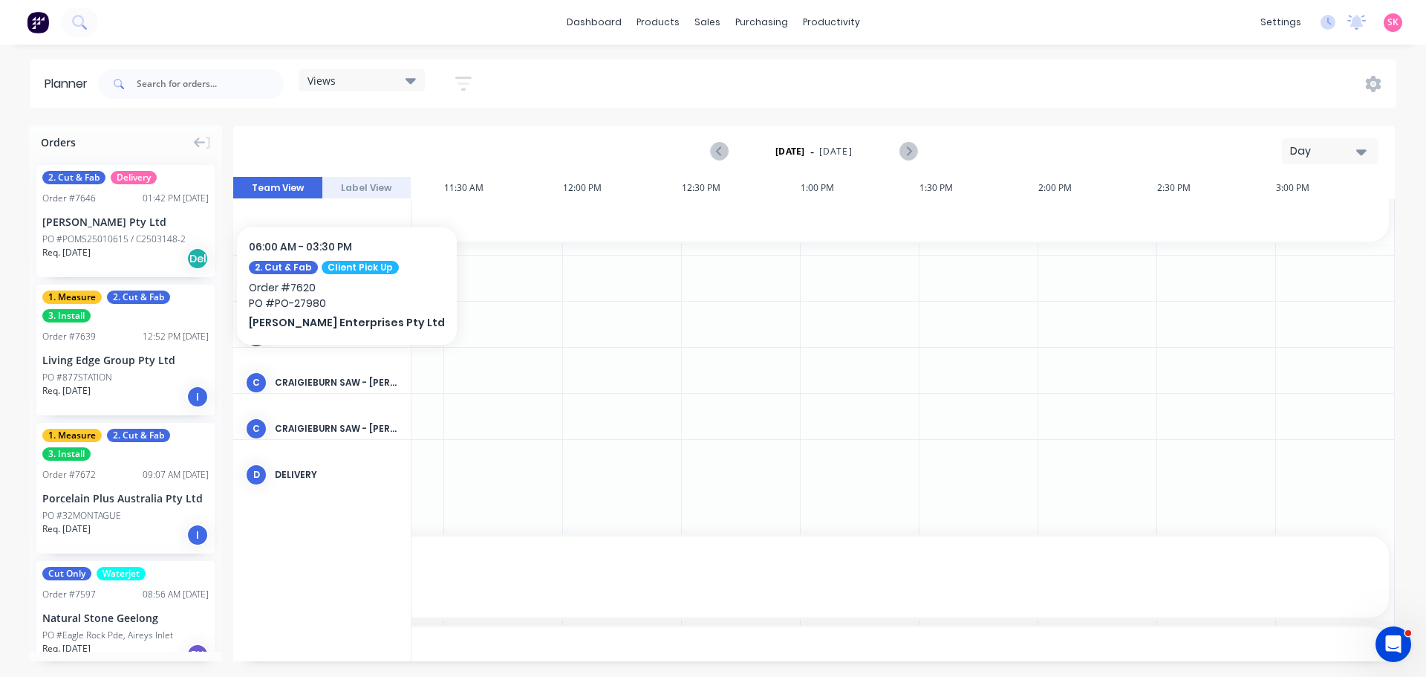
scroll to position [600, 1281]
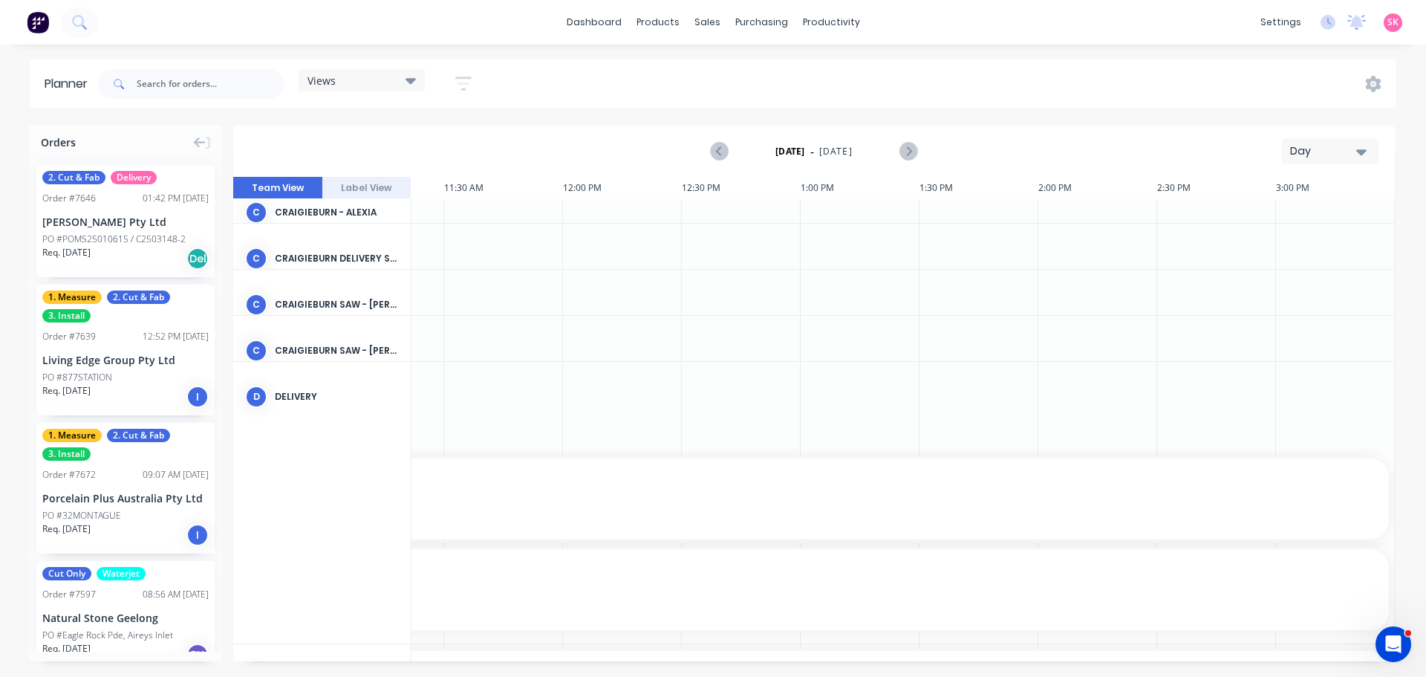
click at [1329, 139] on button "Day" at bounding box center [1330, 151] width 97 height 26
drag, startPoint x: 377, startPoint y: 83, endPoint x: 376, endPoint y: 91, distance: 8.3
click at [377, 82] on div "Views" at bounding box center [362, 80] width 108 height 13
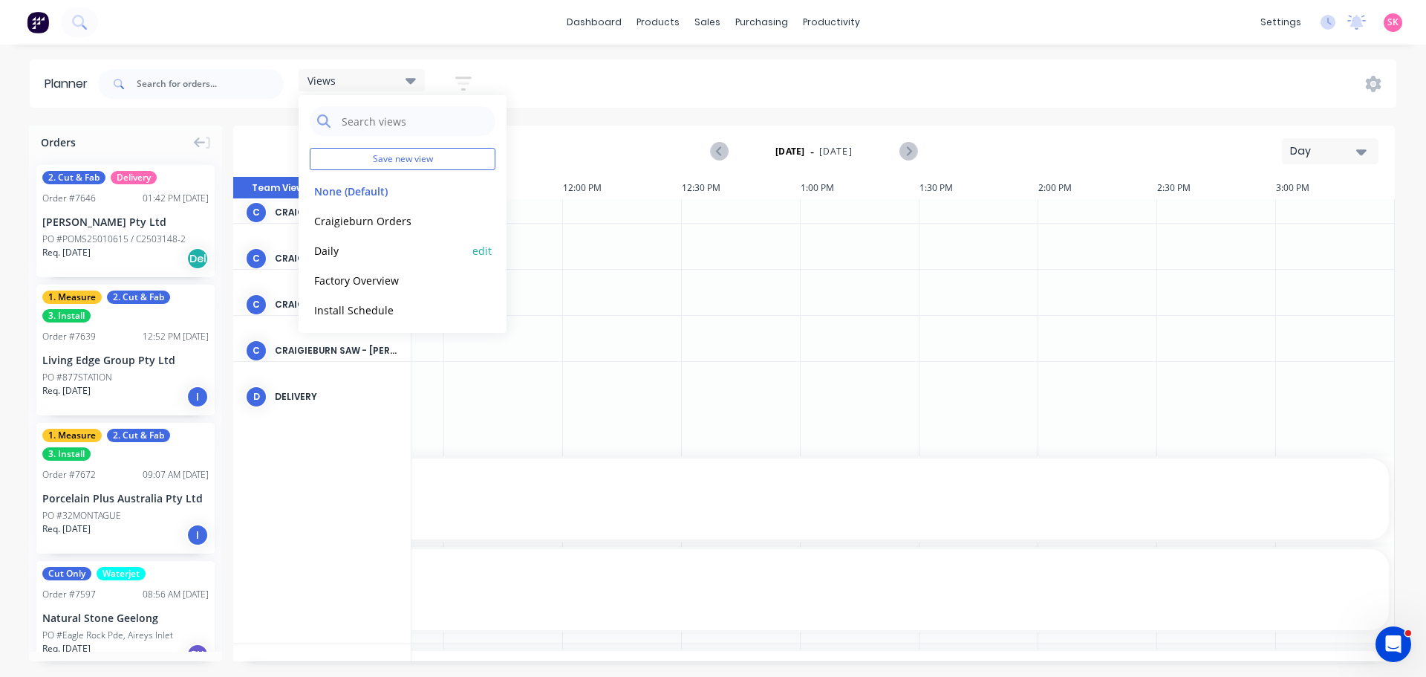
click at [472, 250] on button "edit" at bounding box center [481, 250] width 19 height 16
click at [541, 159] on div "Set as your default view" at bounding box center [618, 155] width 178 height 16
click at [550, 159] on label "Set as your default view" at bounding box center [609, 155] width 119 height 16
click at [539, 159] on input "Set as your default view" at bounding box center [535, 154] width 12 height 14
checkbox input "true"
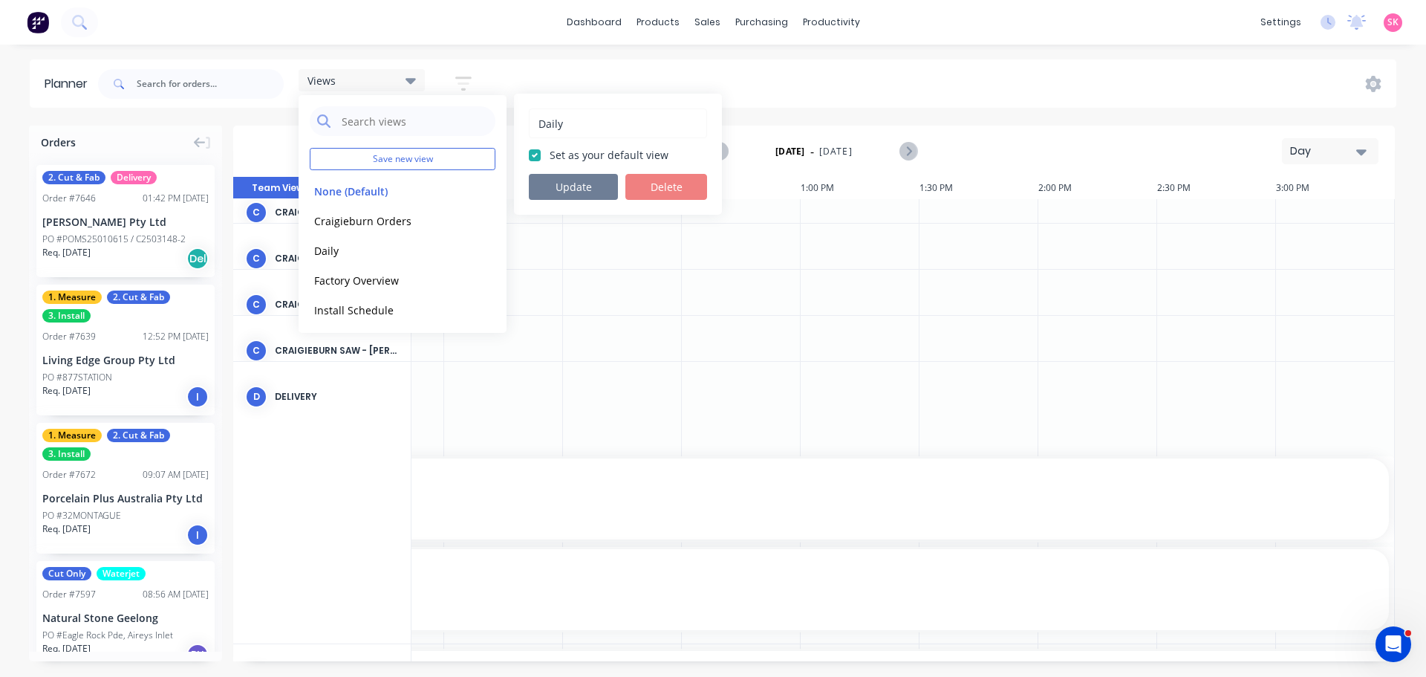
click at [550, 181] on button "Update" at bounding box center [573, 187] width 89 height 26
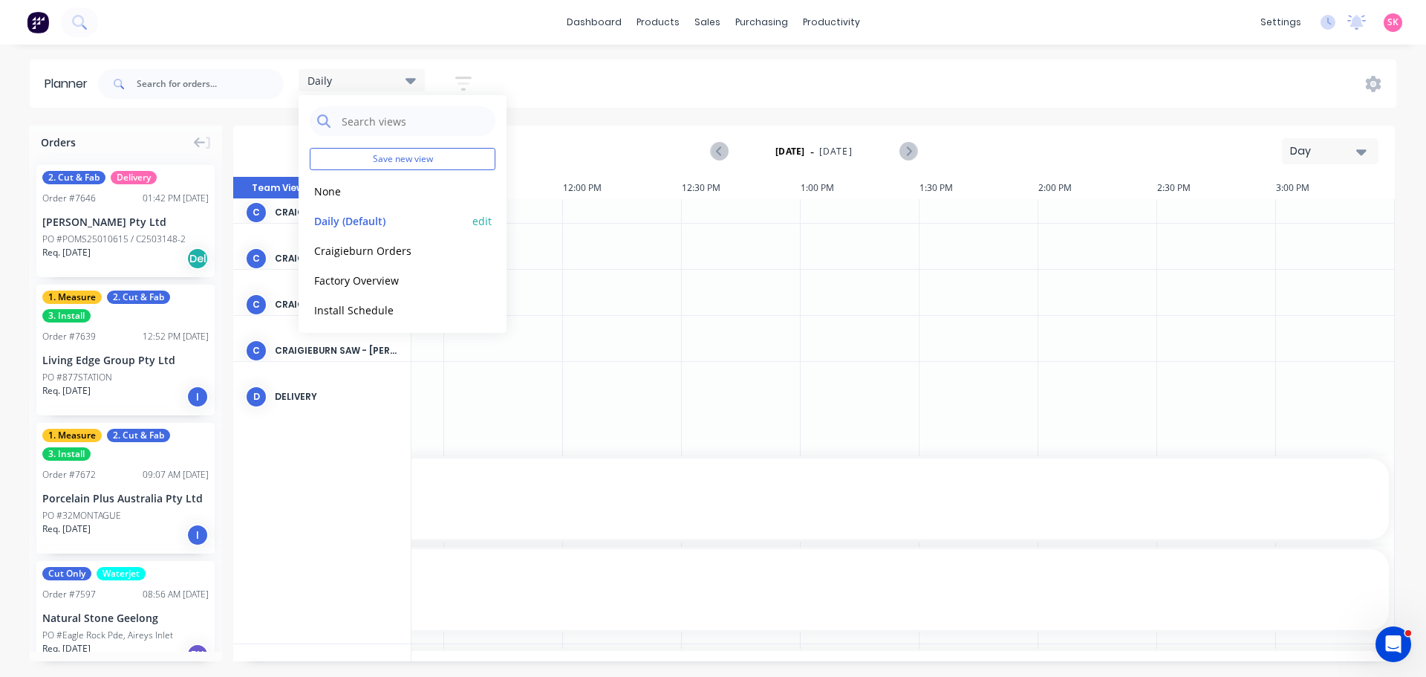
click at [394, 220] on button "Daily (Default)" at bounding box center [389, 220] width 158 height 17
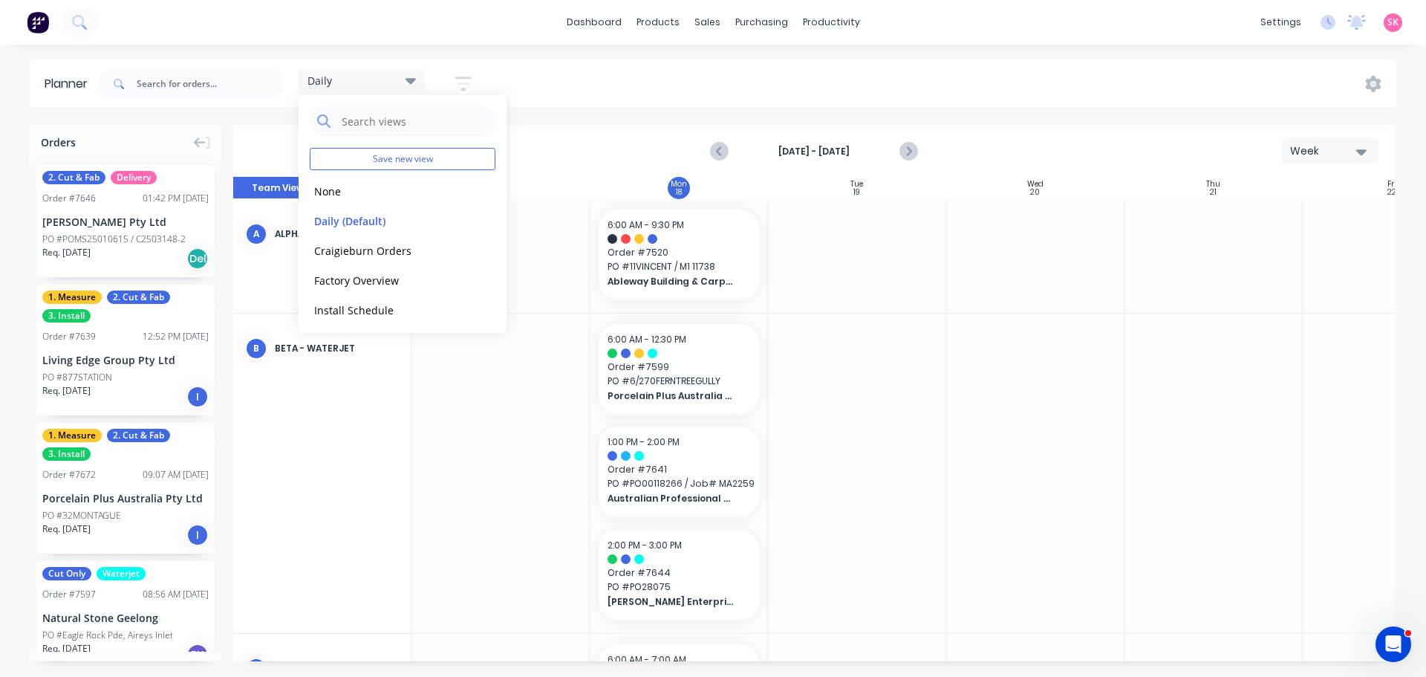
scroll to position [0, 1]
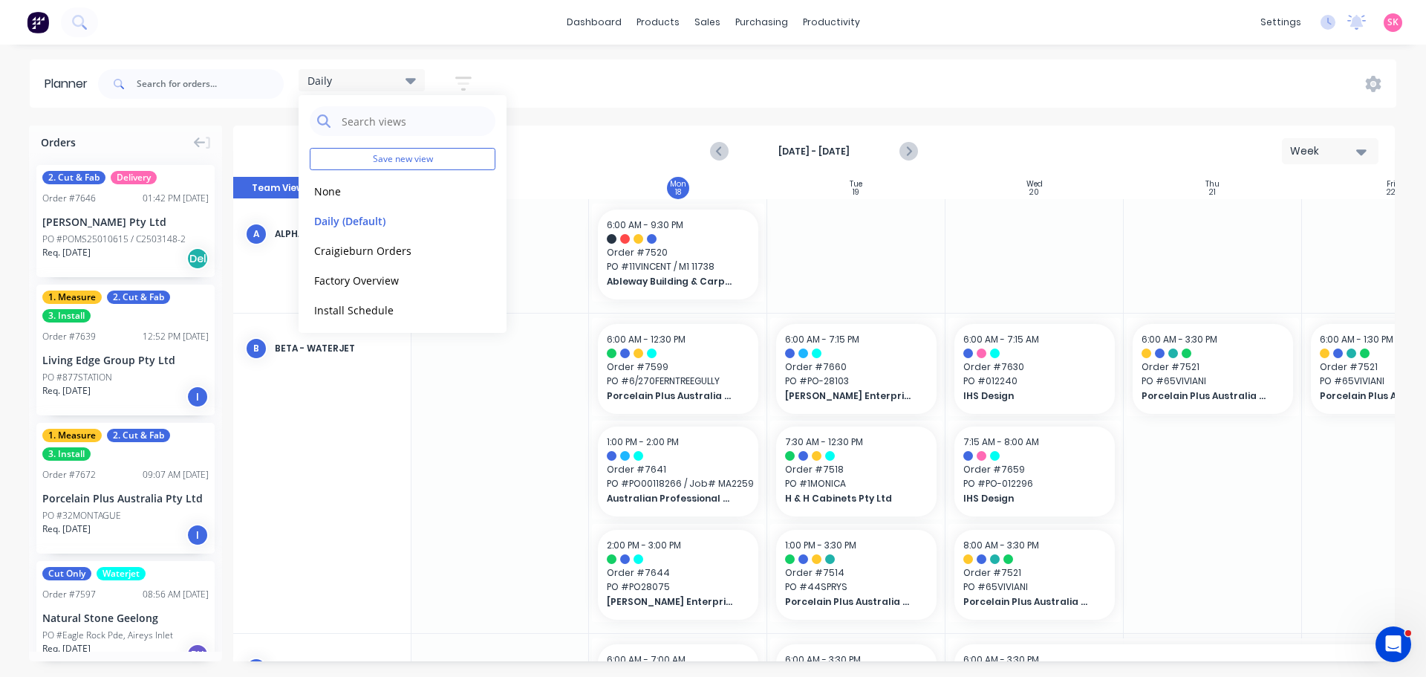
drag, startPoint x: 702, startPoint y: 83, endPoint x: 1013, endPoint y: 152, distance: 318.0
click at [704, 83] on div "Daily Save new view None edit Daily (Default) edit Craigieburn Orders edit Fact…" at bounding box center [746, 84] width 1302 height 45
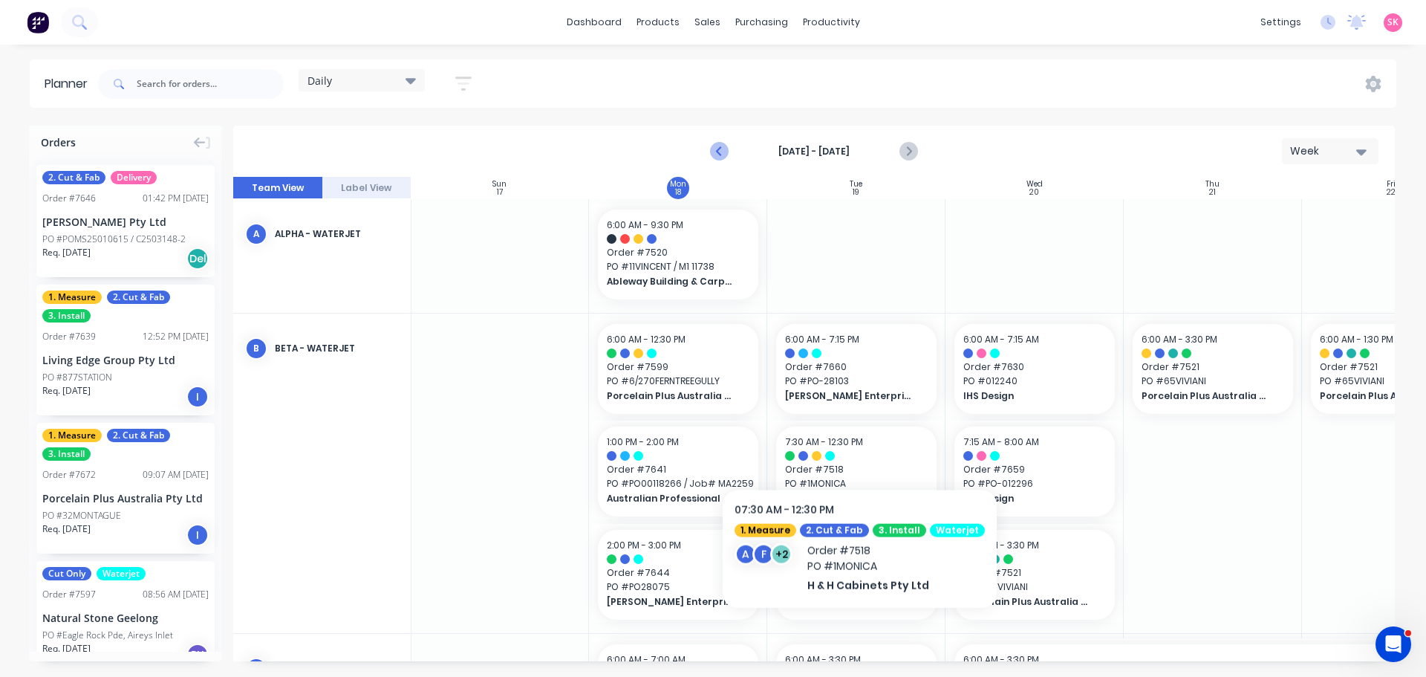
click at [715, 158] on icon "Previous page" at bounding box center [720, 152] width 18 height 18
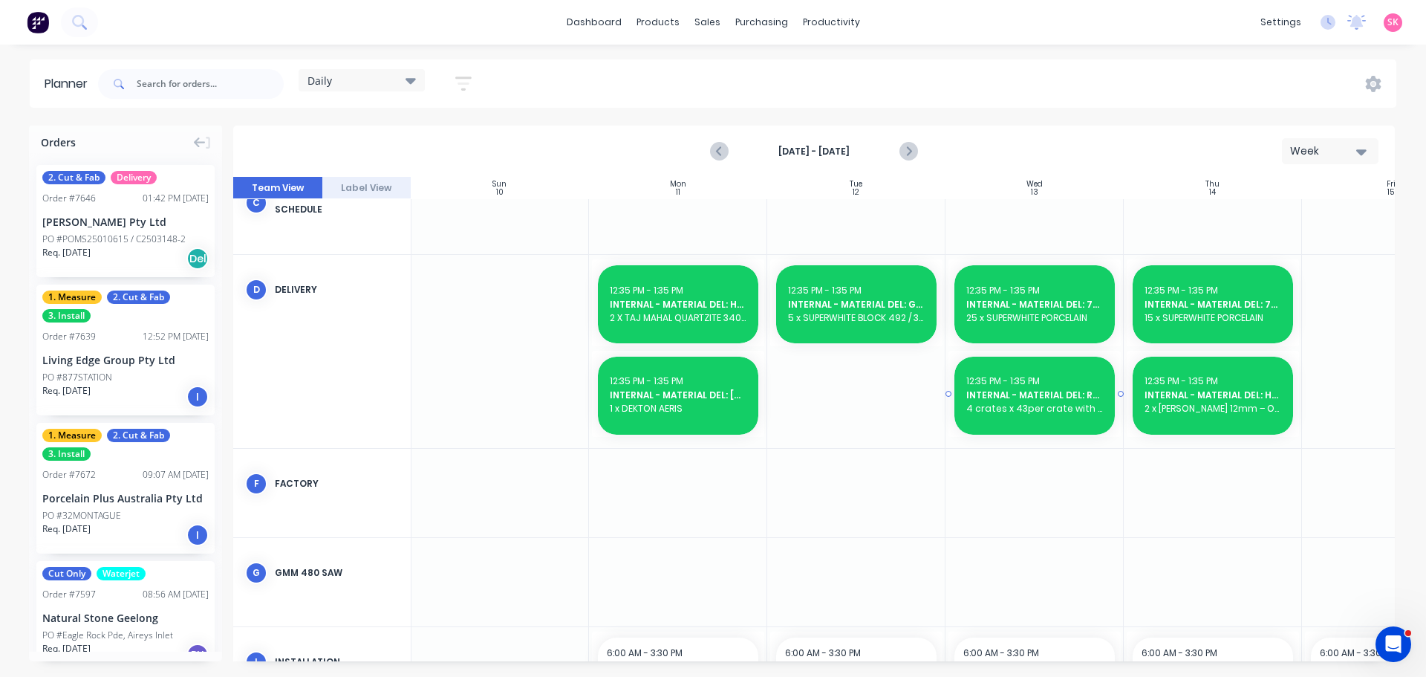
scroll to position [371, 1]
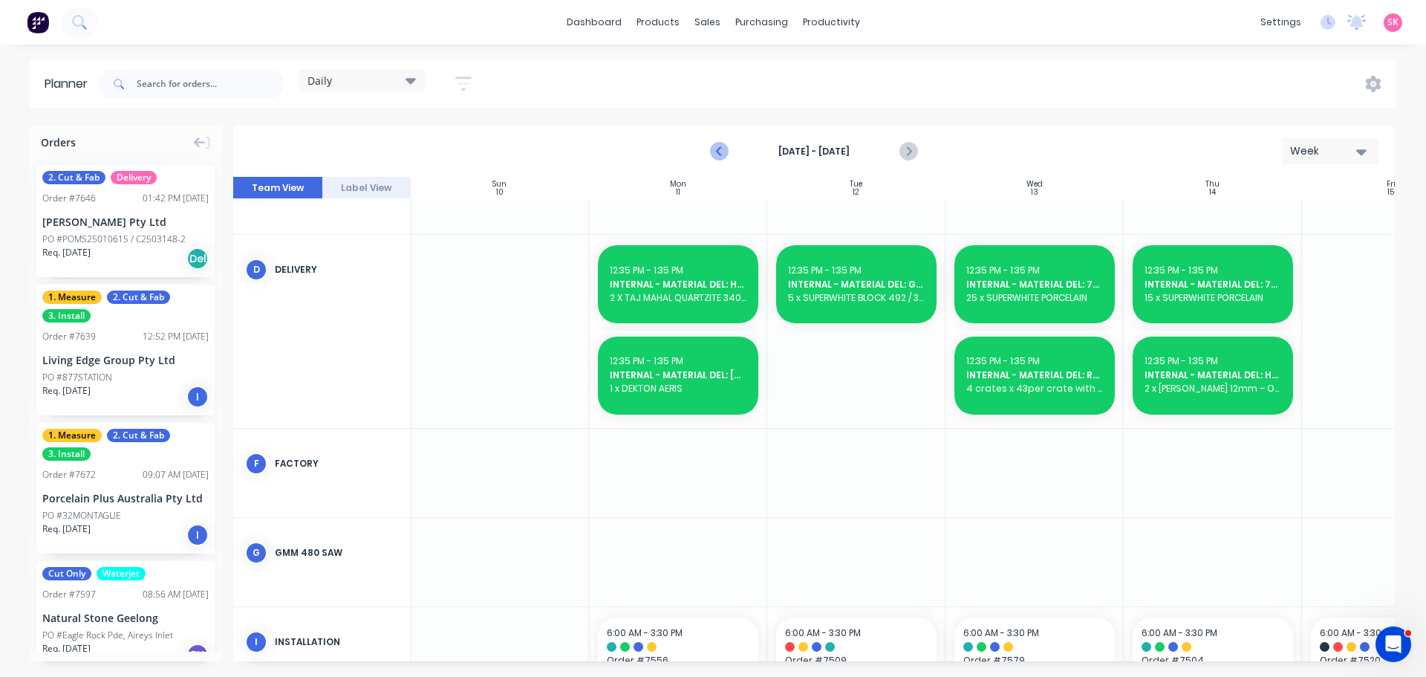
click at [716, 156] on icon "Previous page" at bounding box center [720, 152] width 18 height 18
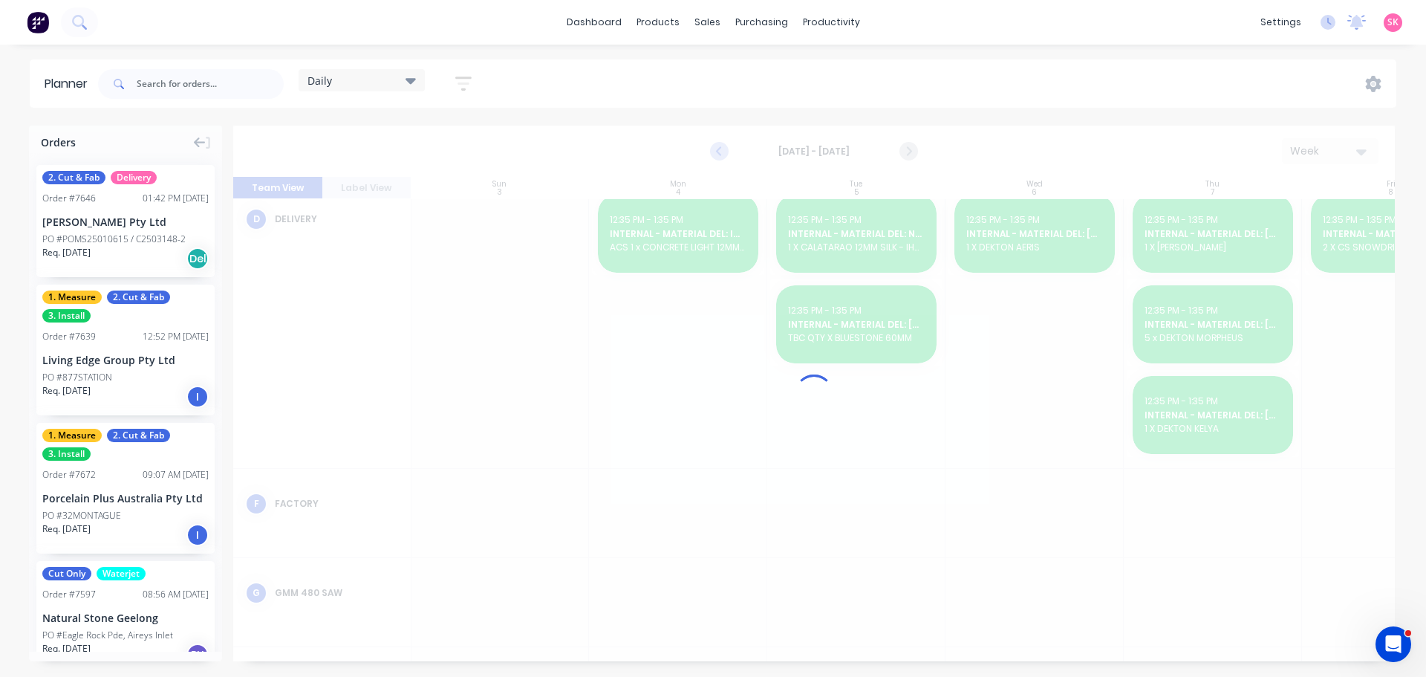
scroll to position [321, 1]
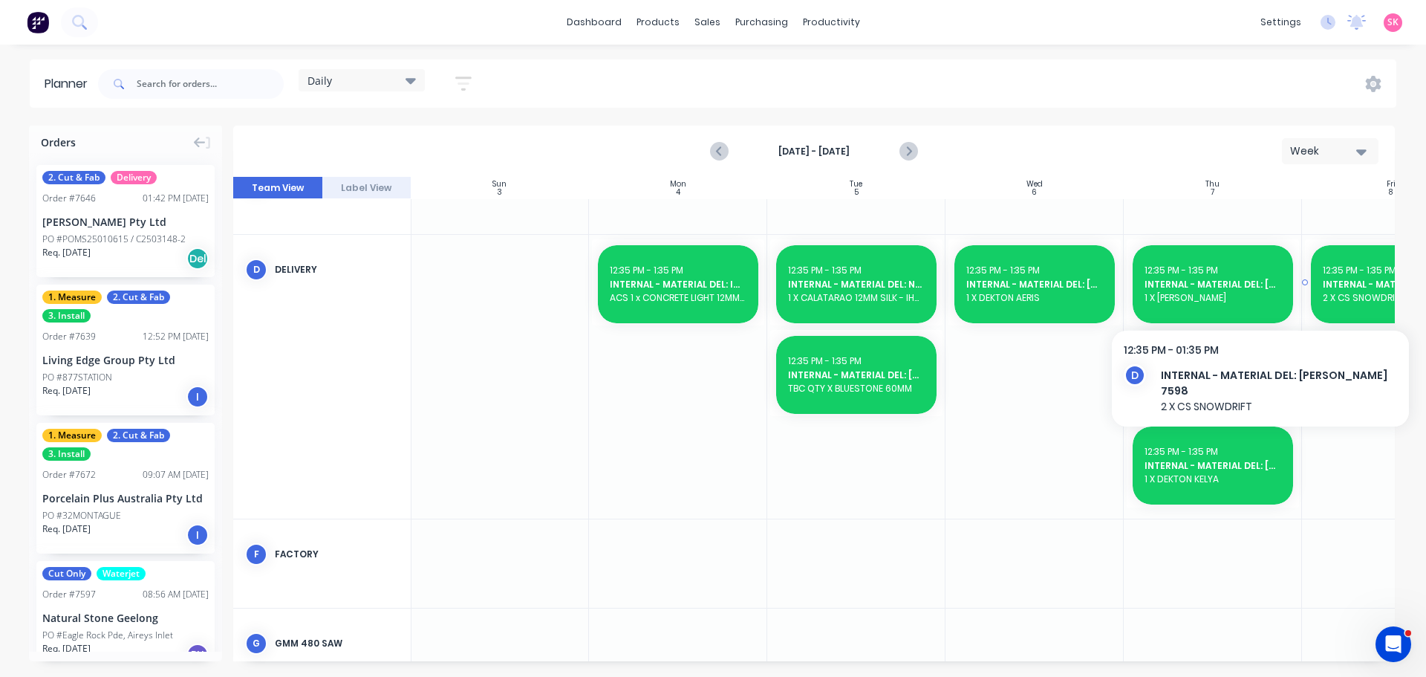
click at [1322, 264] on div "12:35 PM - 1:35 PM INTERNAL - MATERIAL DEL: MARBUT 7598 2 X CS SNOWDRIFT" at bounding box center [1391, 284] width 160 height 78
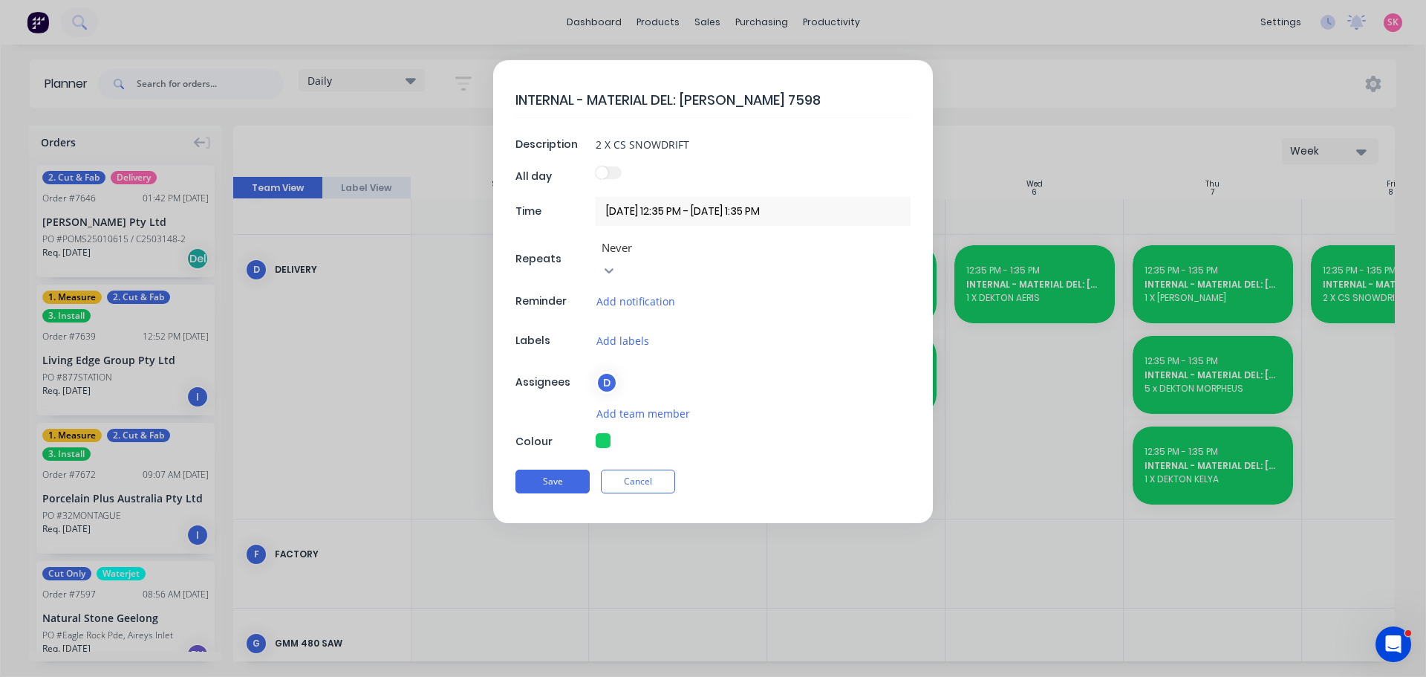
click at [1333, 293] on form "INTERNAL - MATERIAL DEL: MARBUT 7598 Description 2 X CS SNOWDRIFT All day Time …" at bounding box center [713, 291] width 1395 height 463
click at [636, 470] on button "Cancel" at bounding box center [638, 482] width 74 height 24
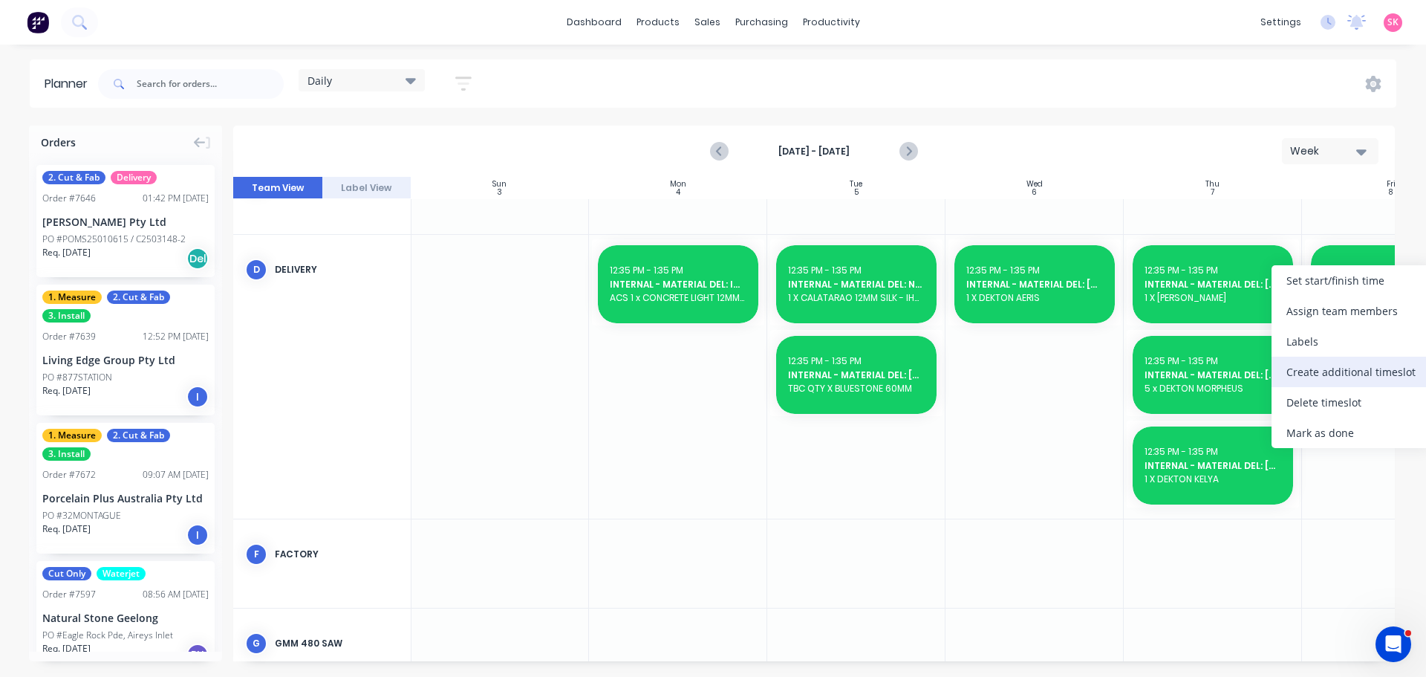
click at [1366, 367] on div "Create additional timeslot" at bounding box center [1351, 372] width 159 height 30
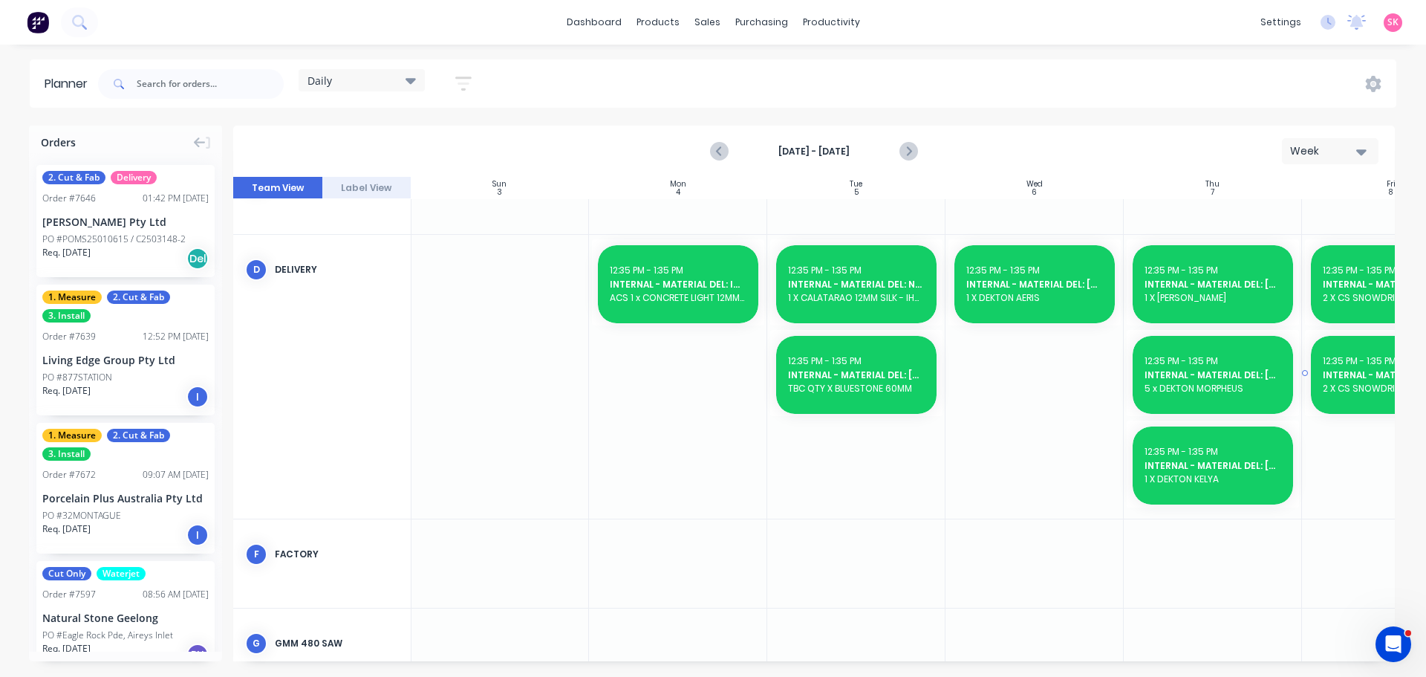
click at [1362, 360] on span "12:35 PM - 1:35 PM" at bounding box center [1360, 360] width 74 height 13
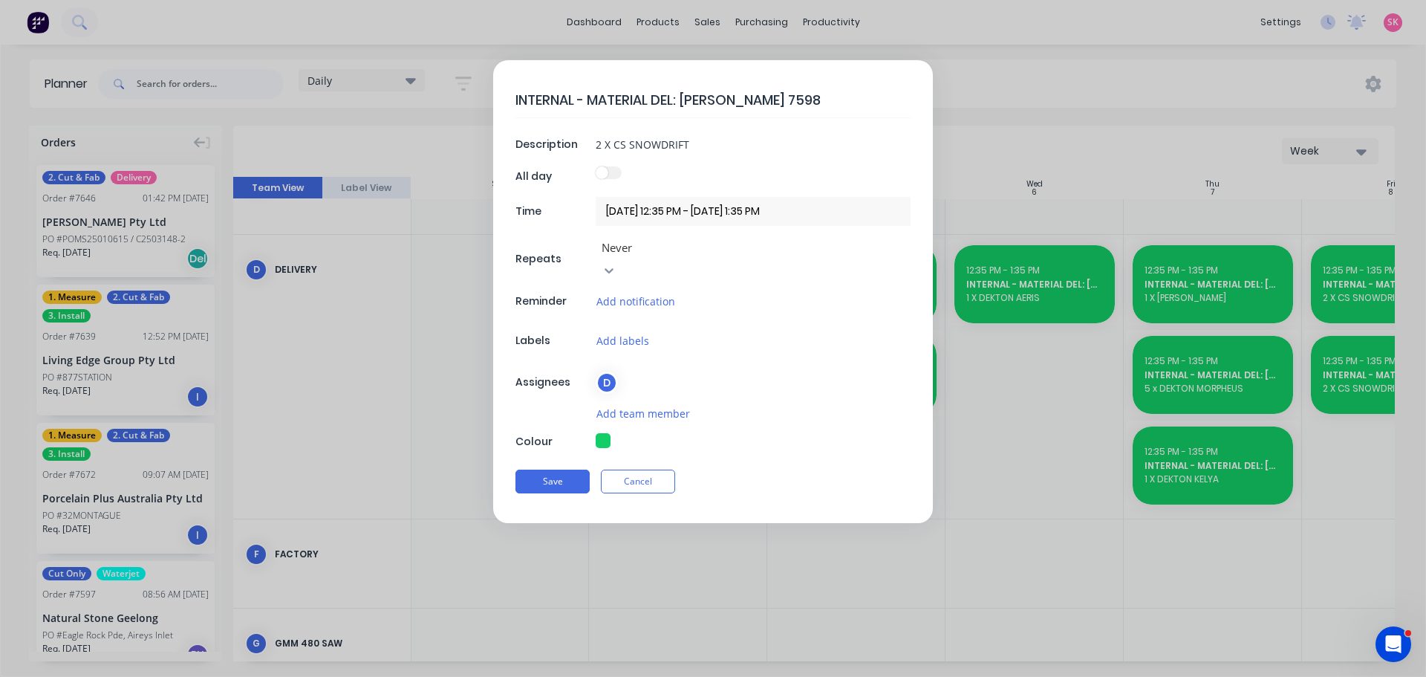
click at [646, 205] on input "08/08/2025 12:35 PM - 08/08/2025 1:35 PM" at bounding box center [753, 211] width 315 height 29
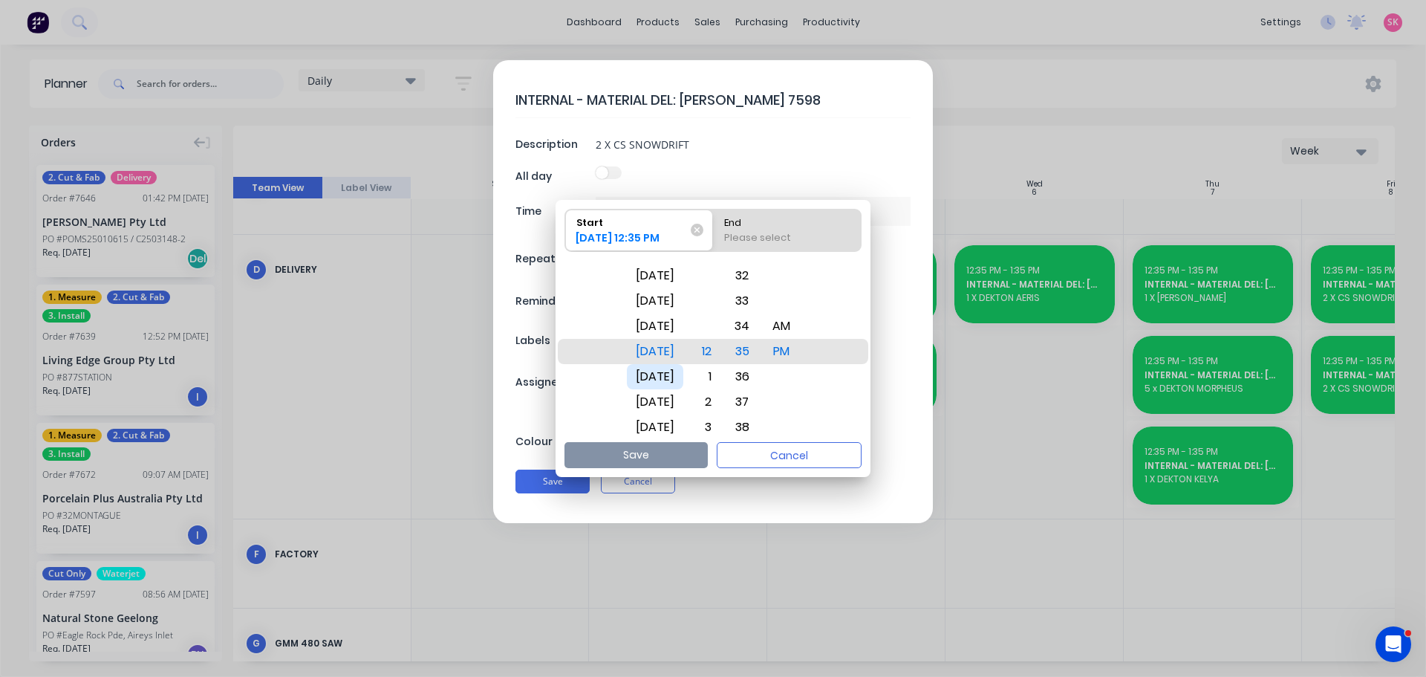
click at [683, 381] on div "Tue Aug 19" at bounding box center [655, 376] width 56 height 25
click at [766, 231] on div "Please select" at bounding box center [787, 240] width 138 height 21
click at [714, 231] on input "End Please select" at bounding box center [713, 231] width 1 height 42
radio input "true"
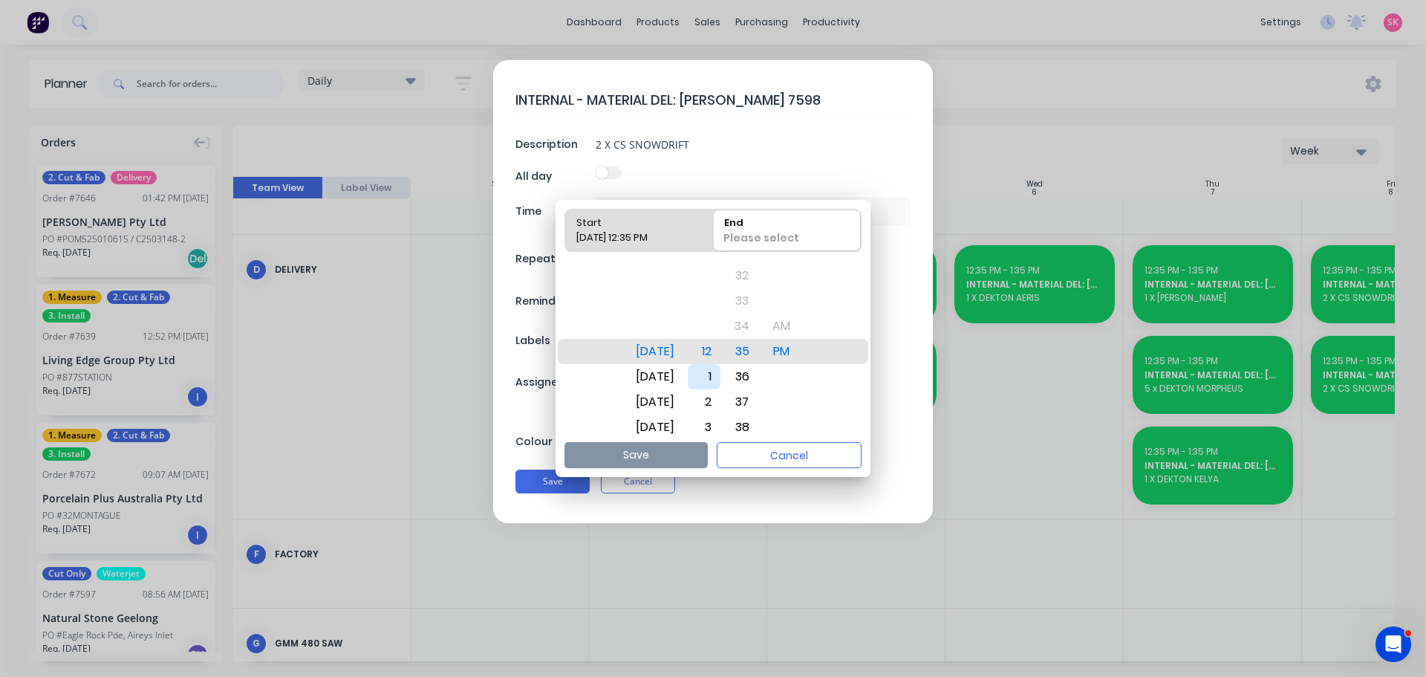
click at [721, 374] on div "1" at bounding box center [704, 376] width 33 height 25
click at [660, 450] on button "Save" at bounding box center [636, 455] width 143 height 26
type input "19/08/2025 12:35 PM - 19/08/2025 1:35 PM"
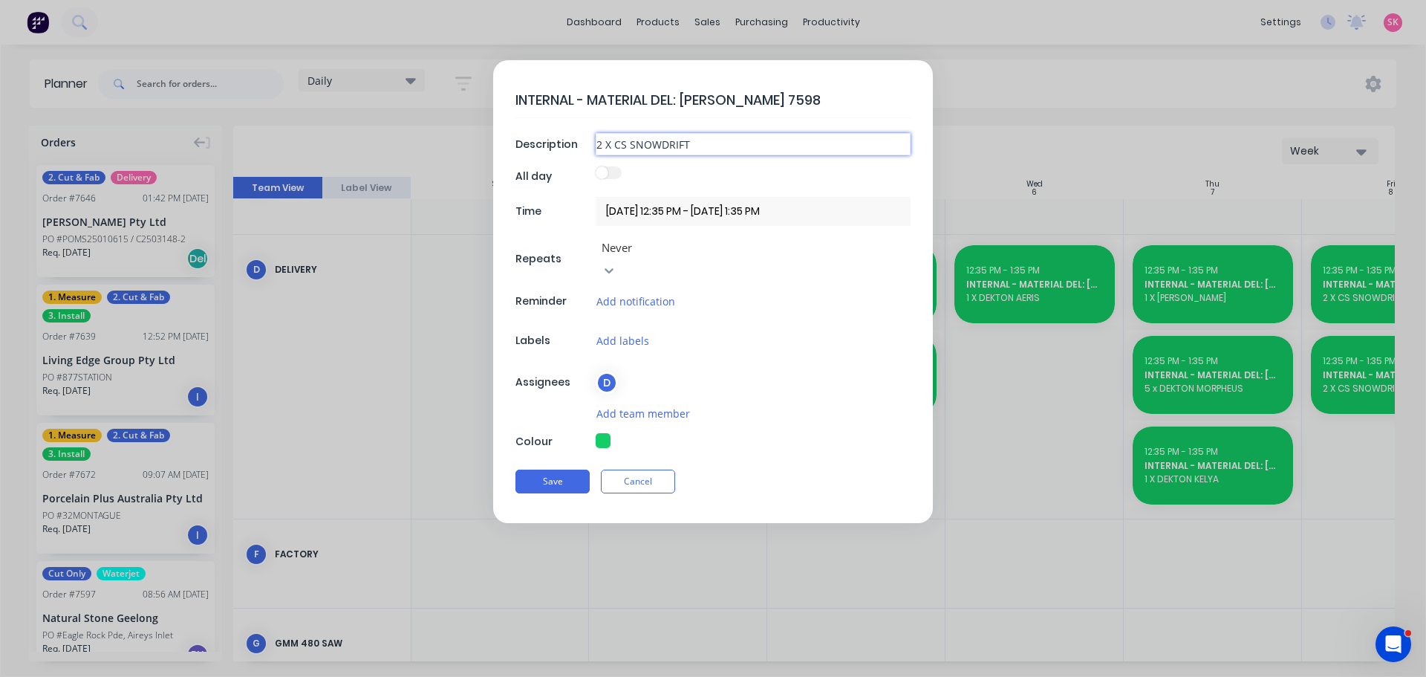
click at [602, 146] on input "2 X CS SNOWDRIFT" at bounding box center [753, 144] width 315 height 22
type input "1 X CS SNOWDRIFT"
click at [782, 109] on textarea "INTERNAL - MATERIAL DEL: MARBUT 7598" at bounding box center [713, 99] width 395 height 35
type textarea "INTERNAL - MATERIAL DEL: MARBUT 7646"
click at [717, 140] on input "1 X CS SNOWDRIFT" at bounding box center [753, 144] width 315 height 22
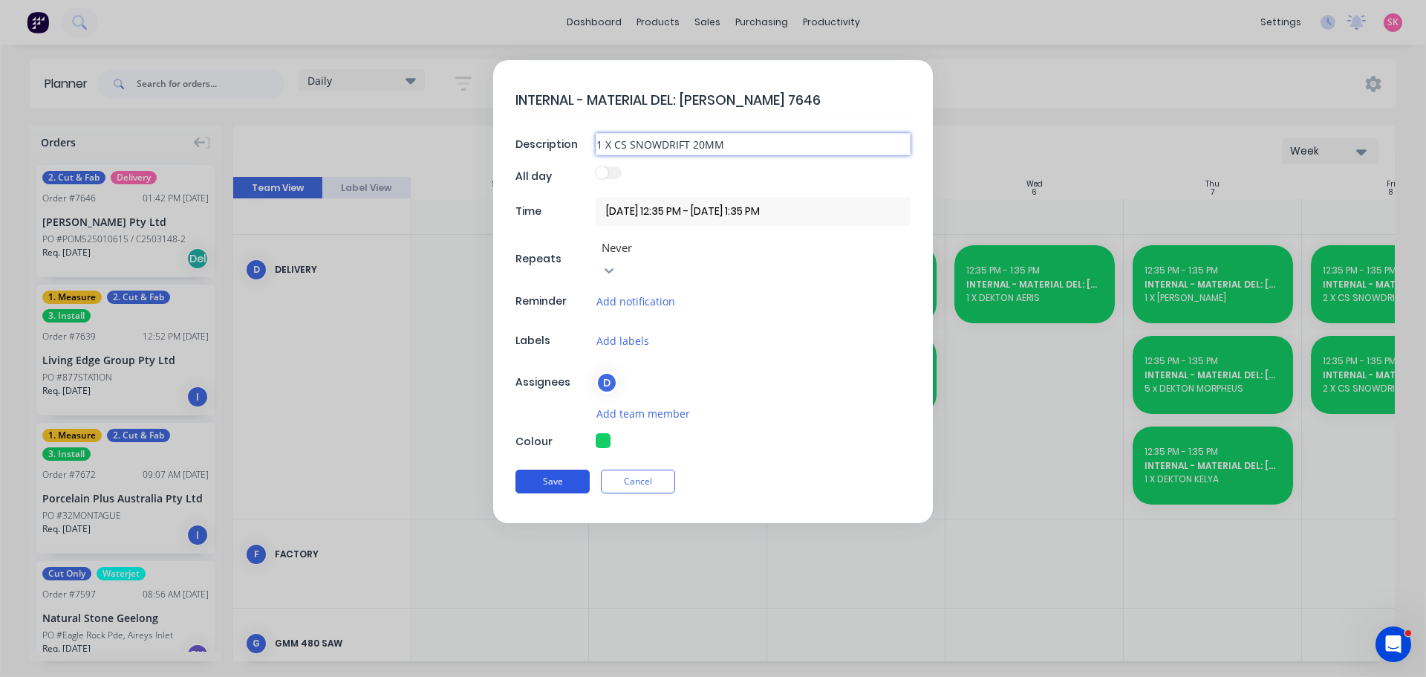
type input "1 X CS SNOWDRIFT 20MM"
click at [552, 470] on button "Save" at bounding box center [553, 482] width 74 height 24
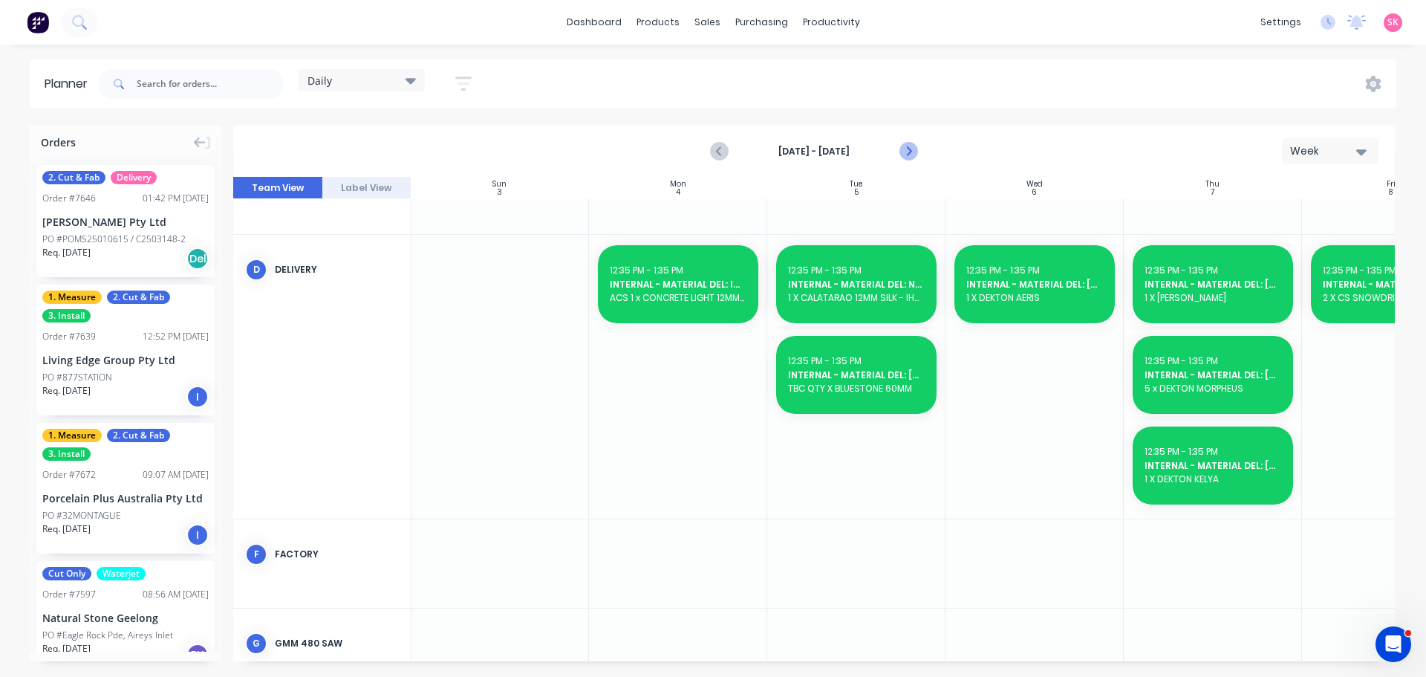
click at [903, 151] on icon "Next page" at bounding box center [908, 152] width 18 height 18
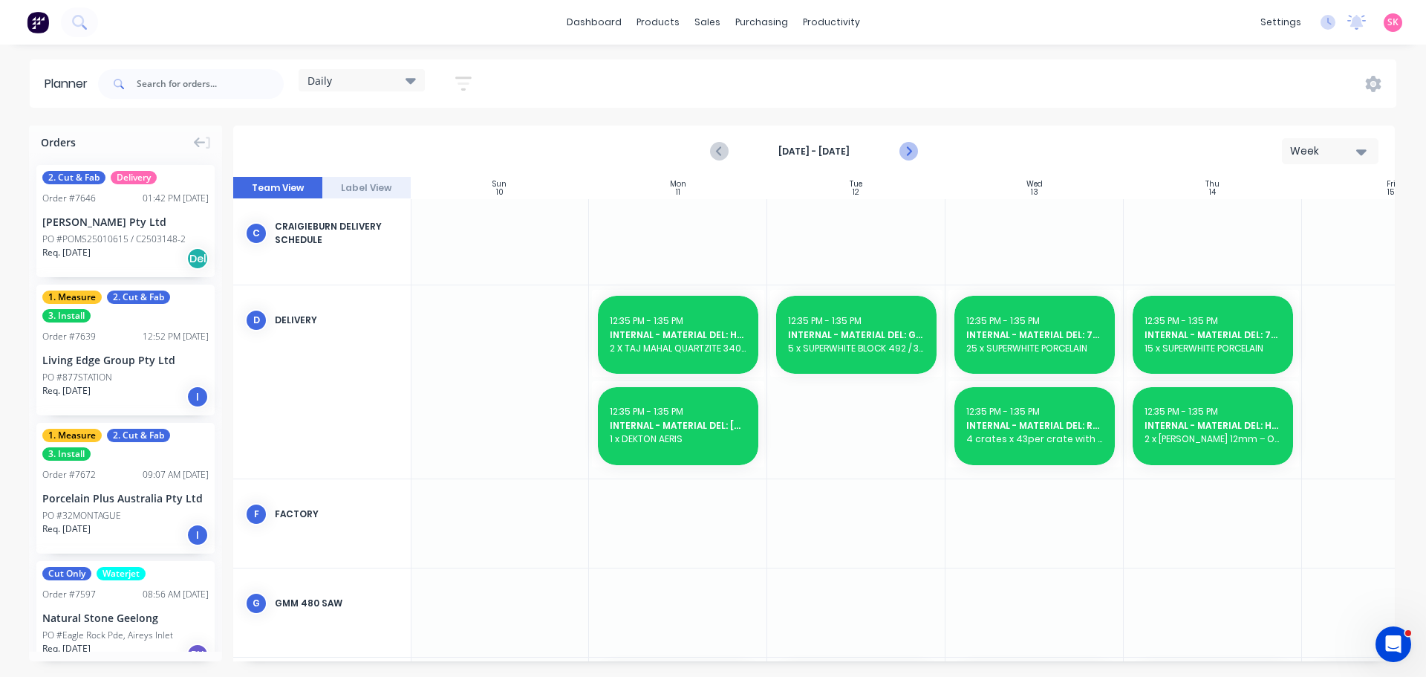
click at [903, 151] on icon "Next page" at bounding box center [908, 152] width 18 height 18
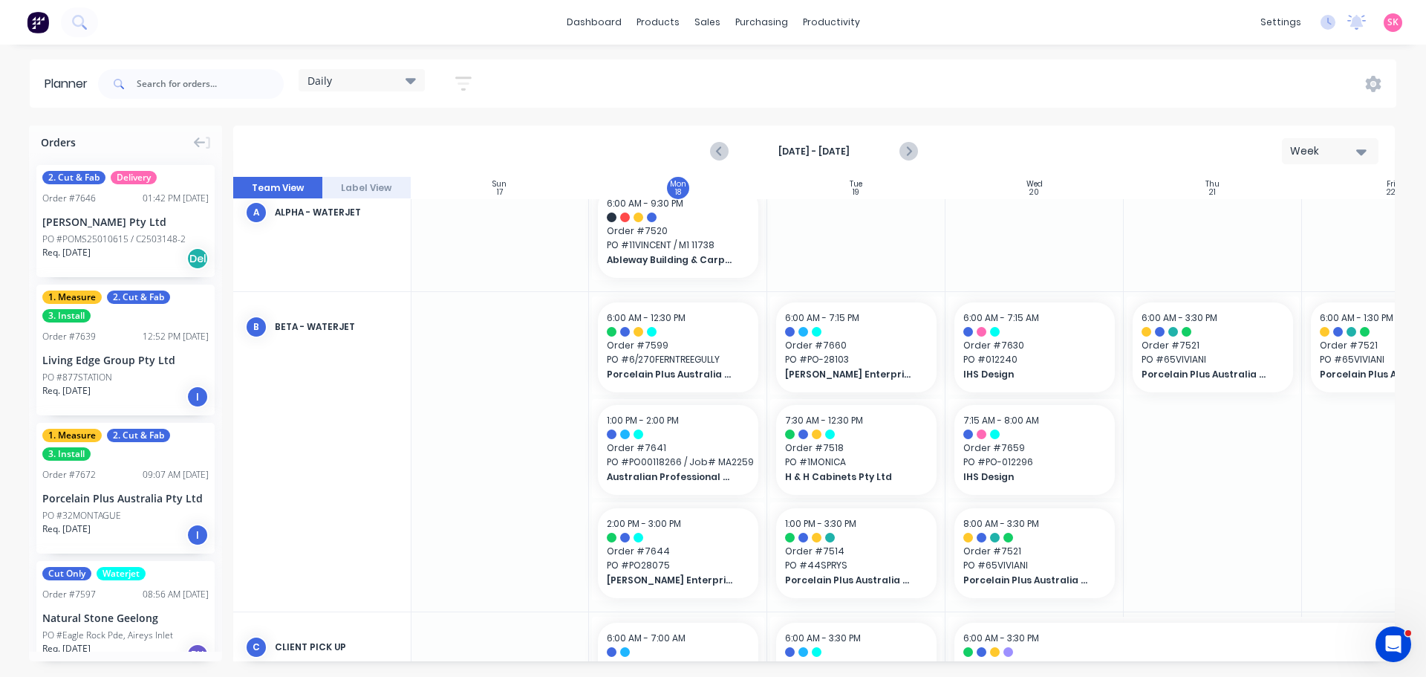
scroll to position [0, 1]
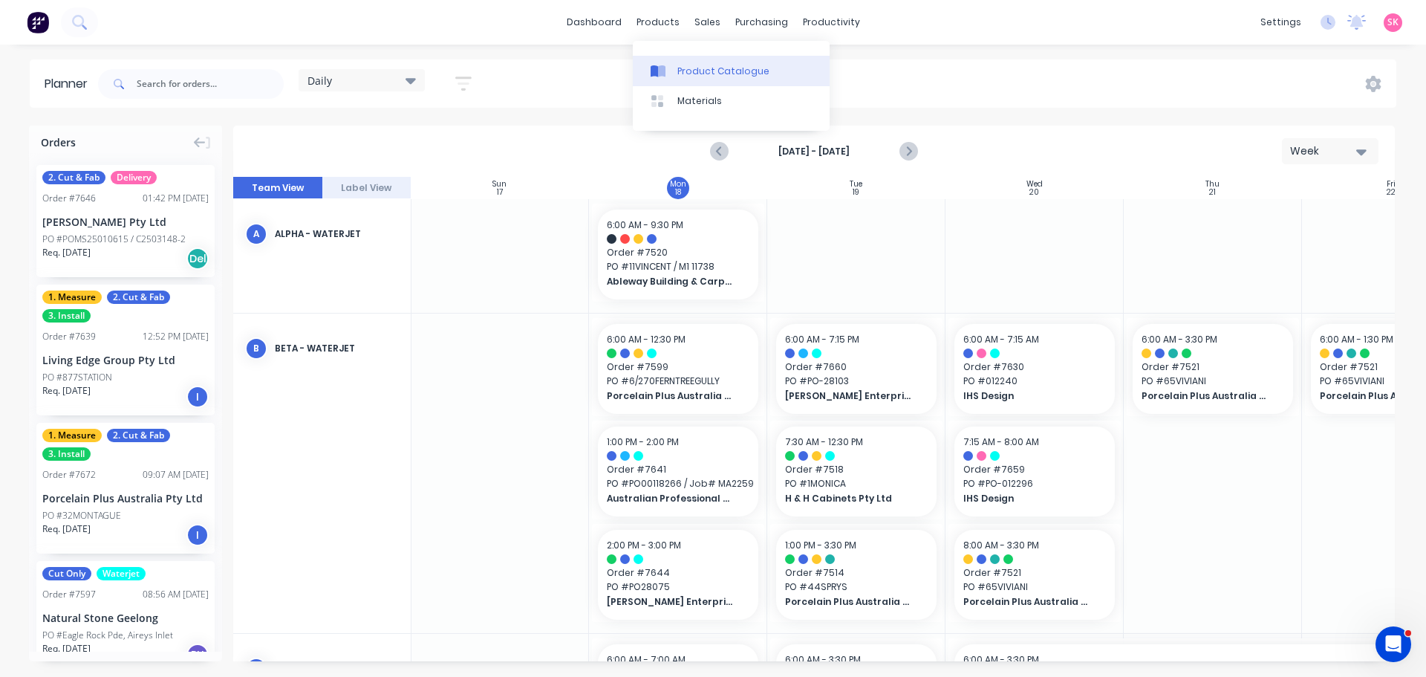
click at [689, 65] on div "Product Catalogue" at bounding box center [724, 71] width 92 height 13
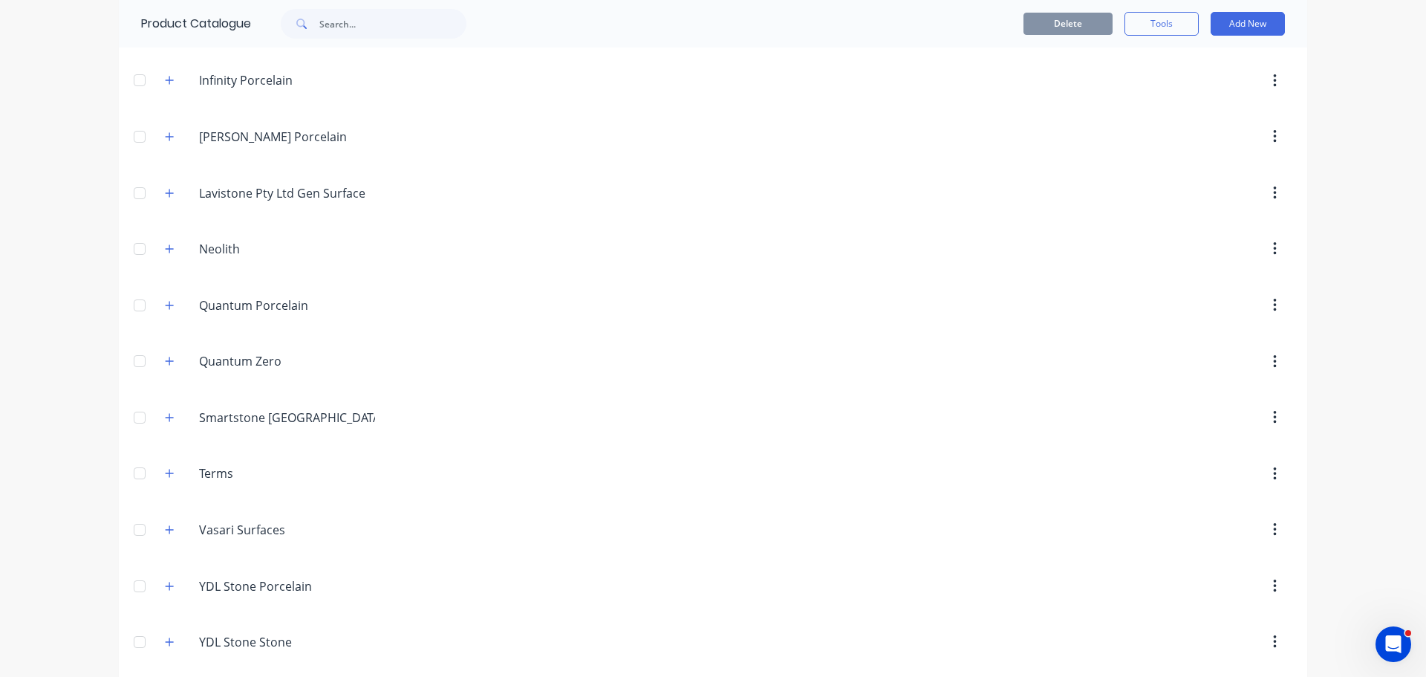
scroll to position [785, 0]
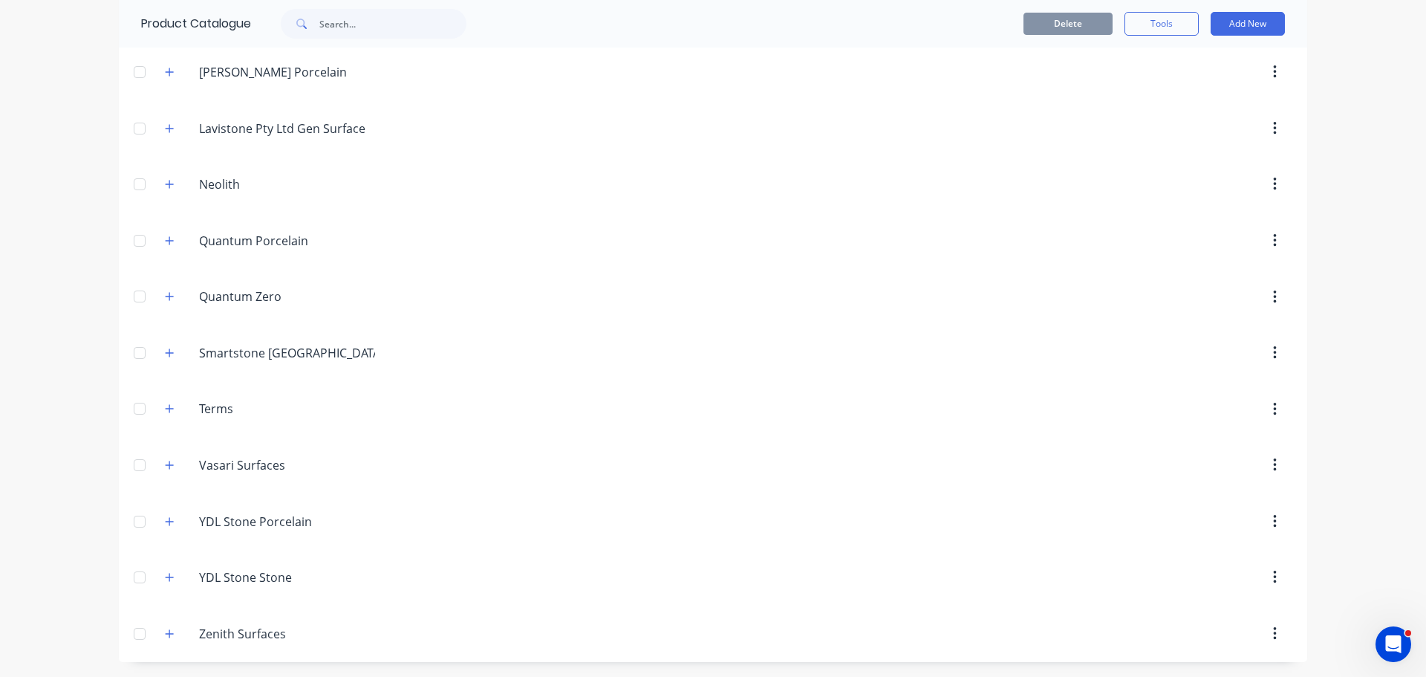
click at [143, 573] on div at bounding box center [140, 577] width 30 height 30
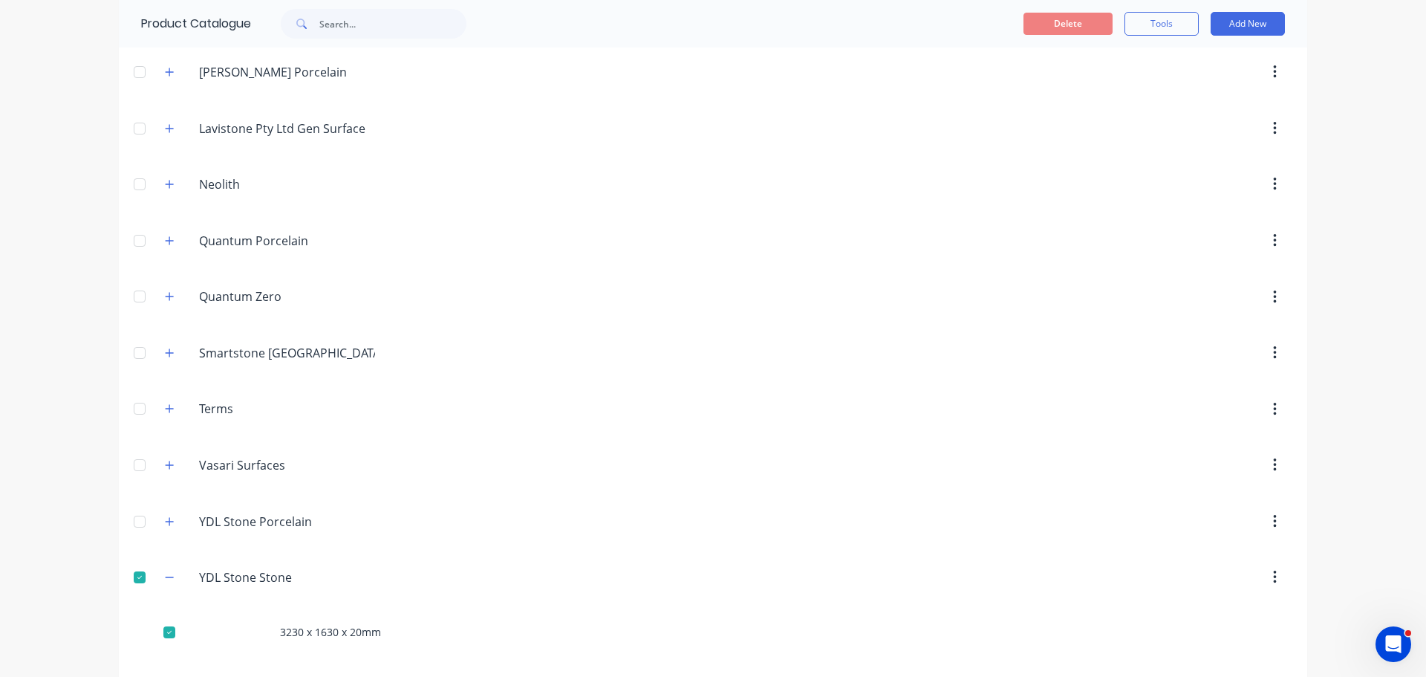
click at [139, 575] on div at bounding box center [140, 577] width 30 height 30
click at [166, 577] on icon "button" at bounding box center [170, 577] width 8 height 1
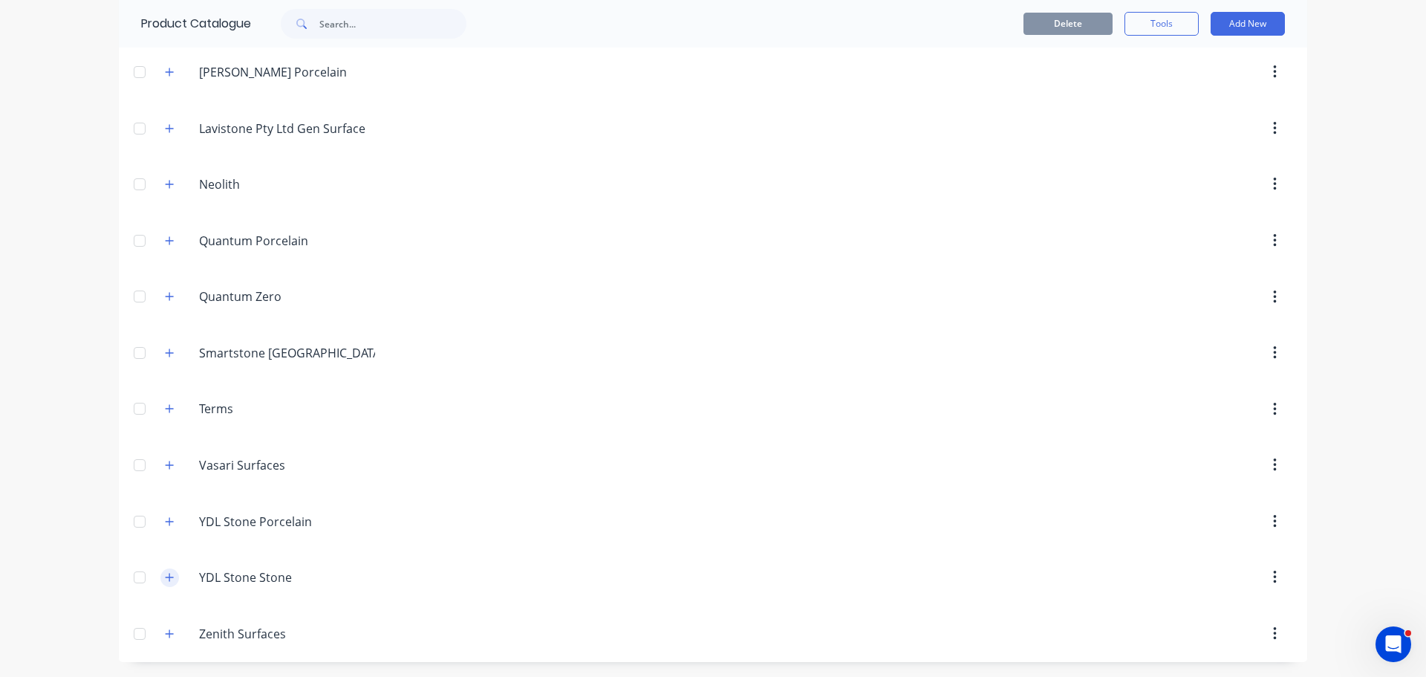
click at [166, 577] on icon "button" at bounding box center [170, 578] width 8 height 8
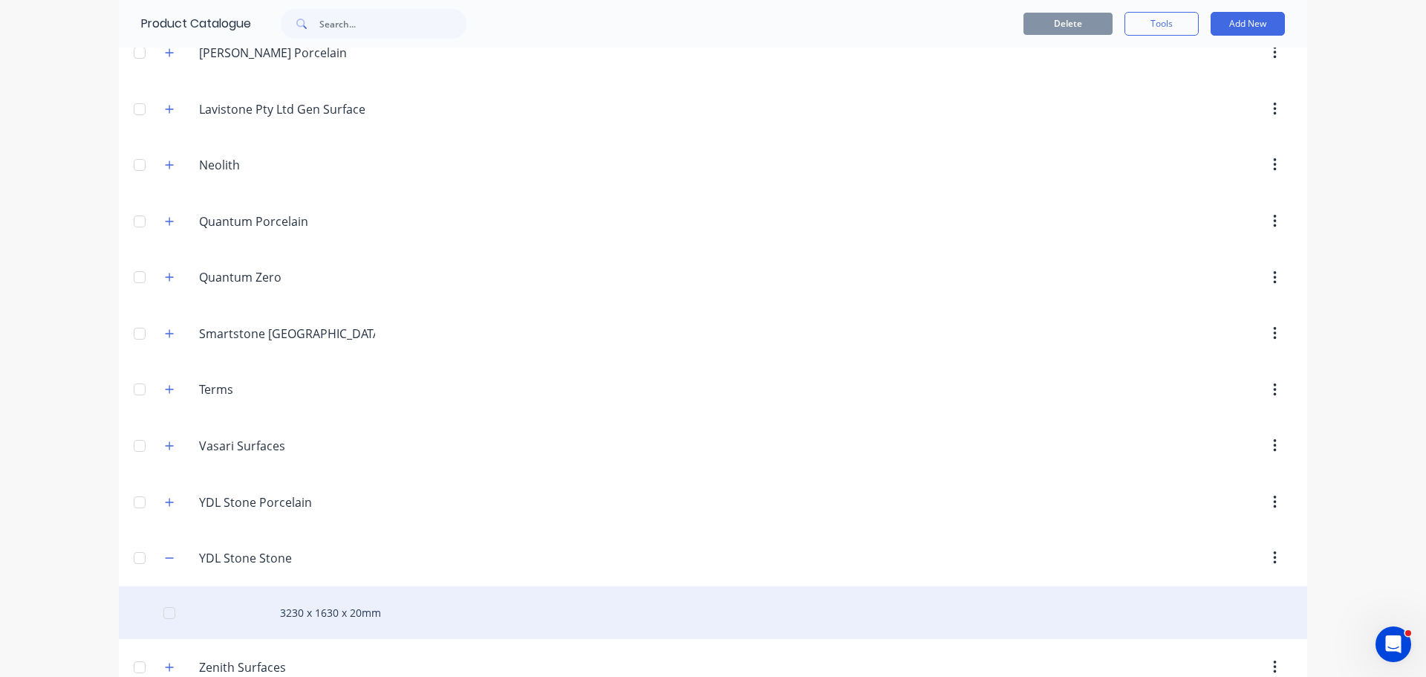
scroll to position [838, 0]
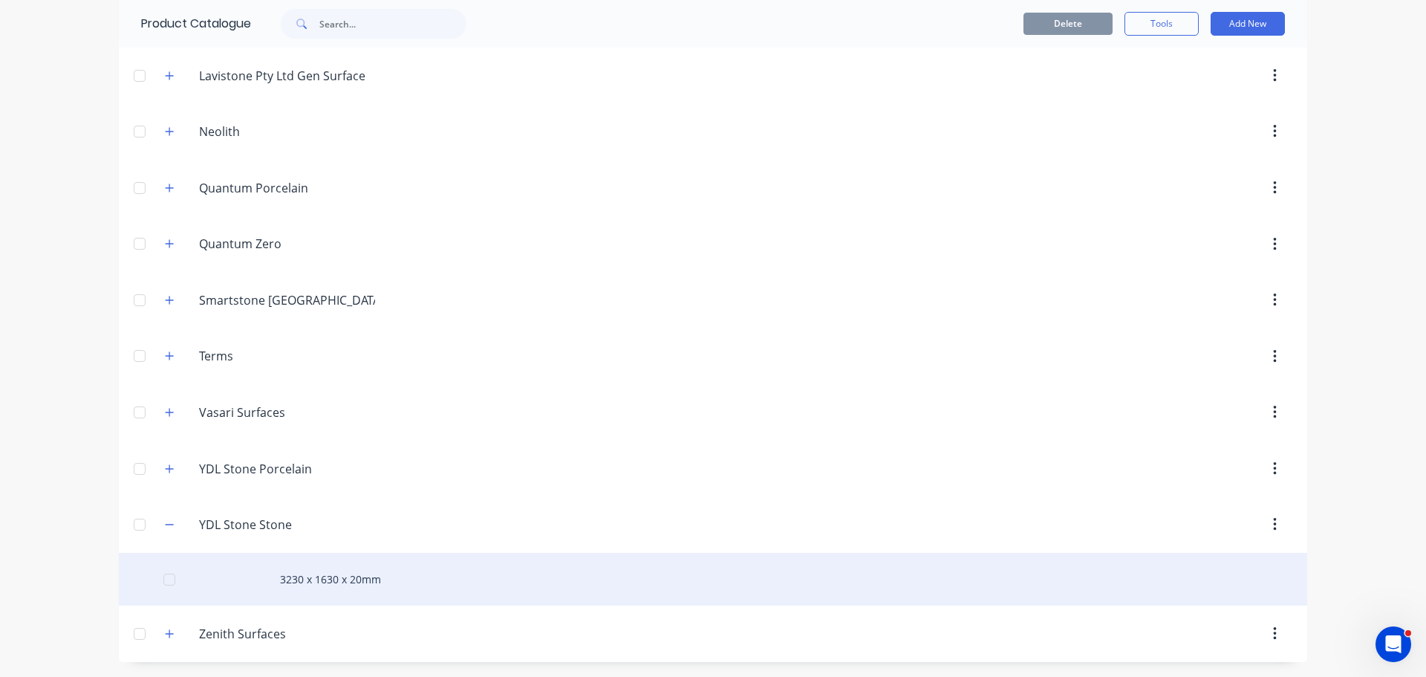
click at [337, 571] on div "3230 x 1630 x 20mm" at bounding box center [713, 579] width 1189 height 53
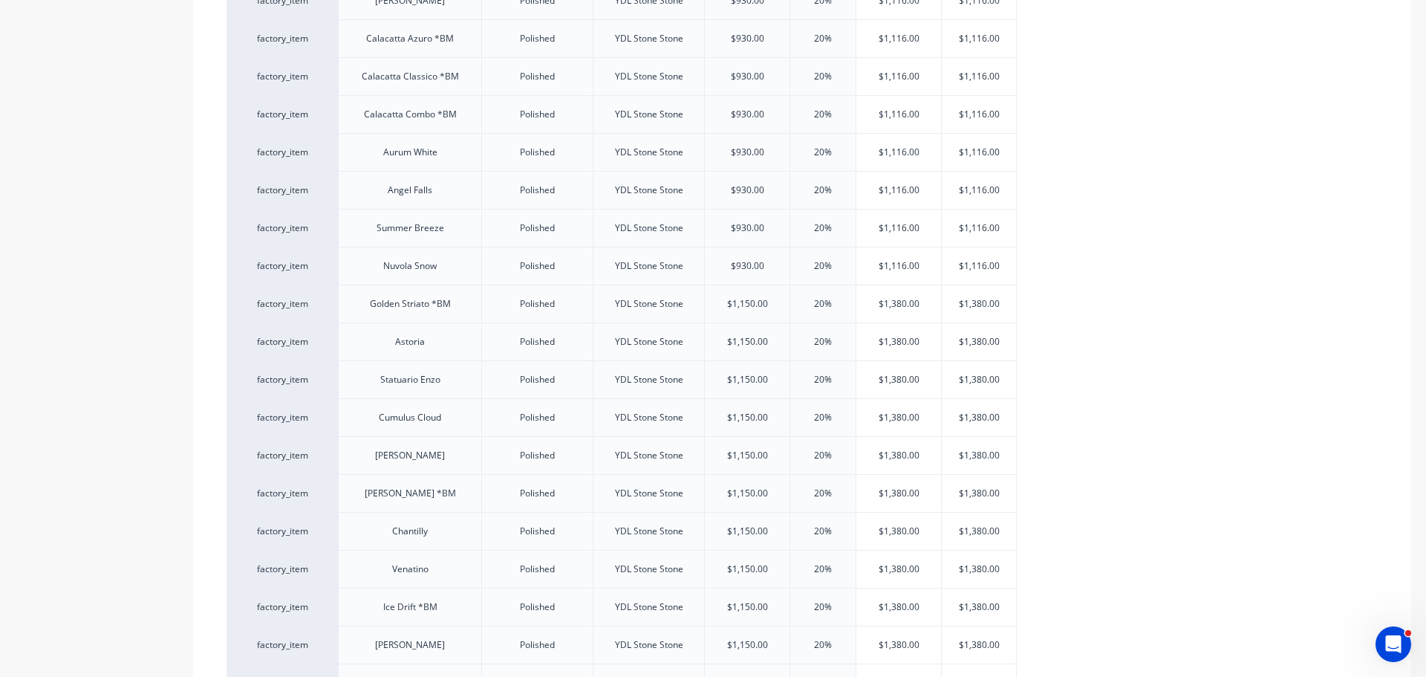
scroll to position [1090, 0]
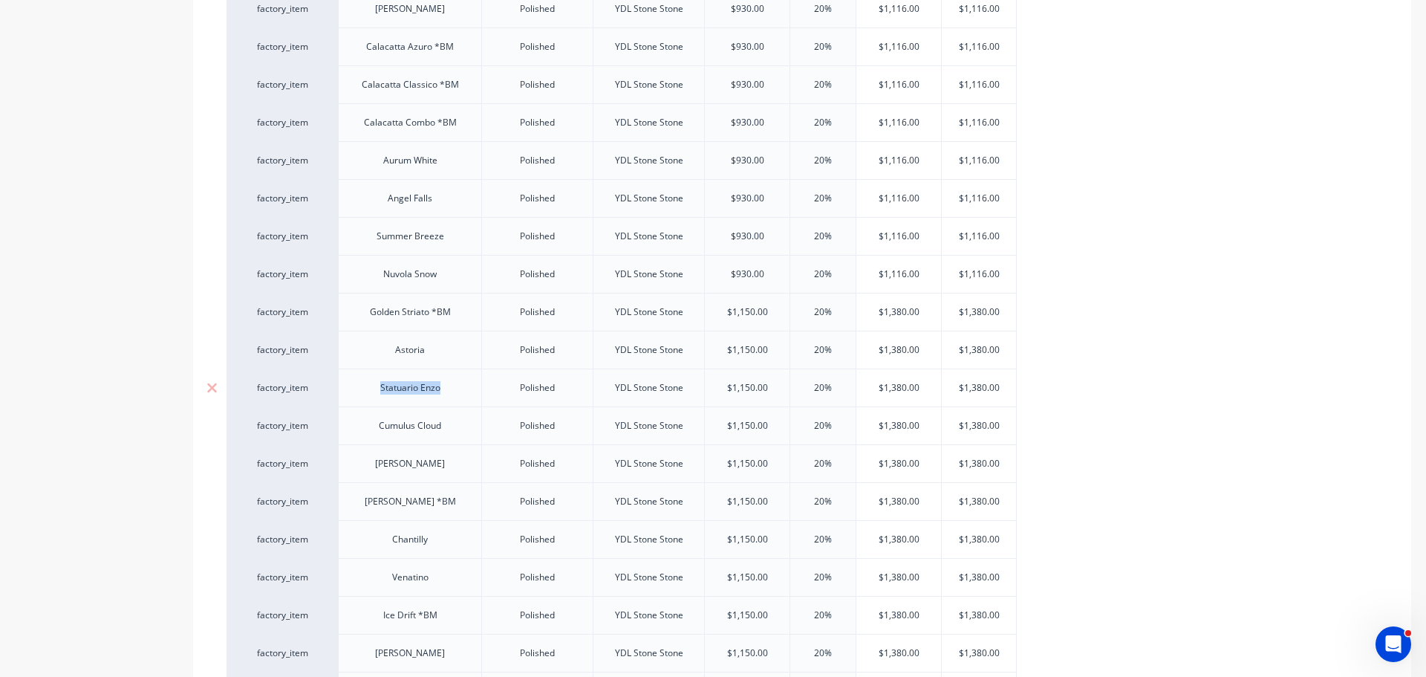
drag, startPoint x: 707, startPoint y: 405, endPoint x: 983, endPoint y: 384, distance: 277.1
click at [984, 381] on div "factory_item Statuario Enzo Polished YDL Stone Stone $1,150.00 20% $1,380.00 $1…" at bounding box center [622, 387] width 790 height 38
click at [1242, 390] on div "factory_item Classic White Polished YDL Stone Stone $450.00 20% $540.00 $540.00…" at bounding box center [803, 142] width 1152 height 1668
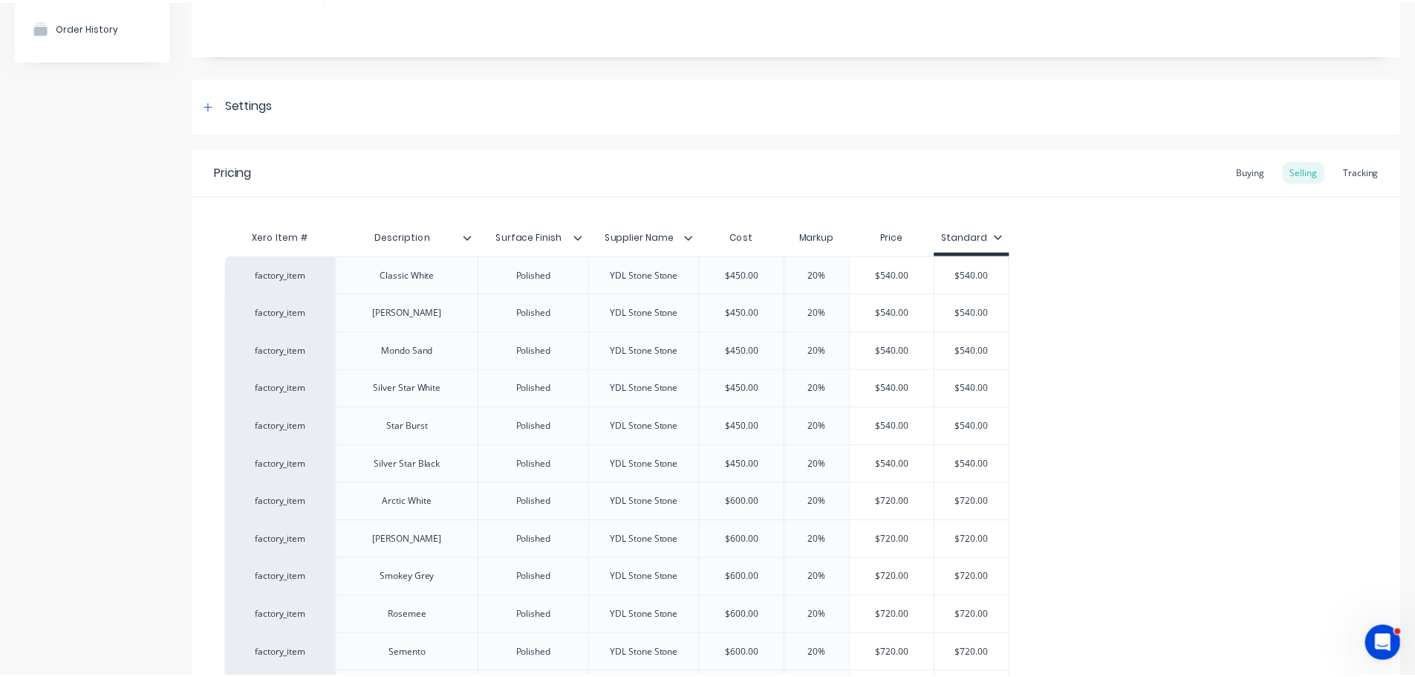
scroll to position [0, 0]
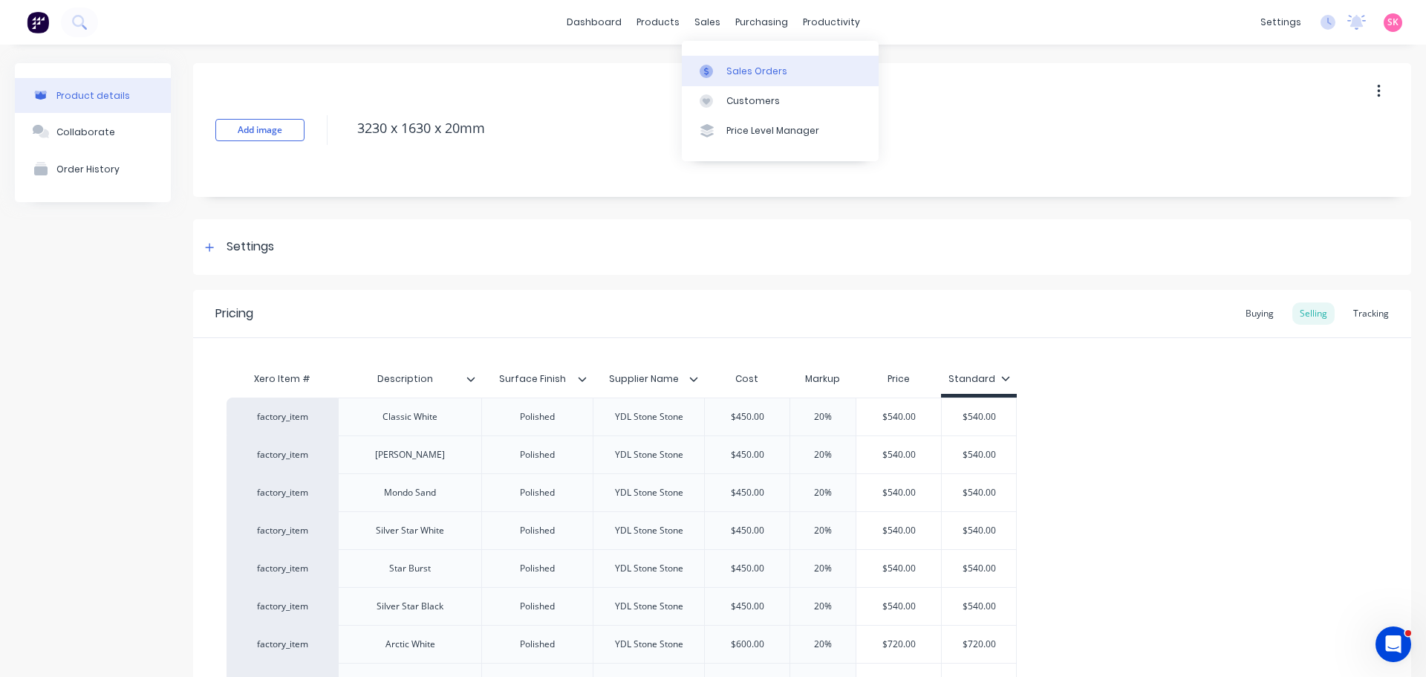
click at [713, 65] on div at bounding box center [711, 71] width 22 height 13
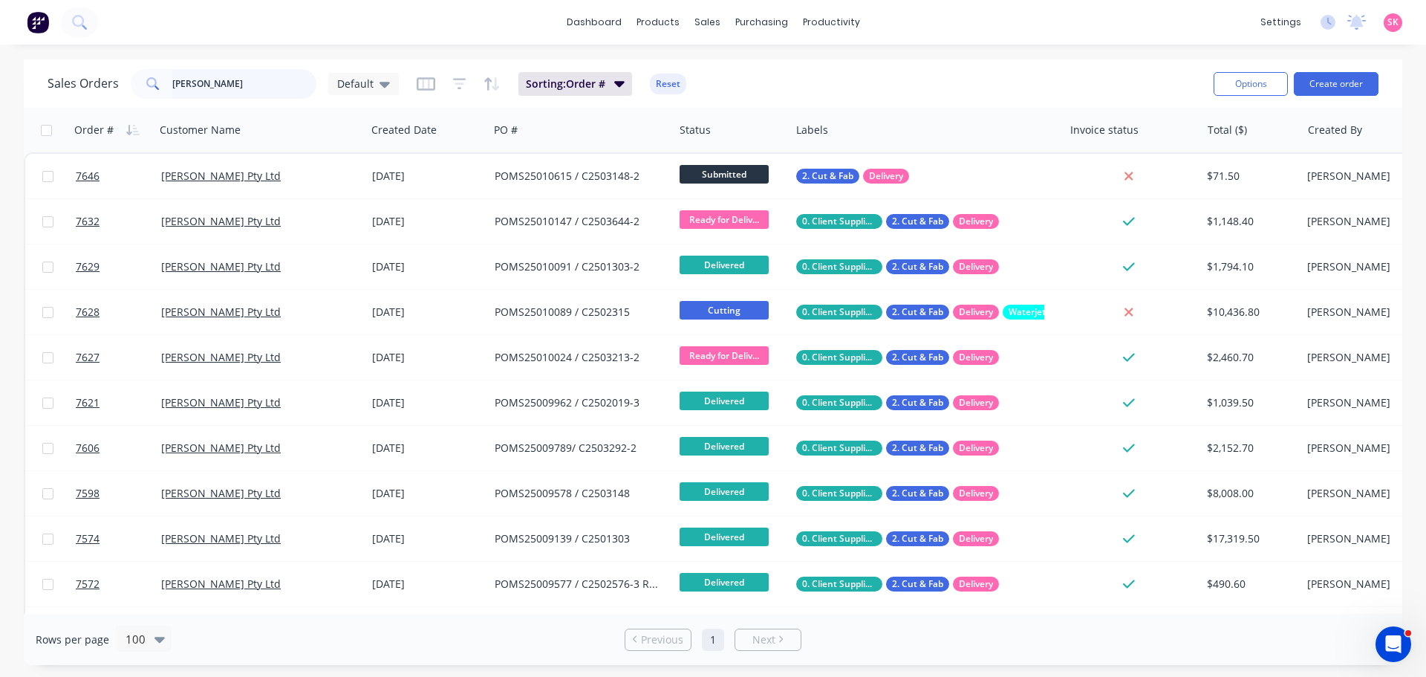
drag, startPoint x: 210, startPoint y: 86, endPoint x: 114, endPoint y: 84, distance: 95.1
click at [117, 82] on div "Sales Orders marbut Default" at bounding box center [223, 84] width 351 height 30
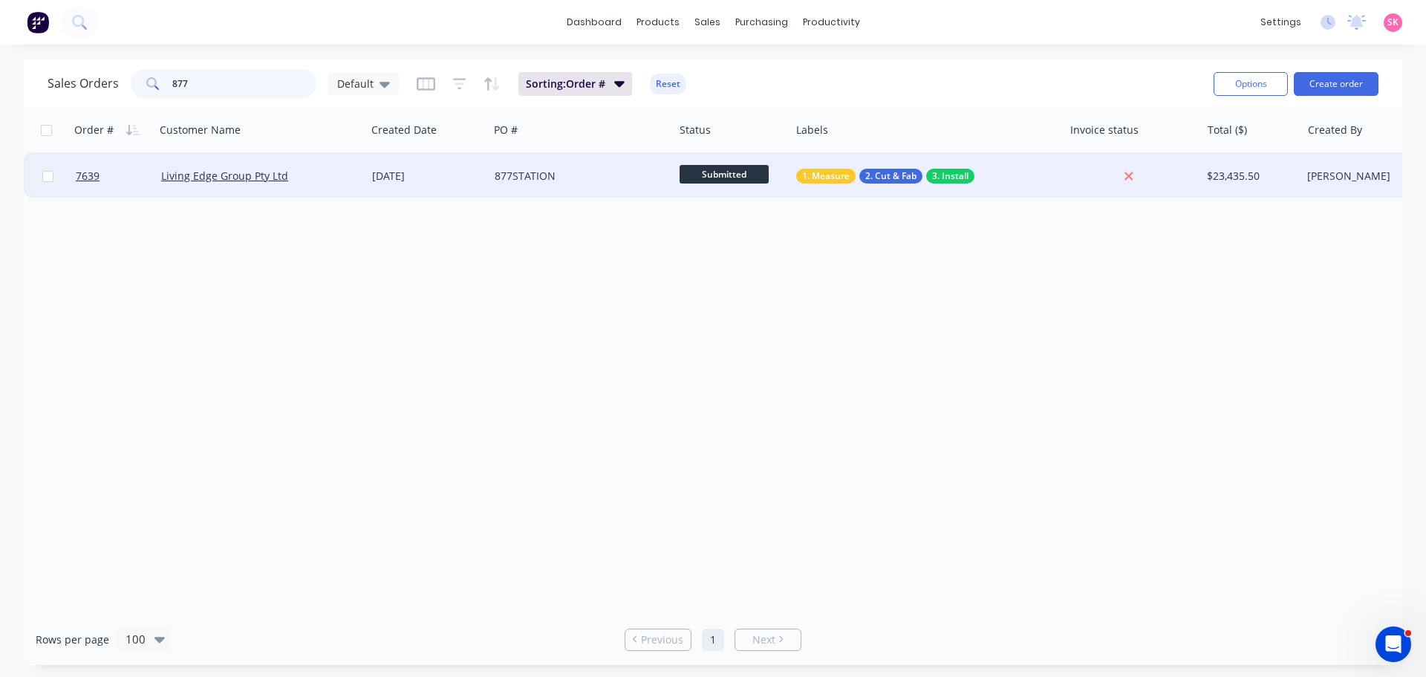
type input "877"
click at [354, 177] on div "Living Edge Group Pty Ltd" at bounding box center [260, 176] width 199 height 15
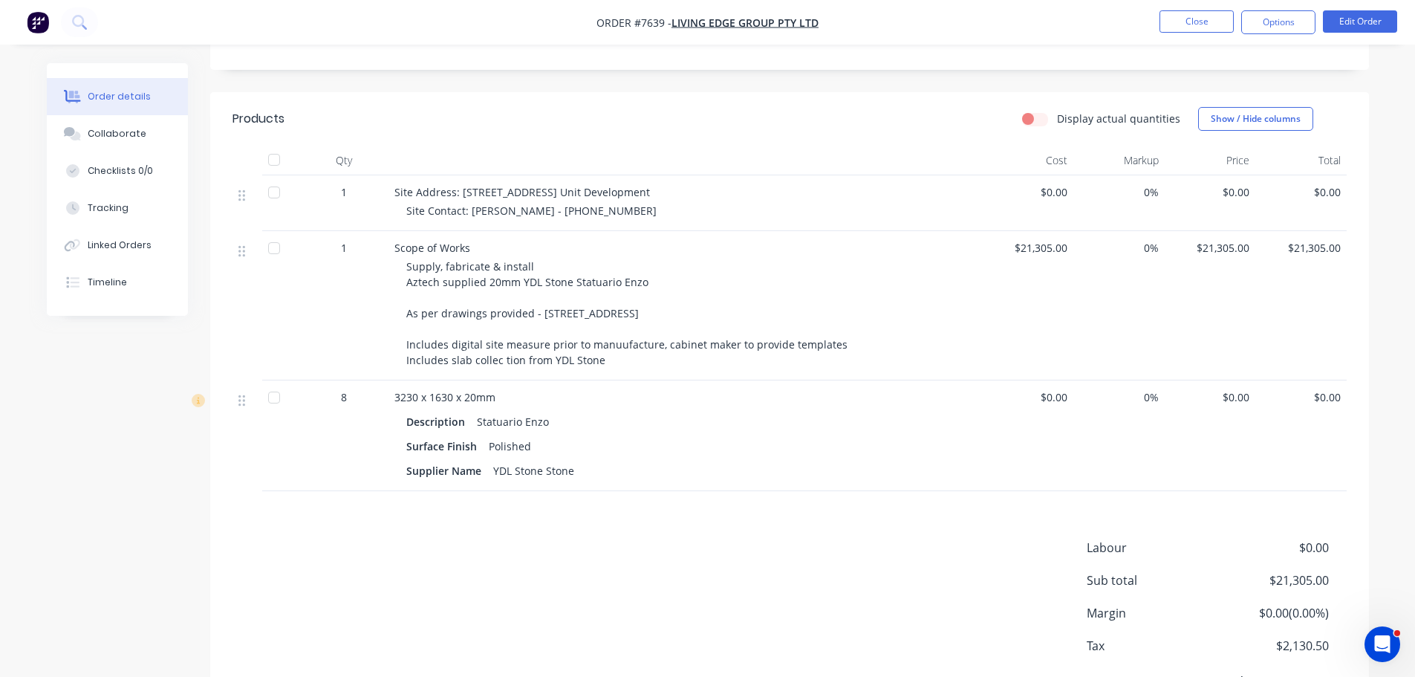
scroll to position [371, 0]
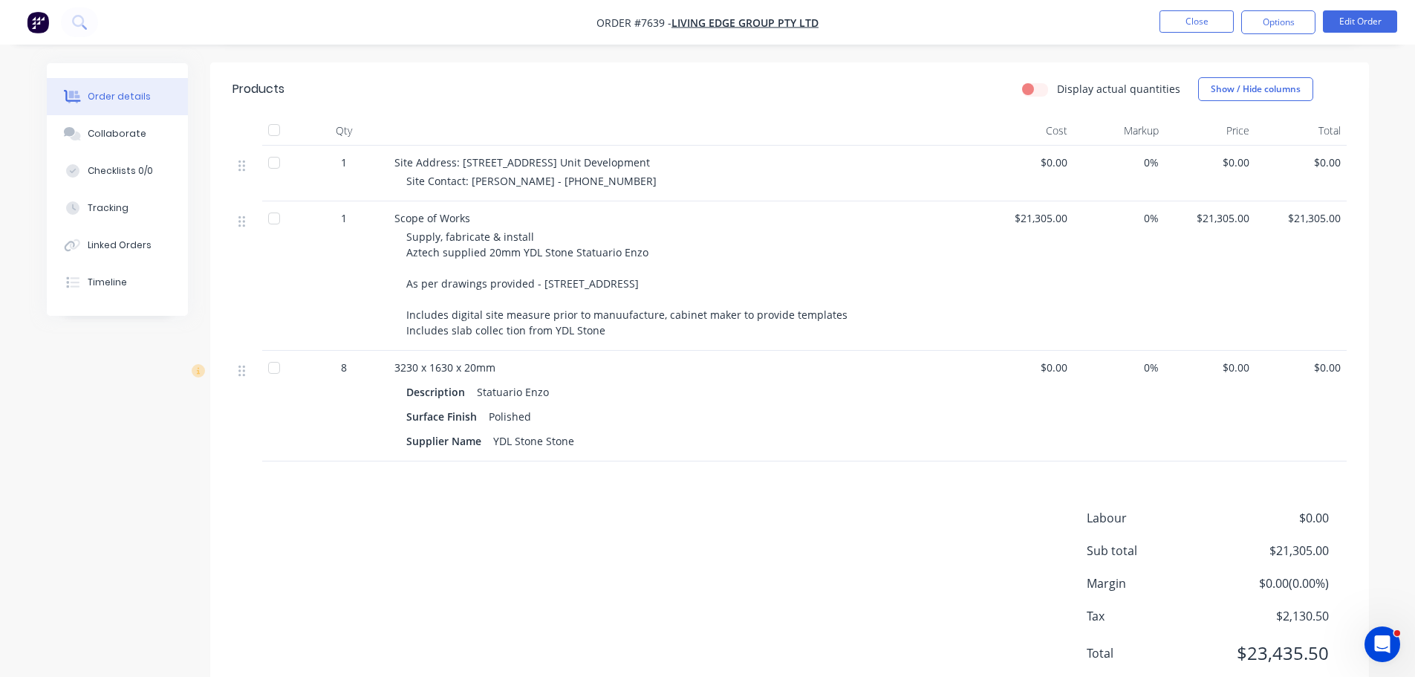
click at [614, 539] on div "Labour $0.00 Sub total $21,305.00 Margin $0.00 ( 0.00 %) Tax $2,130.50 Total $2…" at bounding box center [790, 595] width 1114 height 172
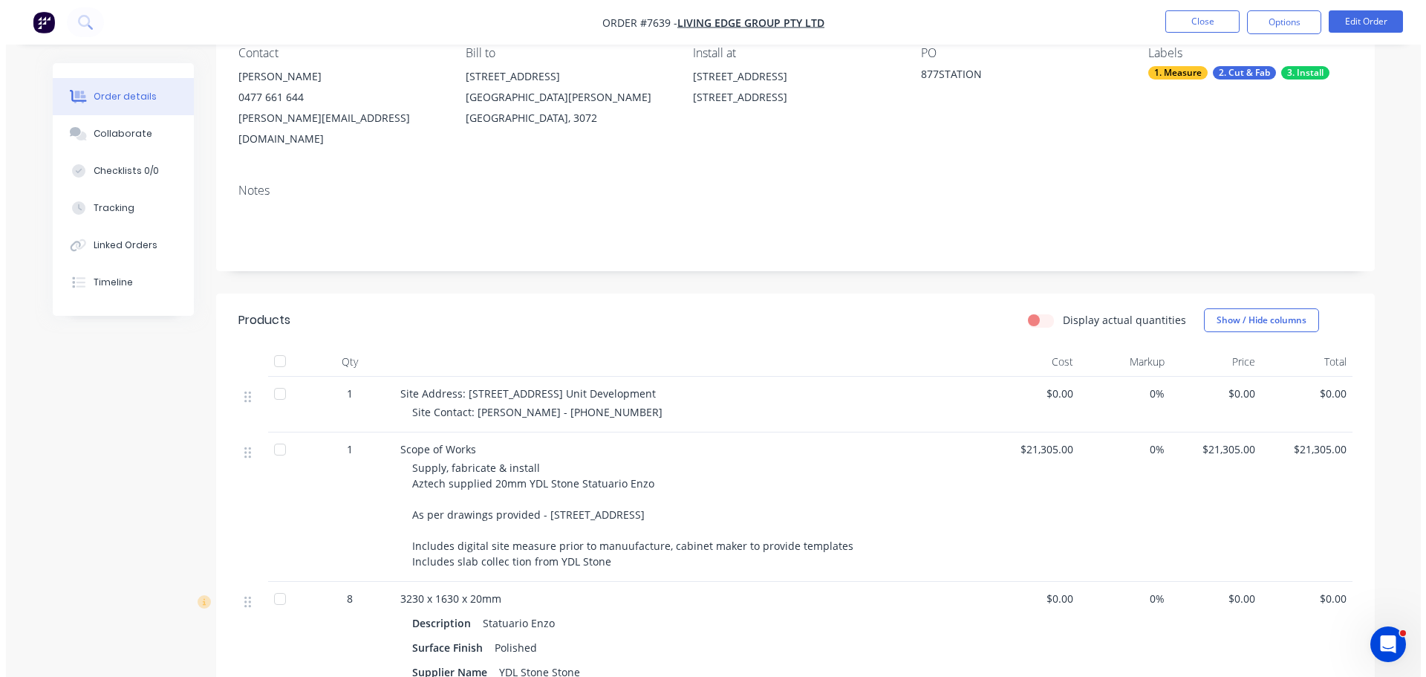
scroll to position [0, 0]
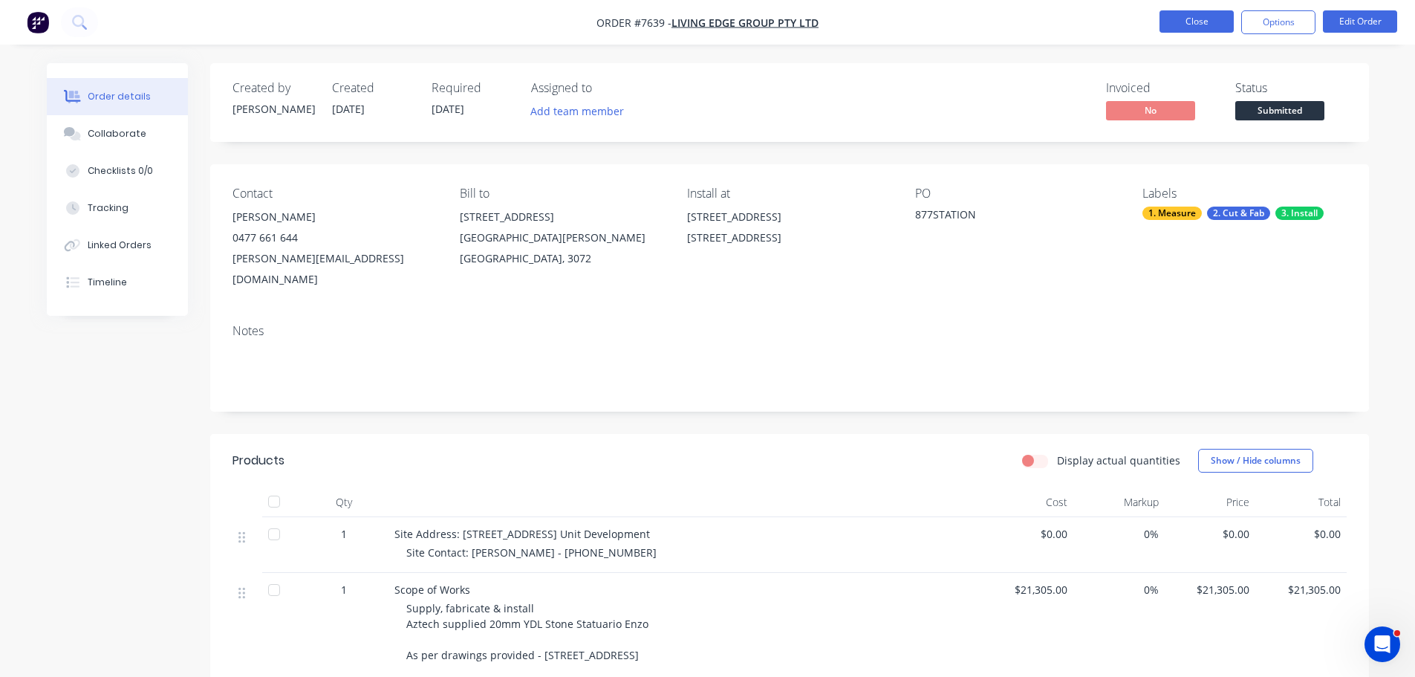
click at [1184, 21] on button "Close" at bounding box center [1197, 21] width 74 height 22
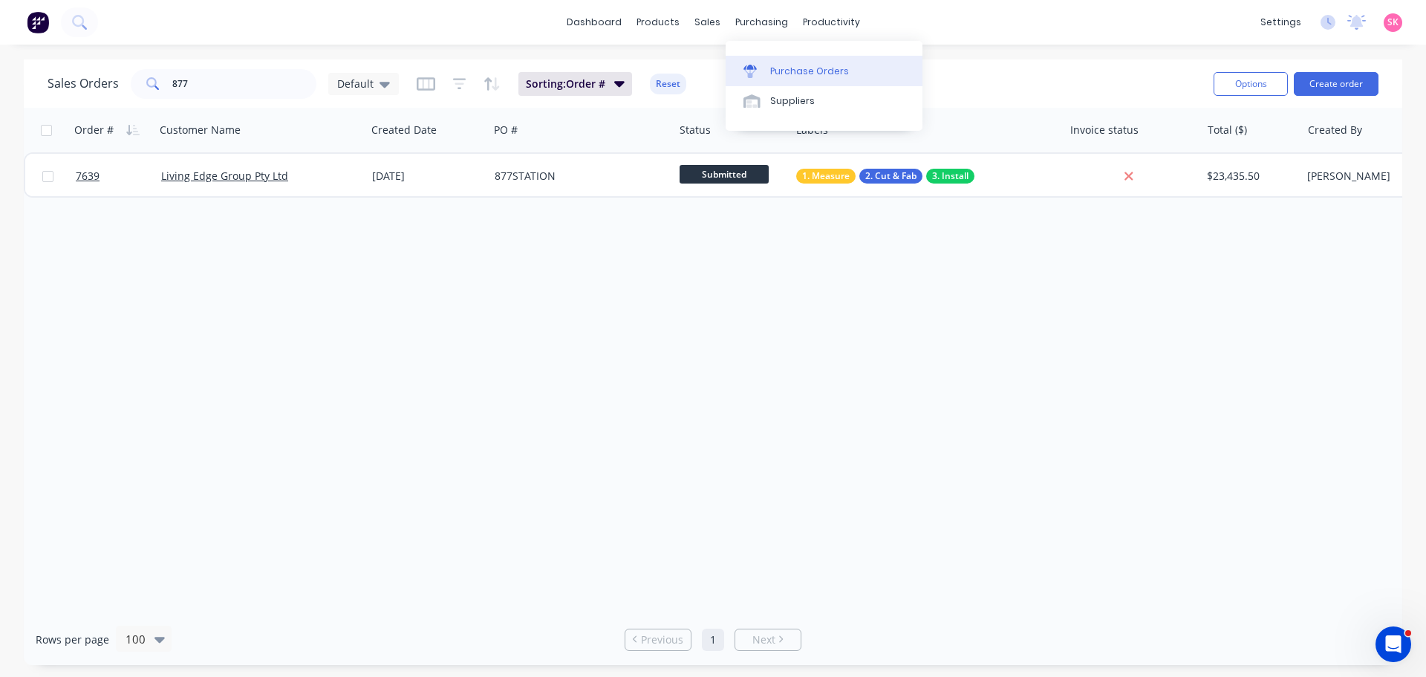
click at [804, 72] on div "Purchase Orders" at bounding box center [809, 71] width 79 height 13
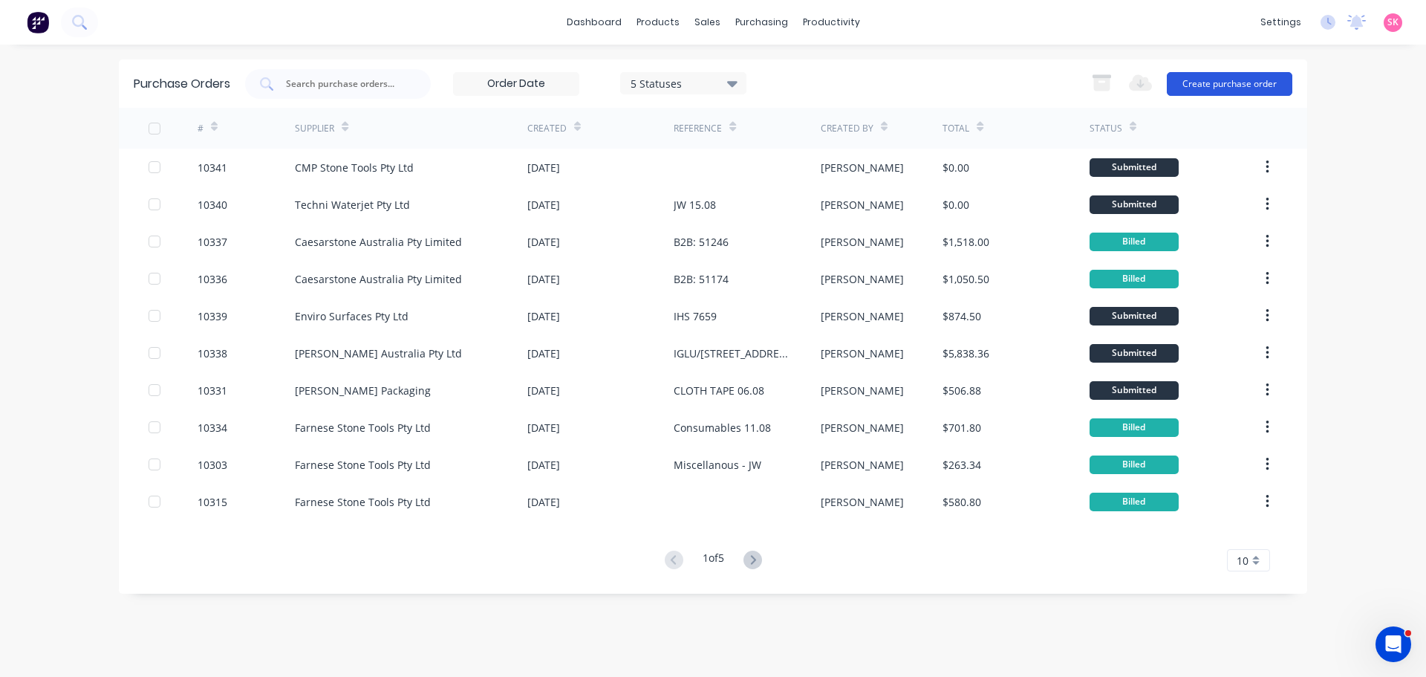
click at [1242, 92] on button "Create purchase order" at bounding box center [1230, 84] width 126 height 24
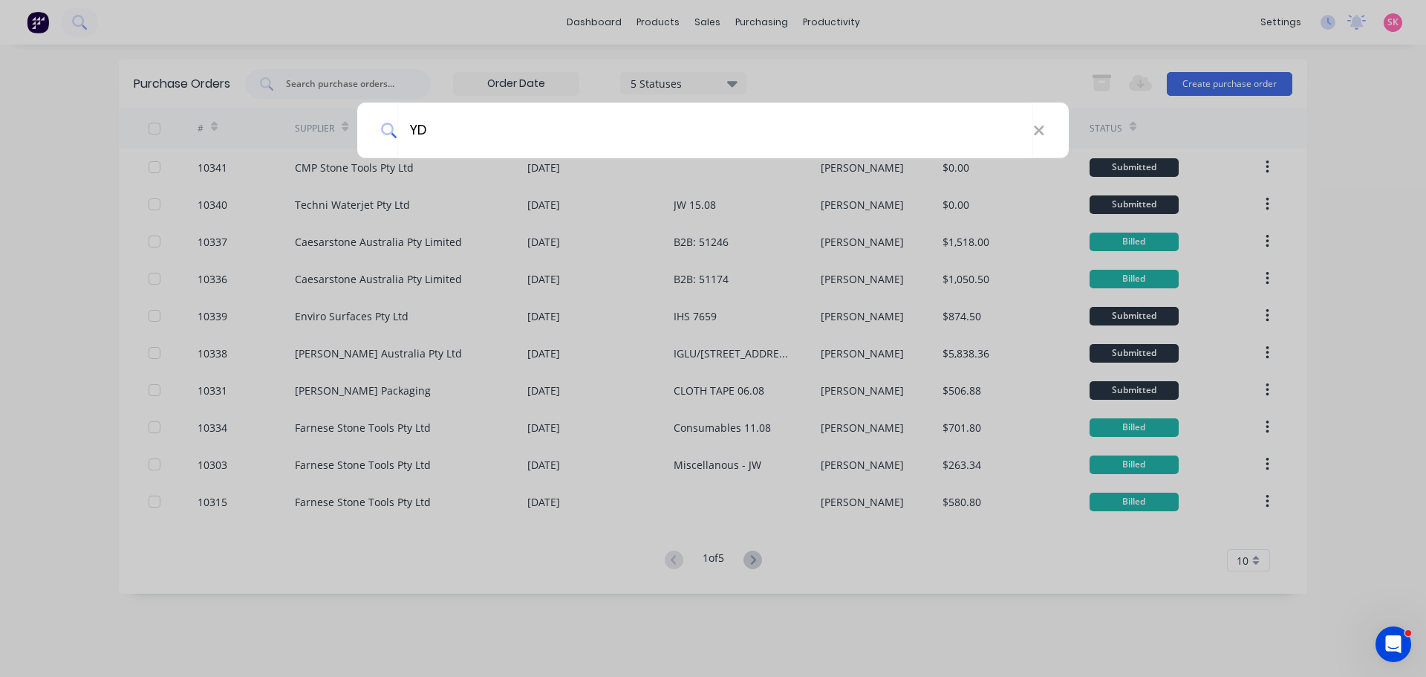
type input "YDL"
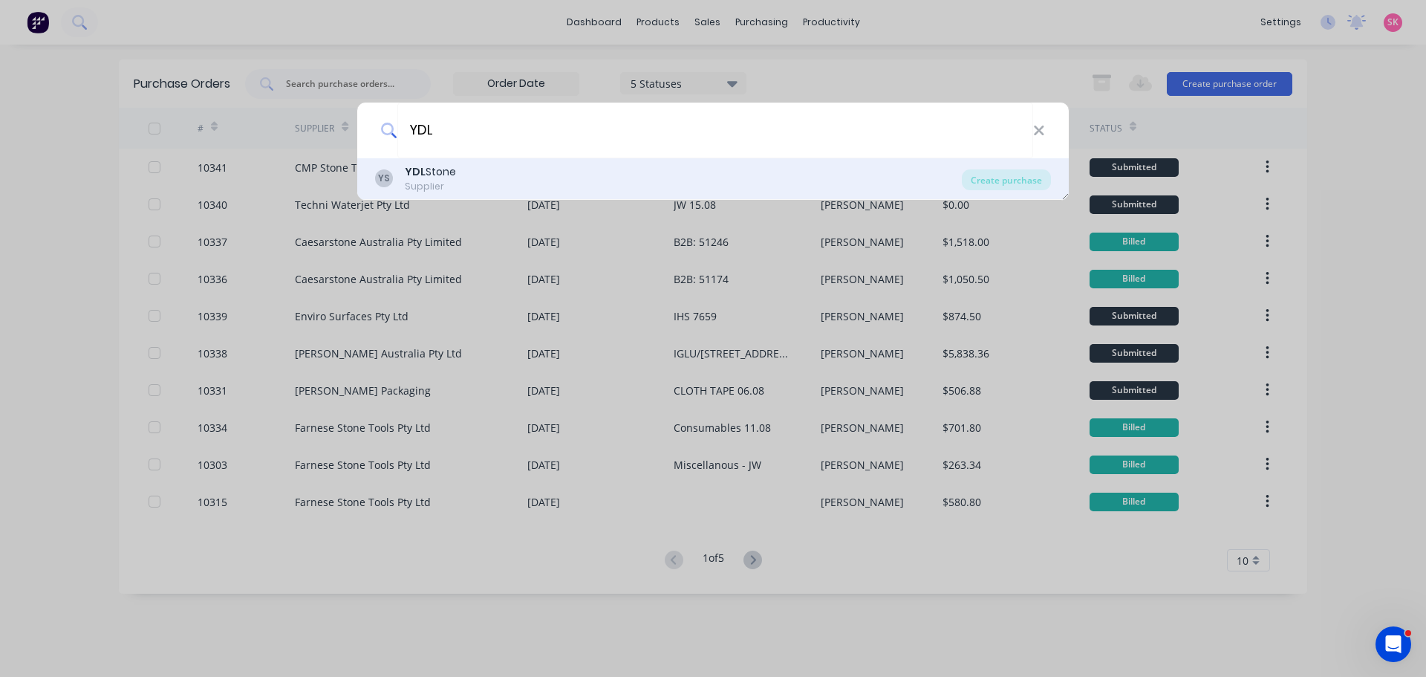
click at [624, 183] on div "YS YDL Stone Supplier" at bounding box center [668, 178] width 587 height 29
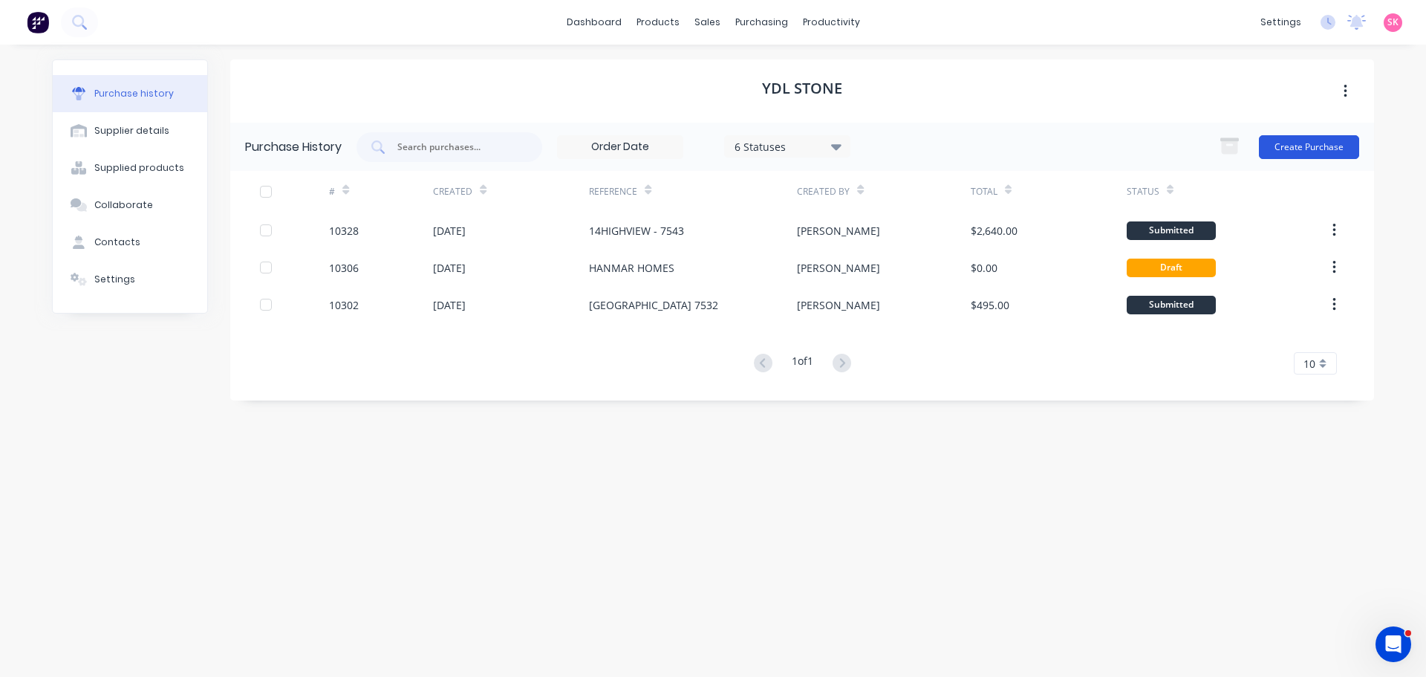
click at [1329, 137] on button "Create Purchase" at bounding box center [1309, 147] width 100 height 24
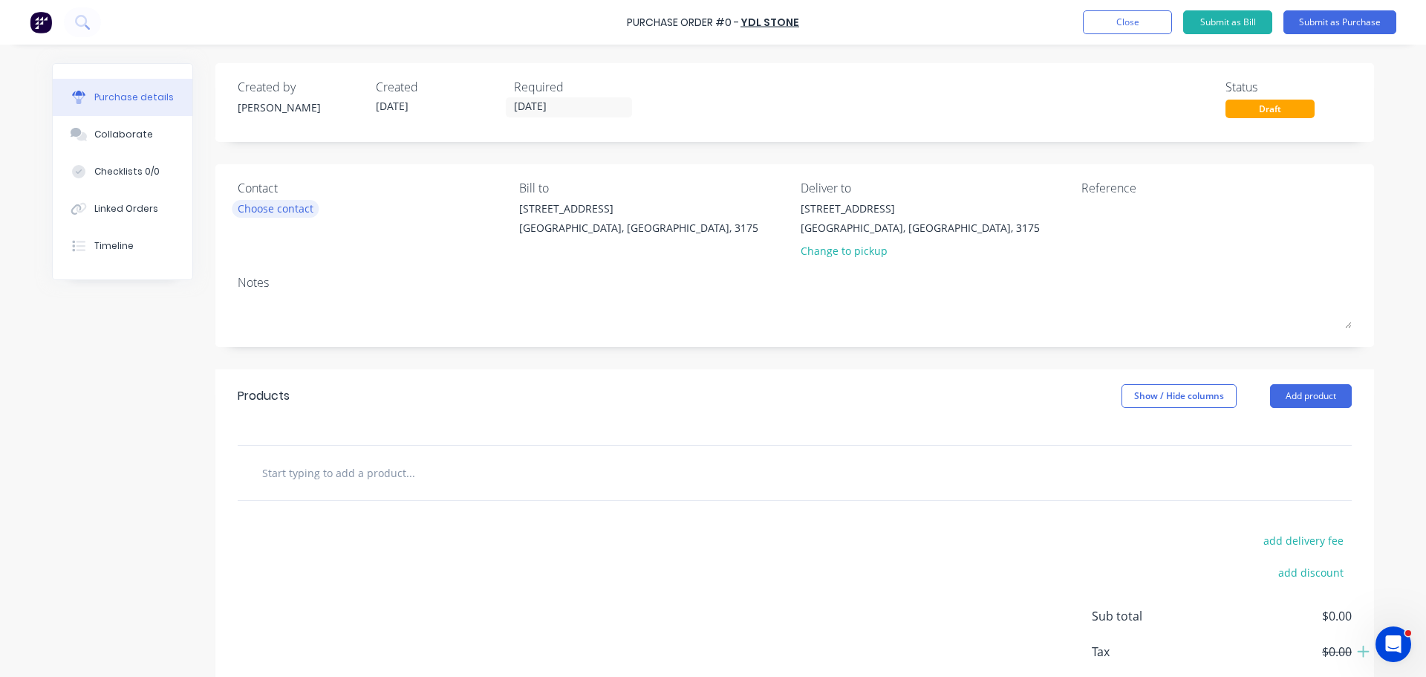
click at [303, 208] on div "Choose contact" at bounding box center [276, 209] width 76 height 16
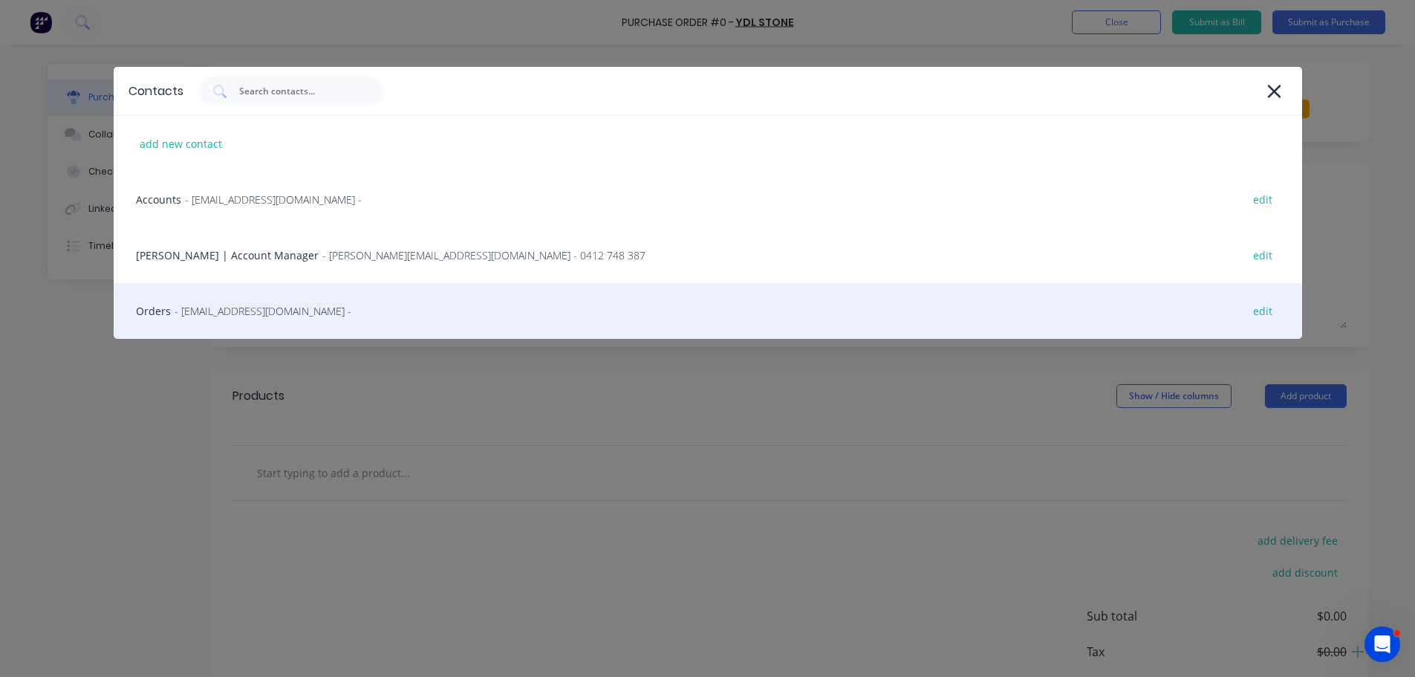
click at [325, 315] on div "Orders - order@ydlstone.com.au - edit" at bounding box center [708, 311] width 1189 height 56
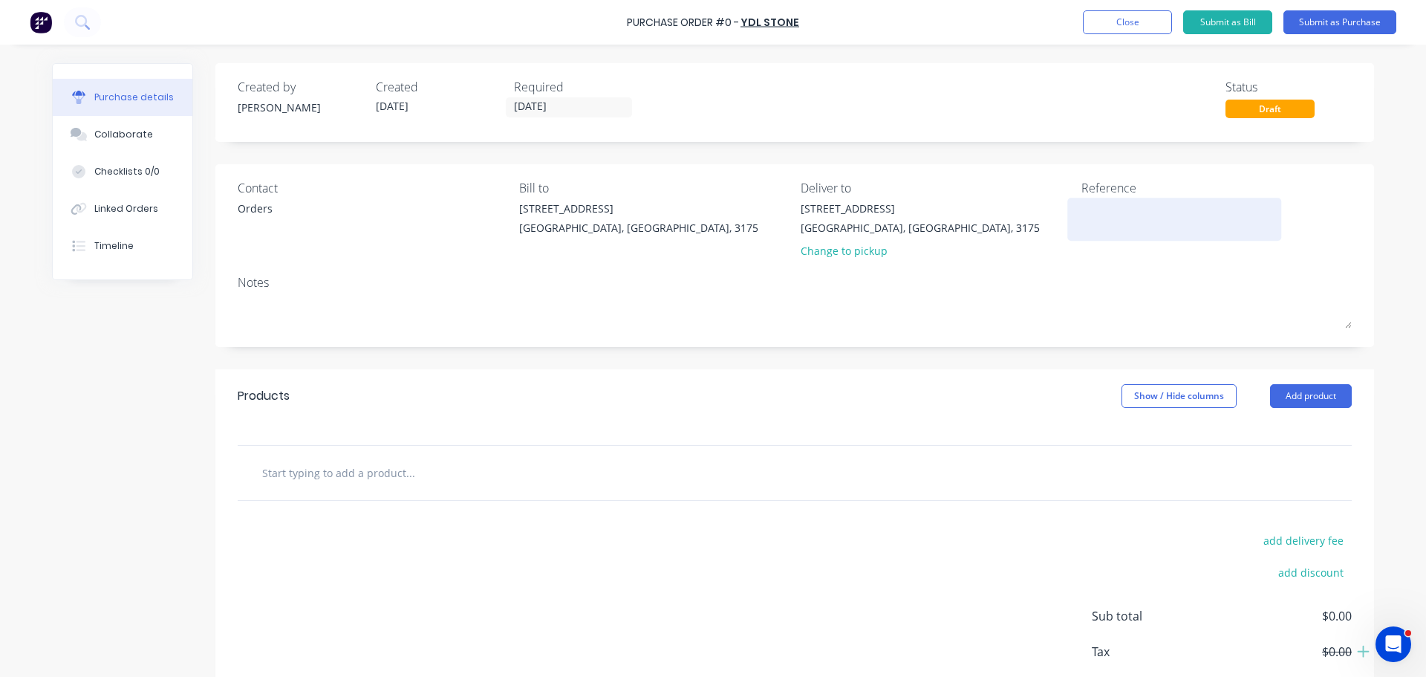
click at [1102, 203] on textarea at bounding box center [1175, 217] width 186 height 33
type textarea "877"
click at [855, 194] on div "Deliver to" at bounding box center [936, 188] width 270 height 18
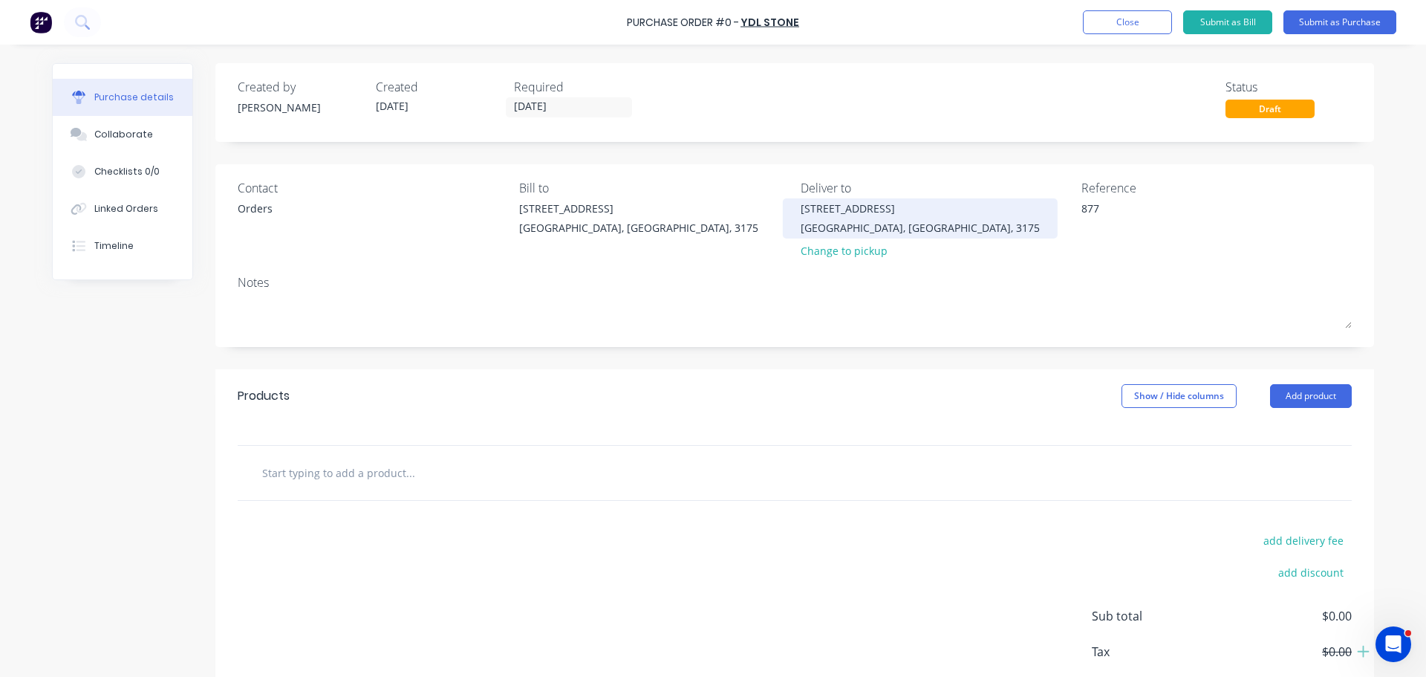
click at [896, 222] on div "Dandenong South, Victoria, 3175" at bounding box center [920, 228] width 239 height 16
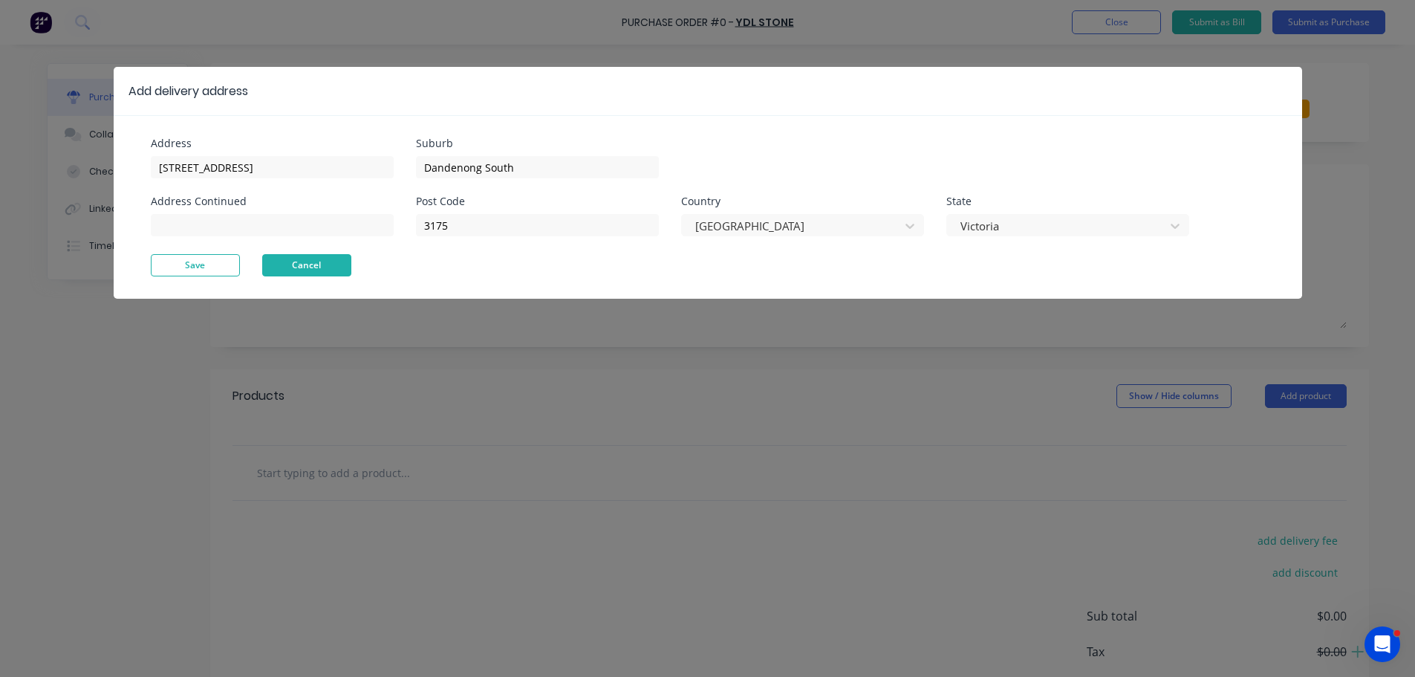
click at [315, 263] on button "Cancel" at bounding box center [306, 265] width 89 height 22
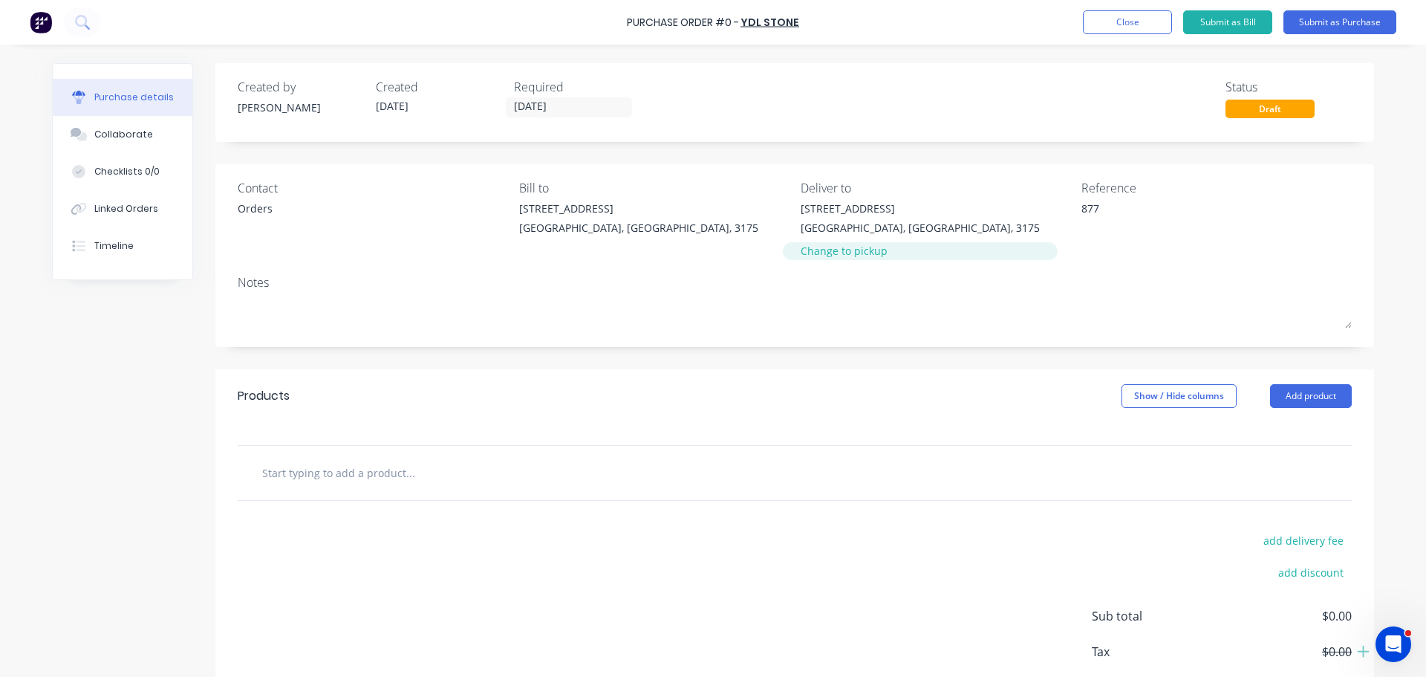
click at [811, 252] on div "Change to pickup" at bounding box center [920, 251] width 239 height 16
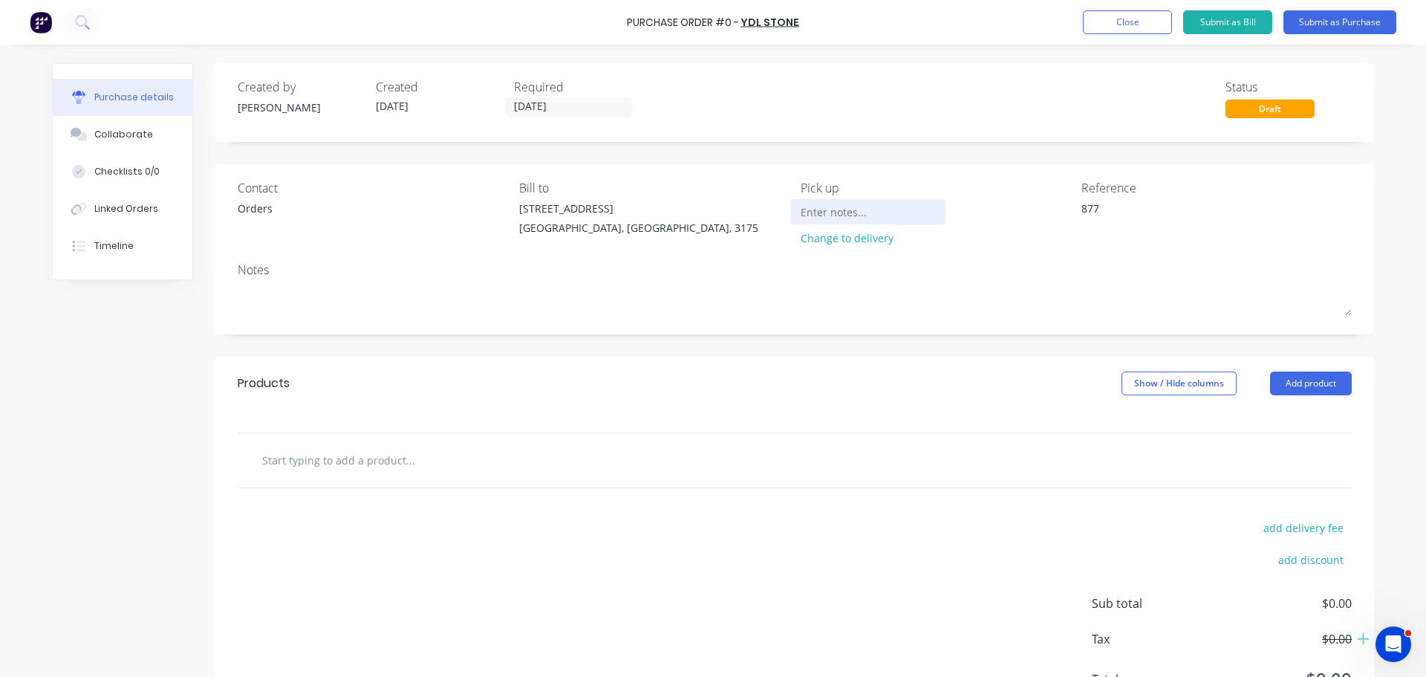
click at [831, 212] on input at bounding box center [868, 212] width 135 height 22
type input "from YDL Dandenong"
click at [1112, 202] on textarea "877" at bounding box center [1175, 217] width 186 height 33
click at [1233, 205] on textarea "877STATION - LEADING EDGE" at bounding box center [1175, 217] width 186 height 33
click at [1242, 207] on textarea "877STATION - LEADING EDGE" at bounding box center [1175, 217] width 186 height 33
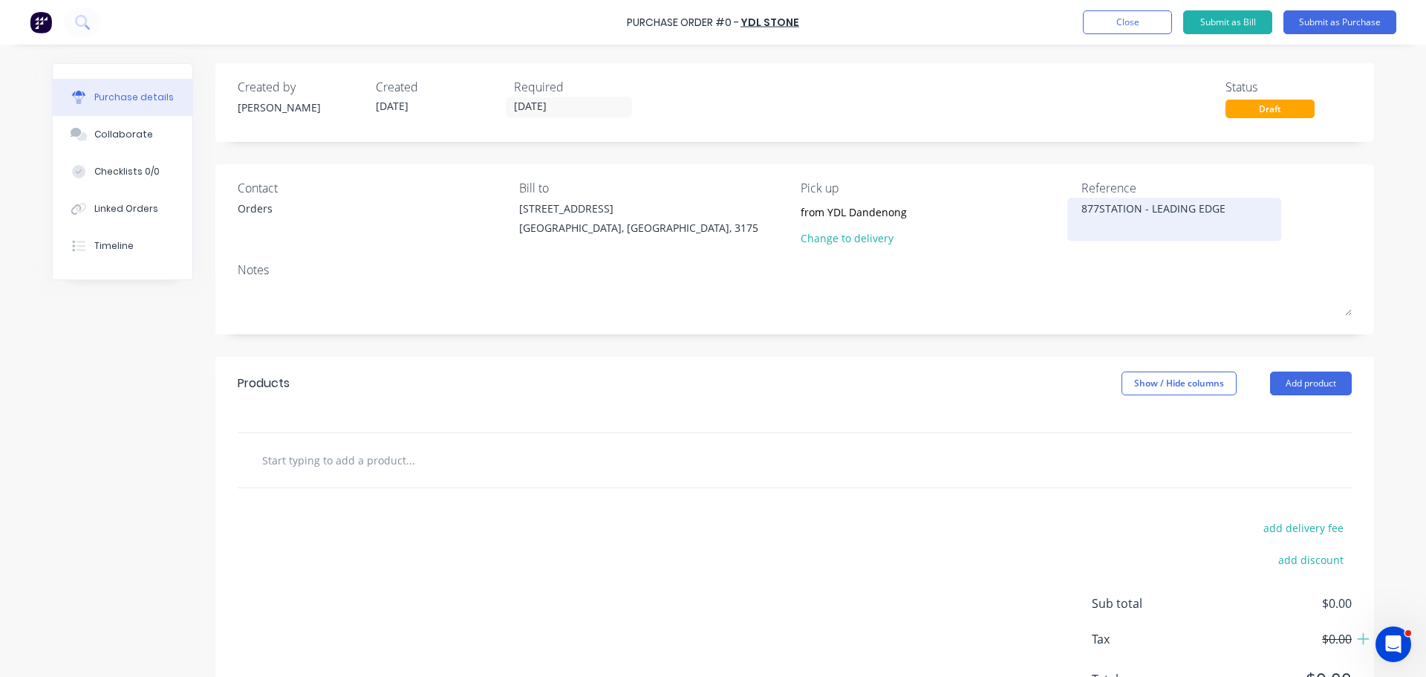
drag, startPoint x: 1244, startPoint y: 208, endPoint x: 1146, endPoint y: 203, distance: 98.2
click at [1146, 203] on textarea "877STATION - LEADING EDGE" at bounding box center [1175, 217] width 186 height 33
type textarea "877STATION - 7639"
click at [328, 462] on input "text" at bounding box center [410, 460] width 297 height 30
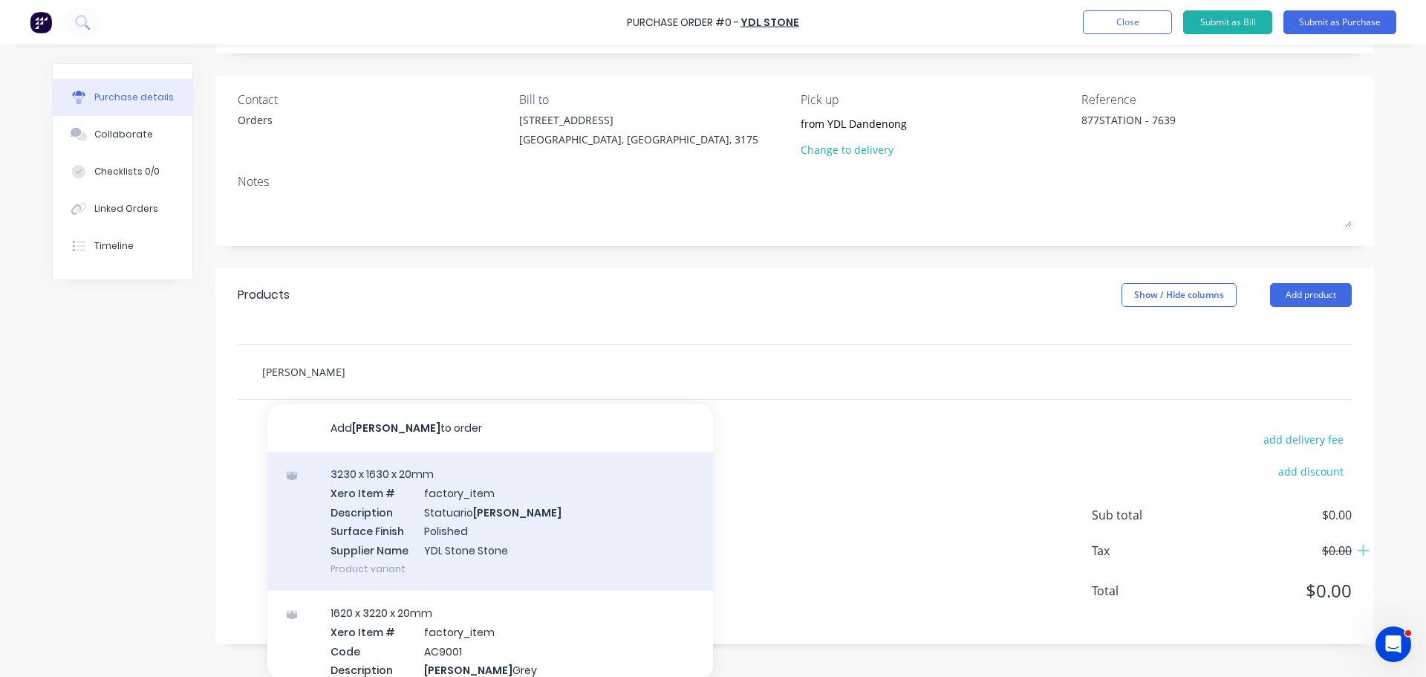
scroll to position [91, 0]
type input "ENZO"
click at [516, 541] on div "3230 x 1630 x 20mm Xero Item # factory_item Description Statuario Enzo Surface …" at bounding box center [490, 518] width 446 height 139
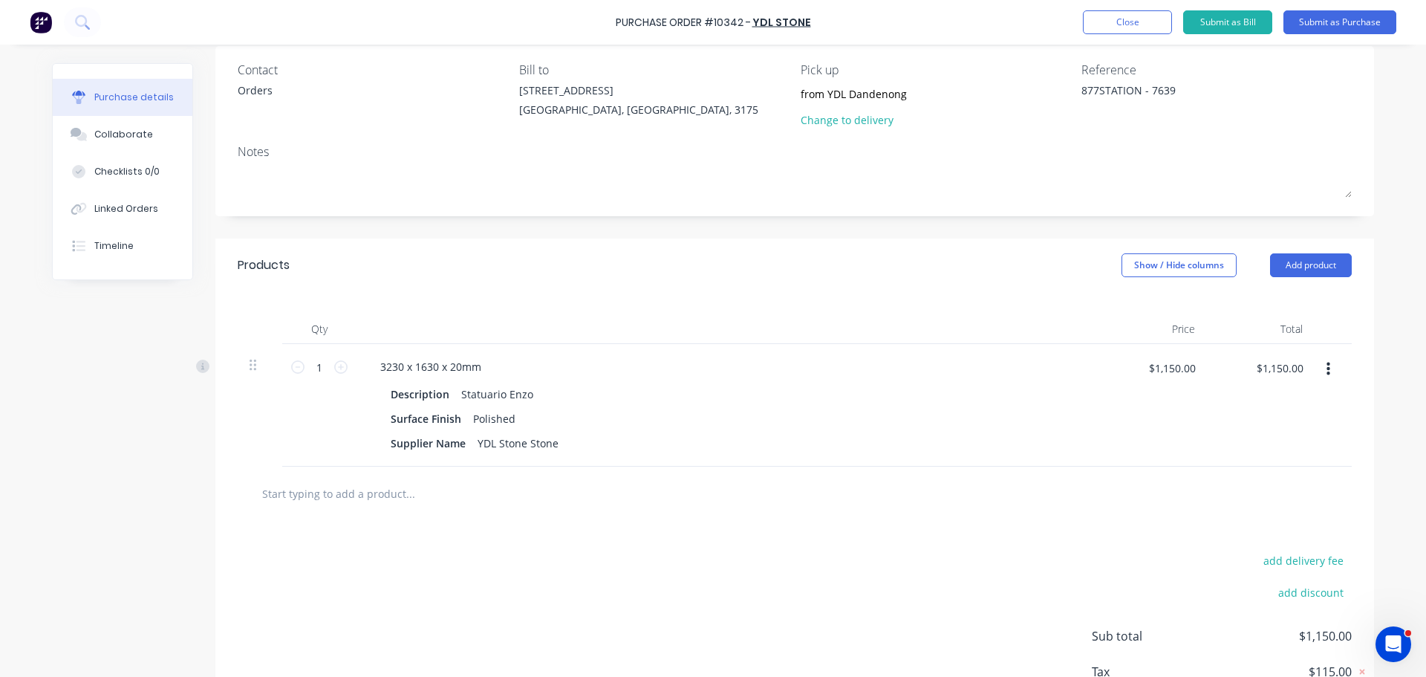
scroll to position [74, 0]
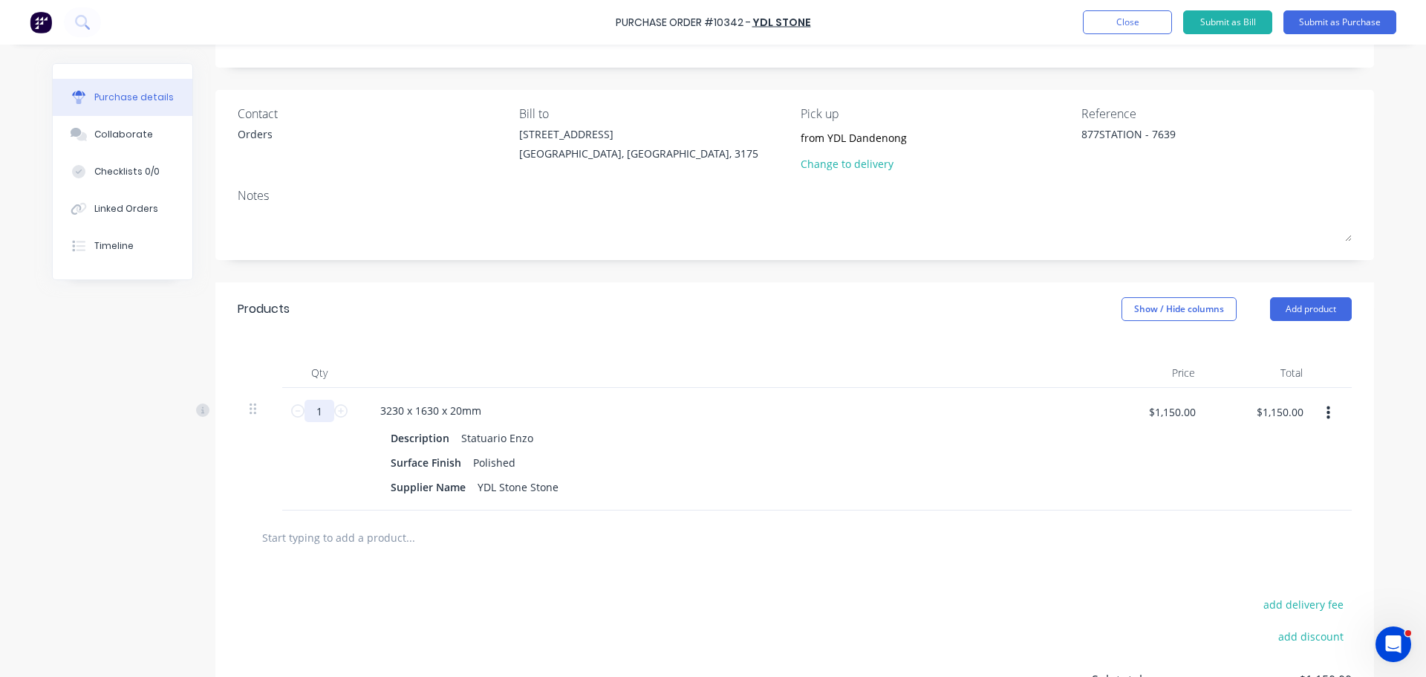
drag, startPoint x: 321, startPoint y: 412, endPoint x: 259, endPoint y: 423, distance: 63.4
click at [267, 422] on div "1 1 3230 x 1630 x 20mm Description Statuario Enzo Surface Finish Polished Suppl…" at bounding box center [795, 449] width 1114 height 123
type input "8"
type input "$9,200.00"
type input "8"
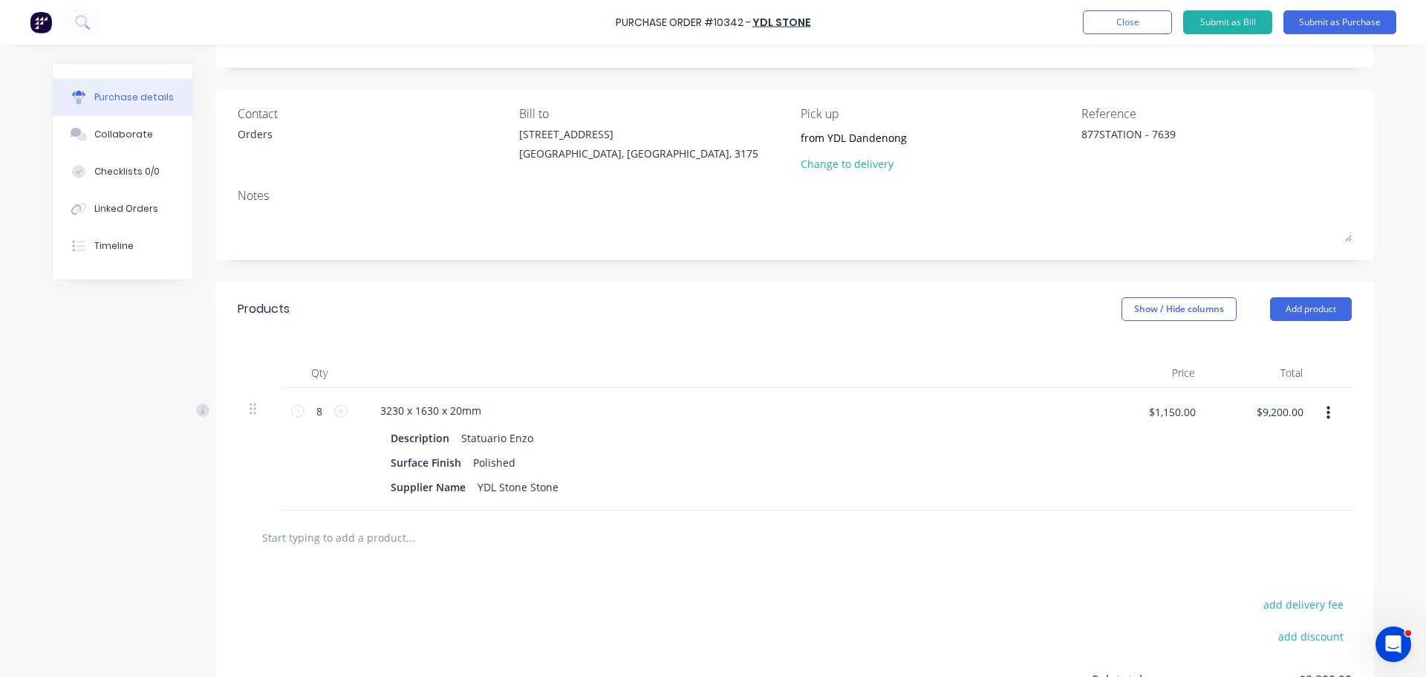
click at [891, 360] on div at bounding box center [728, 373] width 743 height 30
click at [1144, 409] on input "$1,150.00" at bounding box center [1172, 412] width 65 height 24
type input "$1,050.00"
type input "$8,400.00"
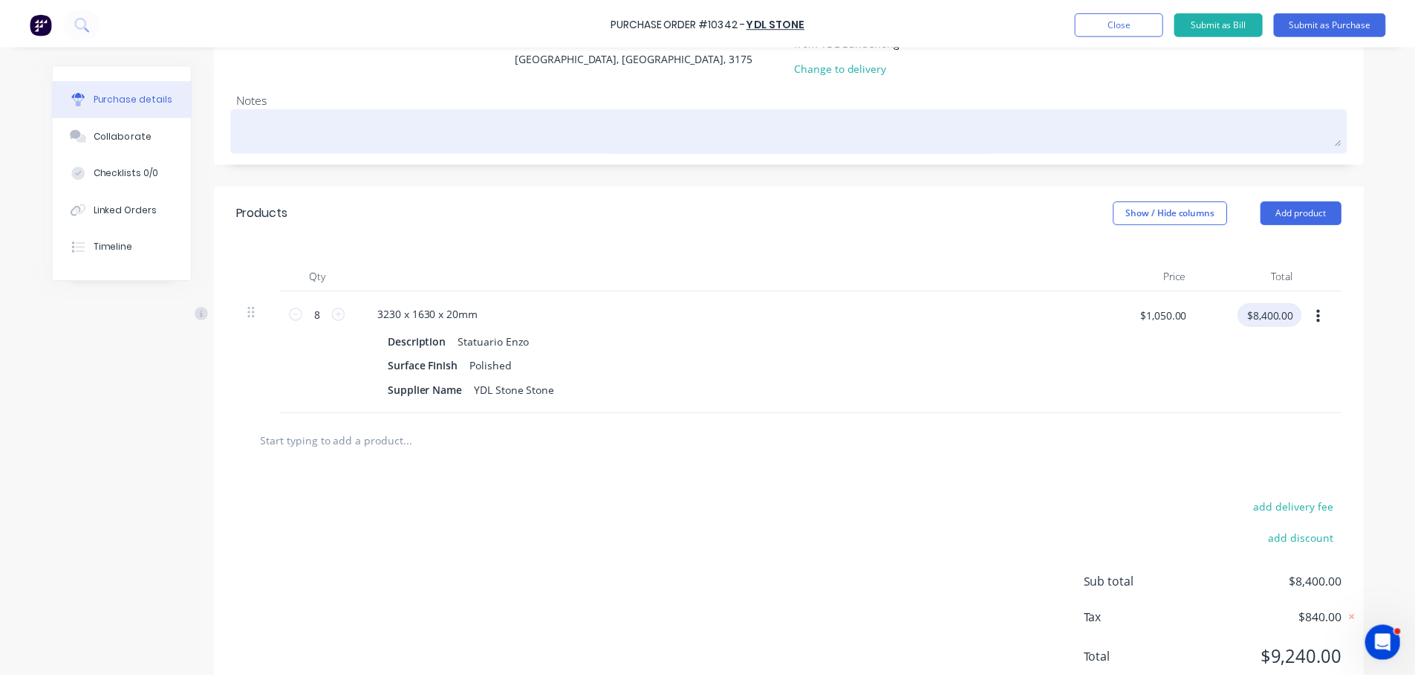
scroll to position [0, 0]
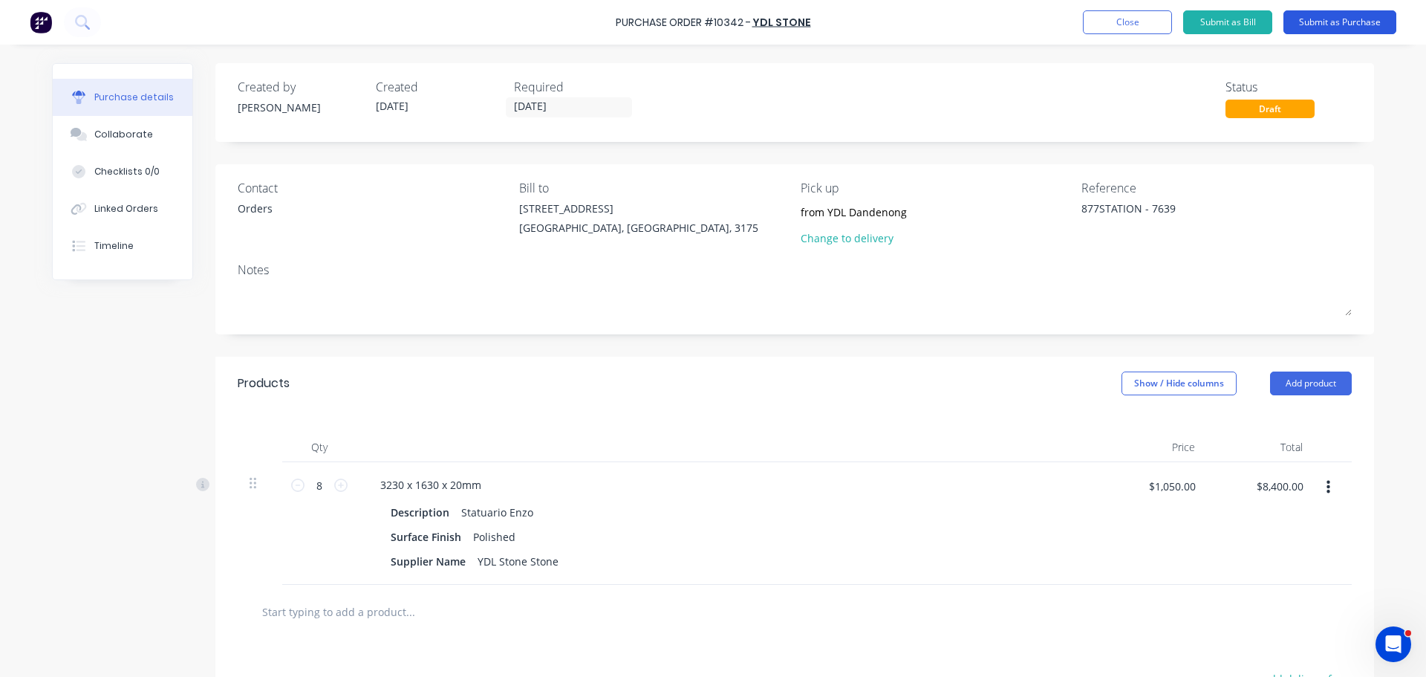
click at [1322, 23] on button "Submit as Purchase" at bounding box center [1340, 22] width 113 height 24
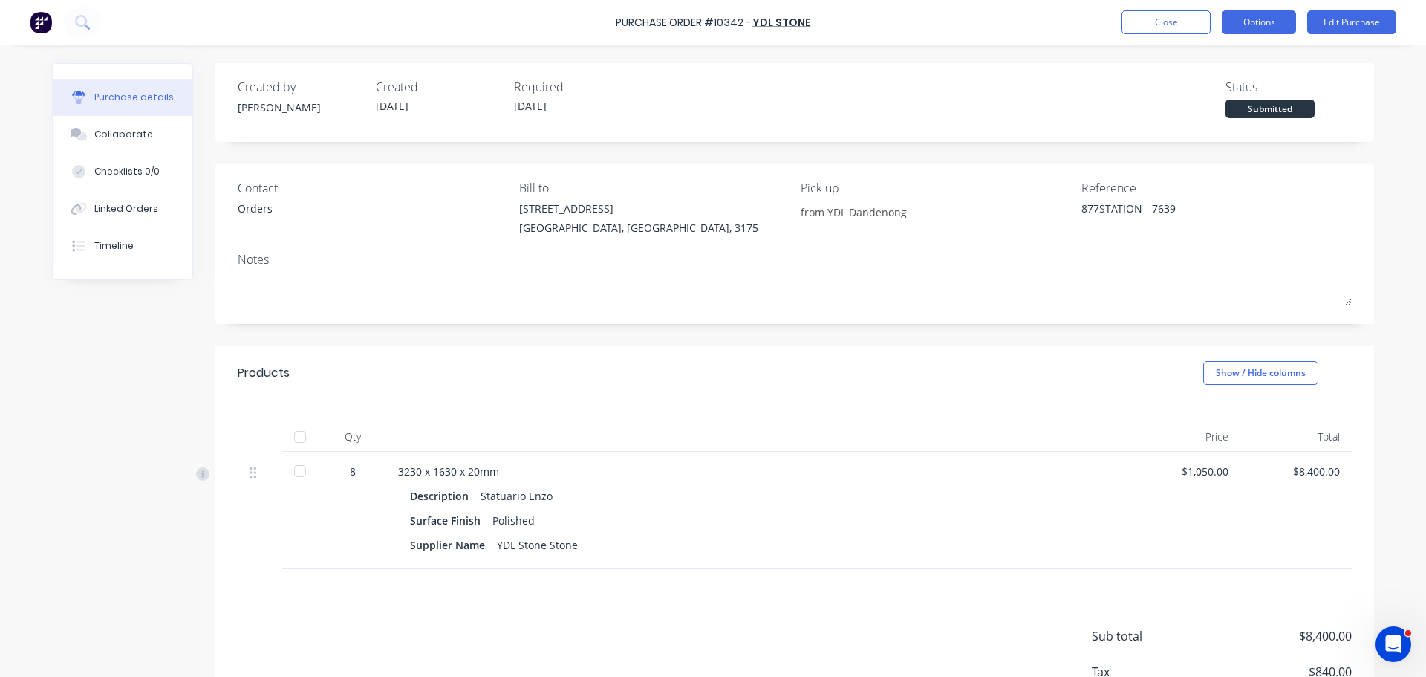
click at [1284, 24] on button "Options" at bounding box center [1259, 22] width 74 height 24
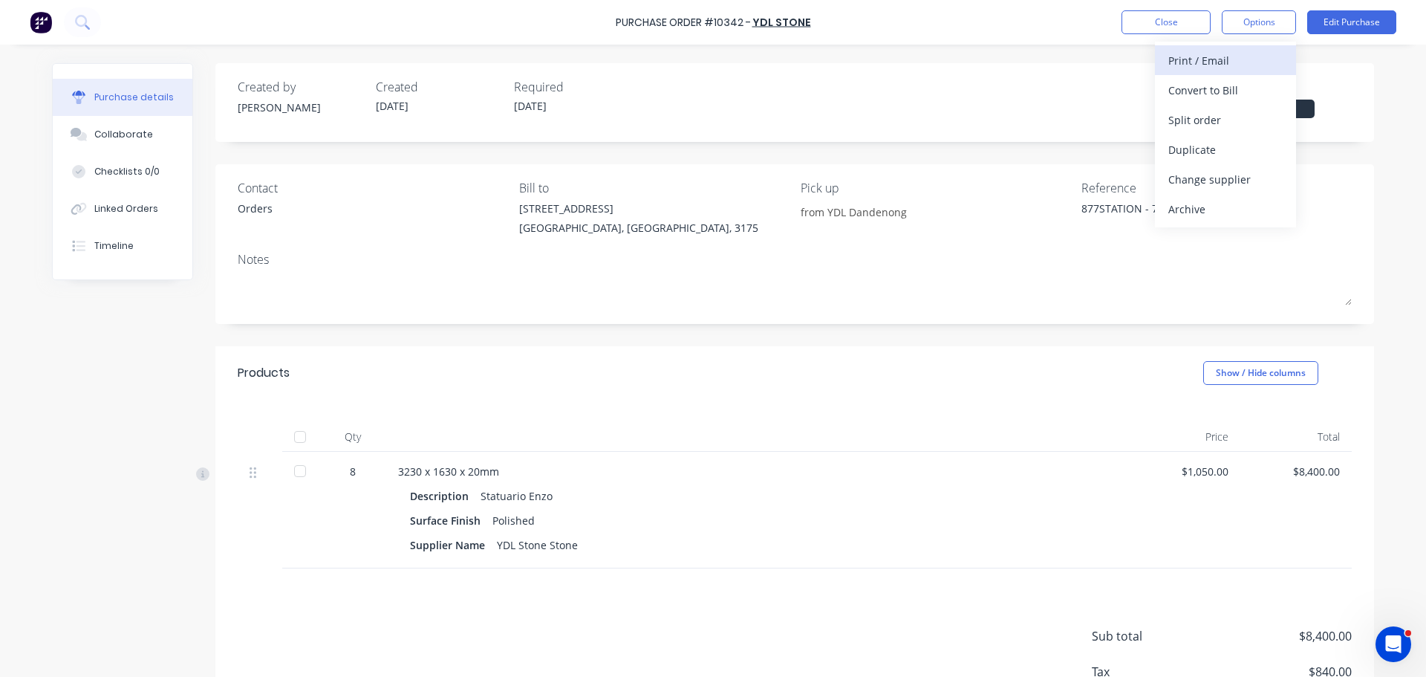
click at [1239, 66] on div "Print / Email" at bounding box center [1226, 61] width 114 height 22
click at [1221, 91] on div "With pricing" at bounding box center [1226, 90] width 114 height 22
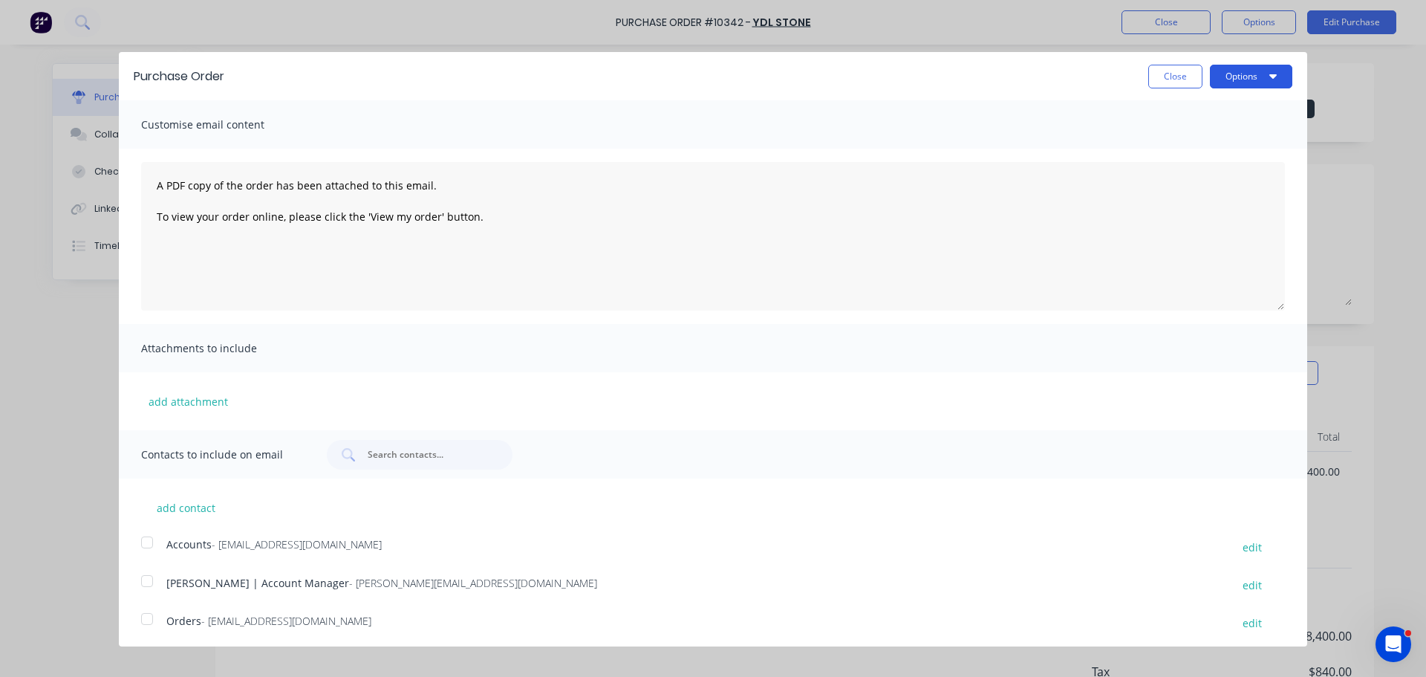
click at [1230, 74] on button "Options" at bounding box center [1251, 77] width 82 height 24
click at [1244, 108] on div "Print" at bounding box center [1222, 114] width 114 height 22
click at [1175, 84] on button "Close" at bounding box center [1176, 77] width 54 height 24
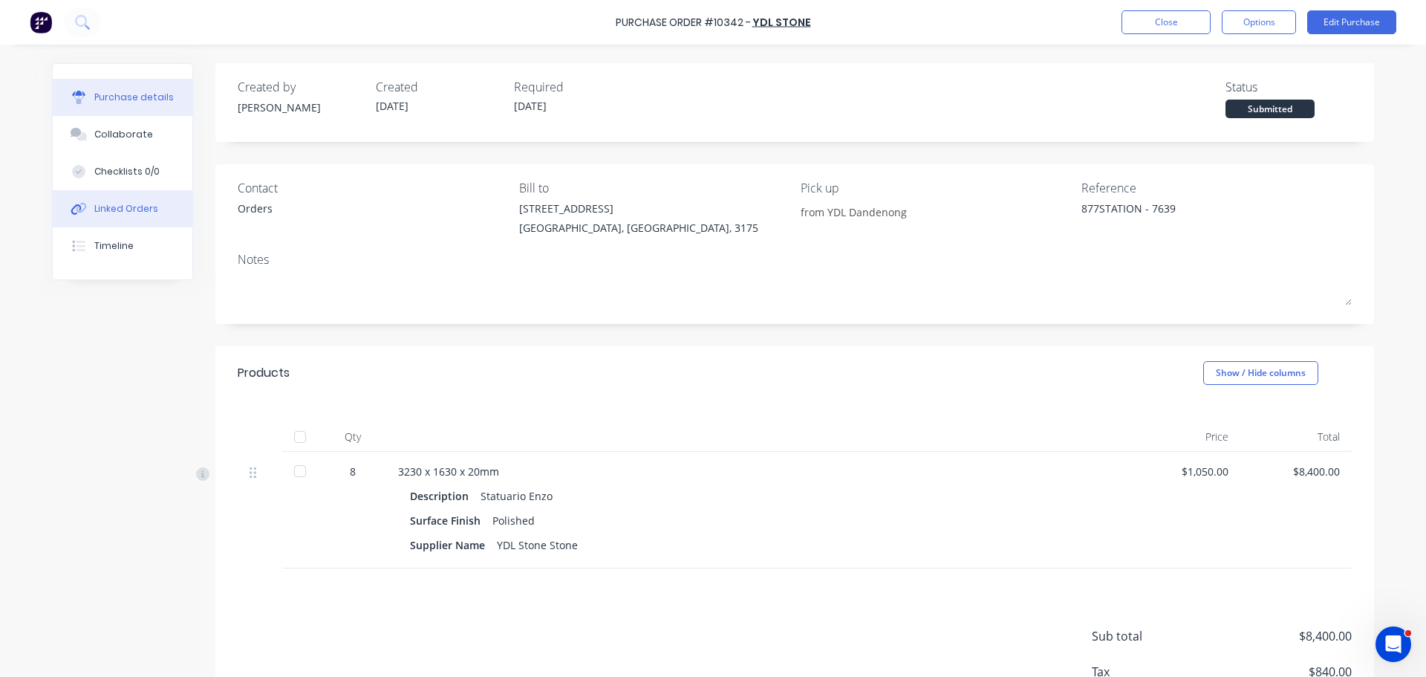
click at [138, 206] on div "Linked Orders" at bounding box center [126, 208] width 64 height 13
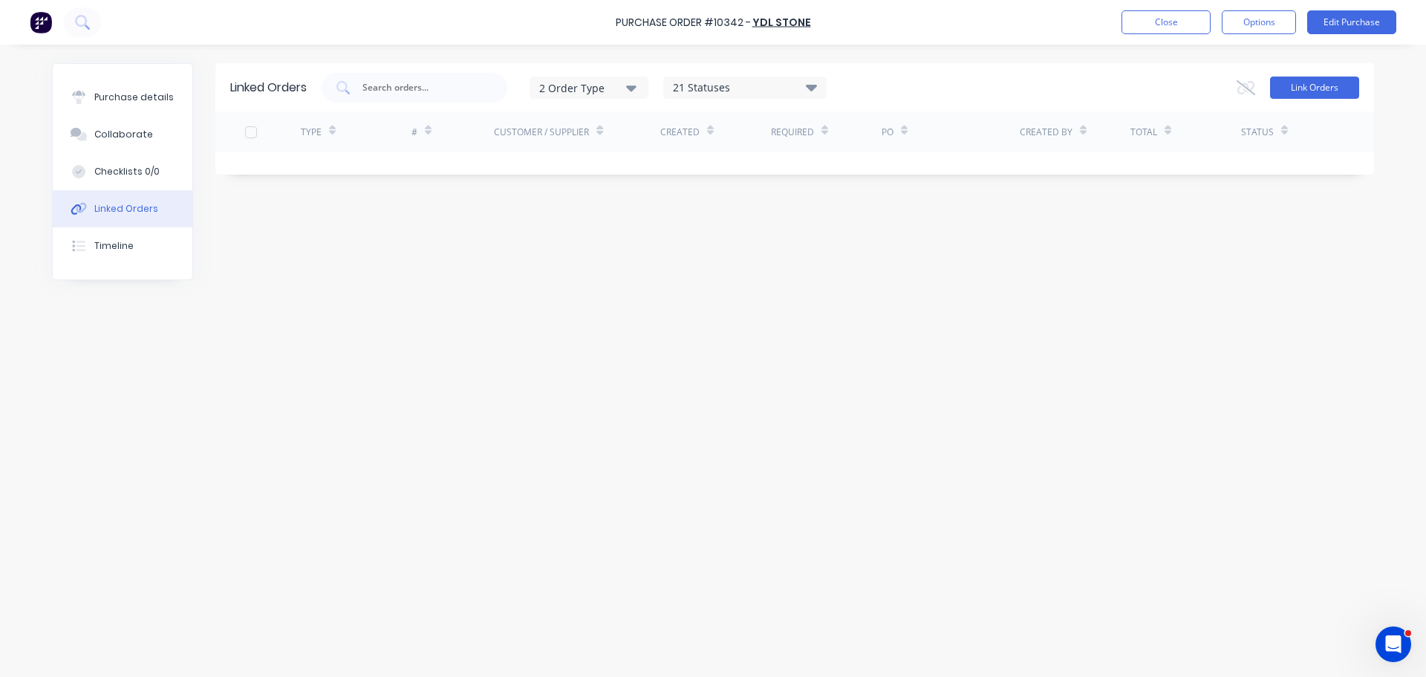
click at [1349, 80] on button "Link Orders" at bounding box center [1314, 88] width 89 height 22
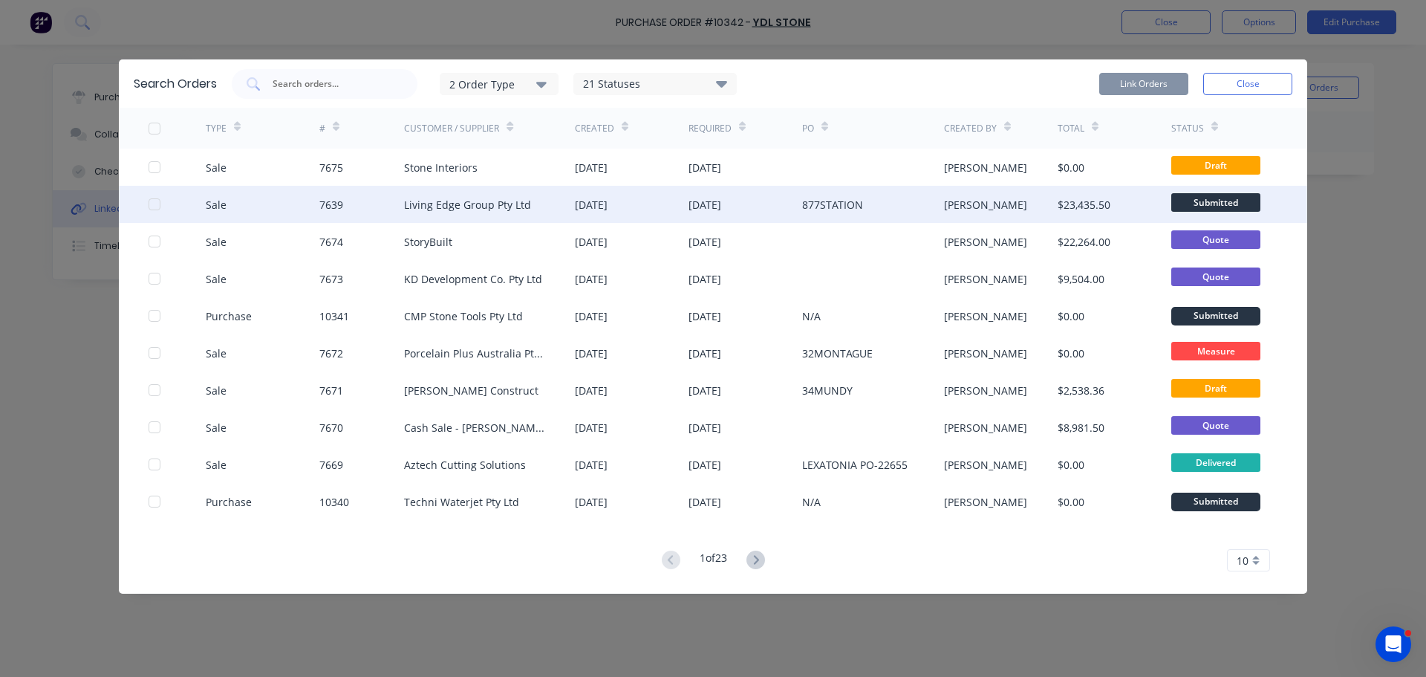
click at [154, 204] on div at bounding box center [155, 204] width 30 height 30
click at [1172, 77] on button "Link Orders" at bounding box center [1144, 84] width 89 height 22
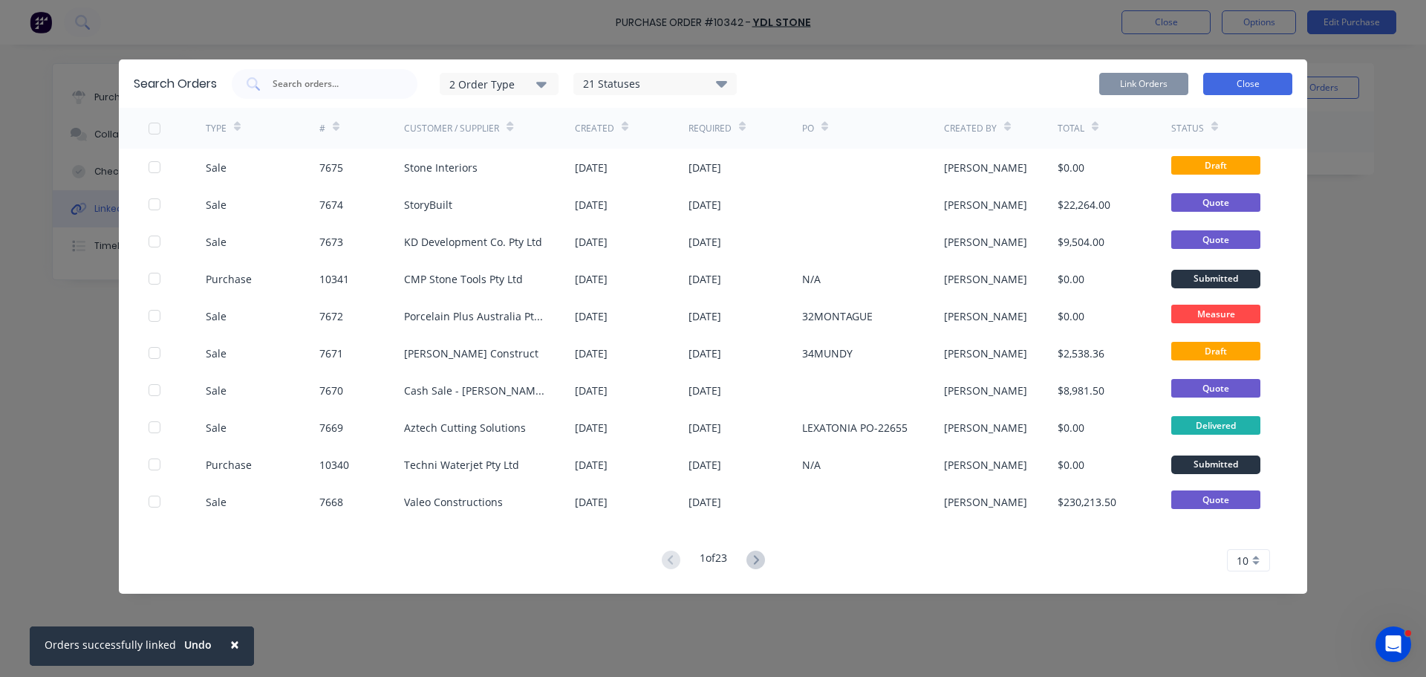
click at [1250, 87] on button "Close" at bounding box center [1248, 84] width 89 height 22
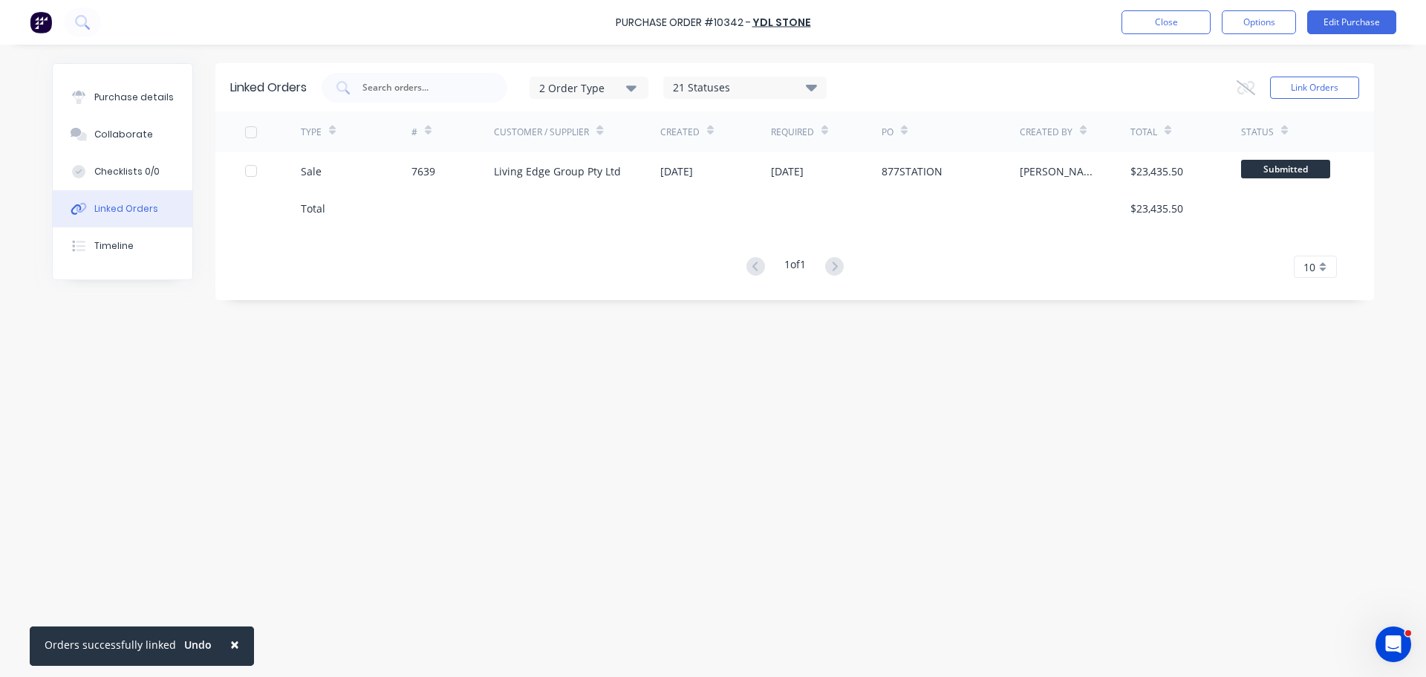
click at [230, 644] on span "×" at bounding box center [234, 644] width 9 height 21
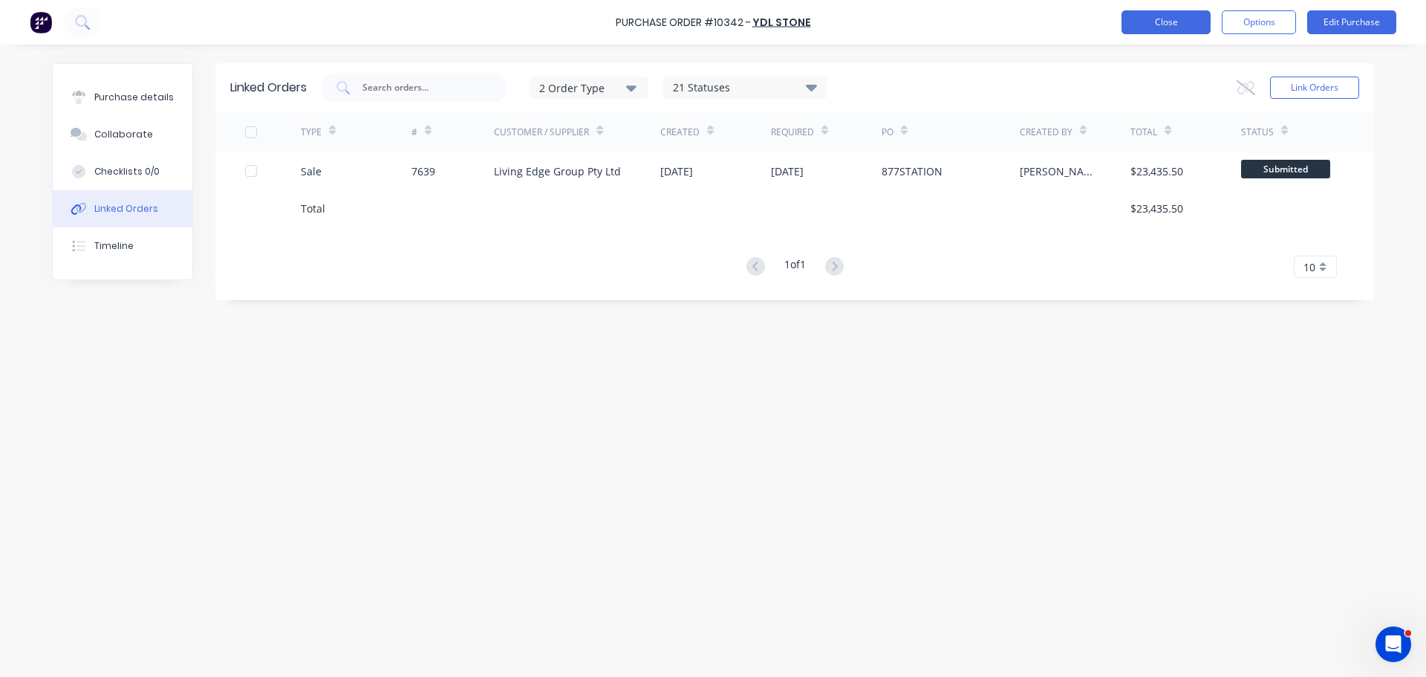
click at [1132, 32] on button "Close" at bounding box center [1166, 22] width 89 height 24
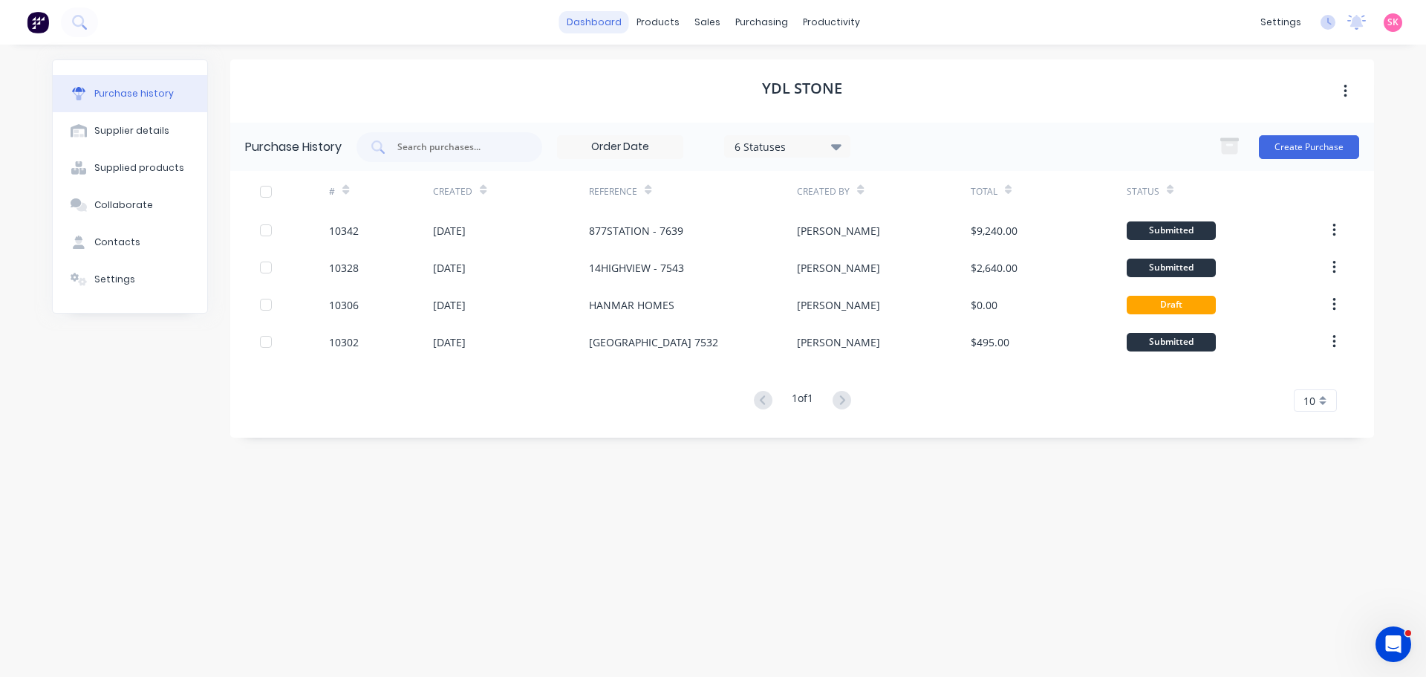
click at [618, 27] on link "dashboard" at bounding box center [594, 22] width 70 height 22
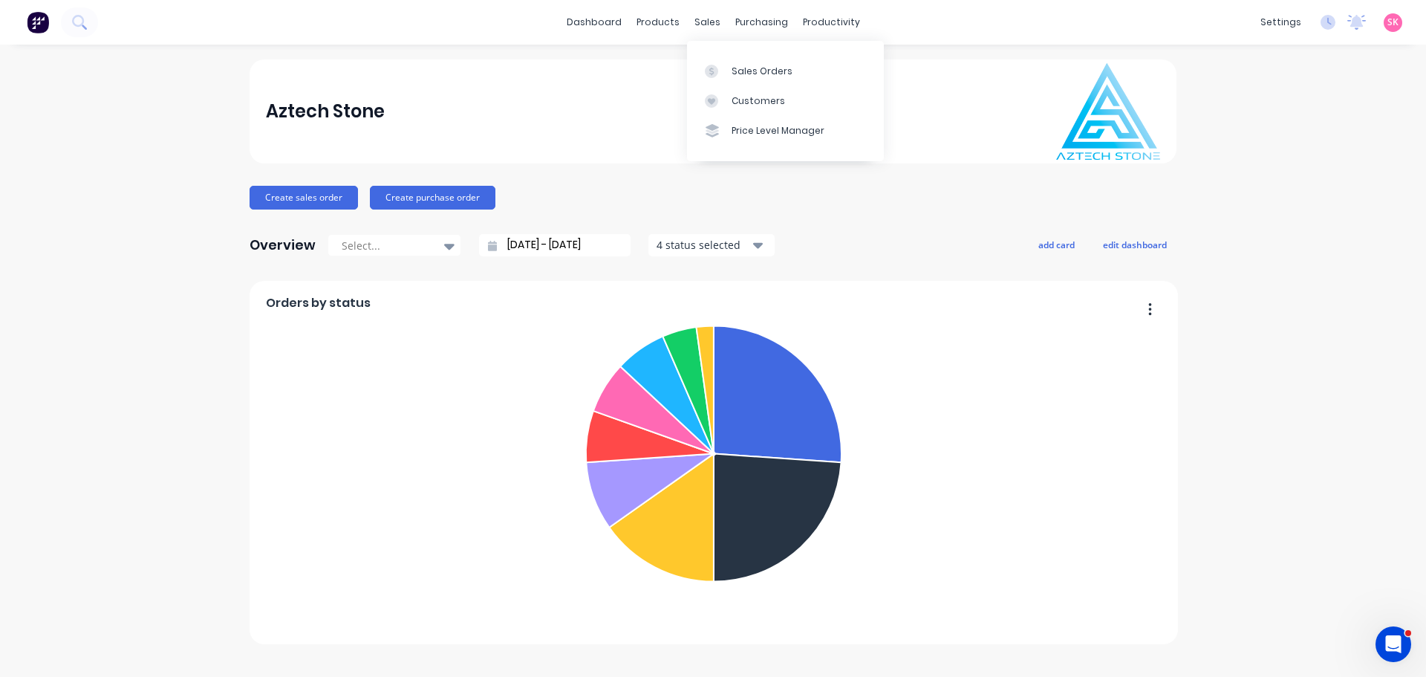
click at [721, 47] on div "Sales Orders Customers Price Level Manager" at bounding box center [785, 101] width 197 height 120
click at [724, 65] on div at bounding box center [716, 71] width 22 height 13
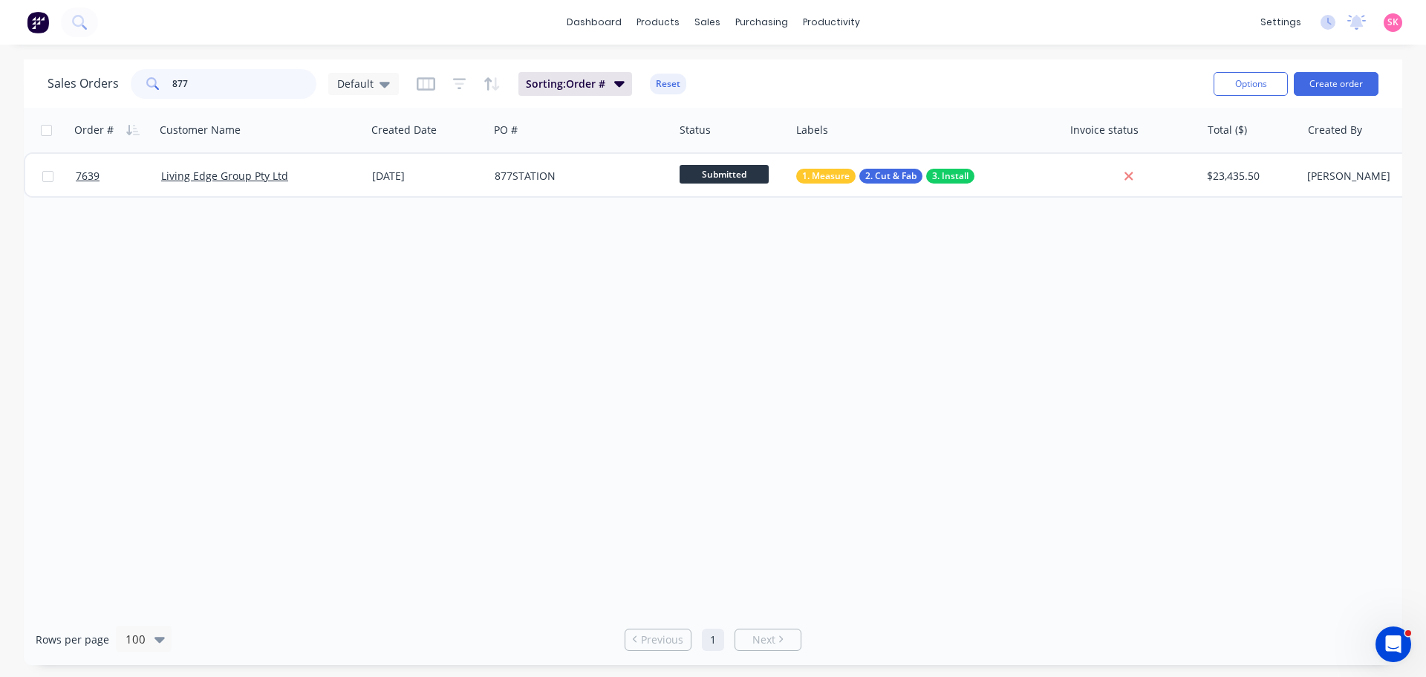
drag, startPoint x: 244, startPoint y: 89, endPoint x: 7, endPoint y: 86, distance: 237.0
click at [62, 90] on div "Sales Orders 877 Default" at bounding box center [223, 84] width 351 height 30
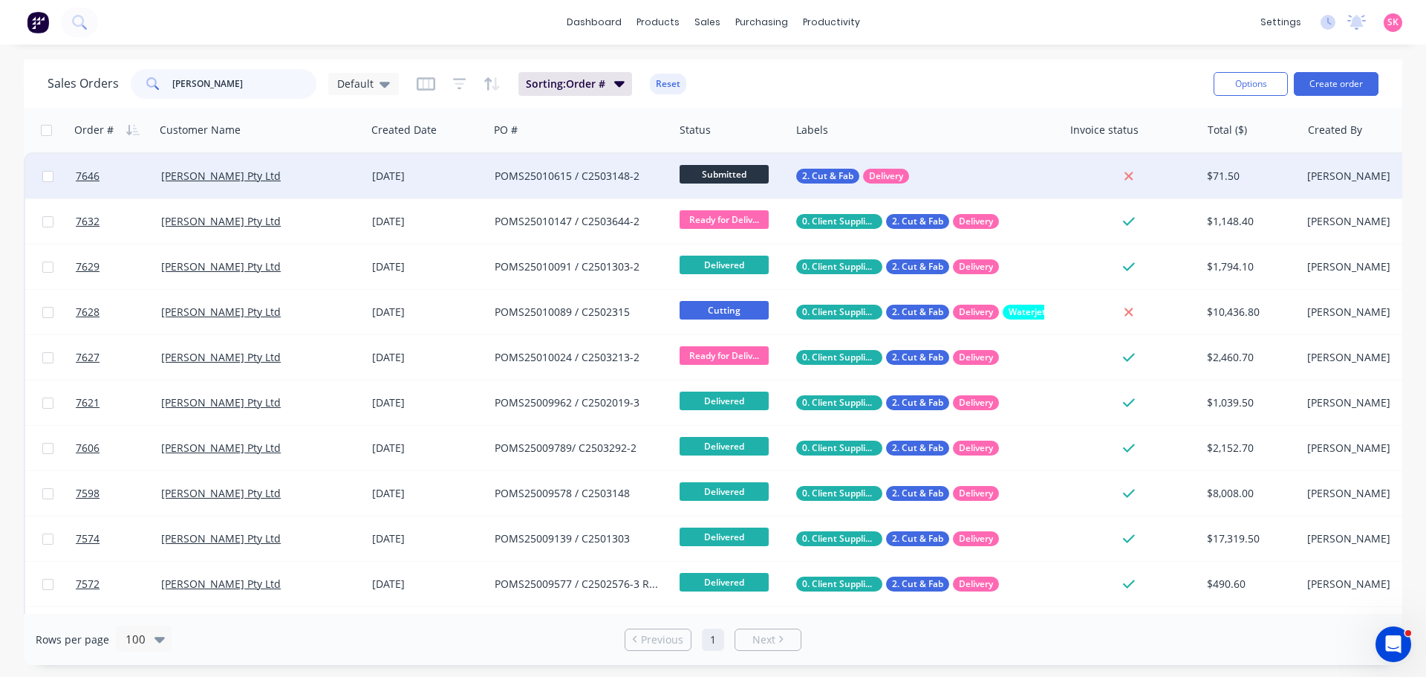
type input "marbut"
click at [404, 173] on div "12 Aug 2025" at bounding box center [427, 176] width 111 height 15
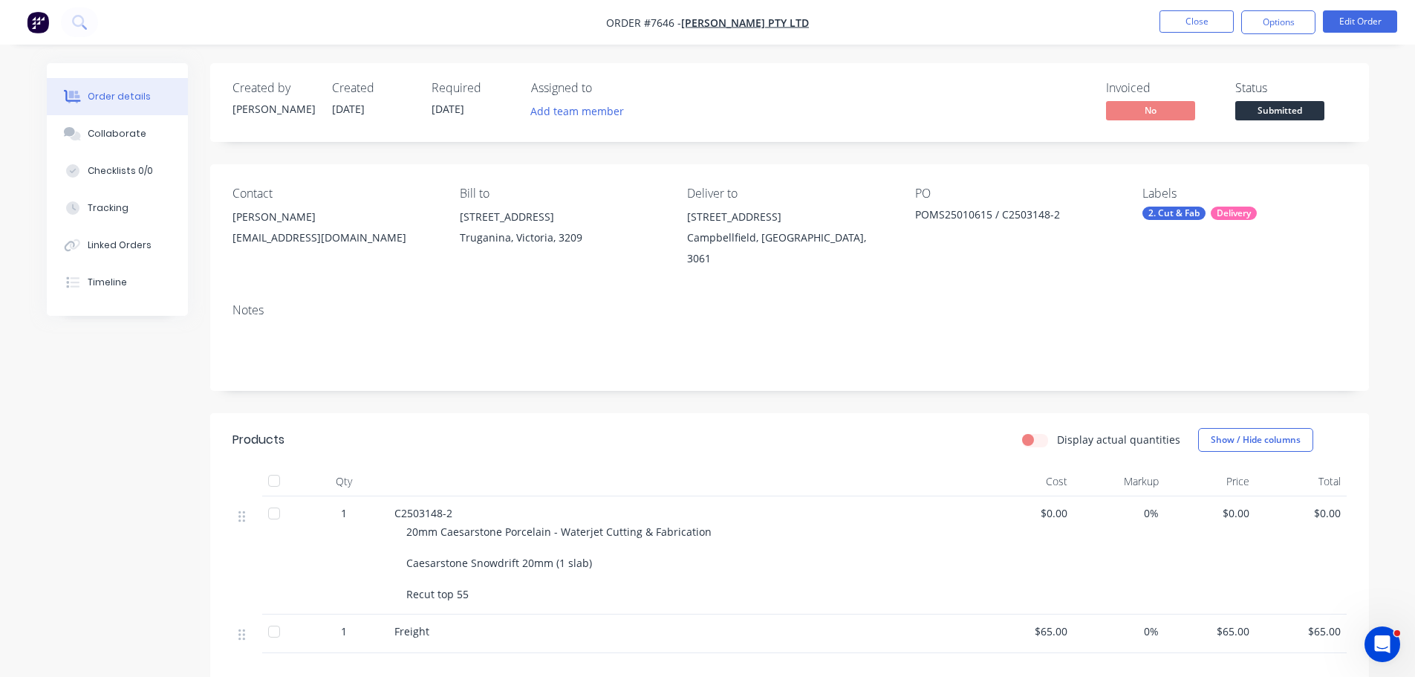
click at [1321, 19] on ul "Close Options Edit Order" at bounding box center [1278, 22] width 273 height 24
click at [1343, 19] on button "Edit Order" at bounding box center [1360, 21] width 74 height 22
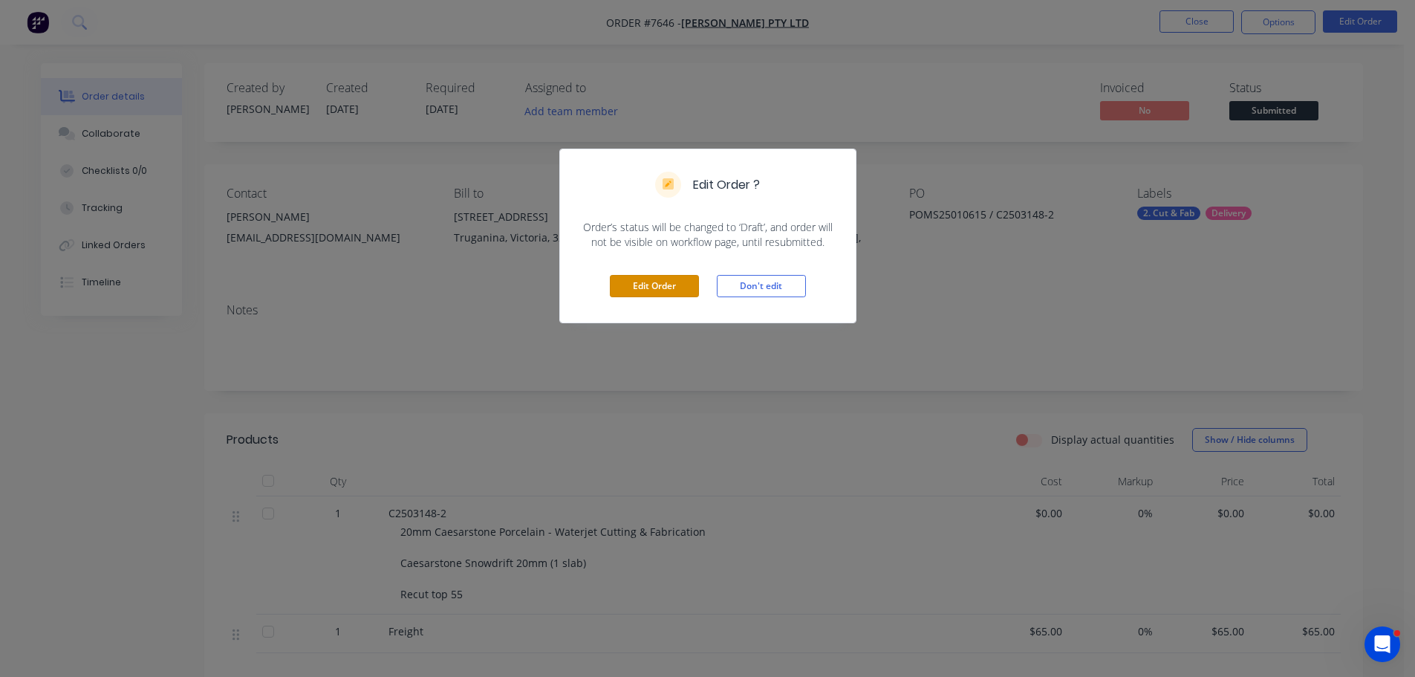
click at [660, 281] on button "Edit Order" at bounding box center [654, 286] width 89 height 22
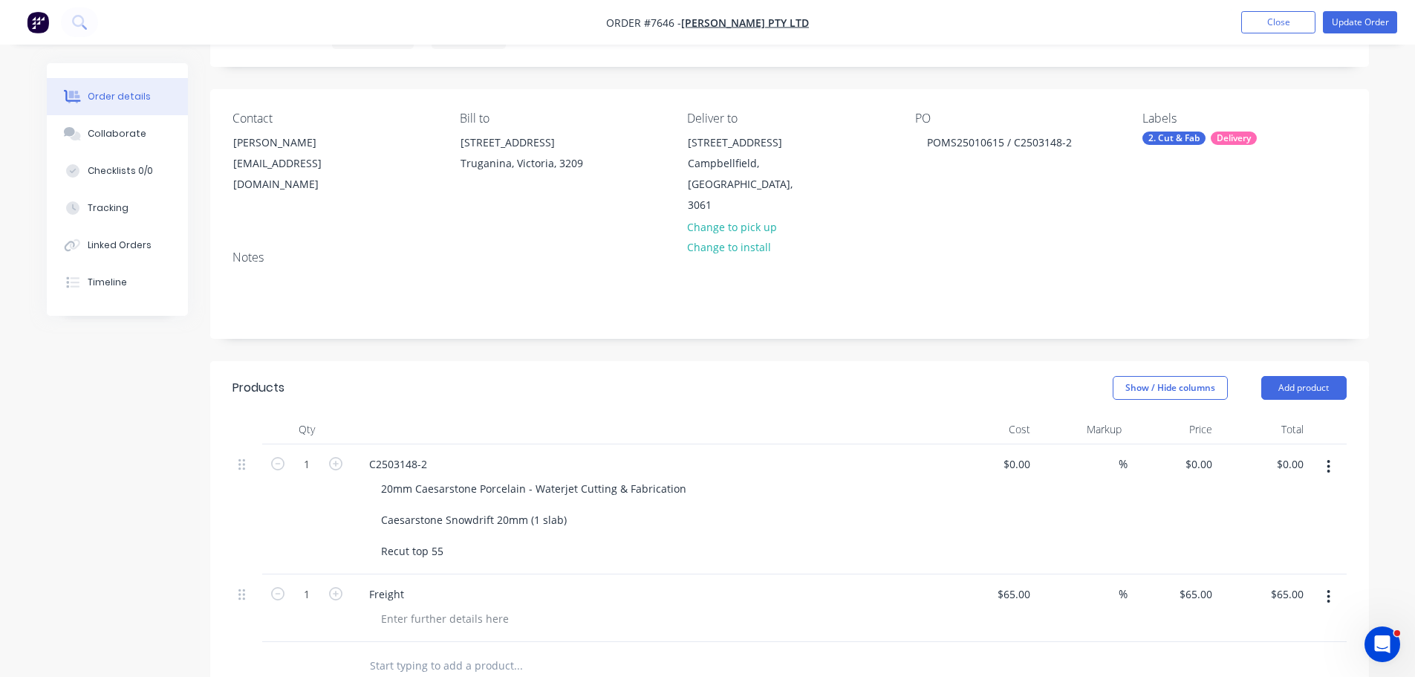
scroll to position [149, 0]
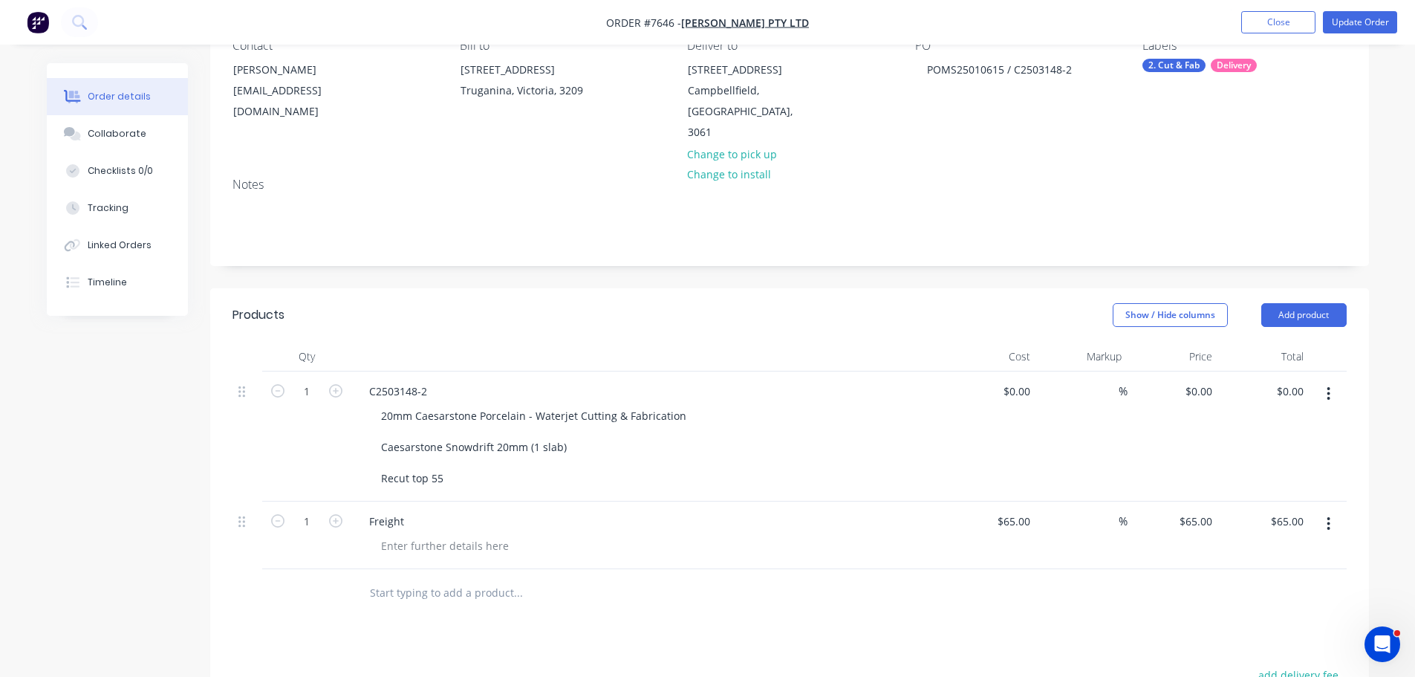
click at [1016, 389] on div "$0.00 $0.00" at bounding box center [991, 436] width 91 height 130
click at [1024, 380] on input "0" at bounding box center [1019, 391] width 34 height 22
type input "$470.00"
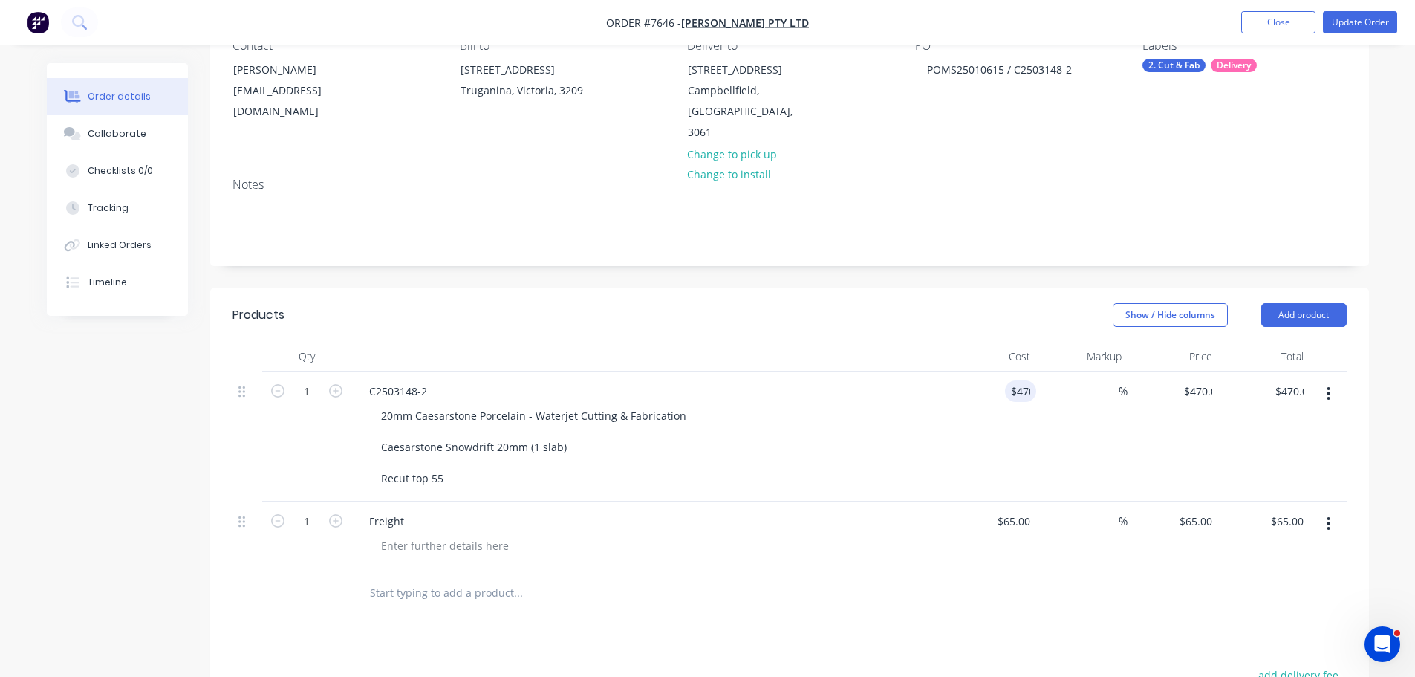
click at [1059, 303] on div "Show / Hide columns Add product" at bounding box center [907, 315] width 877 height 24
click at [1088, 371] on div "%" at bounding box center [1081, 436] width 91 height 130
click at [1108, 380] on input at bounding box center [1110, 391] width 17 height 22
type input "0"
click at [1008, 259] on div "Created by Stacey Created 12/08/25 Required 22/08/25 Assigned to Add team membe…" at bounding box center [789, 444] width 1159 height 1059
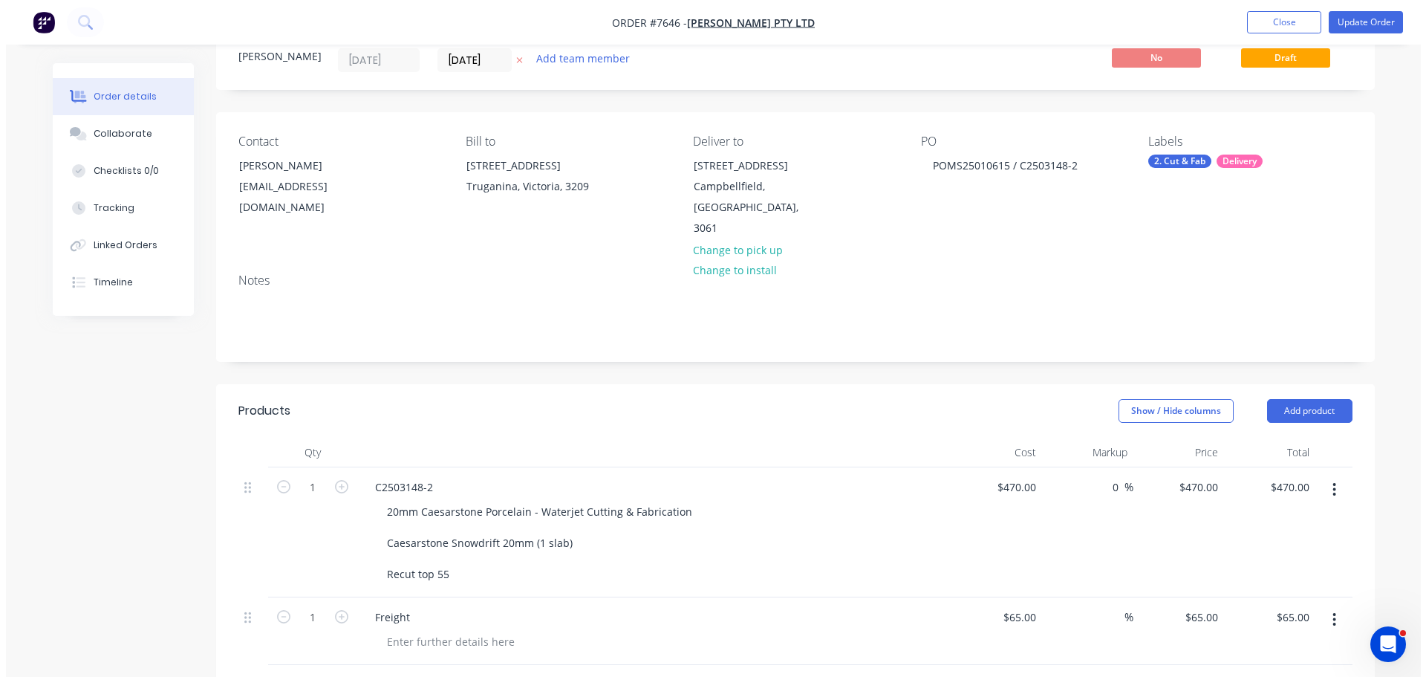
scroll to position [0, 0]
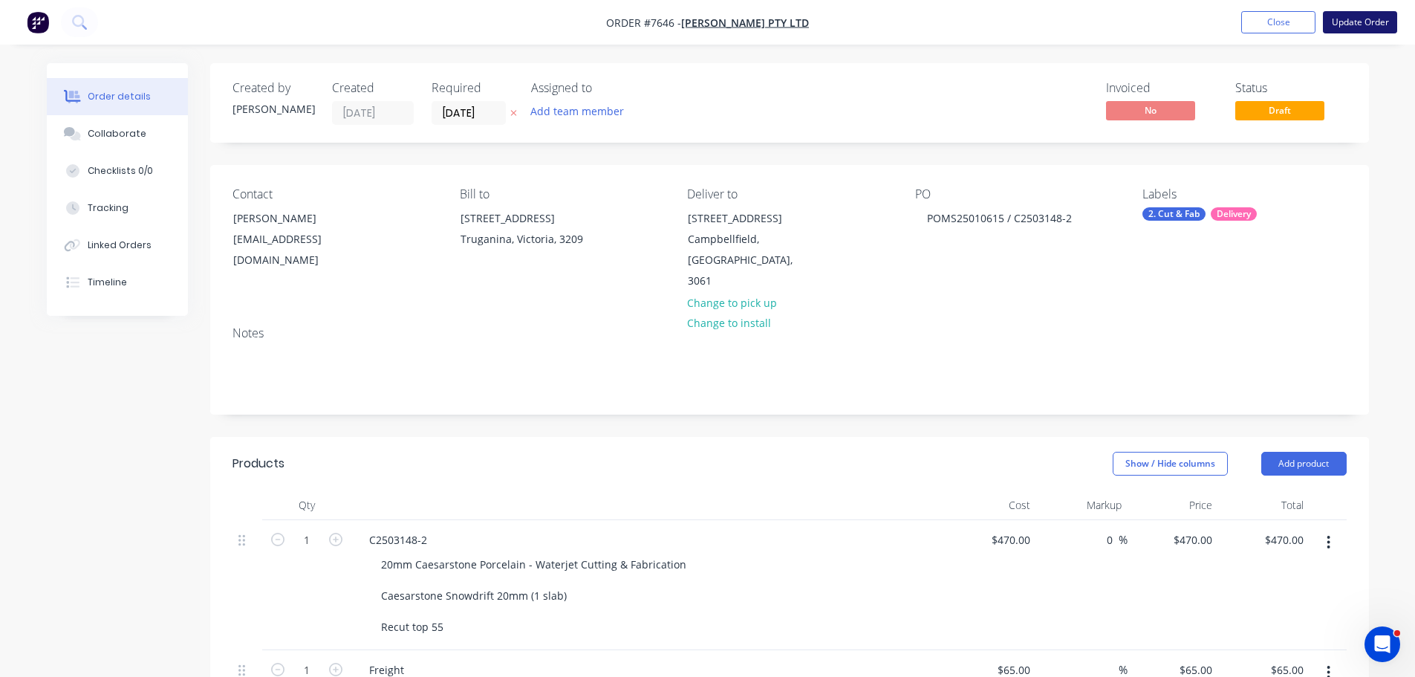
click at [1359, 32] on button "Update Order" at bounding box center [1360, 22] width 74 height 22
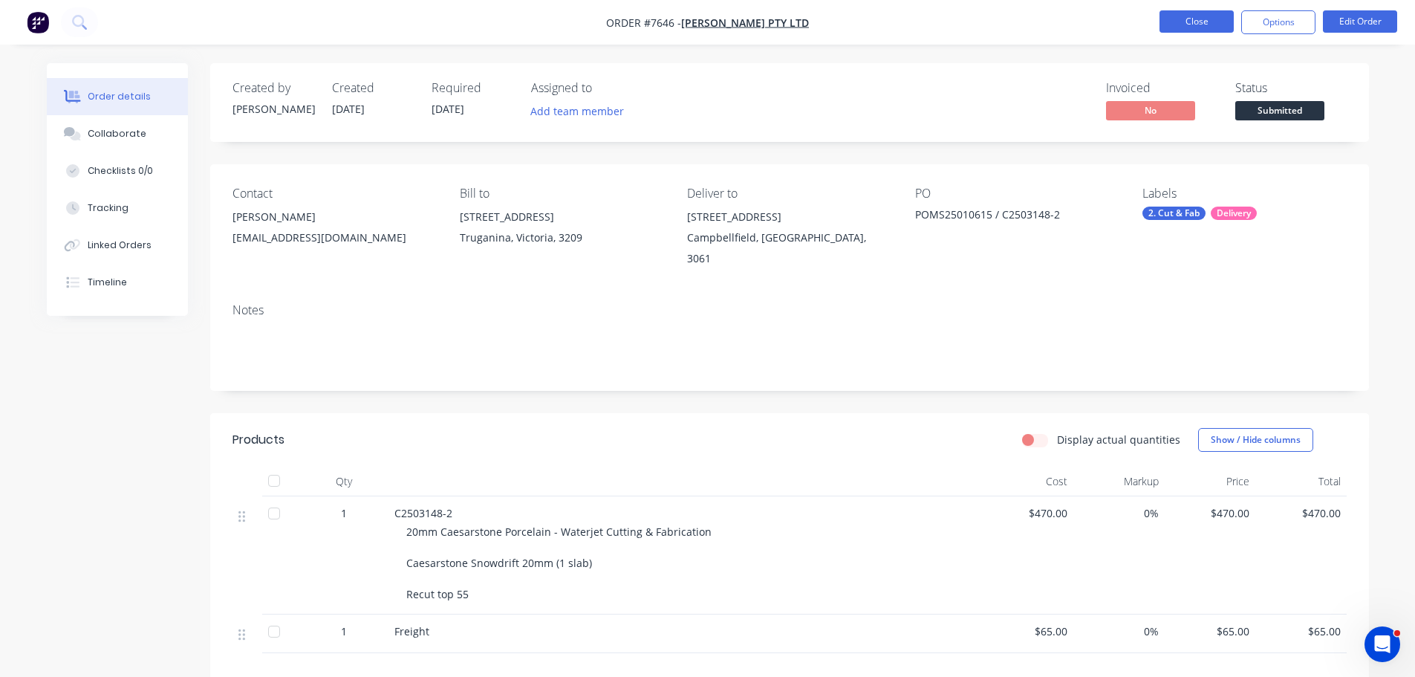
click at [1209, 19] on button "Close" at bounding box center [1197, 21] width 74 height 22
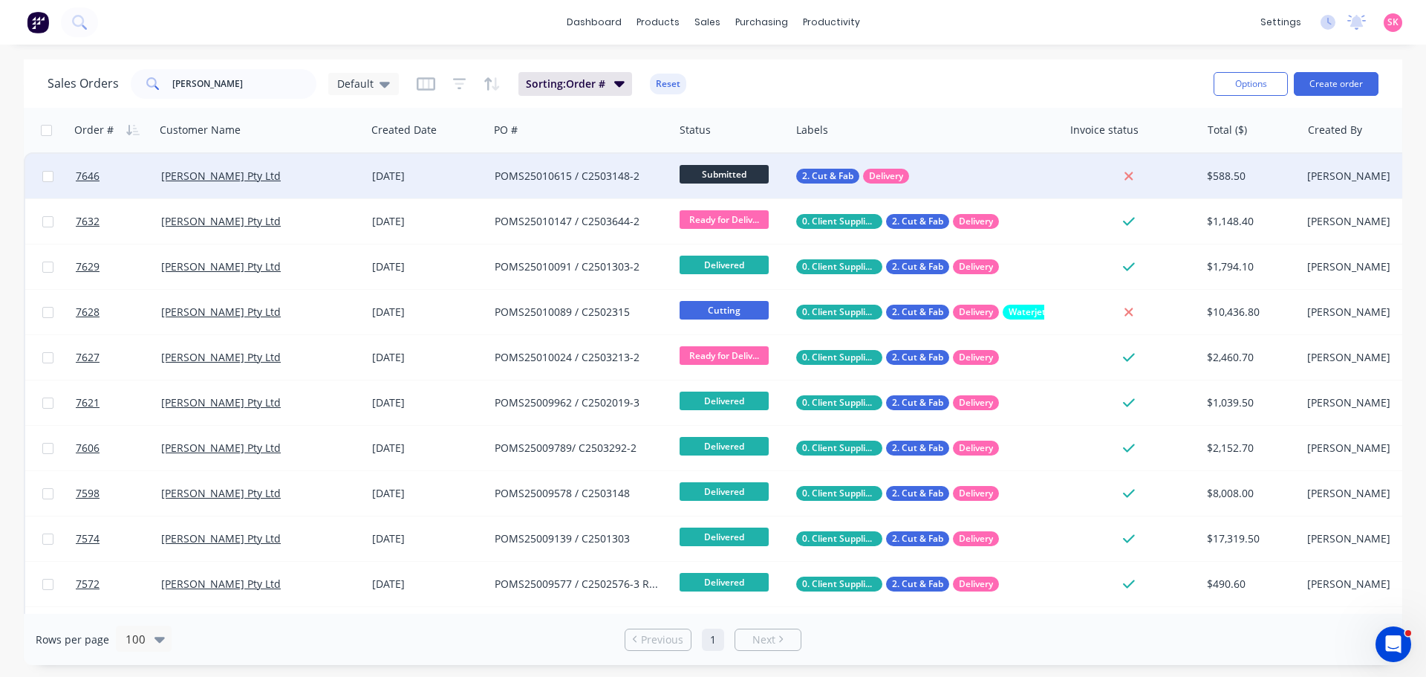
click at [752, 167] on span "Submitted" at bounding box center [724, 174] width 89 height 19
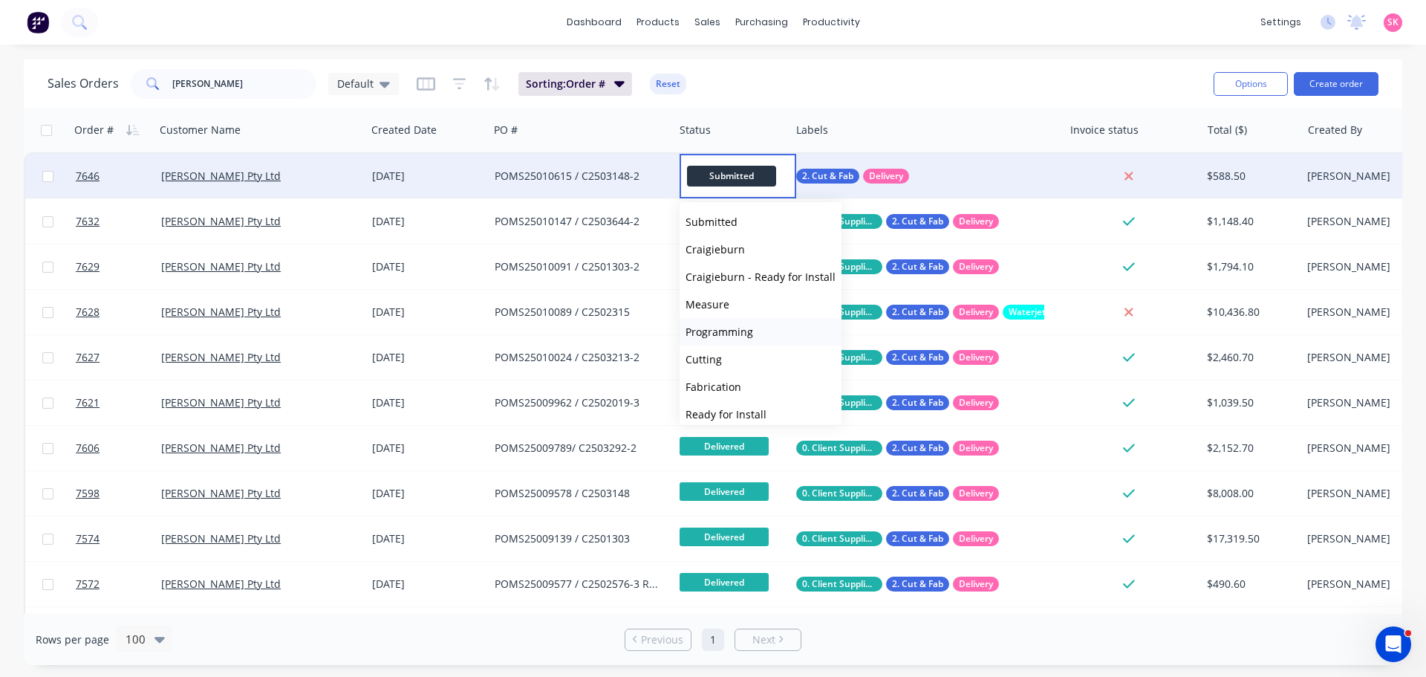
click at [739, 333] on span "Programming" at bounding box center [720, 332] width 68 height 14
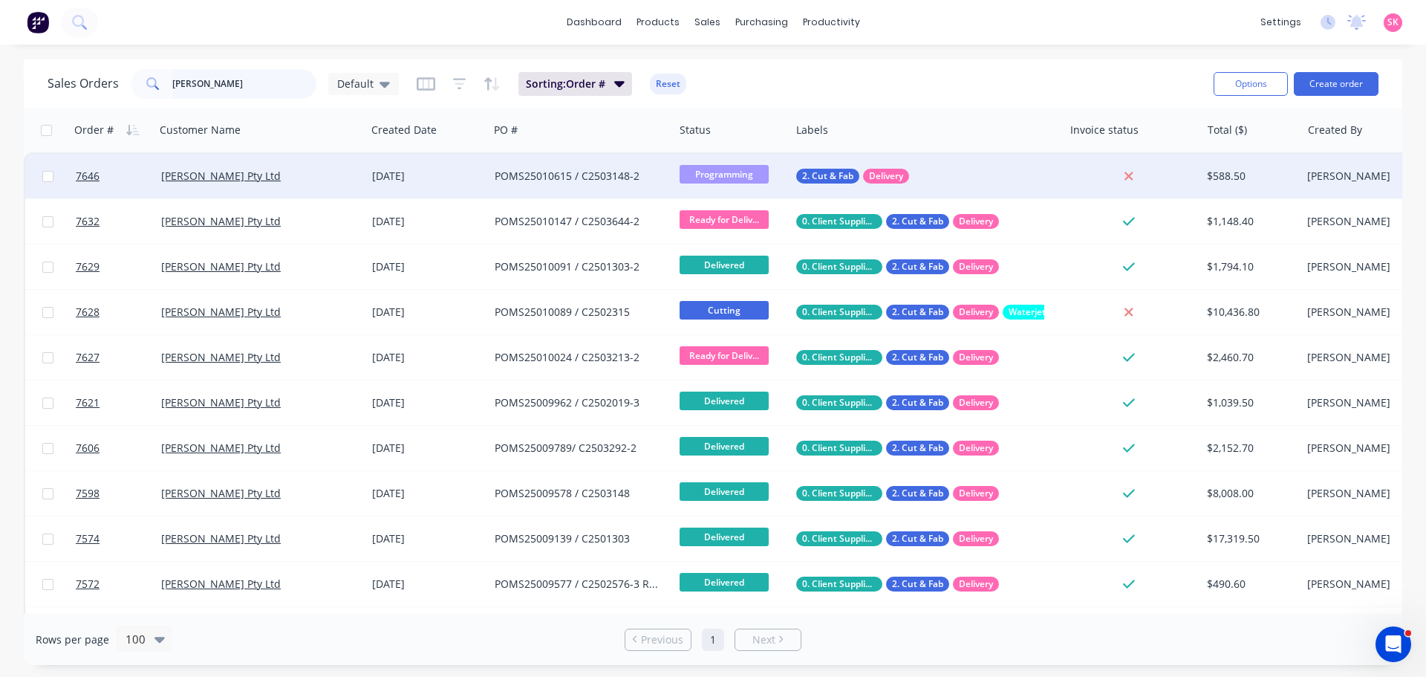
drag, startPoint x: 238, startPoint y: 78, endPoint x: 13, endPoint y: 86, distance: 226.0
click at [177, 83] on input "marbut" at bounding box center [244, 84] width 145 height 30
type input "m"
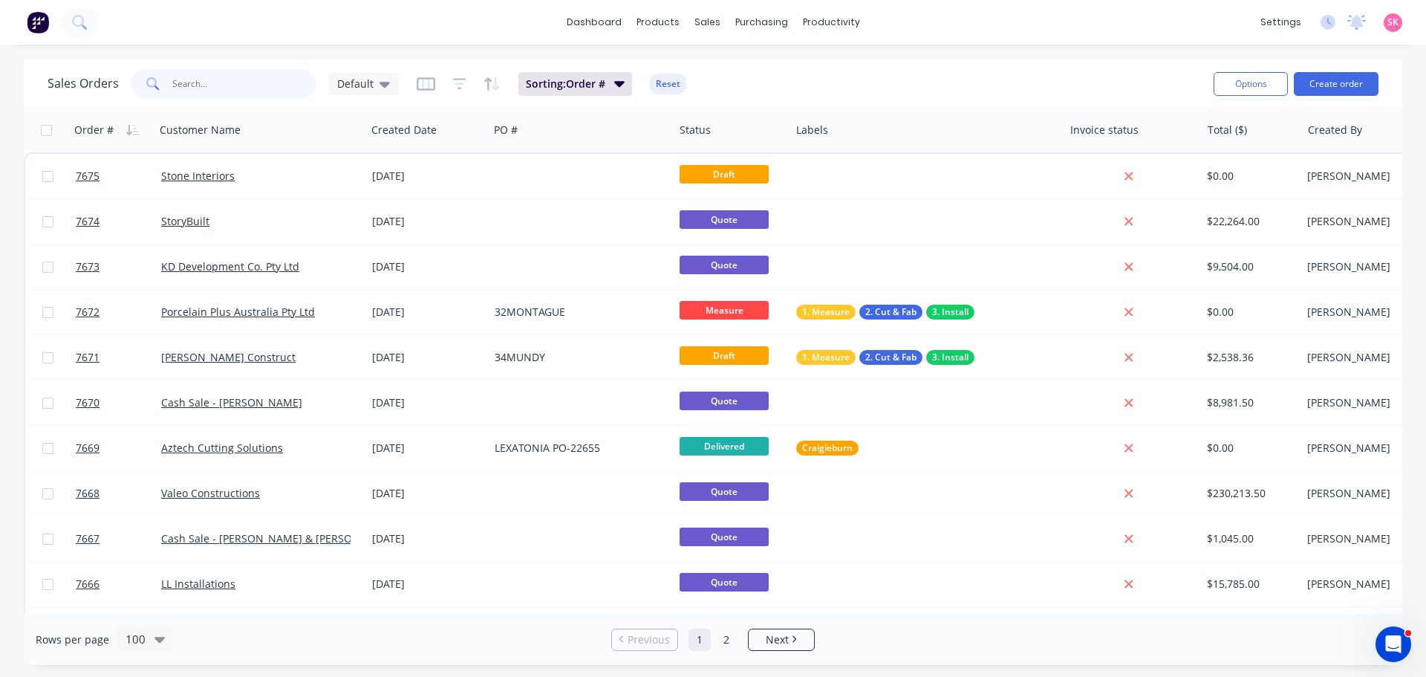
click at [215, 84] on input "text" at bounding box center [244, 84] width 145 height 30
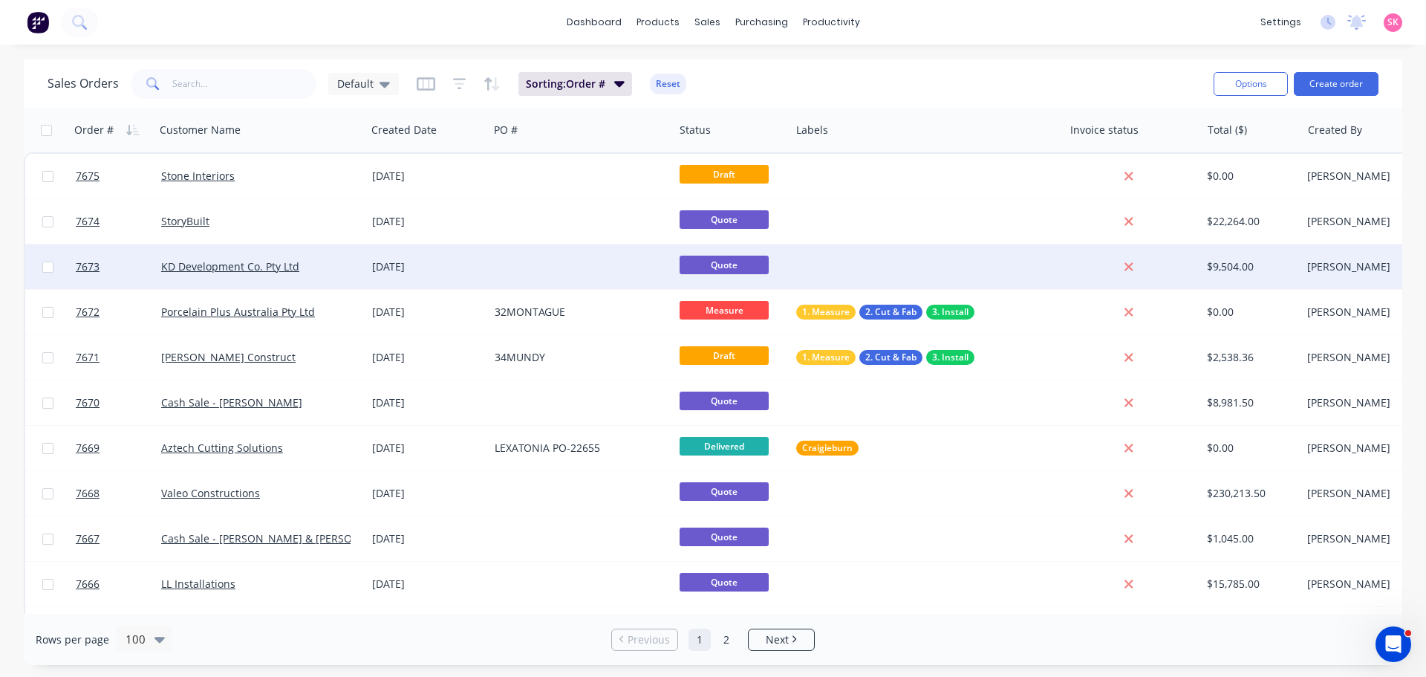
click at [418, 258] on div "[DATE]" at bounding box center [427, 266] width 123 height 45
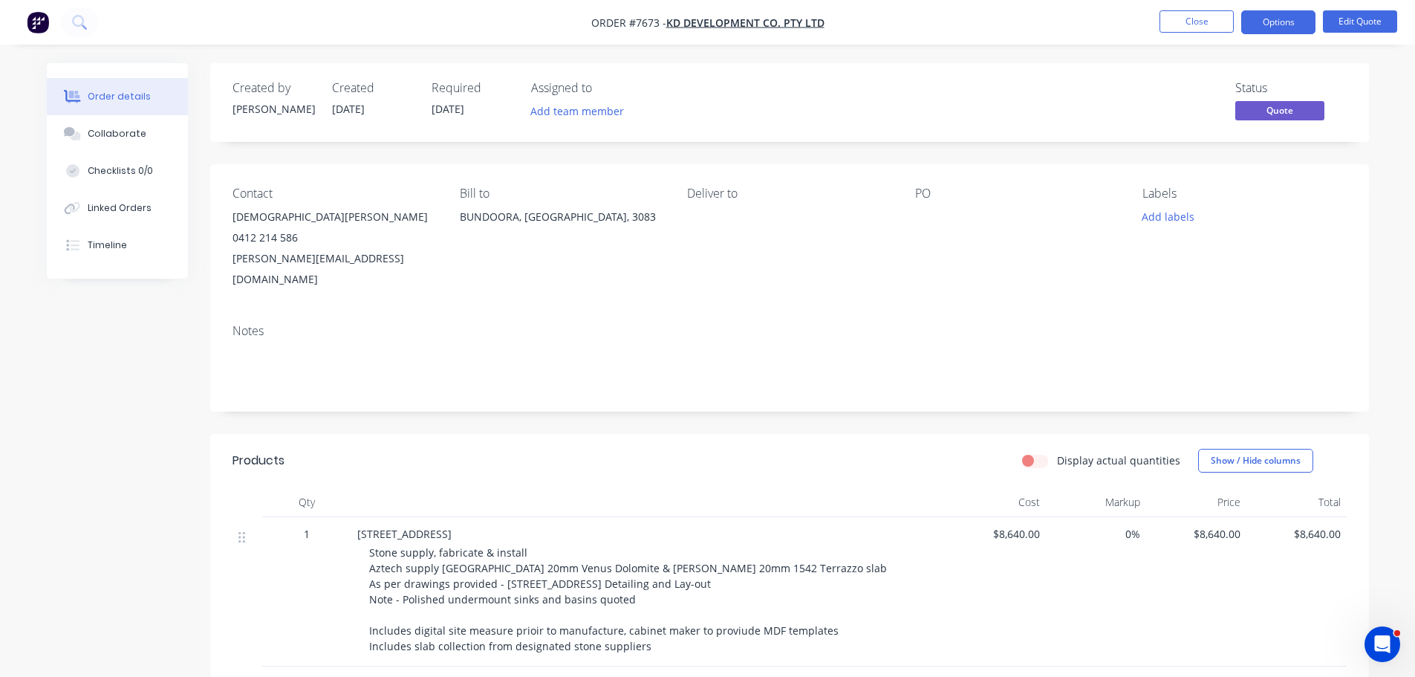
drag, startPoint x: 527, startPoint y: 308, endPoint x: 527, endPoint y: 372, distance: 64.6
click at [527, 324] on div "Notes" at bounding box center [790, 331] width 1114 height 14
click at [1201, 19] on button "Close" at bounding box center [1197, 21] width 74 height 22
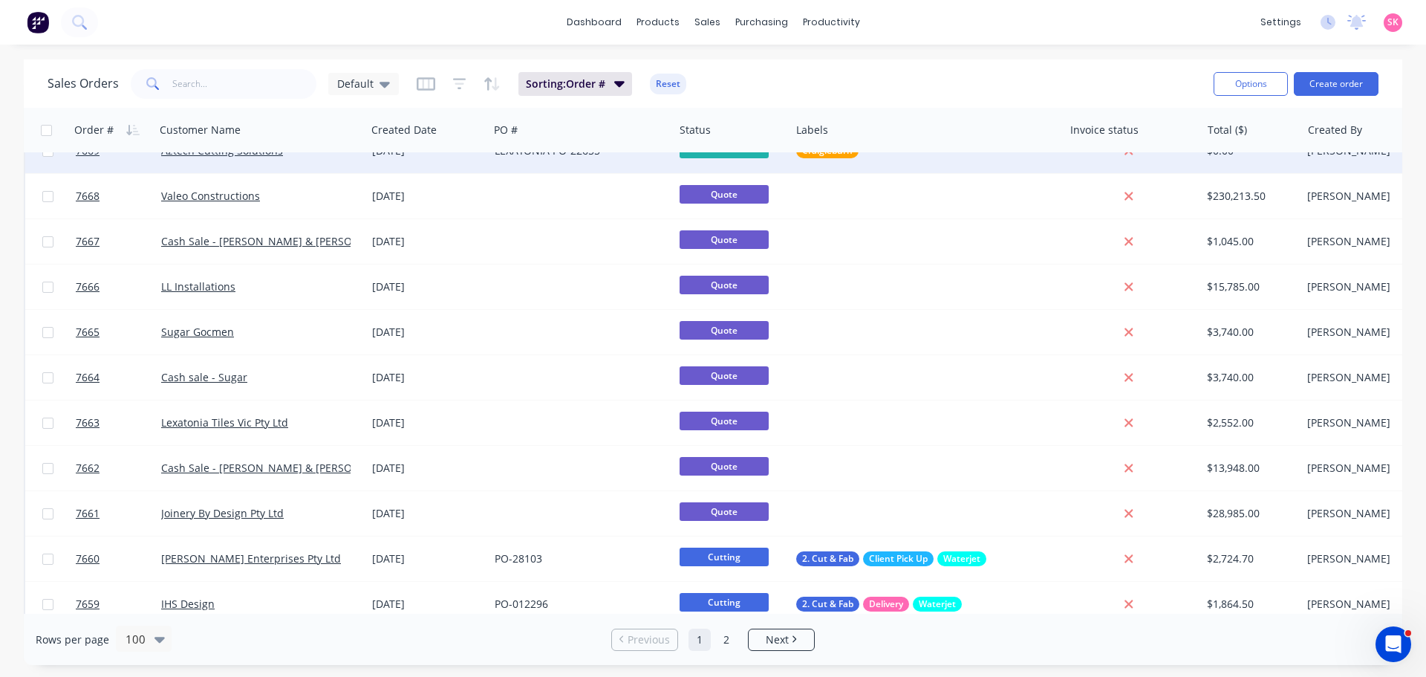
scroll to position [371, 0]
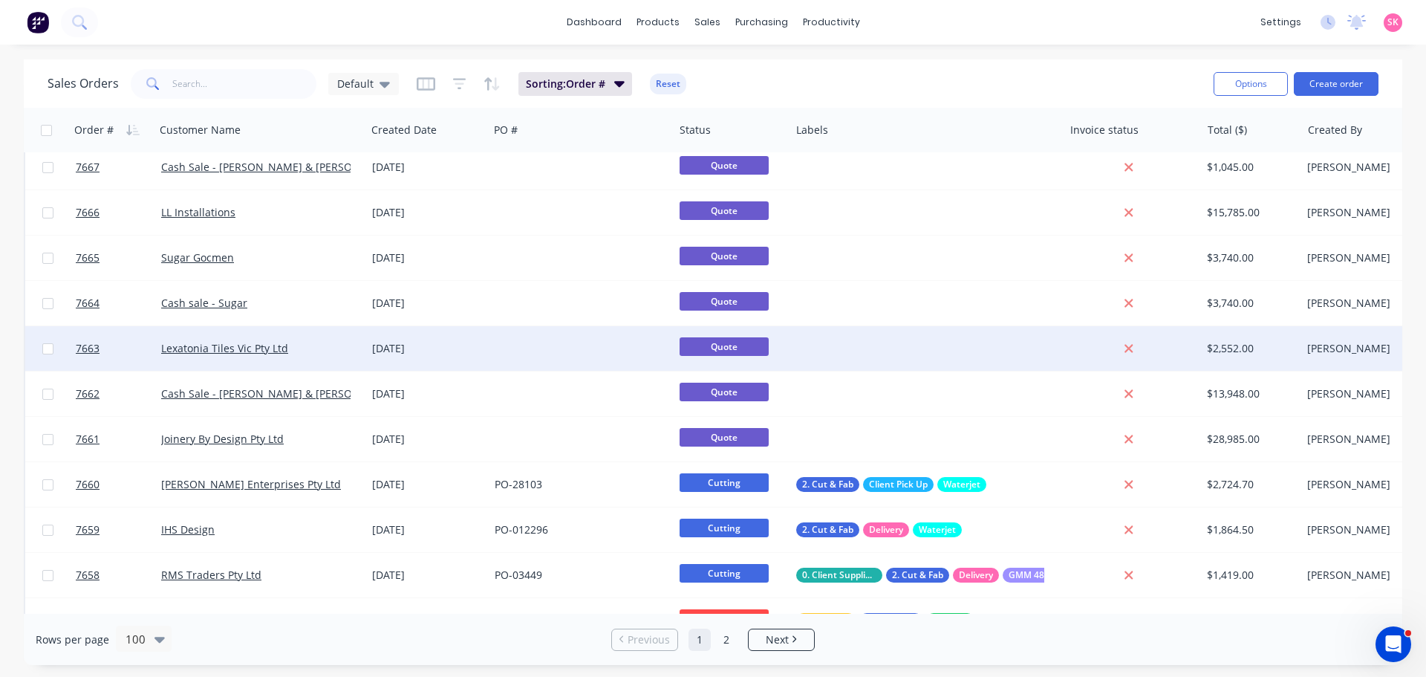
click at [581, 349] on div at bounding box center [581, 348] width 185 height 45
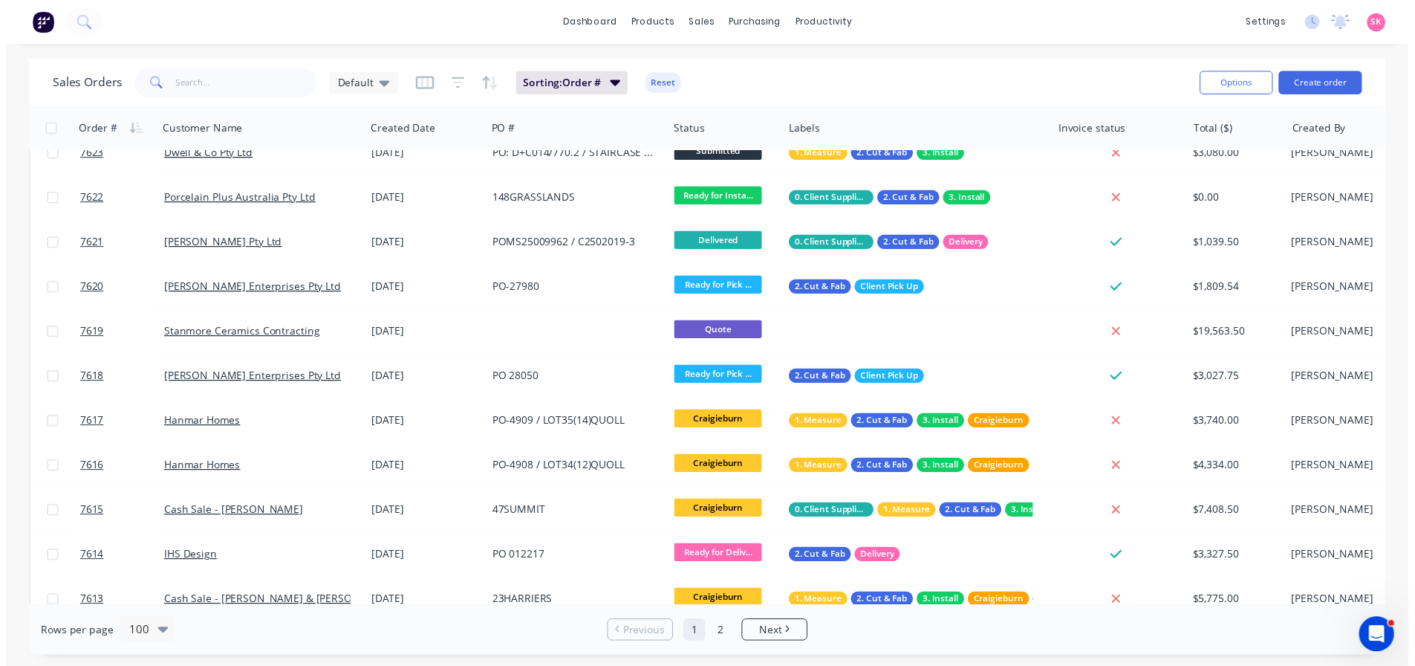
scroll to position [2972, 0]
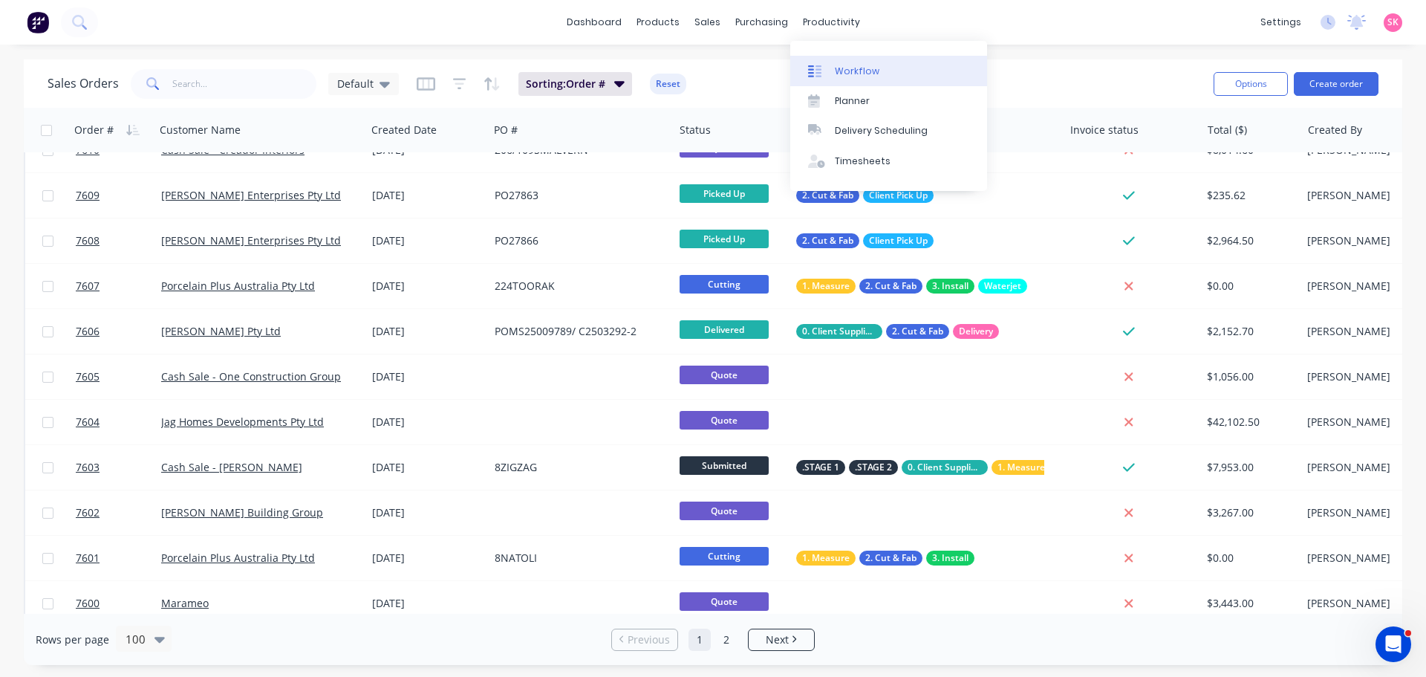
click at [839, 82] on link "Workflow" at bounding box center [888, 71] width 197 height 30
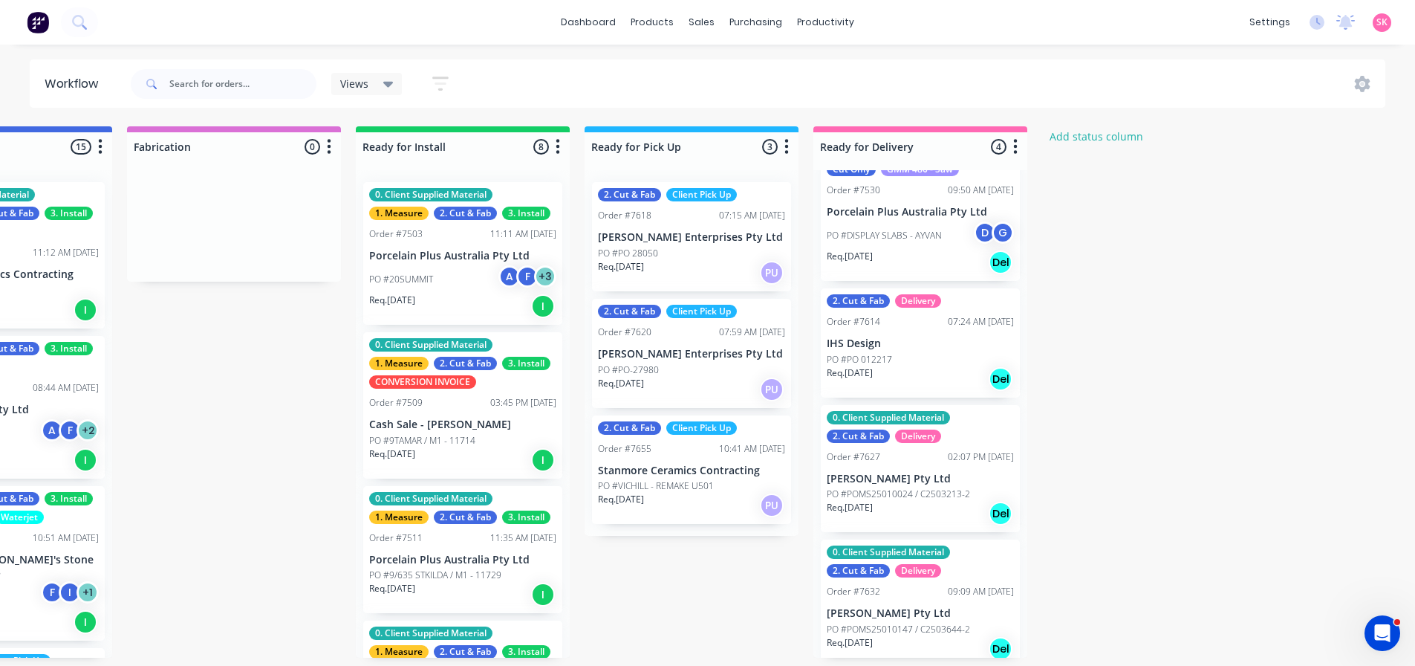
scroll to position [36, 0]
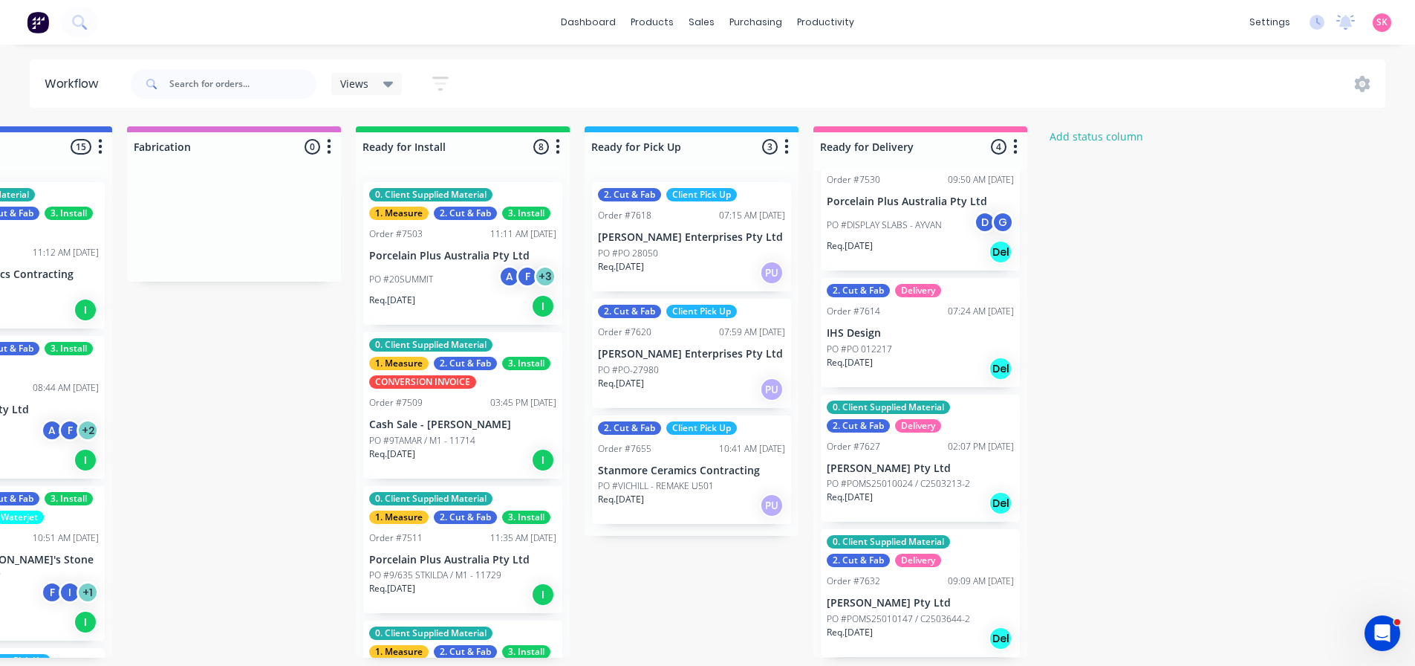
click at [951, 501] on div "Req. 06/08/25 Del" at bounding box center [920, 502] width 187 height 25
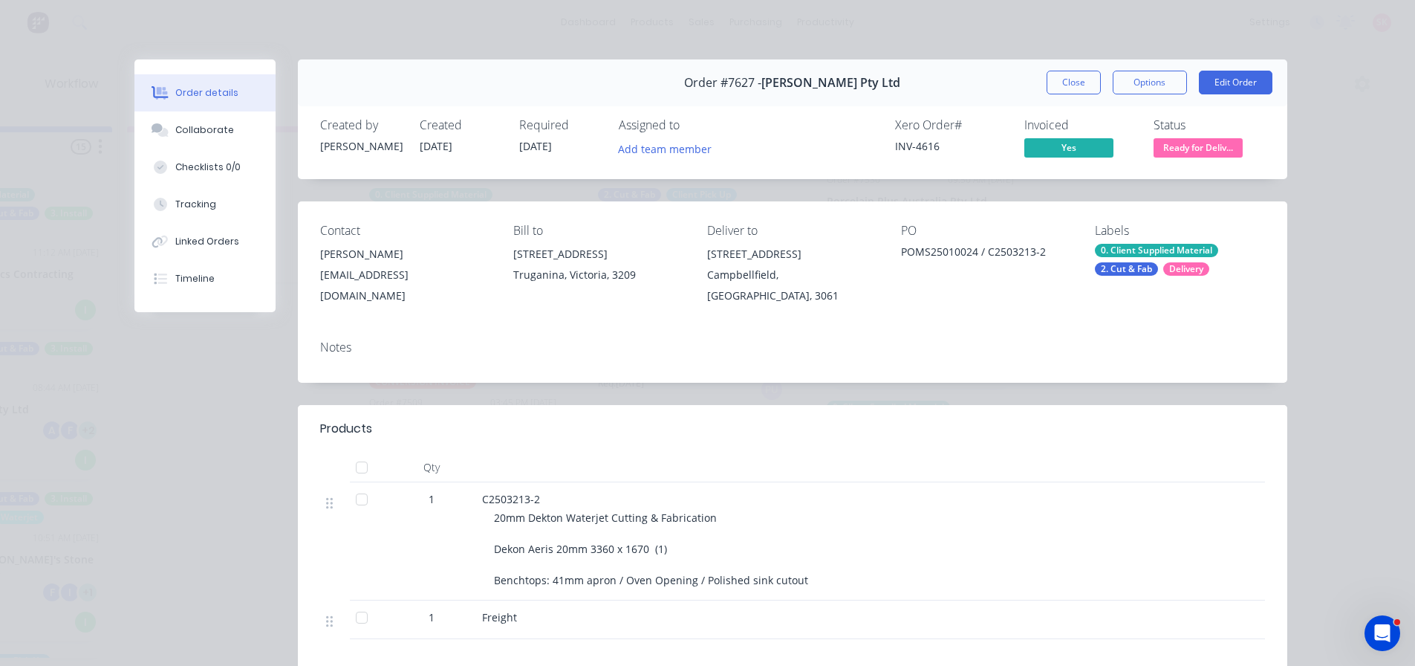
click at [1082, 66] on div "Order #7627 - Marbut Stone Pty Ltd Close Options Edit Order" at bounding box center [793, 82] width 990 height 47
click at [1082, 77] on button "Close" at bounding box center [1074, 83] width 54 height 24
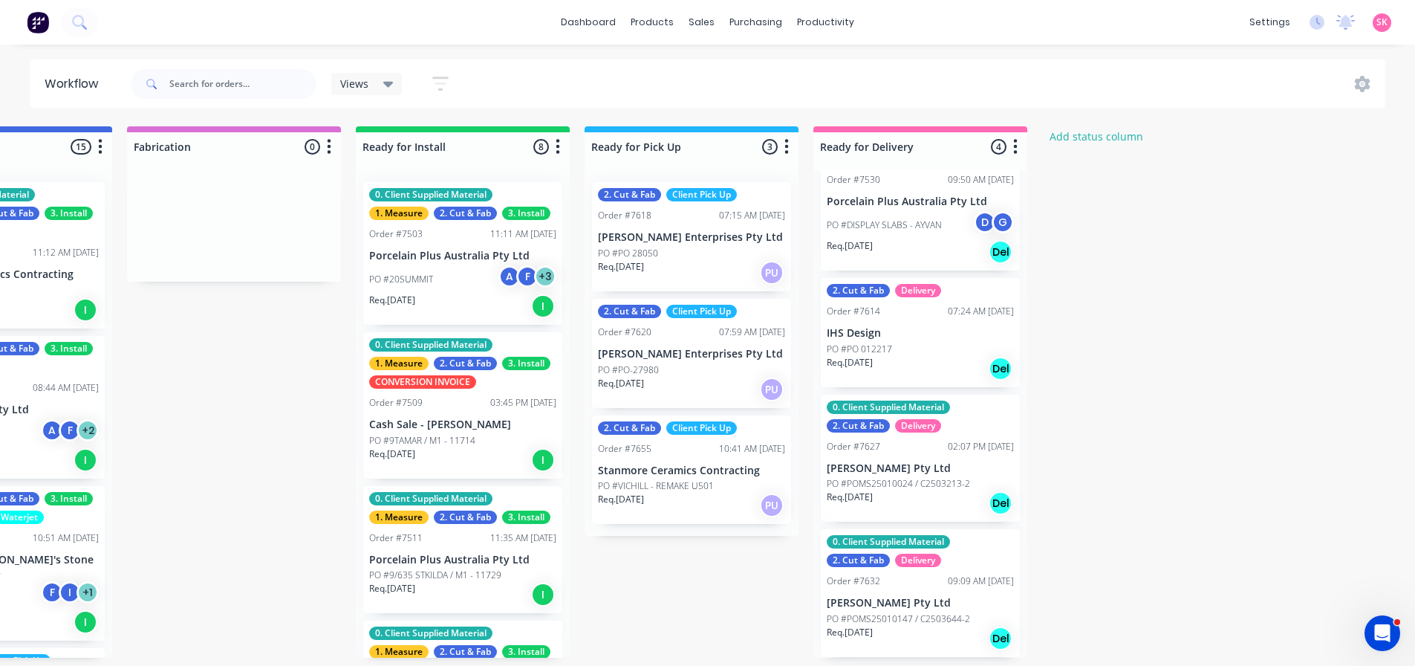
click at [889, 488] on p "PO #POMS25010024 / C2503213-2" at bounding box center [898, 483] width 143 height 13
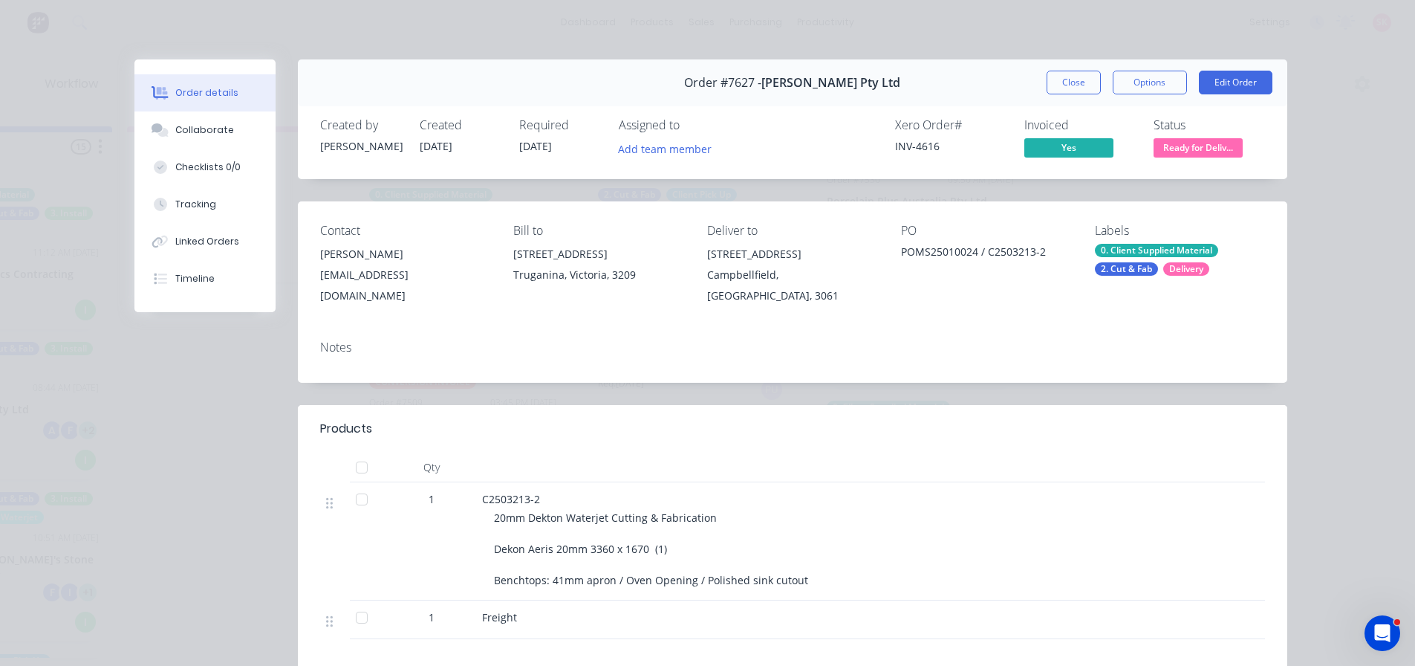
click at [1204, 143] on span "Ready for Deliv..." at bounding box center [1198, 147] width 89 height 19
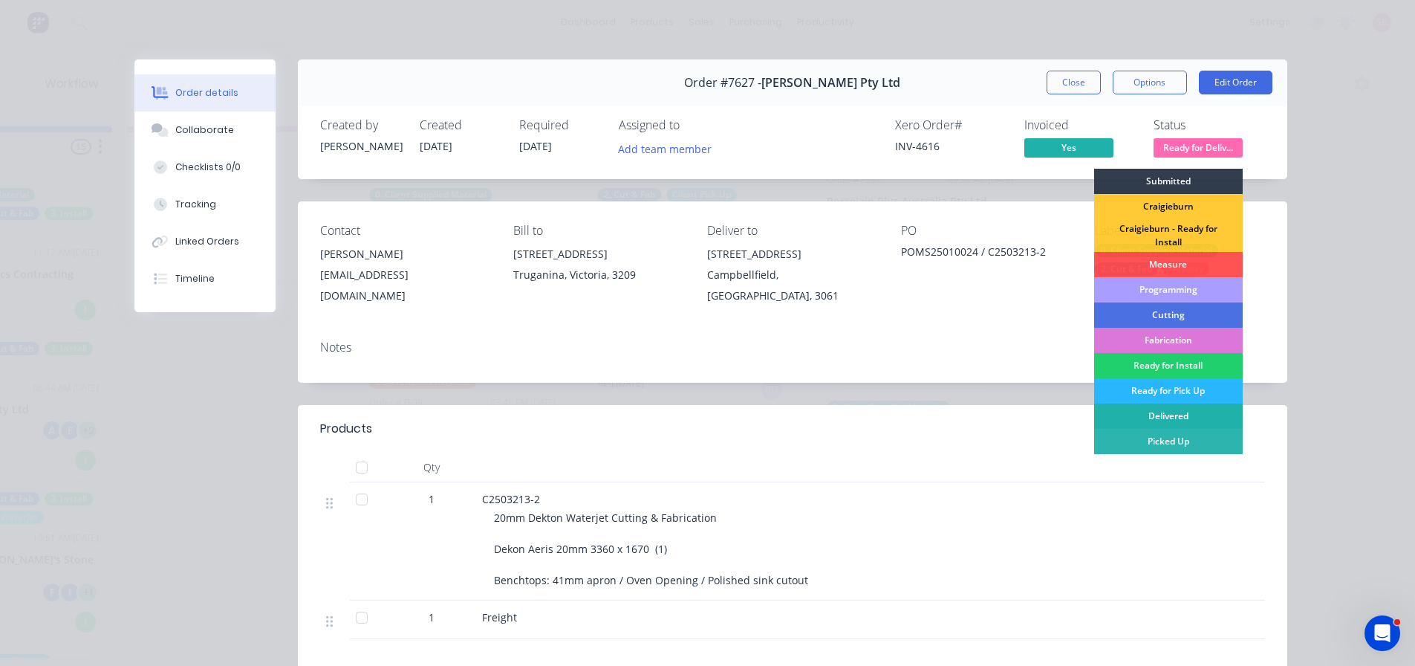
click at [1178, 423] on div "Delivered" at bounding box center [1168, 415] width 149 height 25
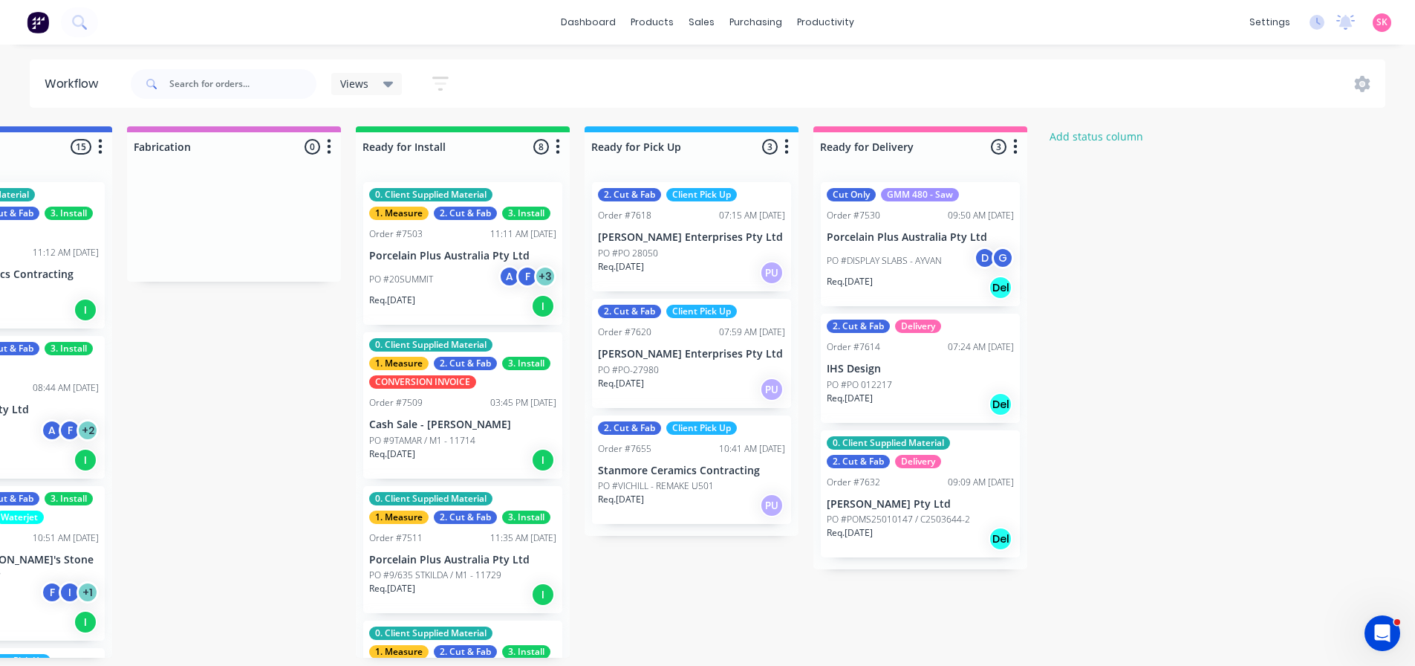
scroll to position [0, 0]
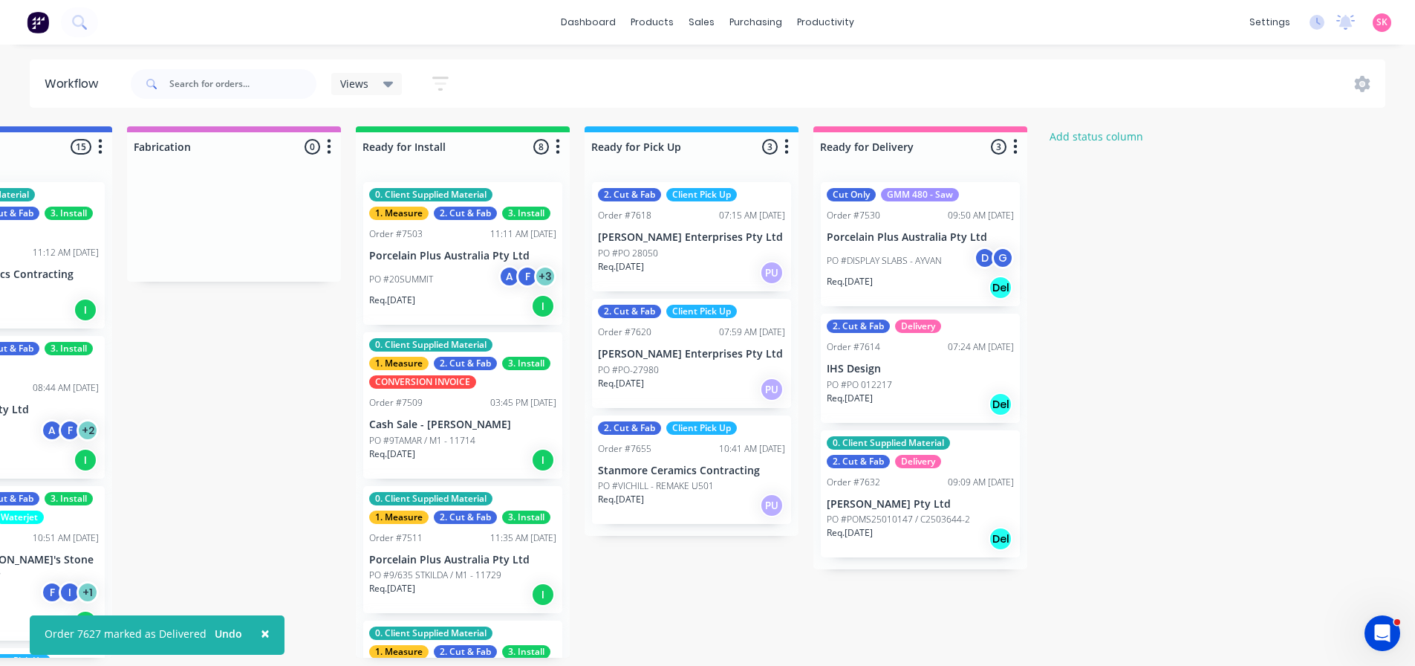
click at [894, 526] on div "Req. 24/08/25 Del" at bounding box center [920, 538] width 187 height 25
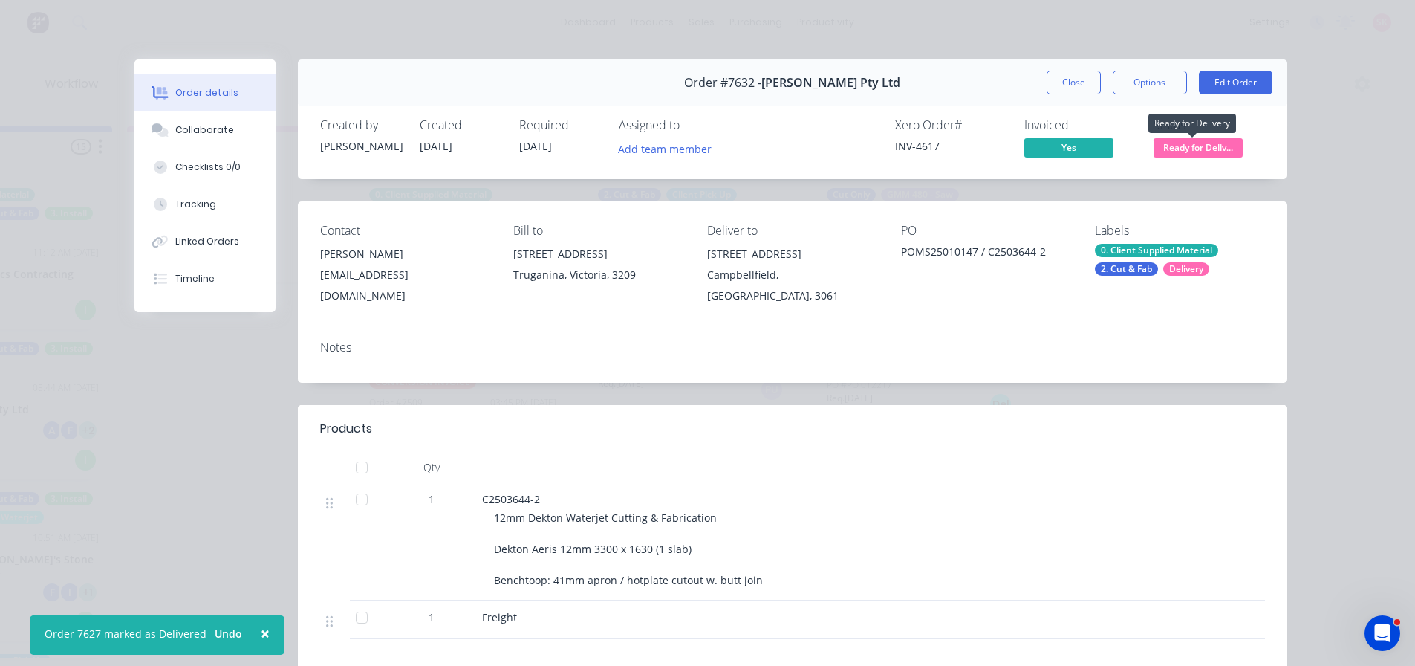
click at [1227, 149] on span "Ready for Deliv..." at bounding box center [1198, 147] width 89 height 19
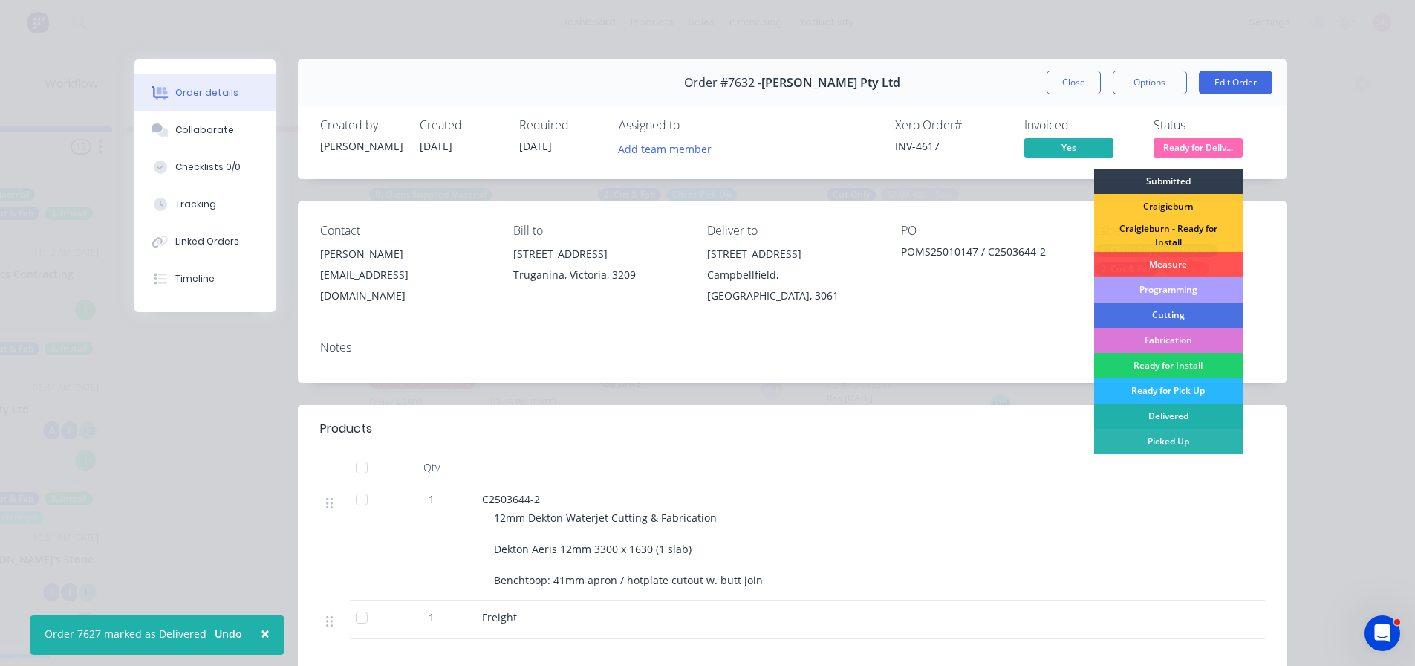
click at [1151, 415] on div "Delivered" at bounding box center [1168, 415] width 149 height 25
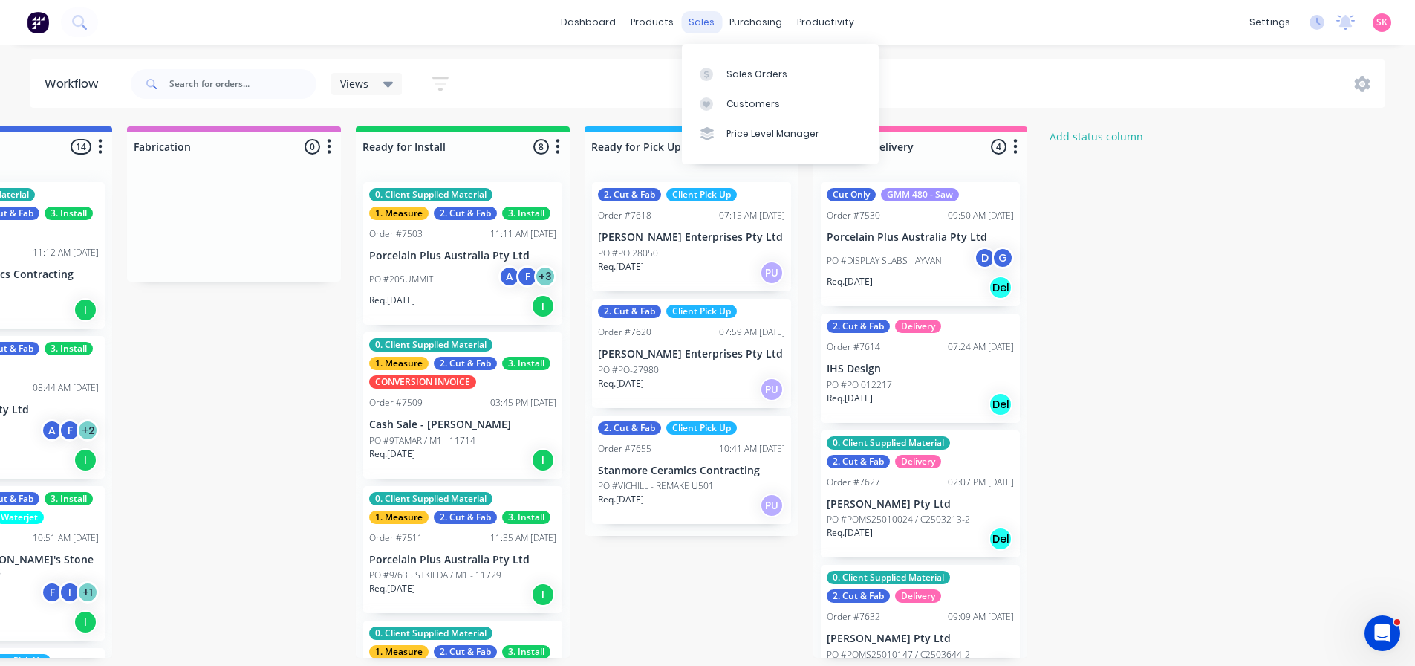
scroll to position [325, 0]
click at [722, 79] on link "Sales Orders" at bounding box center [780, 74] width 197 height 30
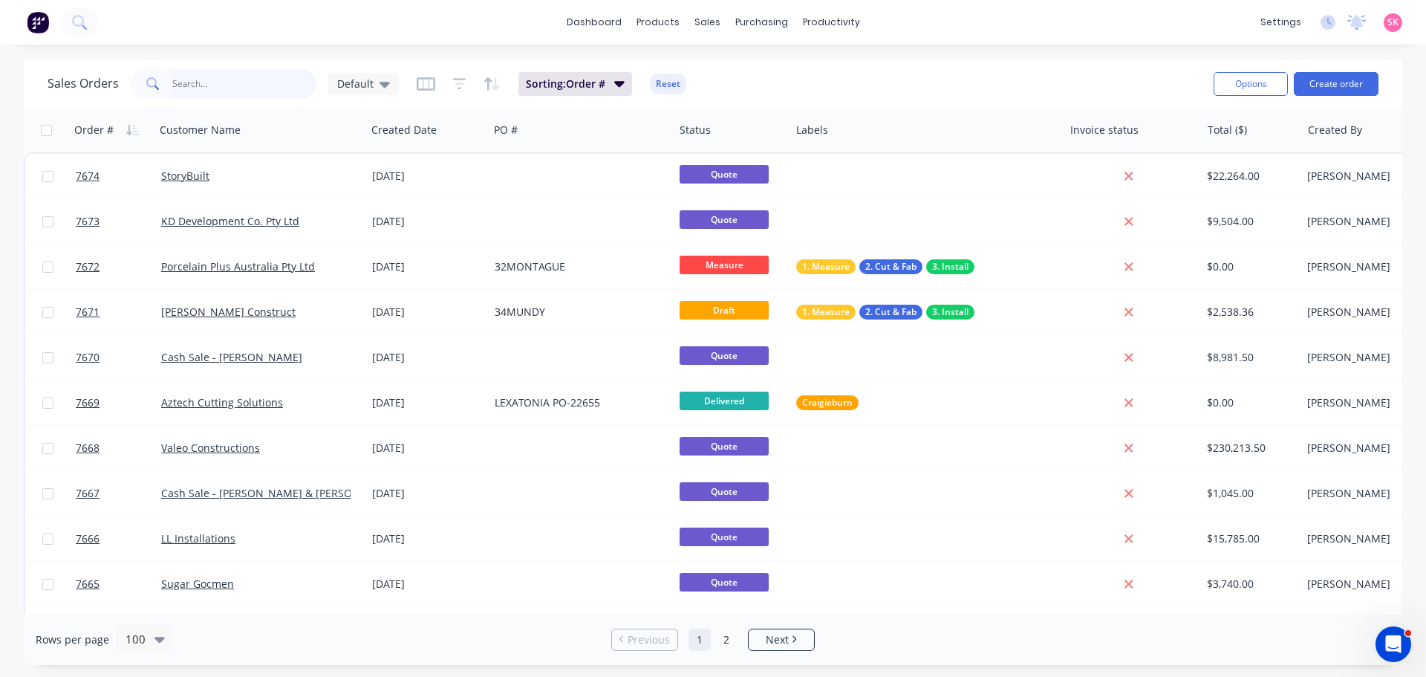
click at [288, 82] on input "text" at bounding box center [244, 84] width 145 height 30
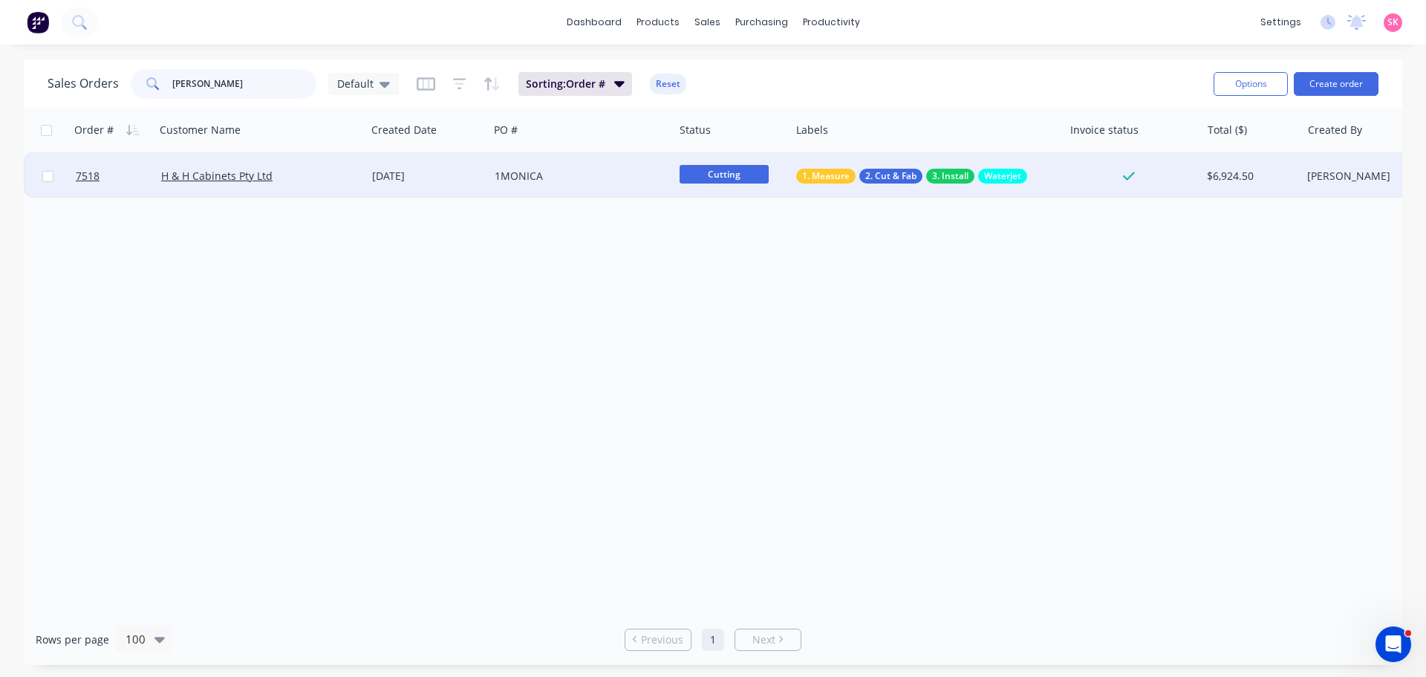
type input "[PERSON_NAME]"
click at [329, 175] on div "H & H Cabinets Pty Ltd" at bounding box center [255, 176] width 189 height 15
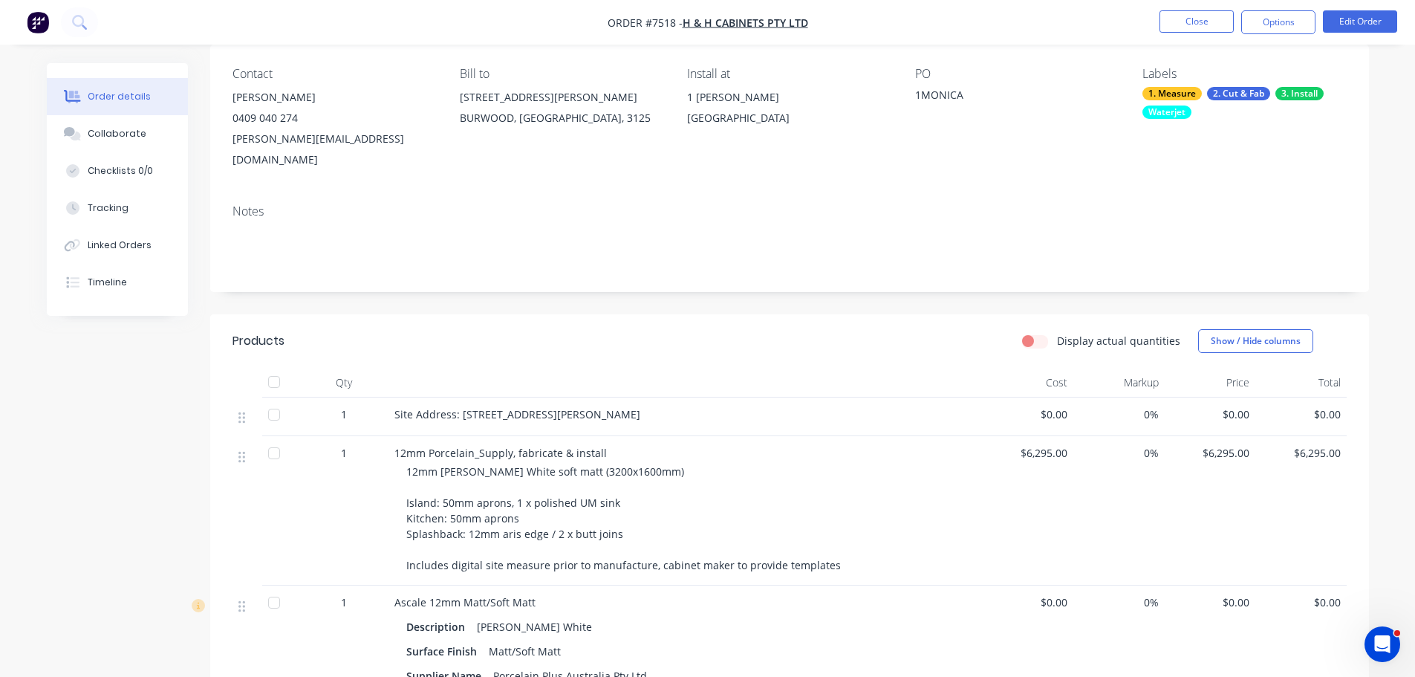
scroll to position [371, 0]
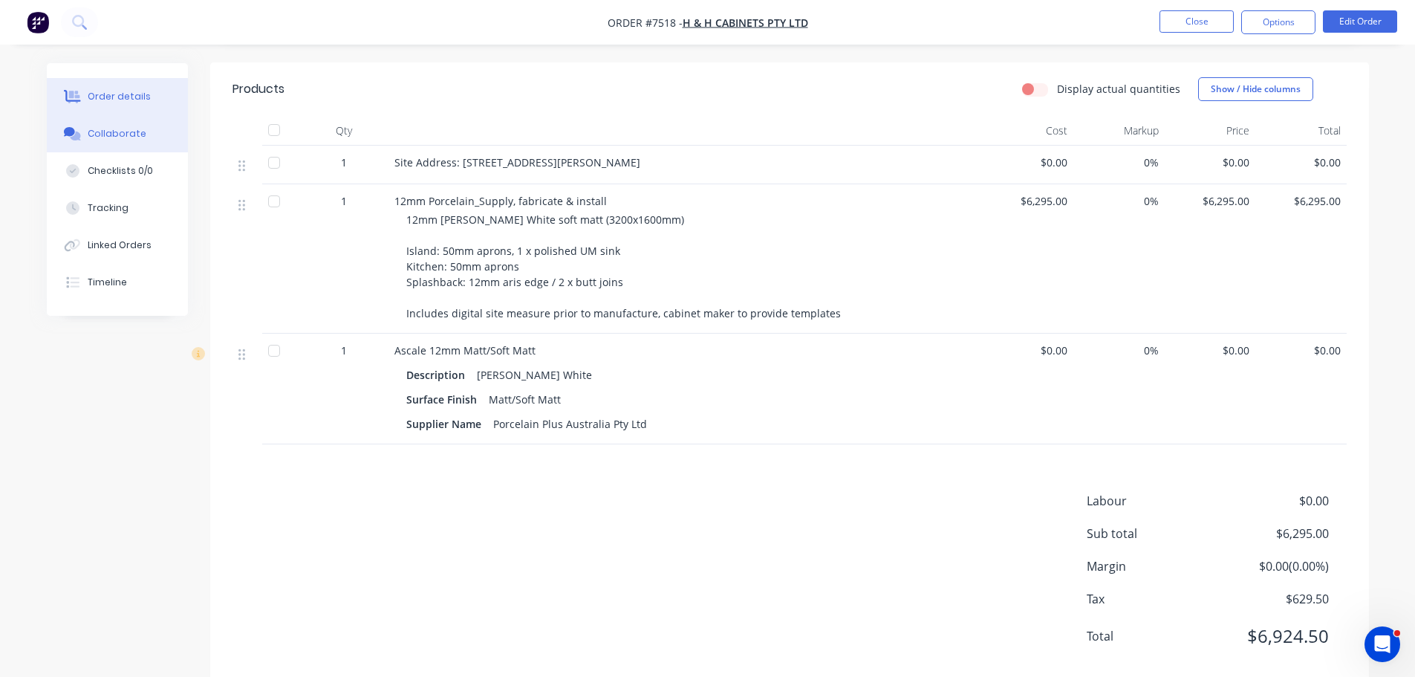
click at [103, 125] on button "Collaborate" at bounding box center [117, 133] width 141 height 37
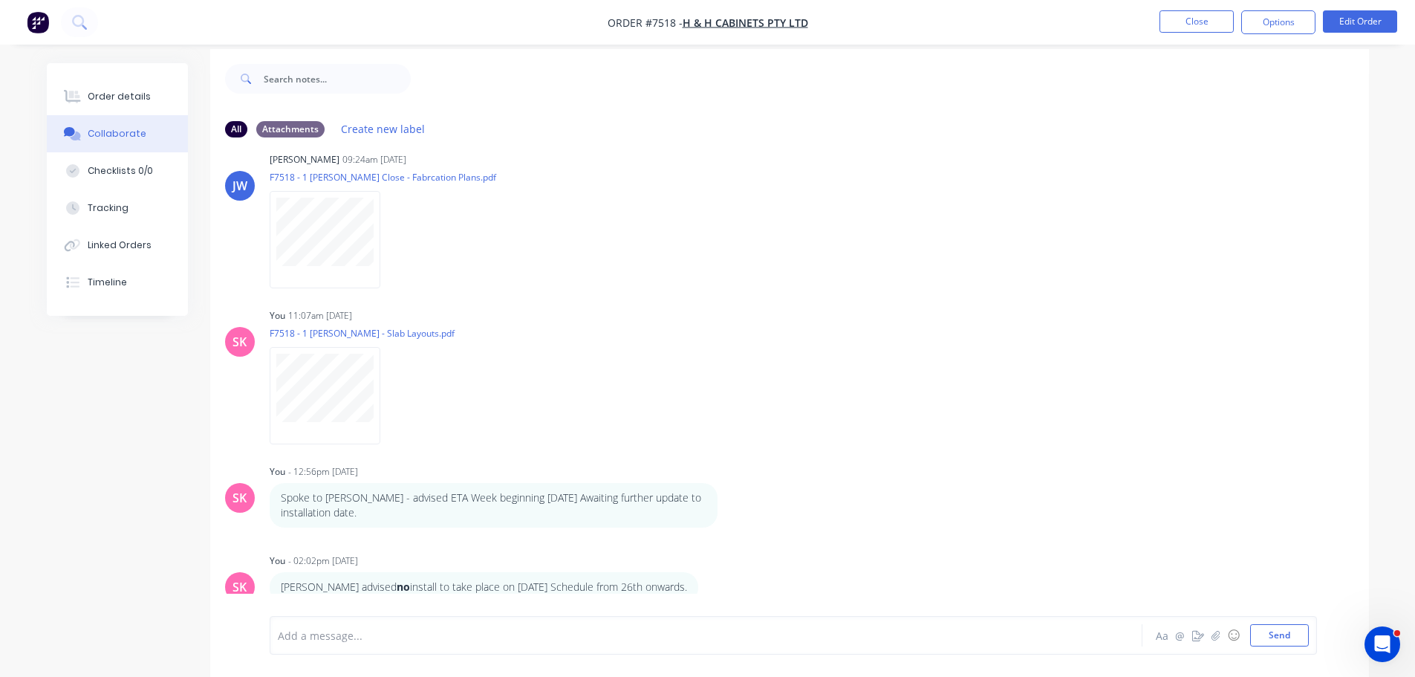
scroll to position [22, 0]
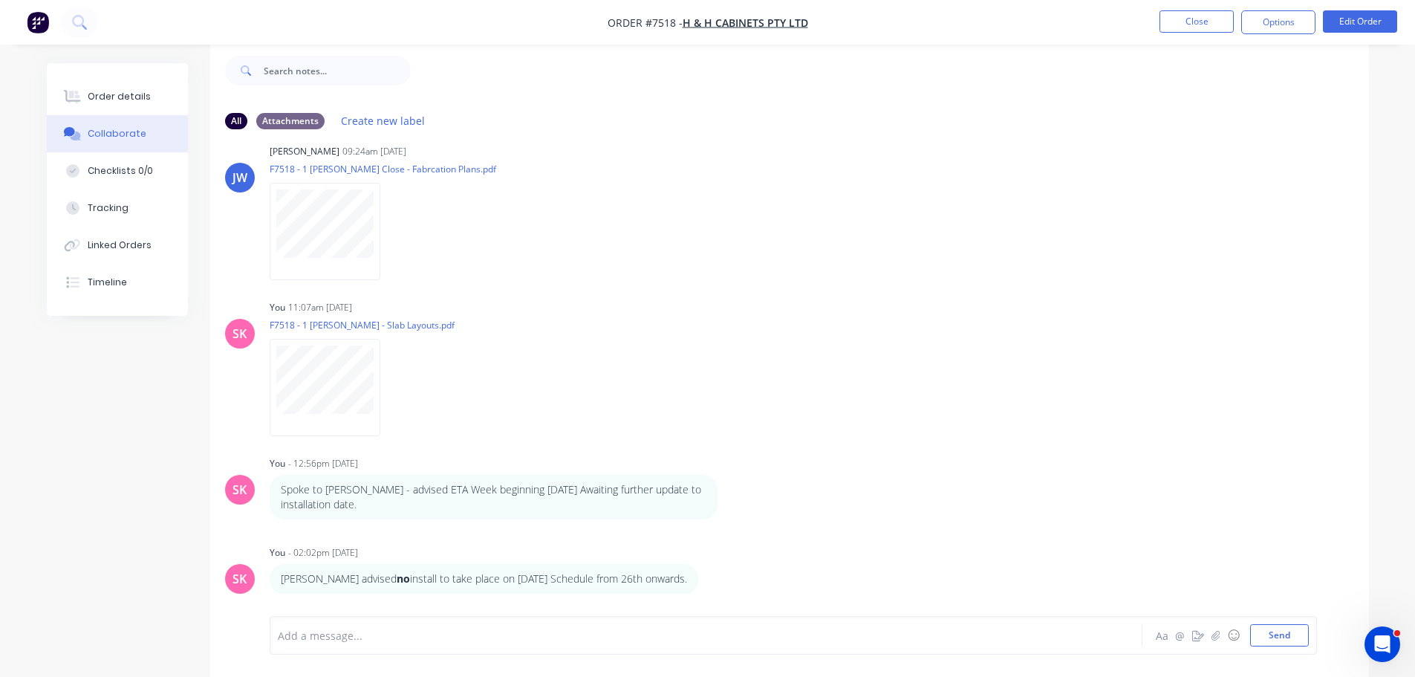
click at [410, 636] on div at bounding box center [665, 636] width 773 height 16
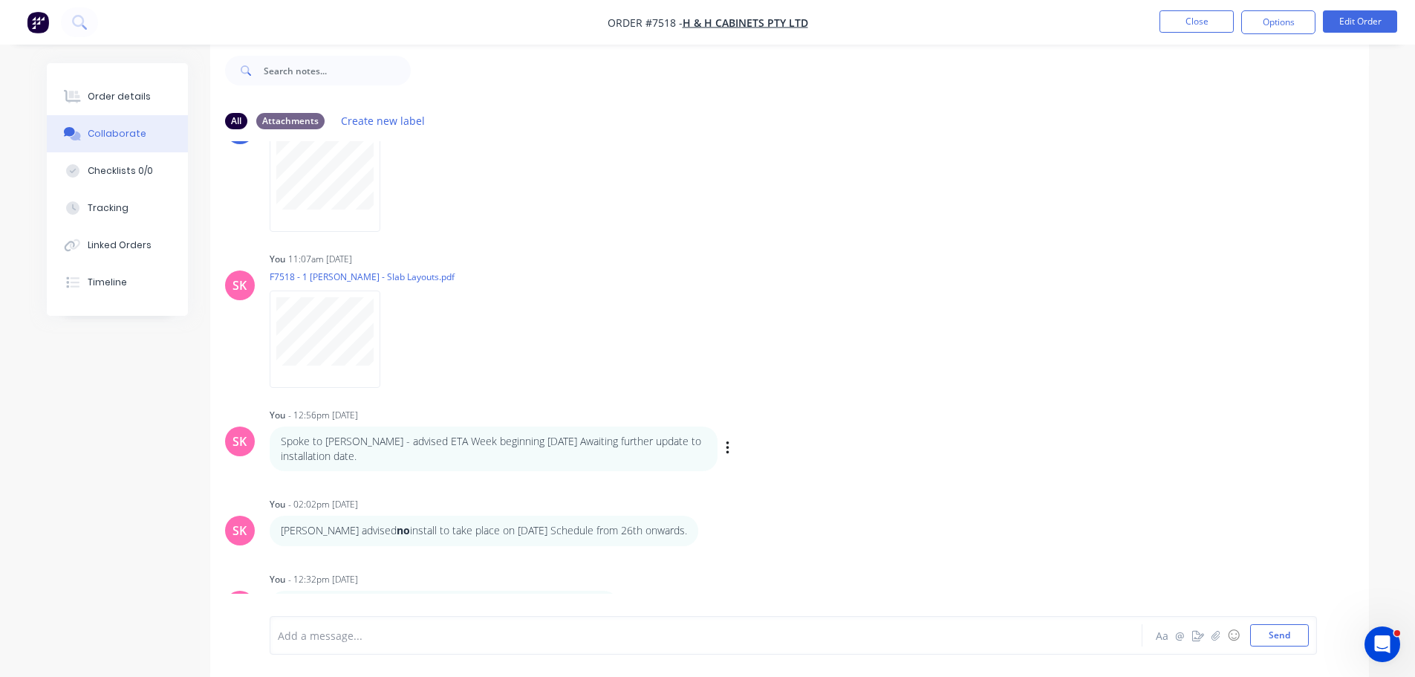
scroll to position [172, 0]
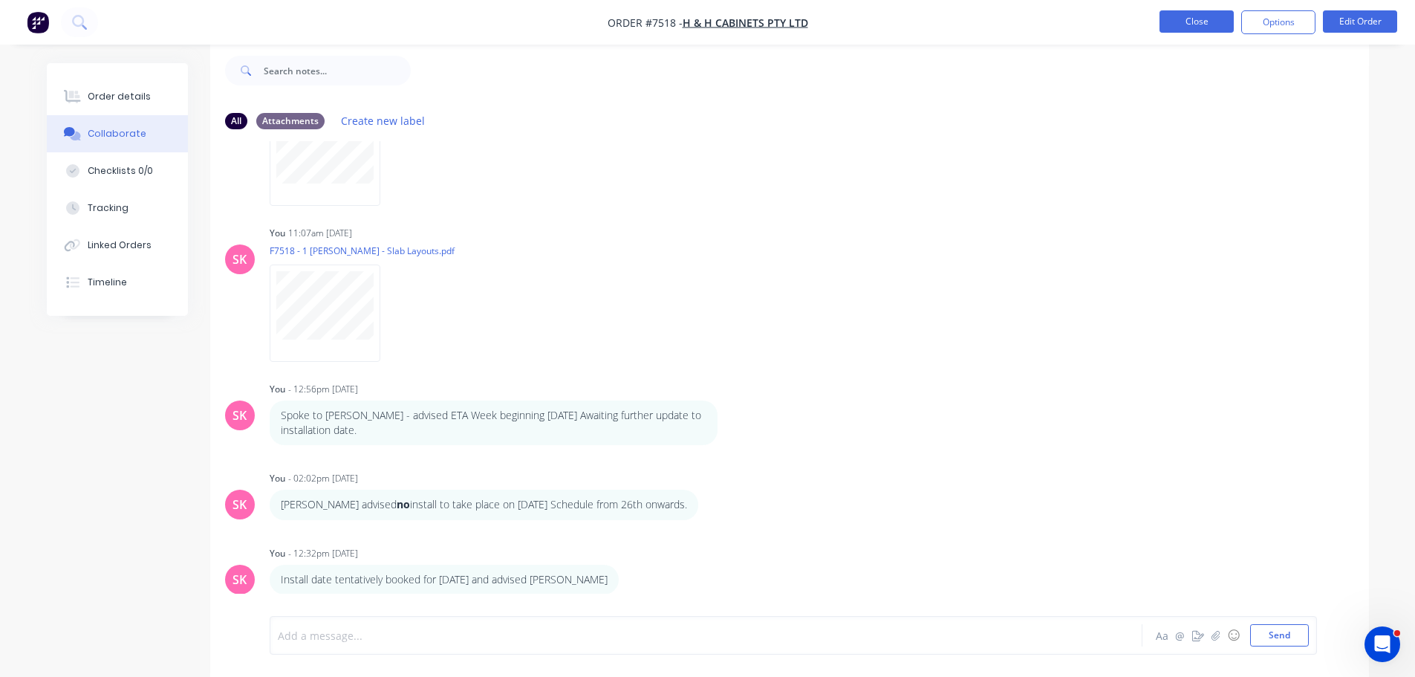
click at [1200, 21] on button "Close" at bounding box center [1197, 21] width 74 height 22
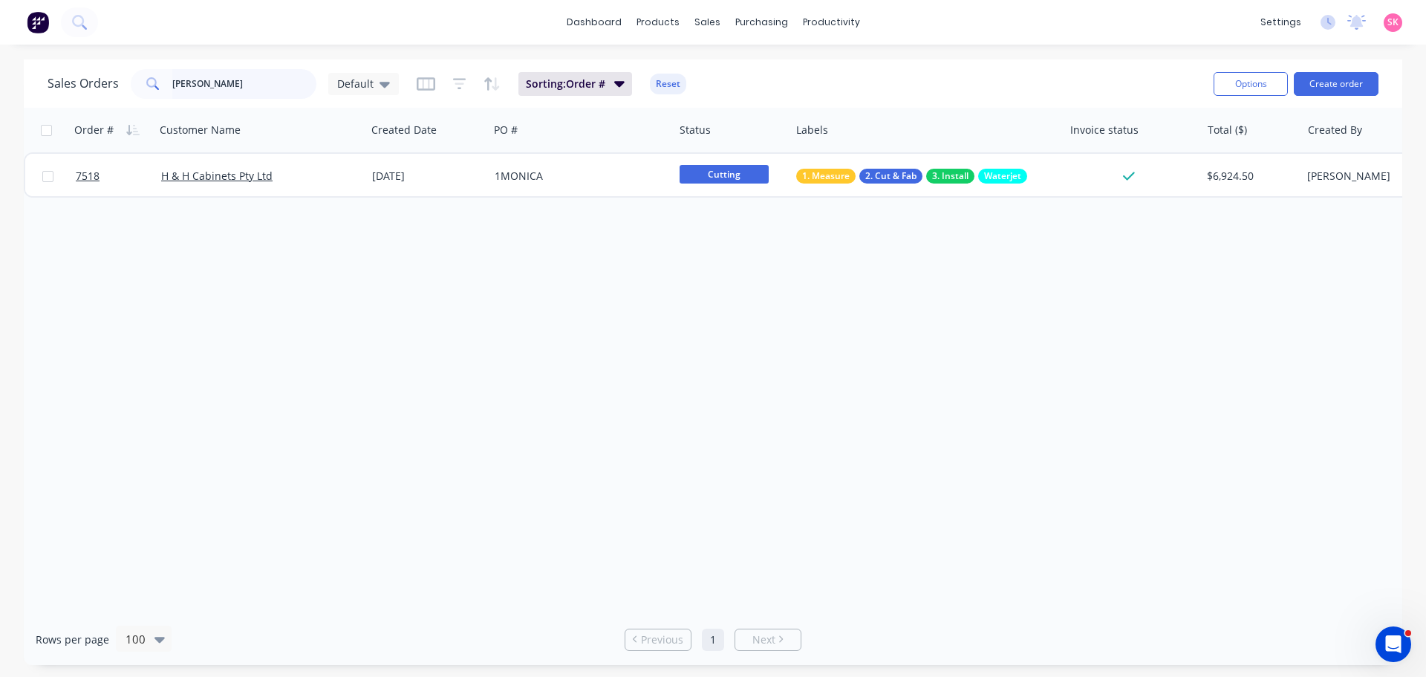
drag, startPoint x: 209, startPoint y: 94, endPoint x: -12, endPoint y: 94, distance: 220.6
click at [0, 94] on html "dashboard products sales purchasing productivity dashboard products Product Cat…" at bounding box center [713, 338] width 1426 height 677
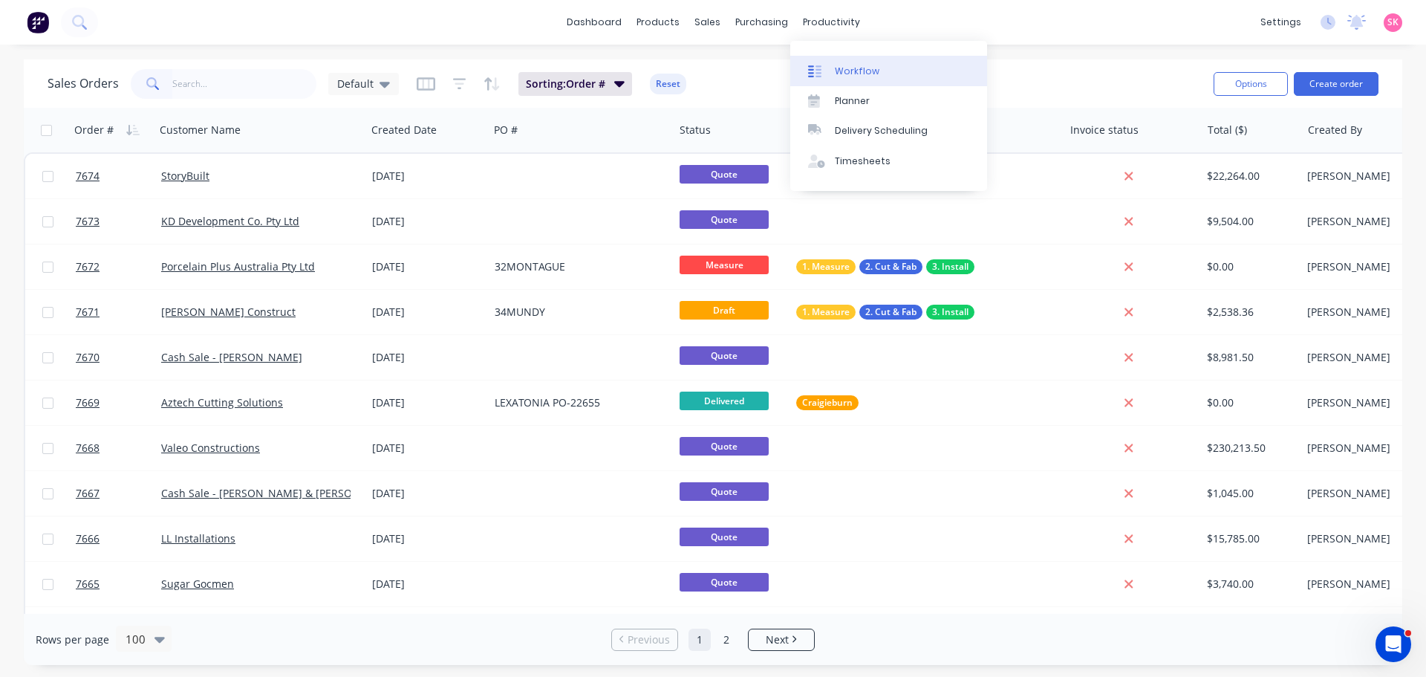
click at [860, 82] on link "Workflow" at bounding box center [888, 71] width 197 height 30
